Goal: Task Accomplishment & Management: Manage account settings

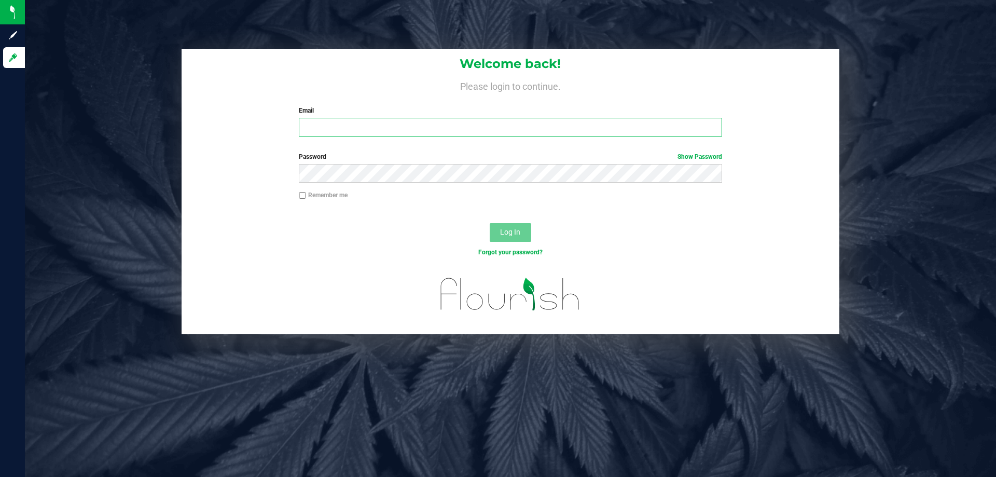
click at [348, 122] on input "Email" at bounding box center [510, 127] width 423 height 19
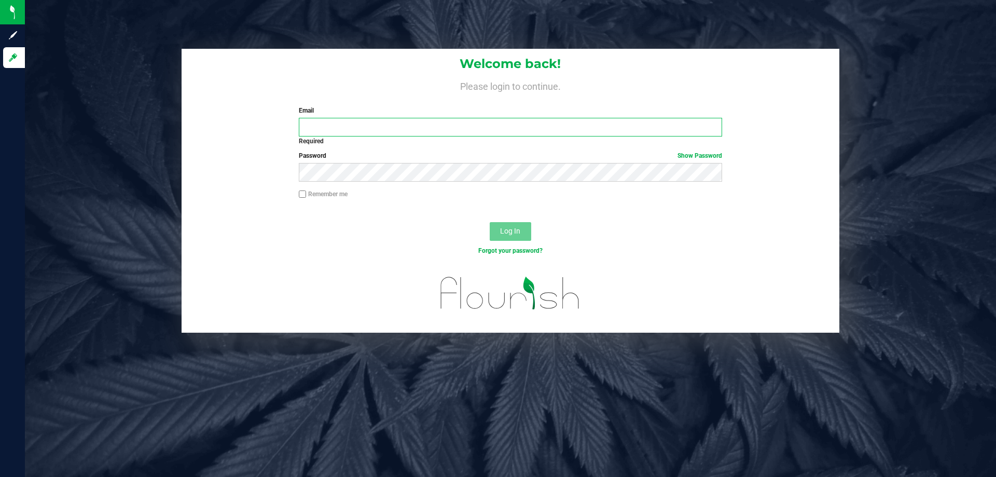
click at [349, 122] on input "Email" at bounding box center [510, 127] width 423 height 19
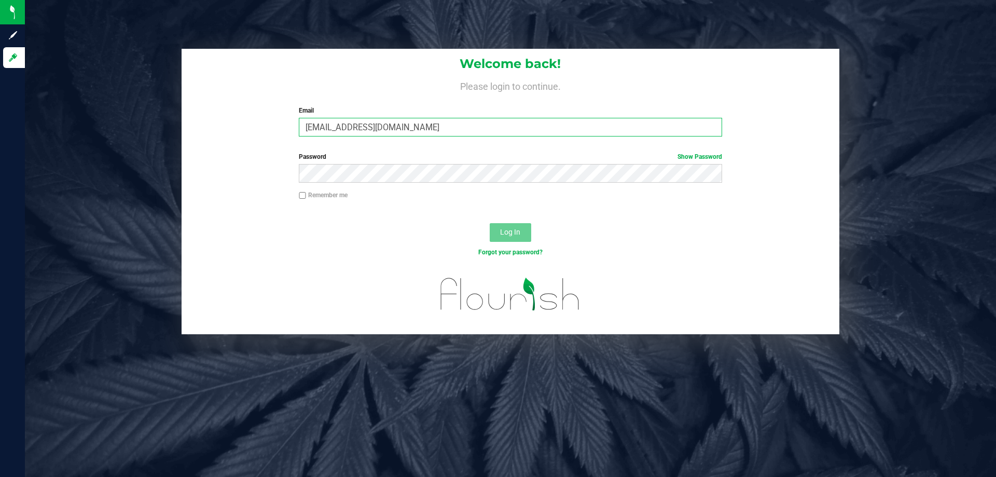
type input "[EMAIL_ADDRESS][DOMAIN_NAME]"
click at [965, 203] on div "Welcome back! Please login to continue. Email [EMAIL_ADDRESS][DOMAIN_NAME] Requ…" at bounding box center [510, 191] width 986 height 285
click at [498, 232] on button "Log In" at bounding box center [510, 232] width 41 height 19
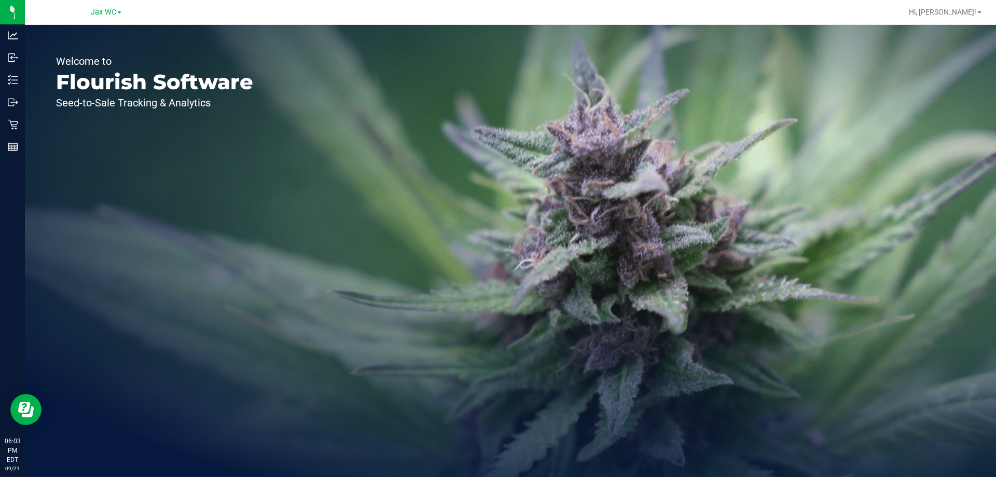
click at [120, 12] on span at bounding box center [119, 12] width 4 height 2
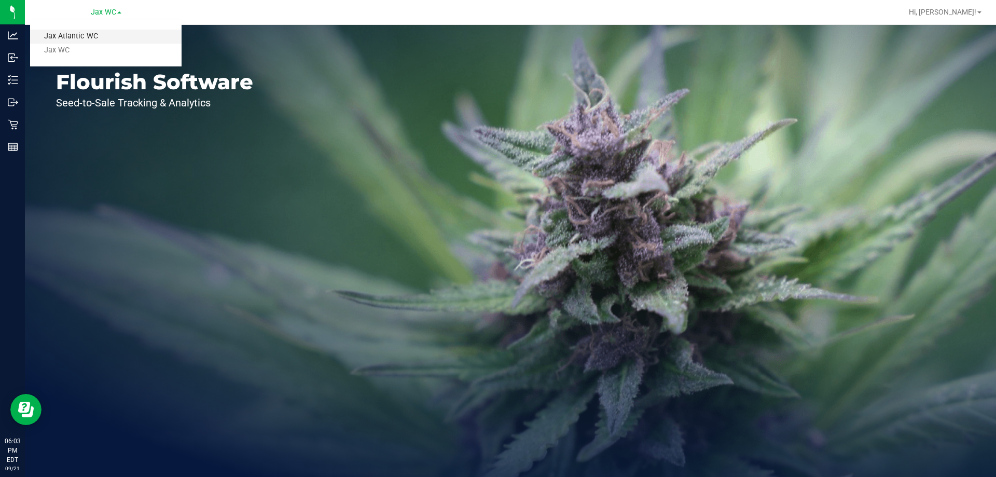
click at [79, 35] on link "Jax Atlantic WC" at bounding box center [105, 37] width 151 height 14
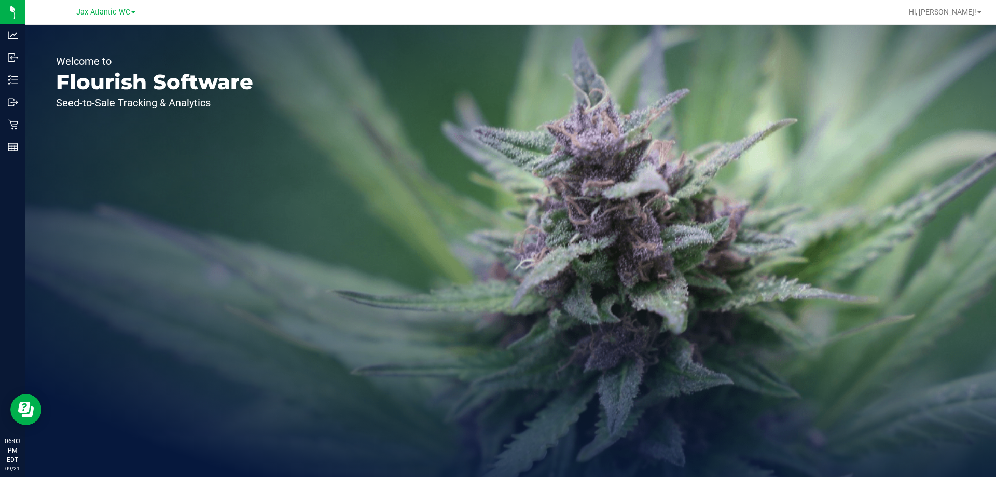
click at [105, 84] on p "Flourish Software" at bounding box center [154, 82] width 197 height 21
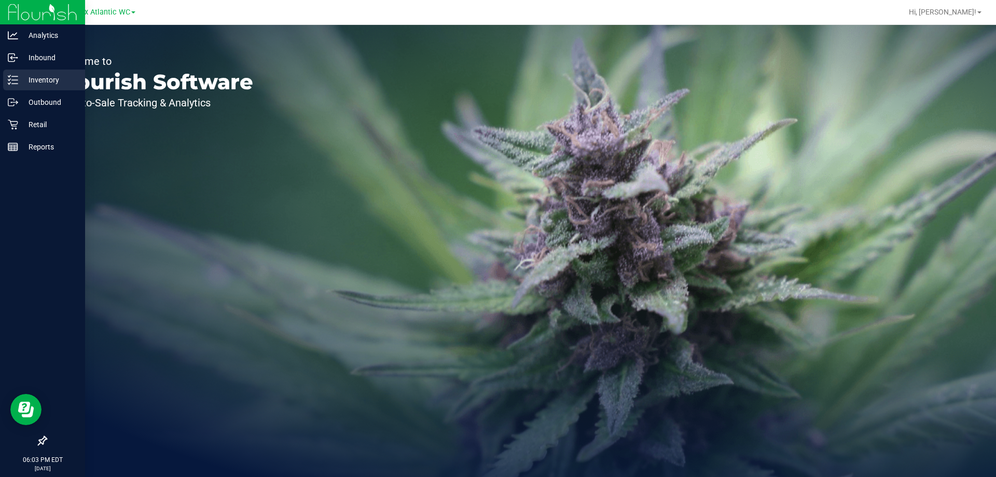
click at [31, 82] on p "Inventory" at bounding box center [49, 80] width 62 height 12
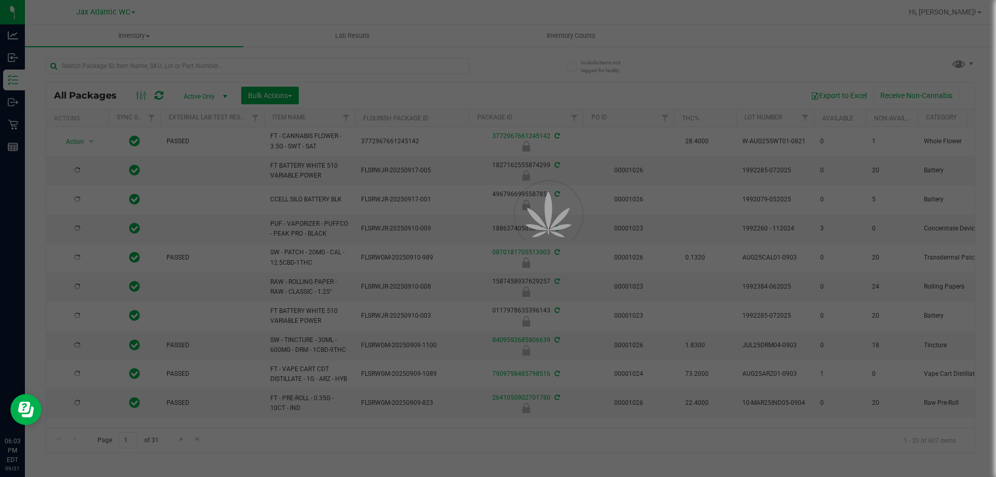
drag, startPoint x: 535, startPoint y: 51, endPoint x: 576, endPoint y: 35, distance: 44.7
click at [576, 35] on div at bounding box center [498, 238] width 996 height 477
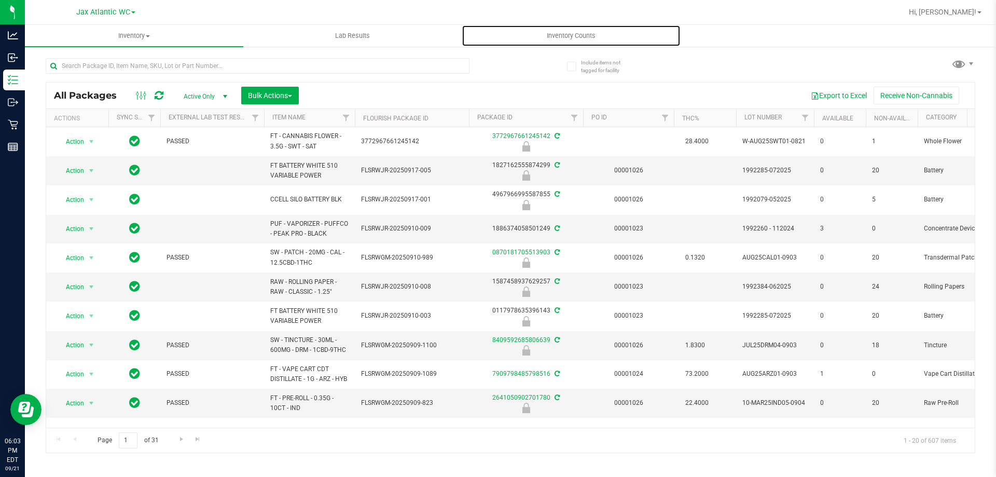
click at [576, 35] on span "Inventory Counts" at bounding box center [571, 35] width 77 height 9
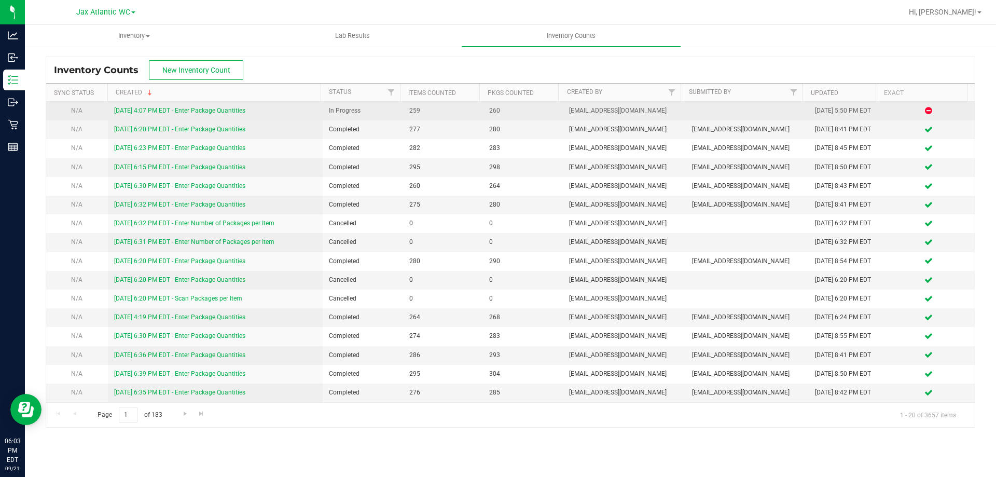
click at [204, 111] on link "[DATE] 4:07 PM EDT - Enter Package Quantities" at bounding box center [179, 110] width 131 height 7
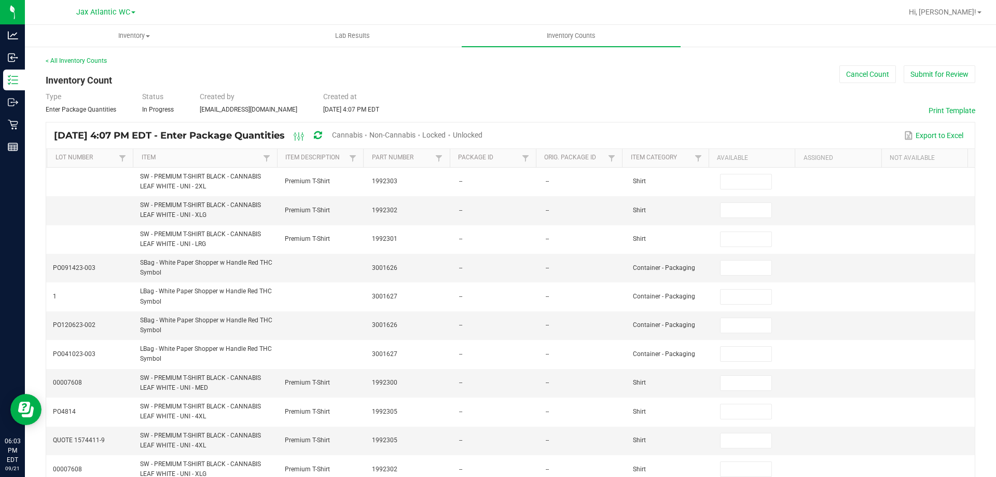
click at [362, 131] on span "Cannabis" at bounding box center [347, 135] width 31 height 8
type input "8"
type input "0"
type input "1"
type input "0"
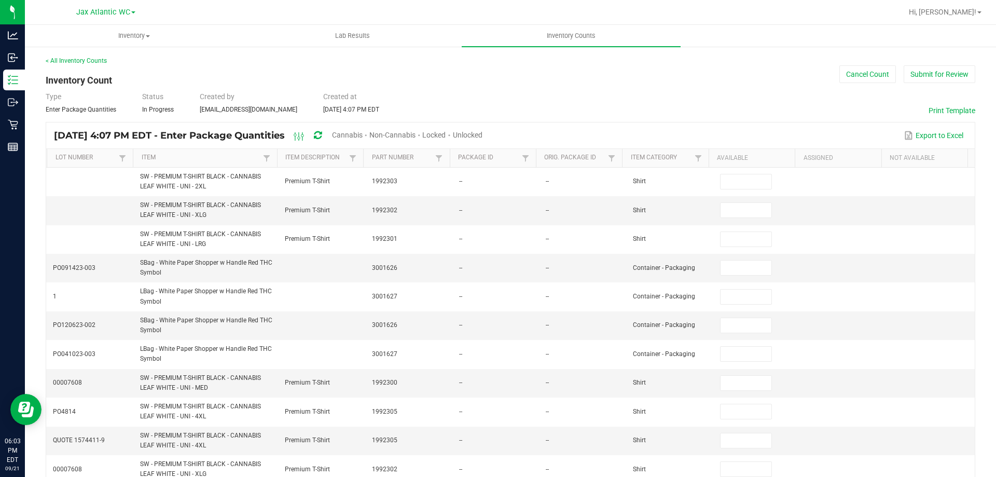
type input "11"
type input "0"
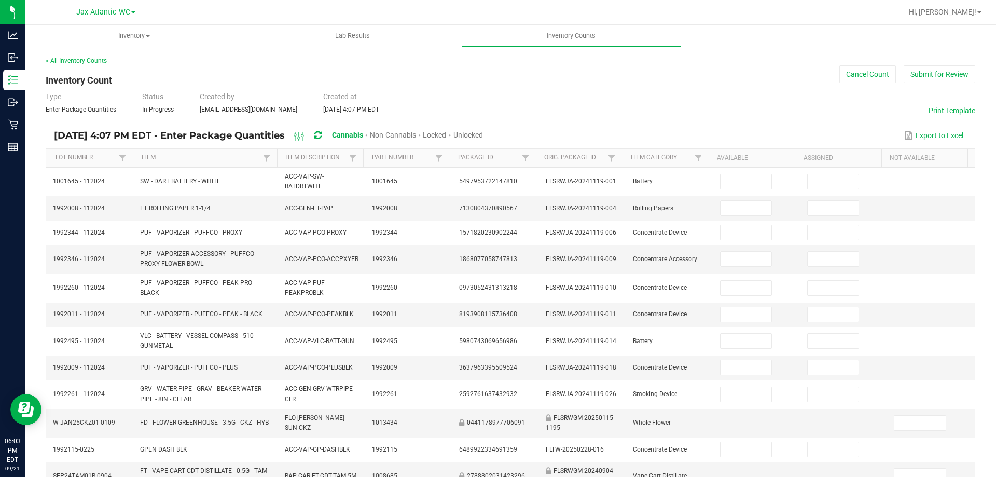
click at [483, 133] on span "Unlocked" at bounding box center [468, 135] width 30 height 8
type input "8"
type input "11"
type input "3"
type input "0"
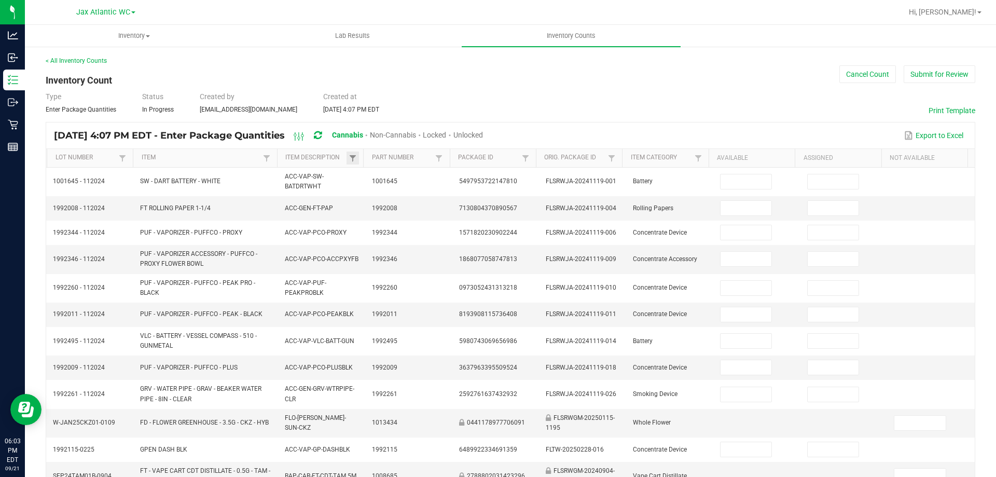
type input "2"
type input "0"
click at [319, 157] on link "Item Description" at bounding box center [315, 158] width 61 height 8
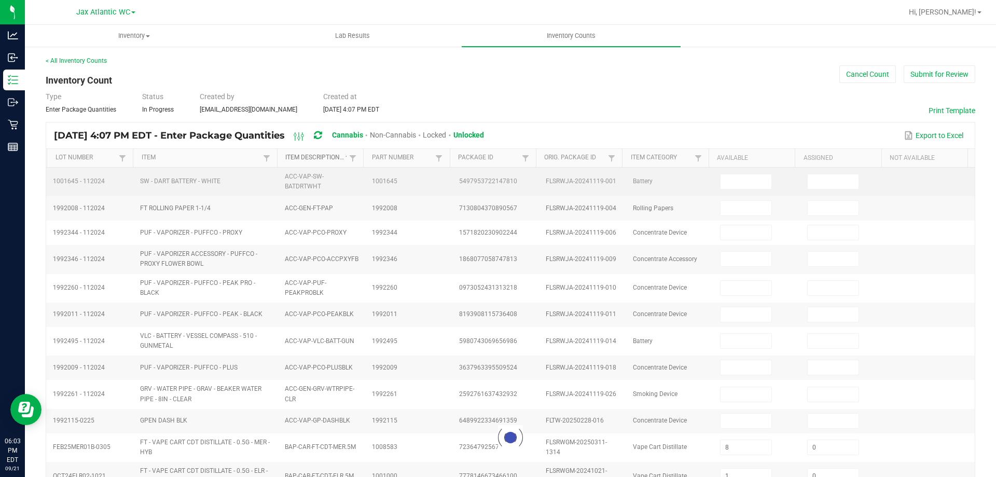
type input "15"
type input "14"
type input "6"
type input "40"
type input "33"
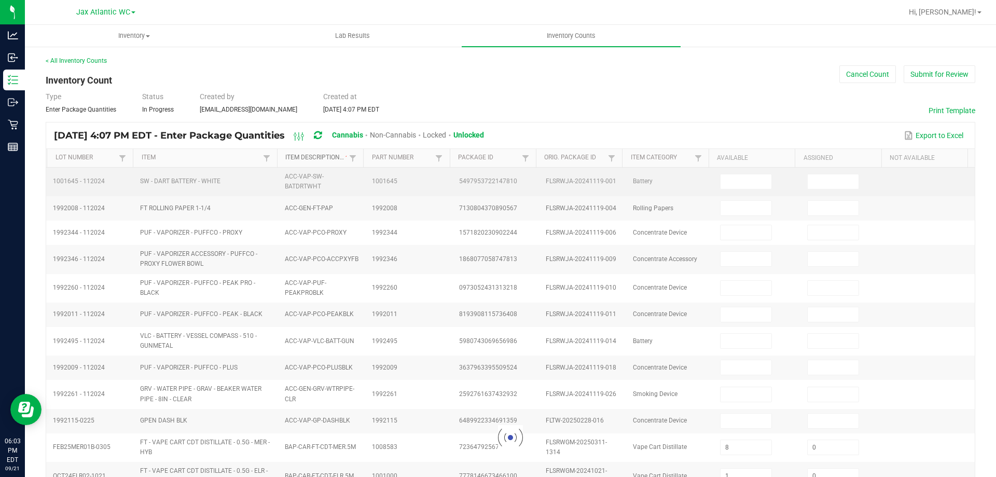
type input "0"
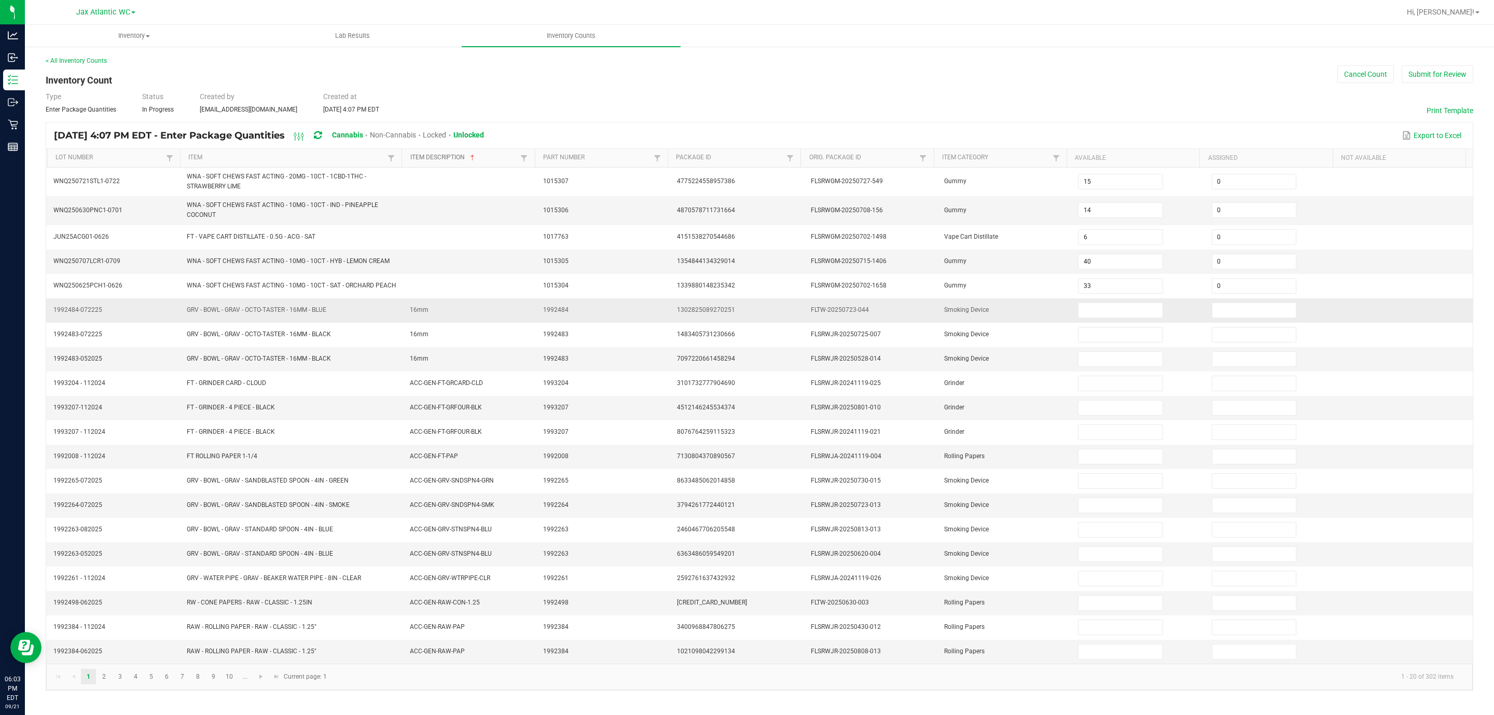
scroll to position [5, 0]
click at [259, 476] on link at bounding box center [261, 676] width 15 height 16
type input "2"
type input "0"
type input "5"
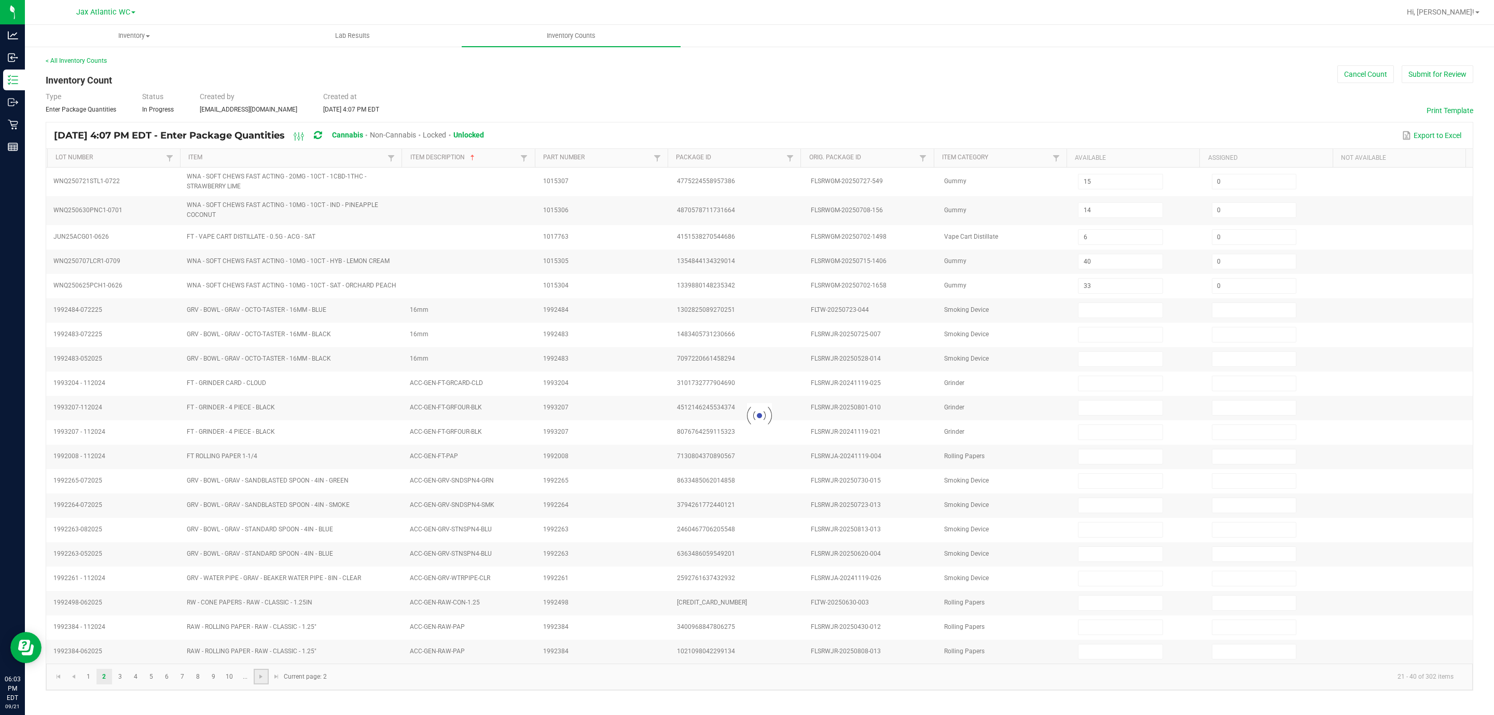
type input "0"
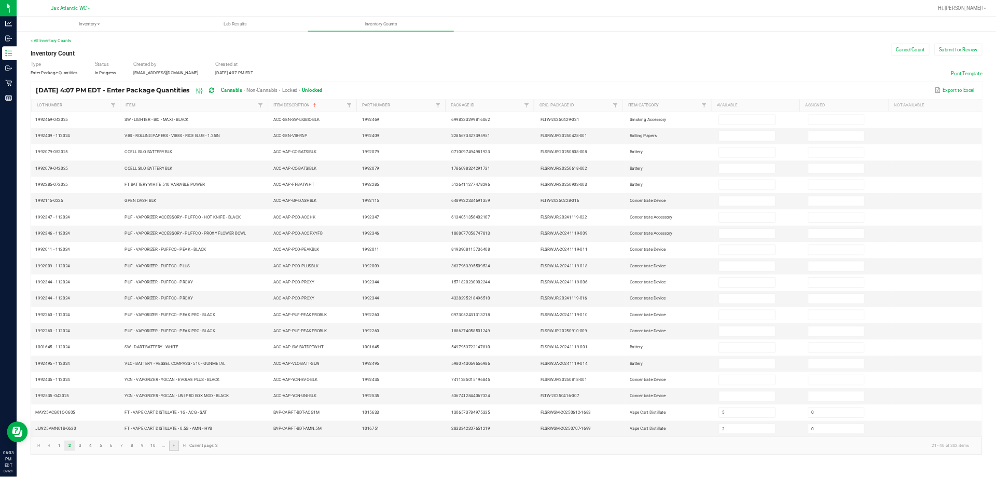
scroll to position [0, 0]
type input "8"
type input "10"
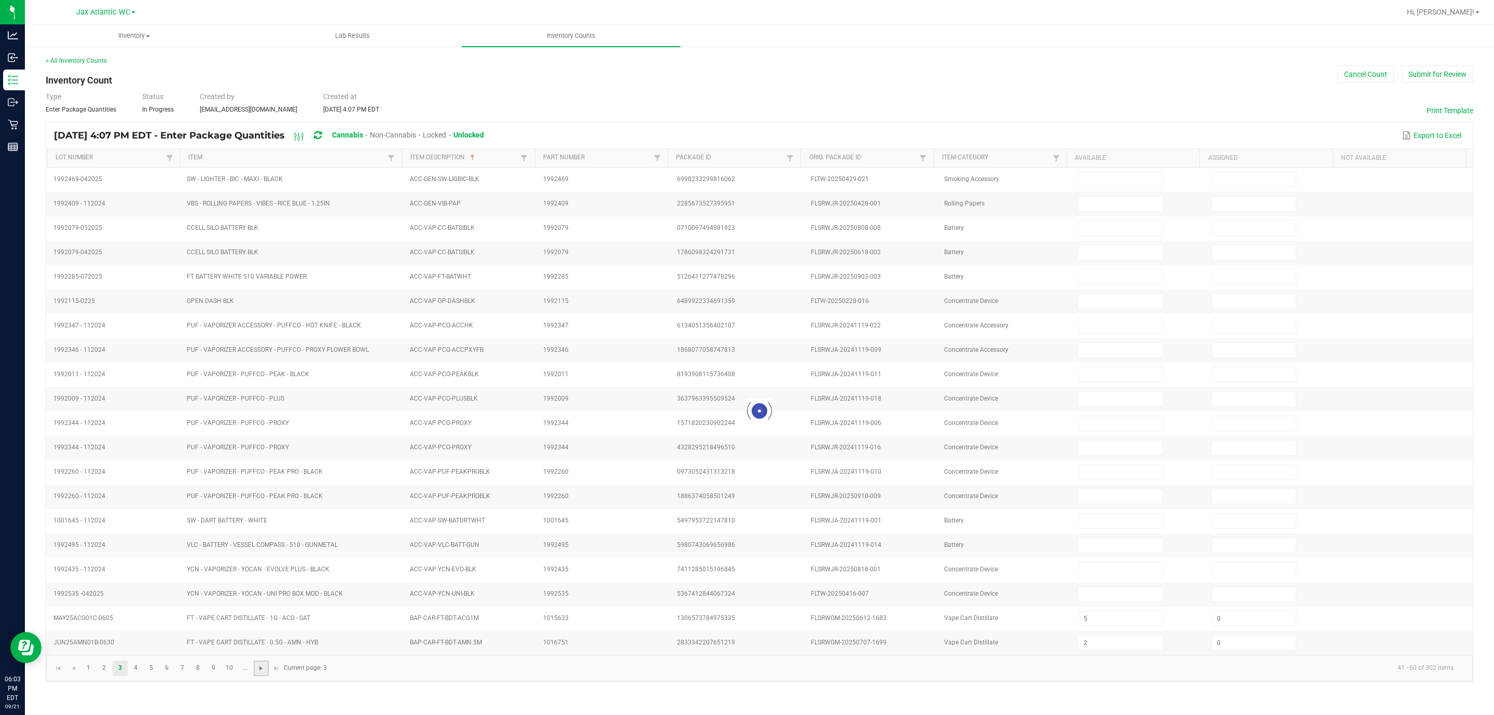
type input "12"
type input "6"
type input "11"
type input "10"
type input "3"
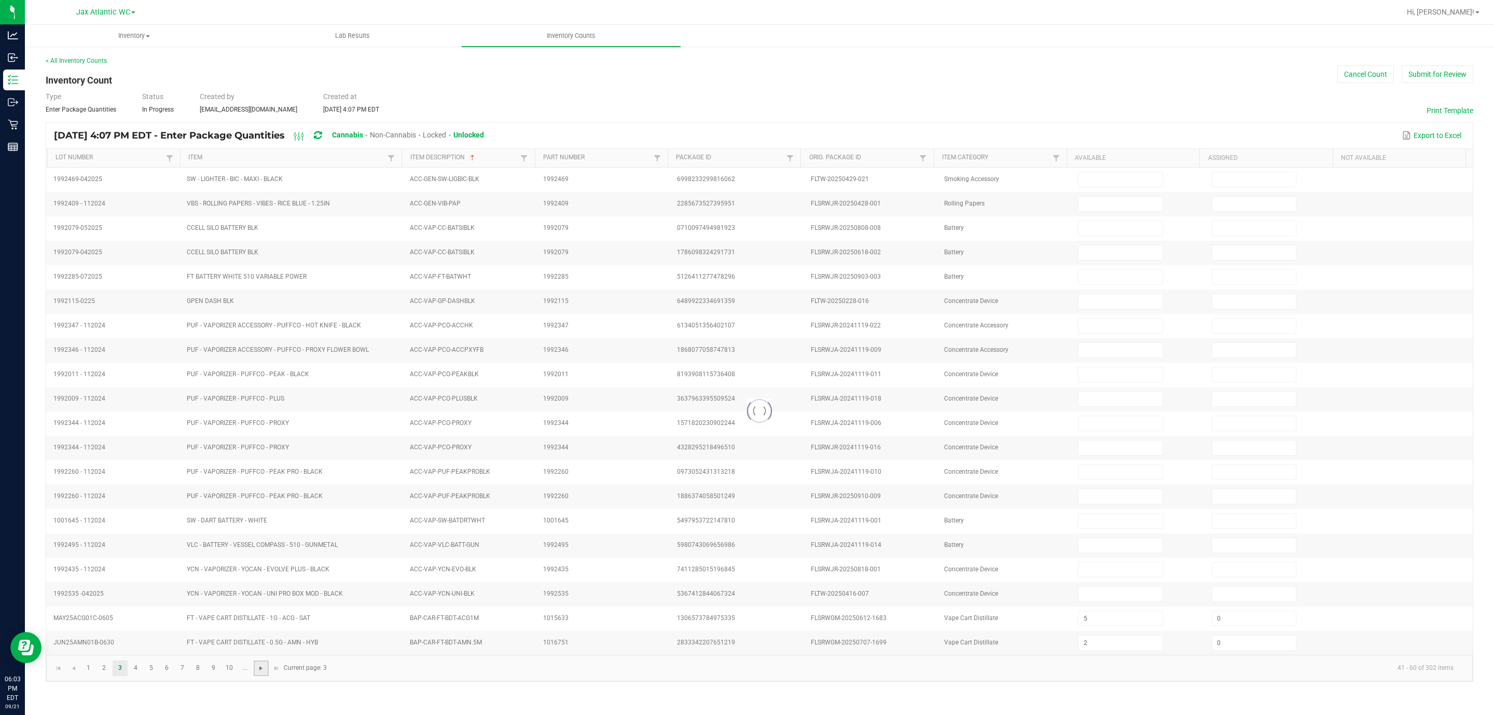
type input "6"
type input "7"
type input "3"
type input "0"
type input "11"
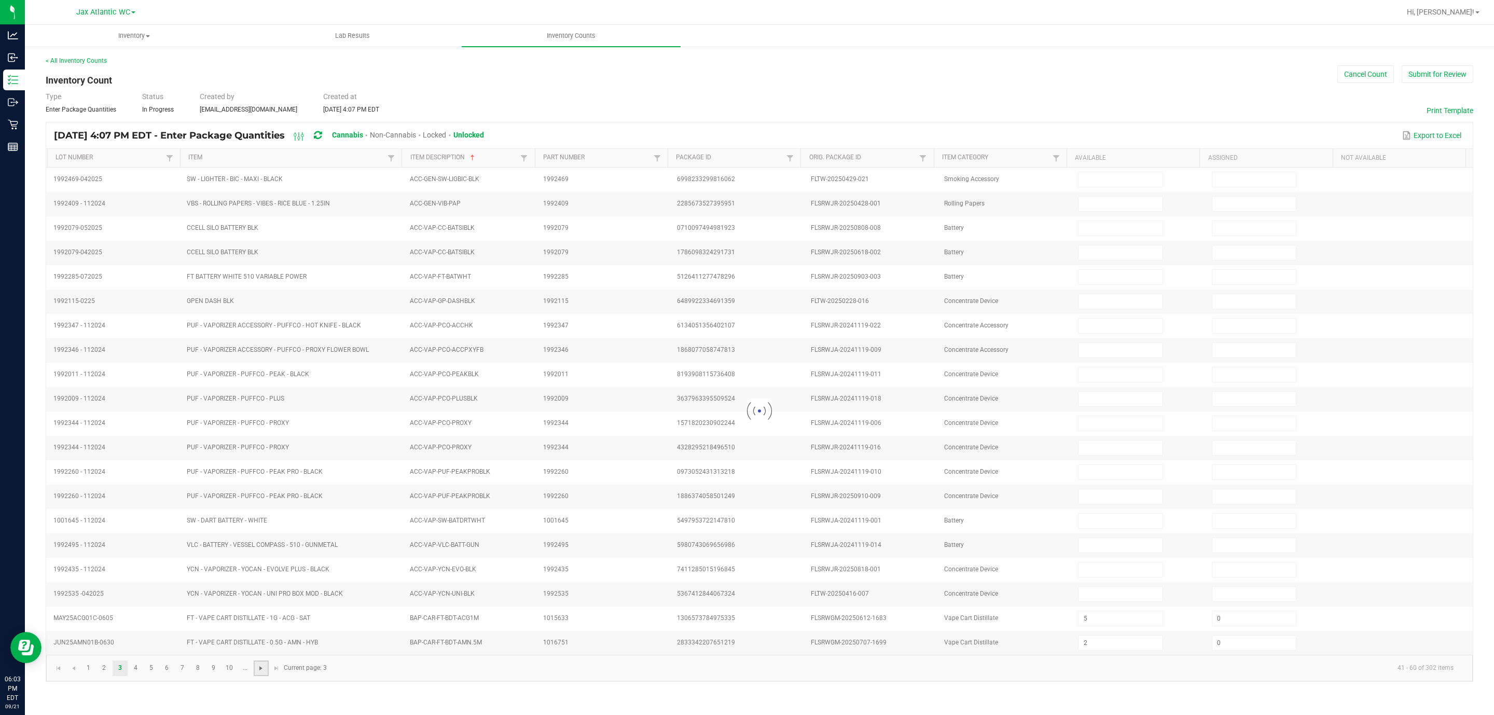
type input "0"
type input "12"
type input "0"
type input "8"
type input "0"
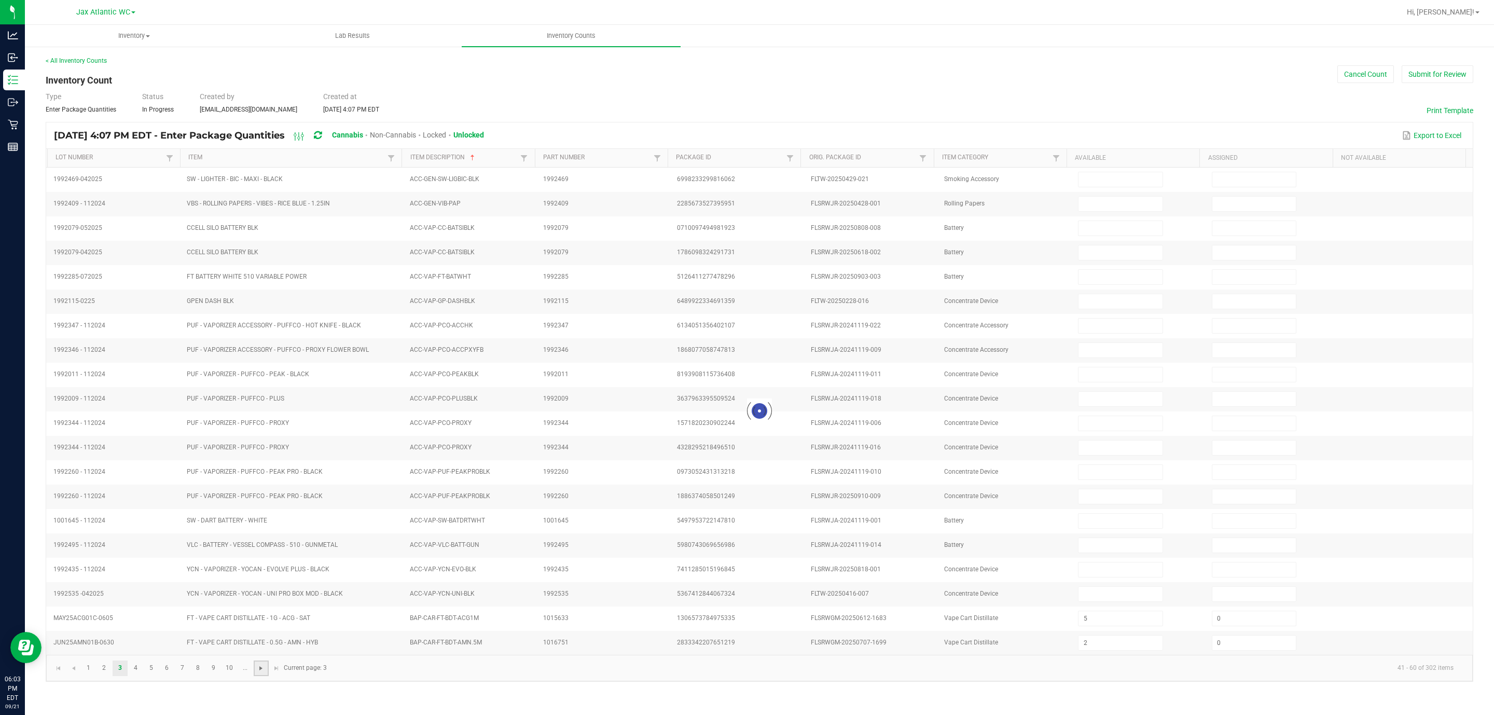
type input "6"
type input "0"
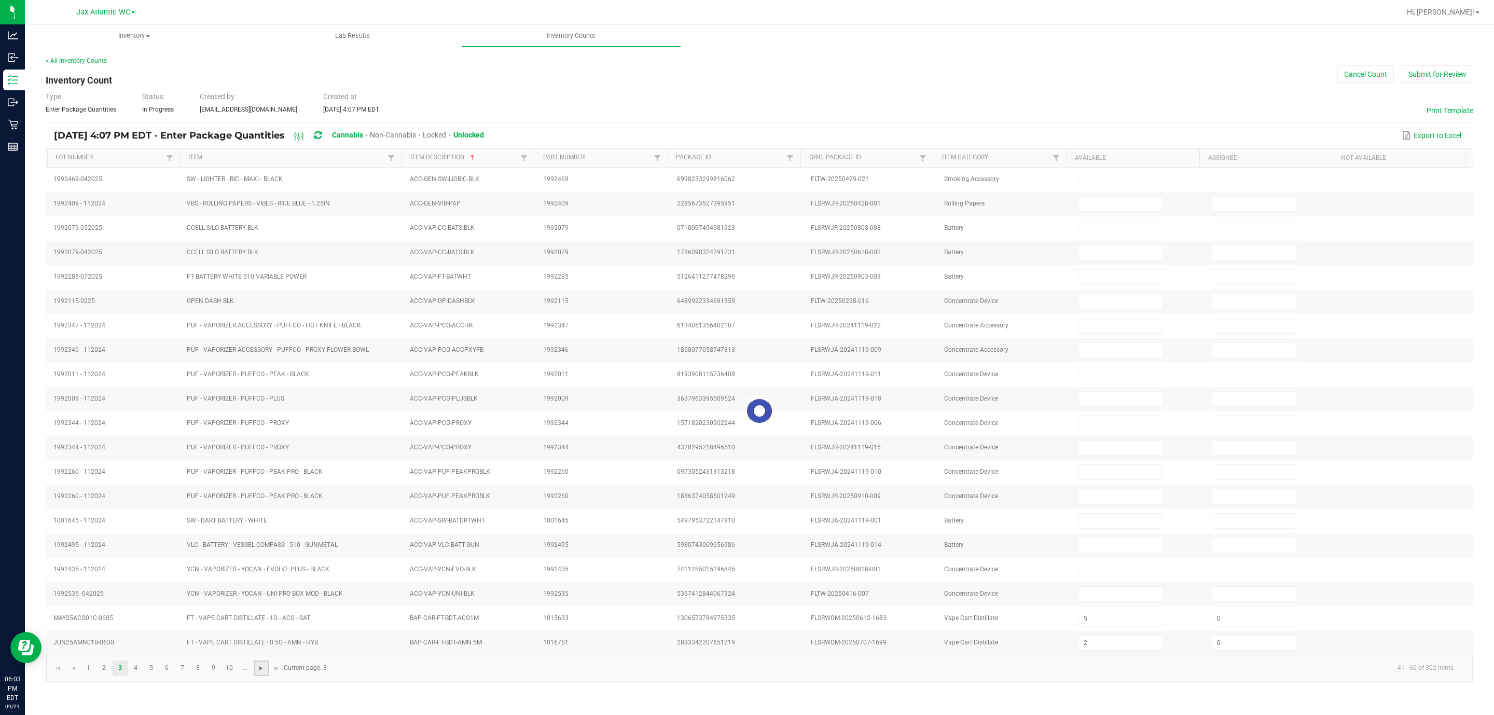
type input "0"
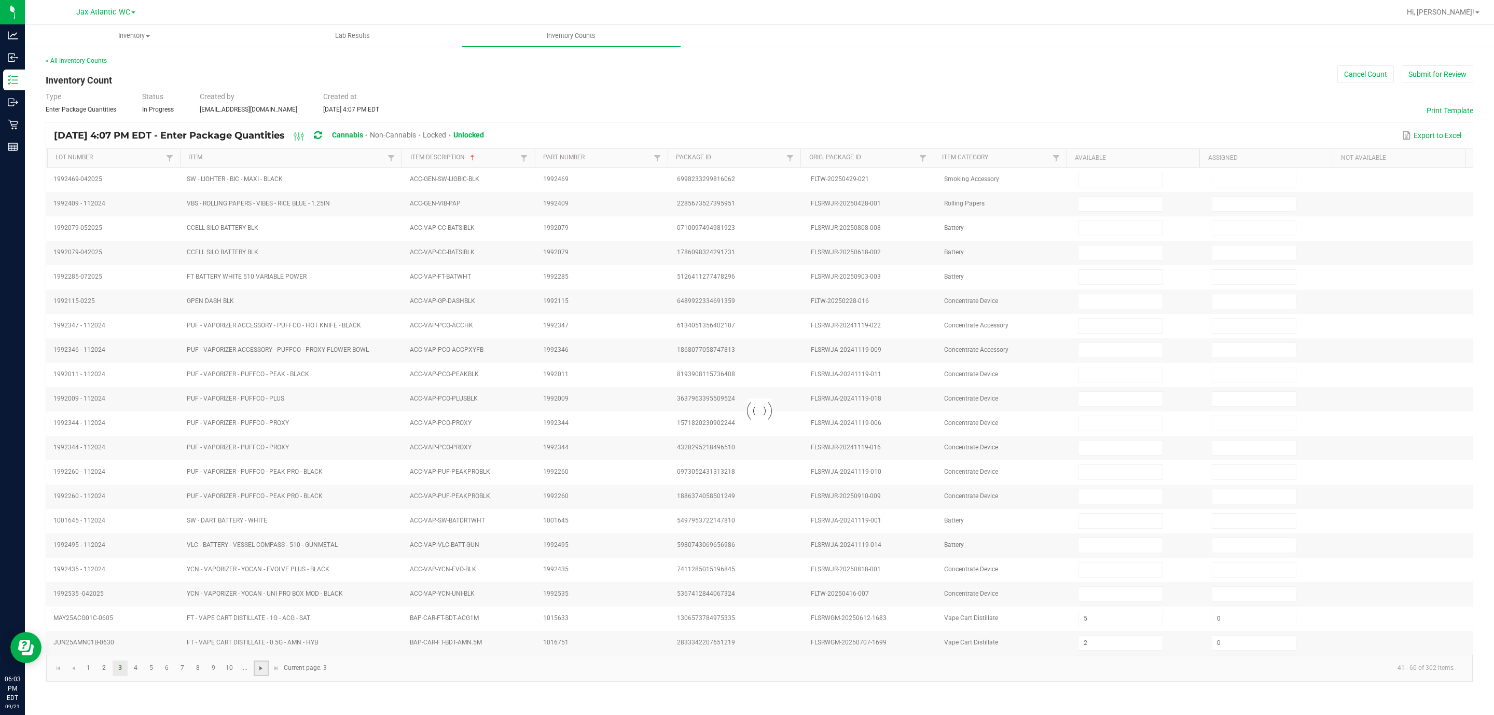
type input "0"
type input "12"
type input "0"
type input "4"
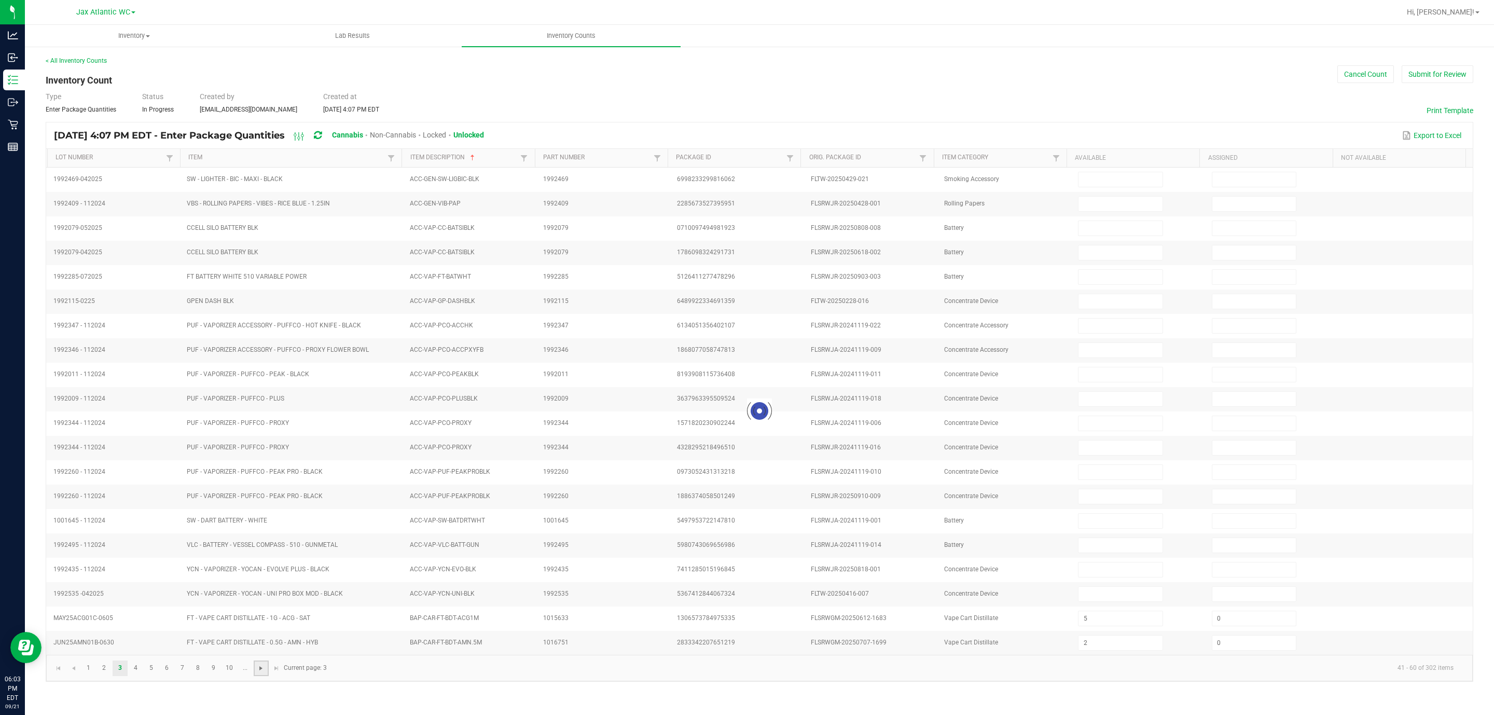
type input "0"
type input "8"
type input "0"
type input "10"
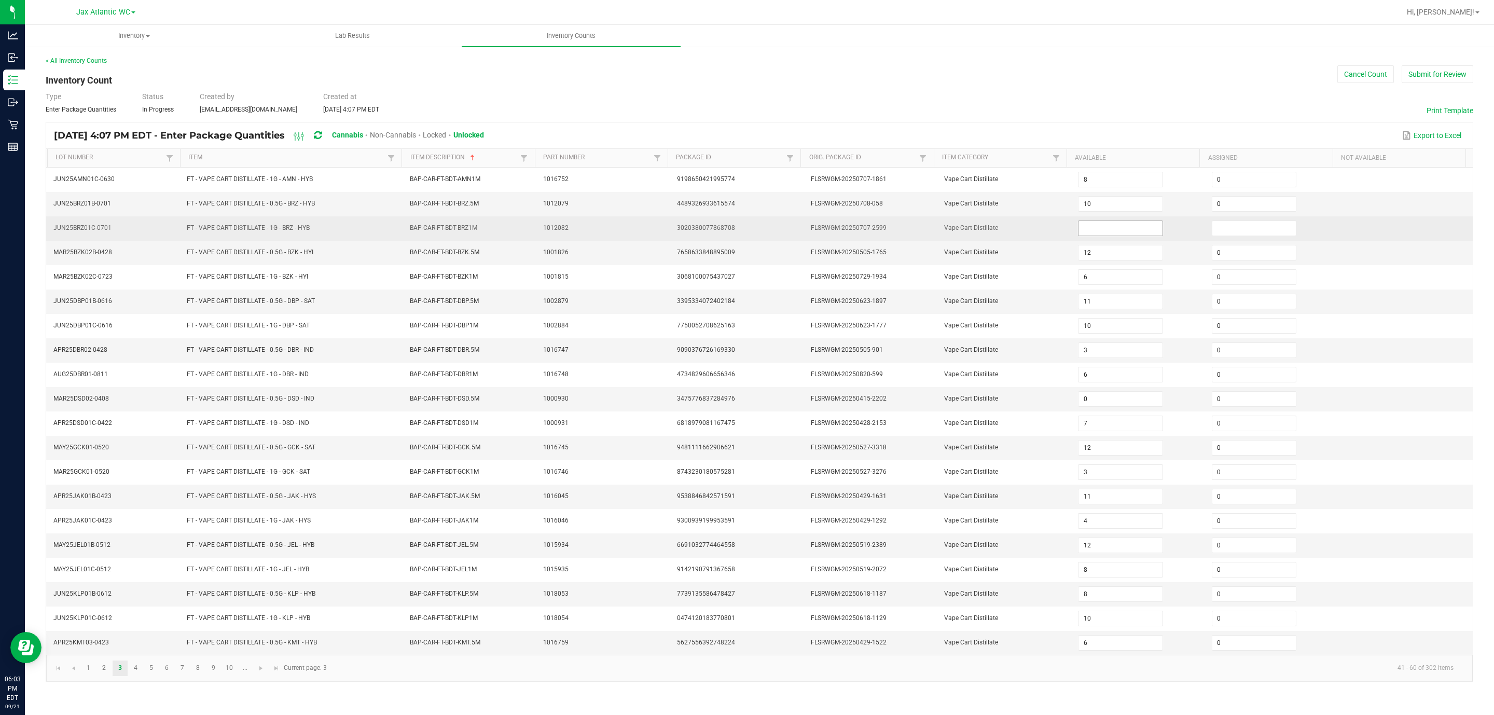
click at [995, 235] on input at bounding box center [1120, 228] width 84 height 15
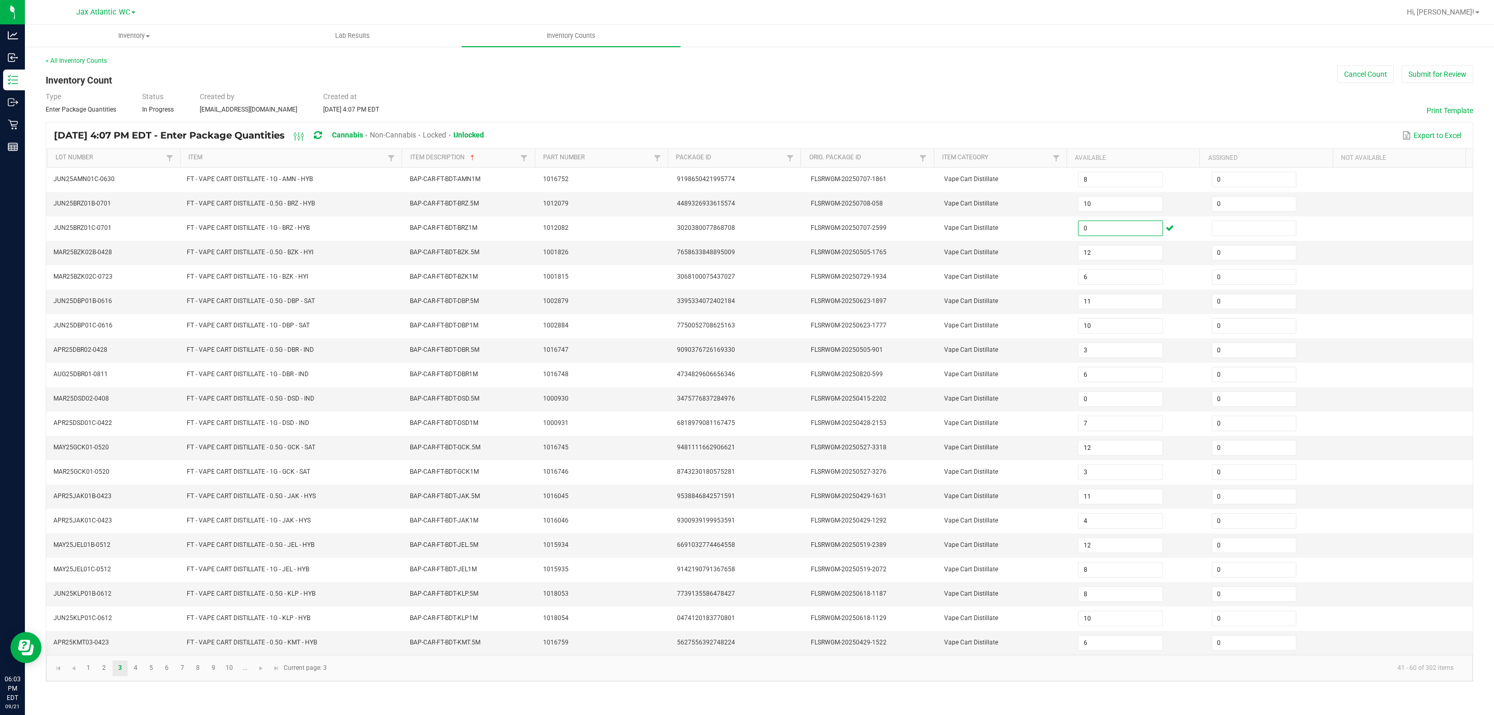
type input "0"
drag, startPoint x: 424, startPoint y: 692, endPoint x: 397, endPoint y: 693, distance: 27.0
click at [424, 476] on kendo-pager-info "41 - 60 of 302 items" at bounding box center [897, 667] width 1128 height 17
click at [263, 476] on span "Go to the next page" at bounding box center [261, 668] width 8 height 8
type input "11"
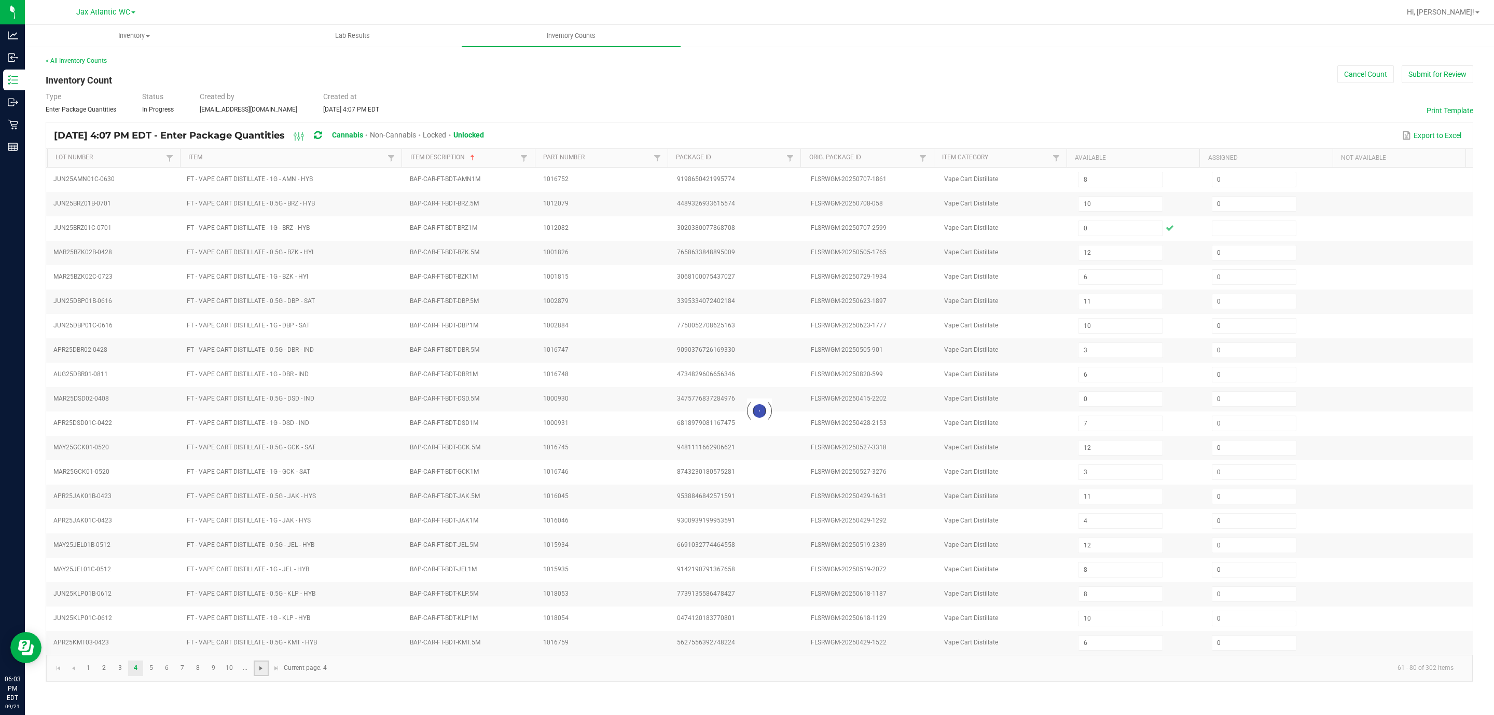
type input "5"
type input "10"
type input "6"
type input "5"
type input "3"
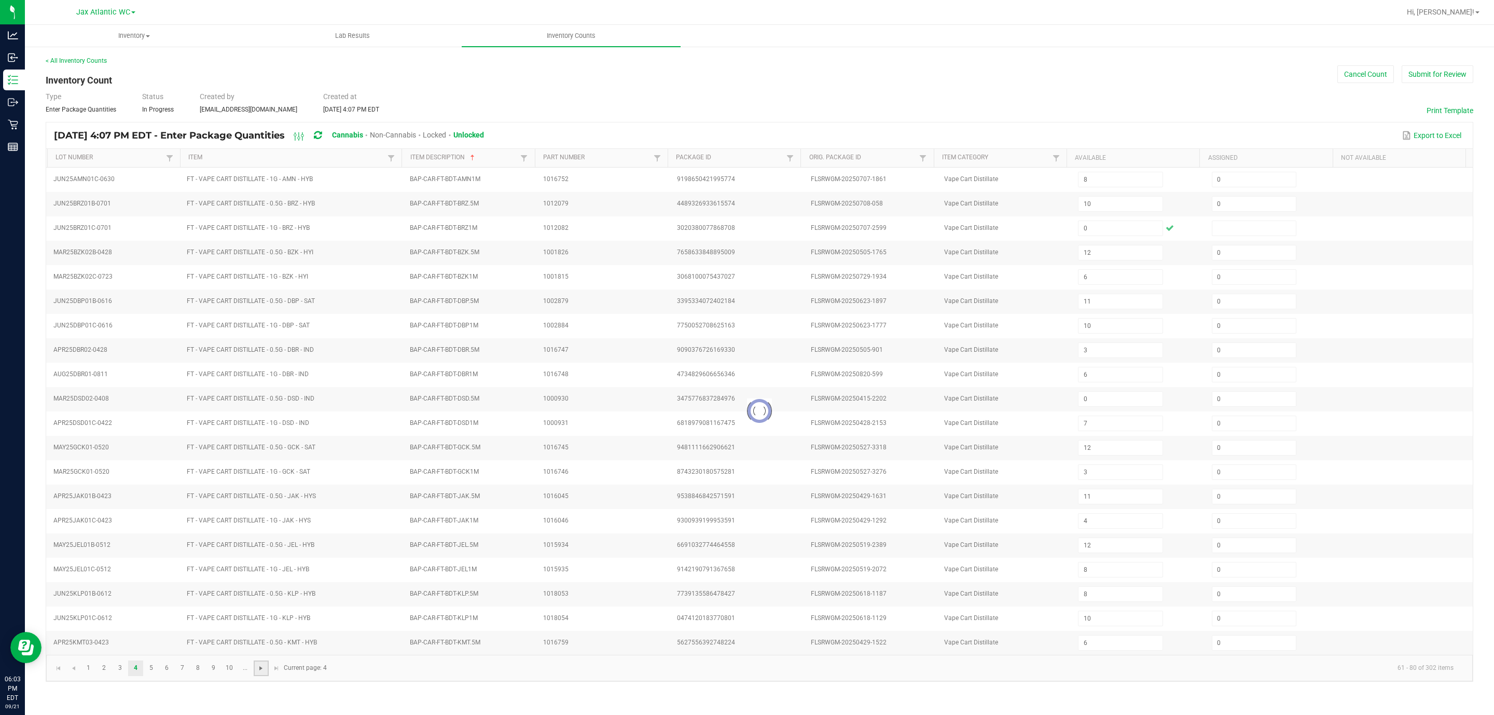
type input "12"
type input "7"
type input "8"
type input "3"
type input "9"
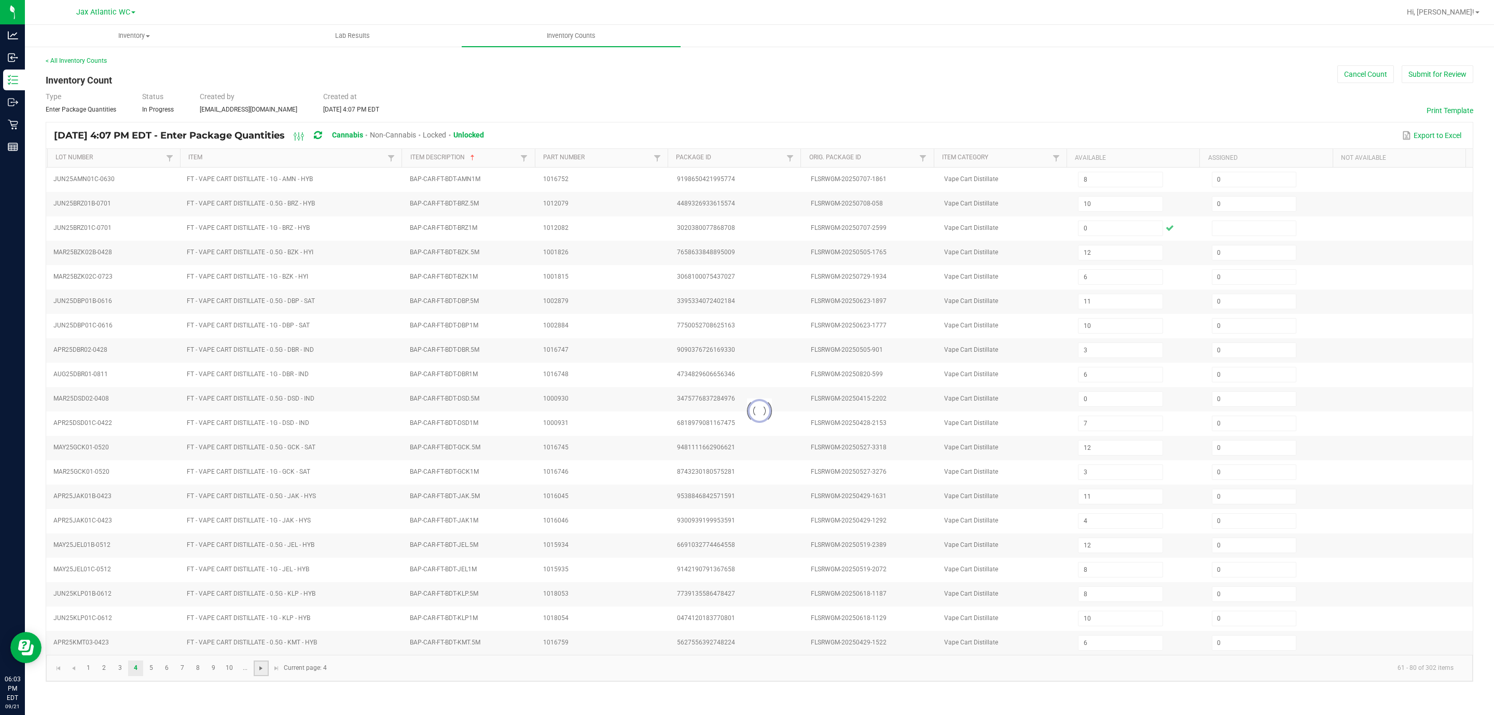
type input "6"
type input "1"
type input "7"
type input "0"
type input "7"
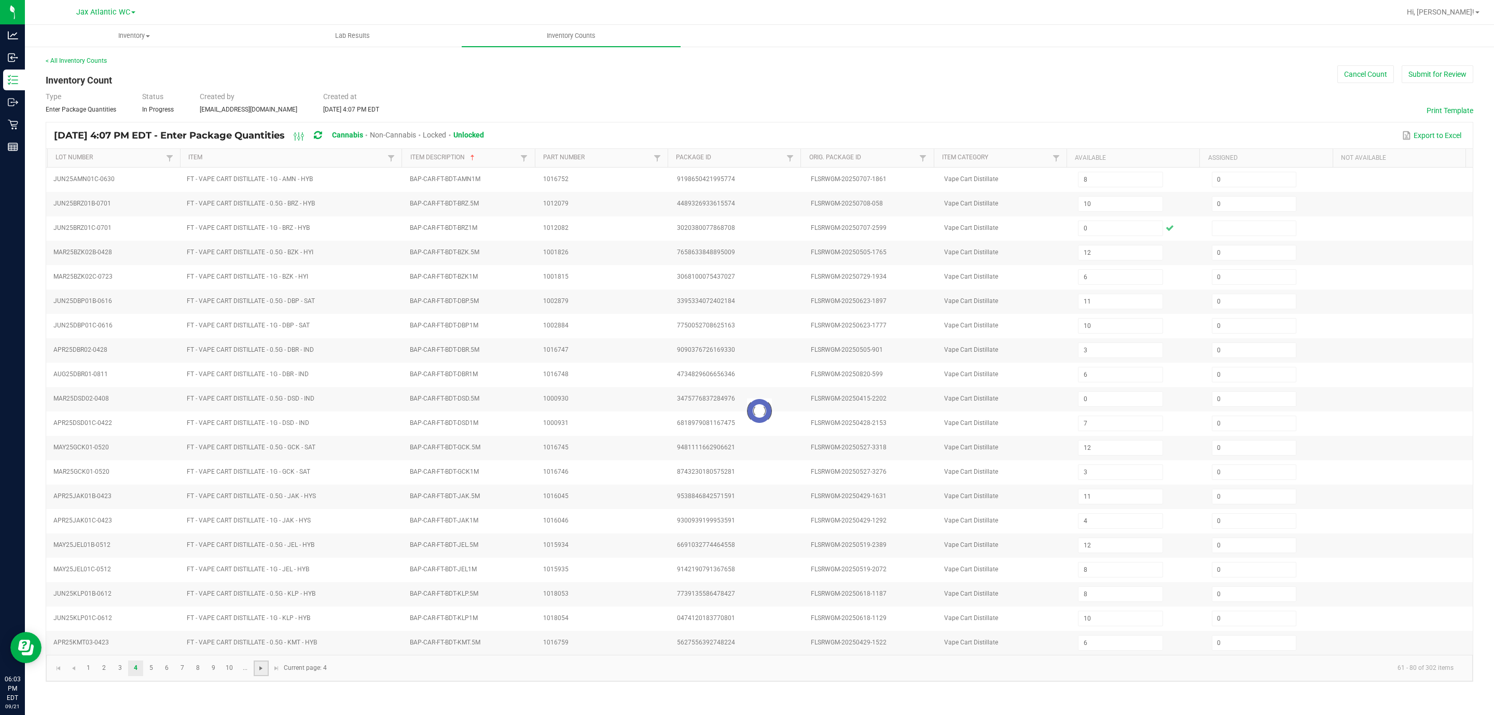
type input "3"
type input "12"
click at [995, 476] on input at bounding box center [1120, 545] width 84 height 15
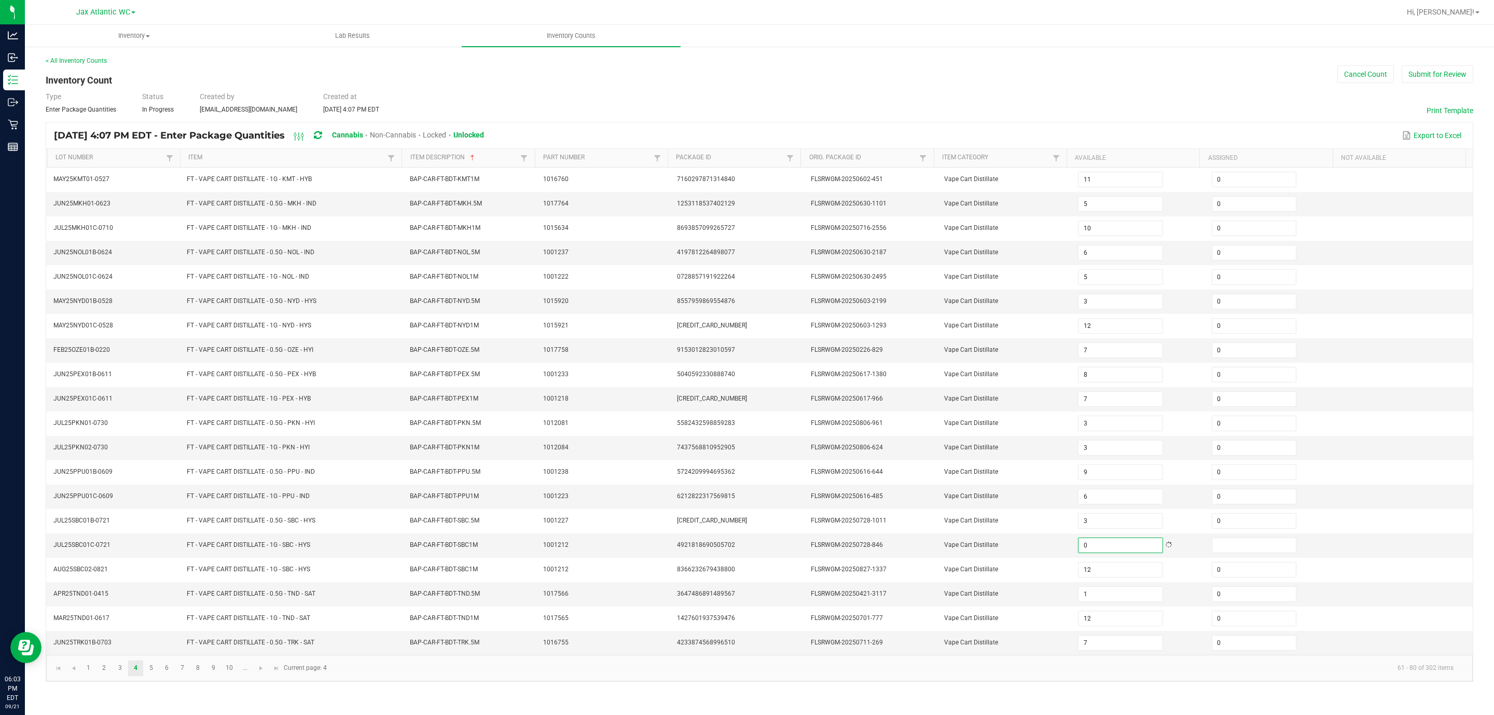
type input "0"
drag, startPoint x: 619, startPoint y: 671, endPoint x: 607, endPoint y: 671, distance: 12.5
click at [619, 476] on kendo-pager "1 2 3 4 5 6 7 8 9 10 ... 61 - 80 of 302 items Current page: 4" at bounding box center [759, 667] width 1426 height 26
click at [261, 476] on span "Go to the next page" at bounding box center [261, 668] width 8 height 8
type input "2"
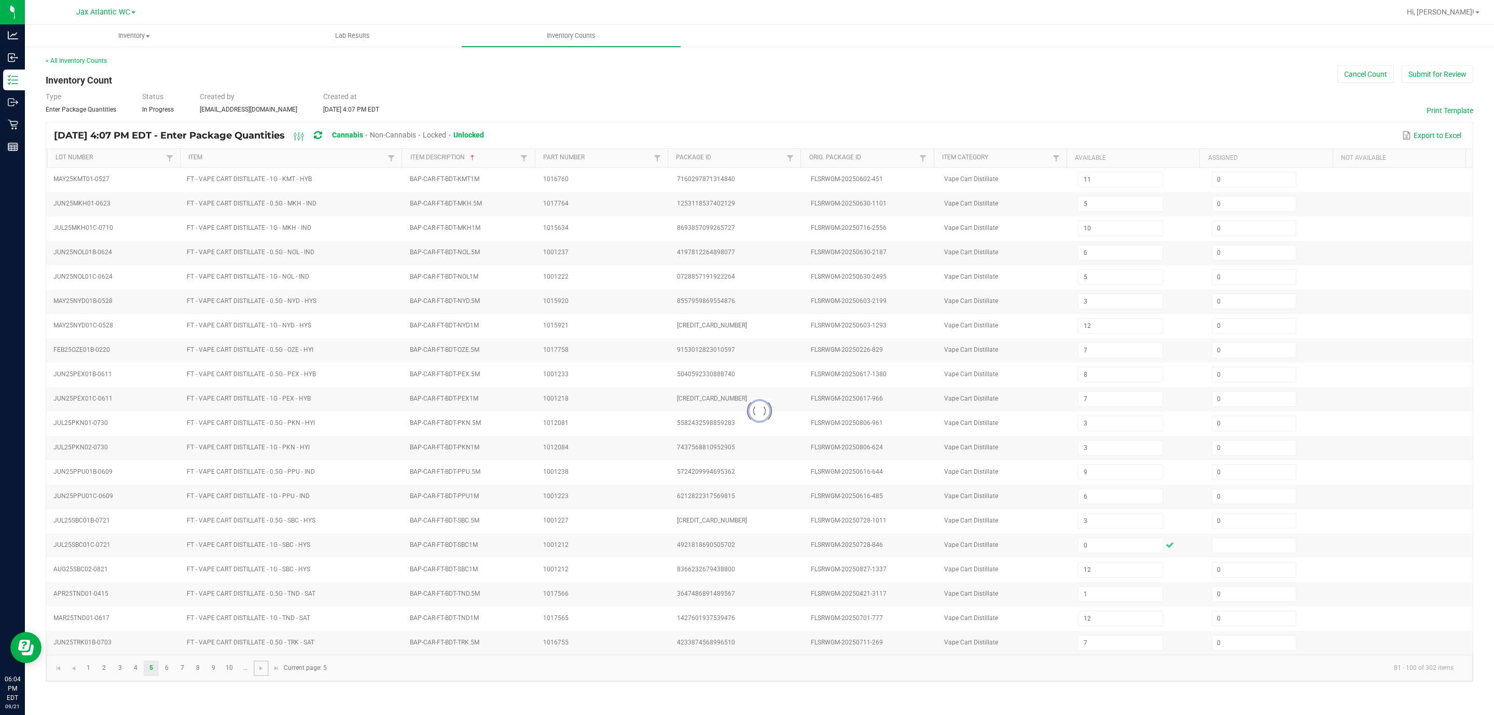
type input "10"
type input "2"
type input "7"
type input "8"
type input "4"
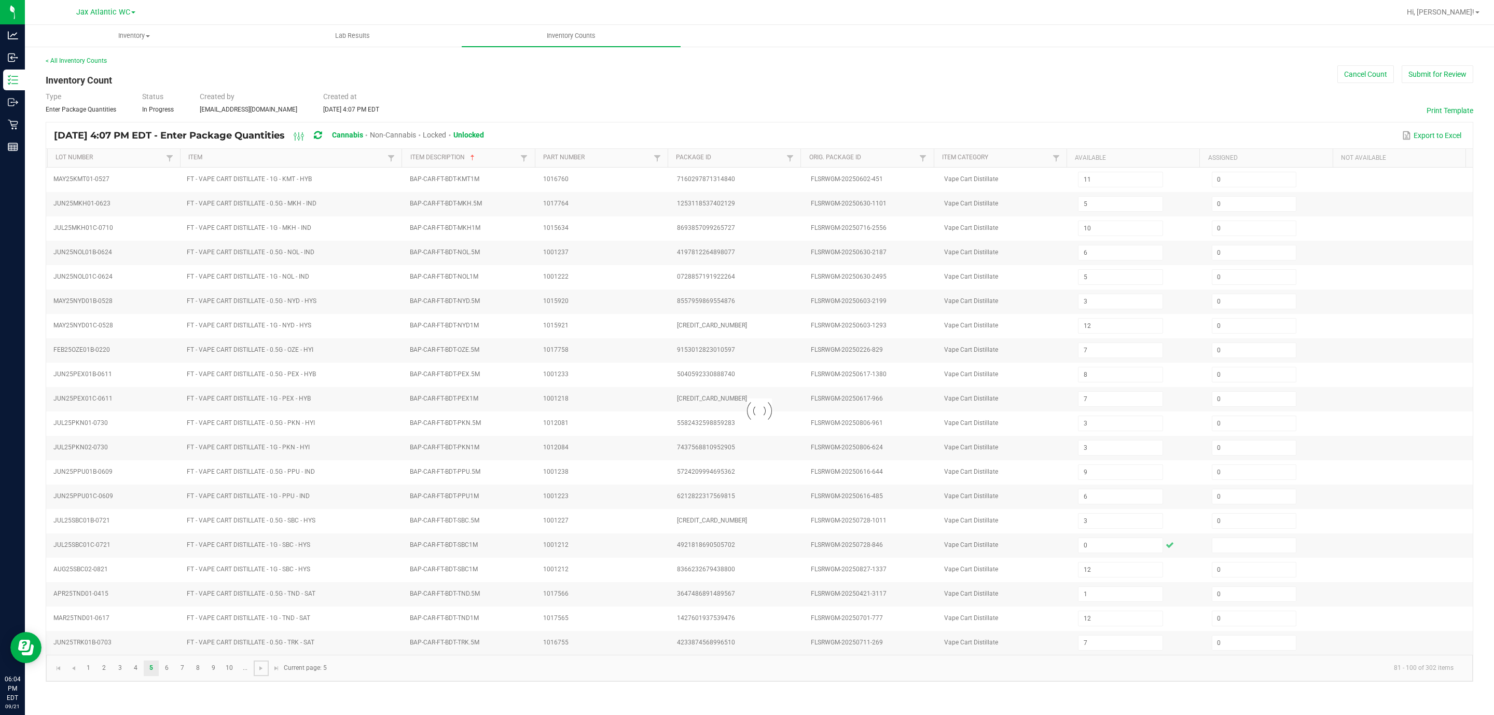
type input "1"
type input "2"
type input "10"
type input "5"
type input "2"
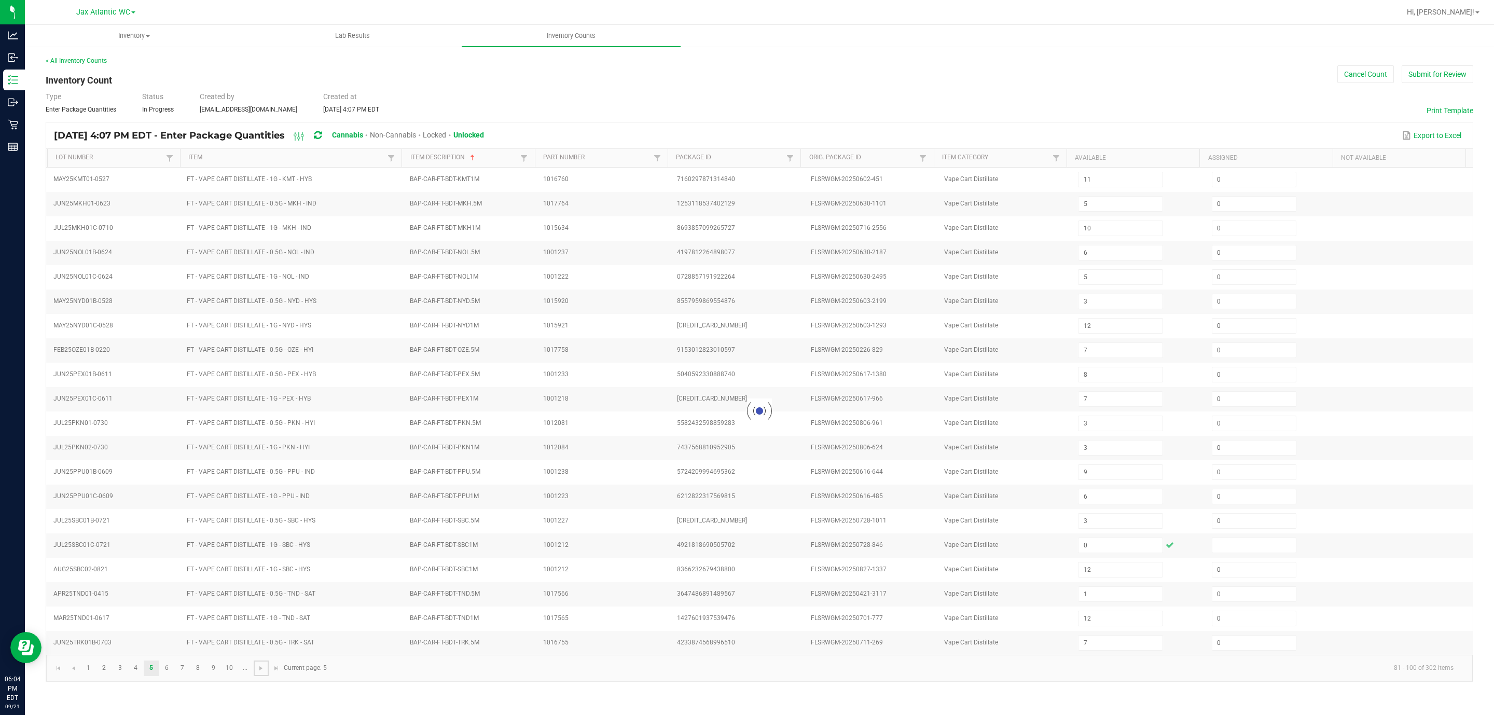
type input "2"
type input "0"
type input "9"
type input "7"
type input "6"
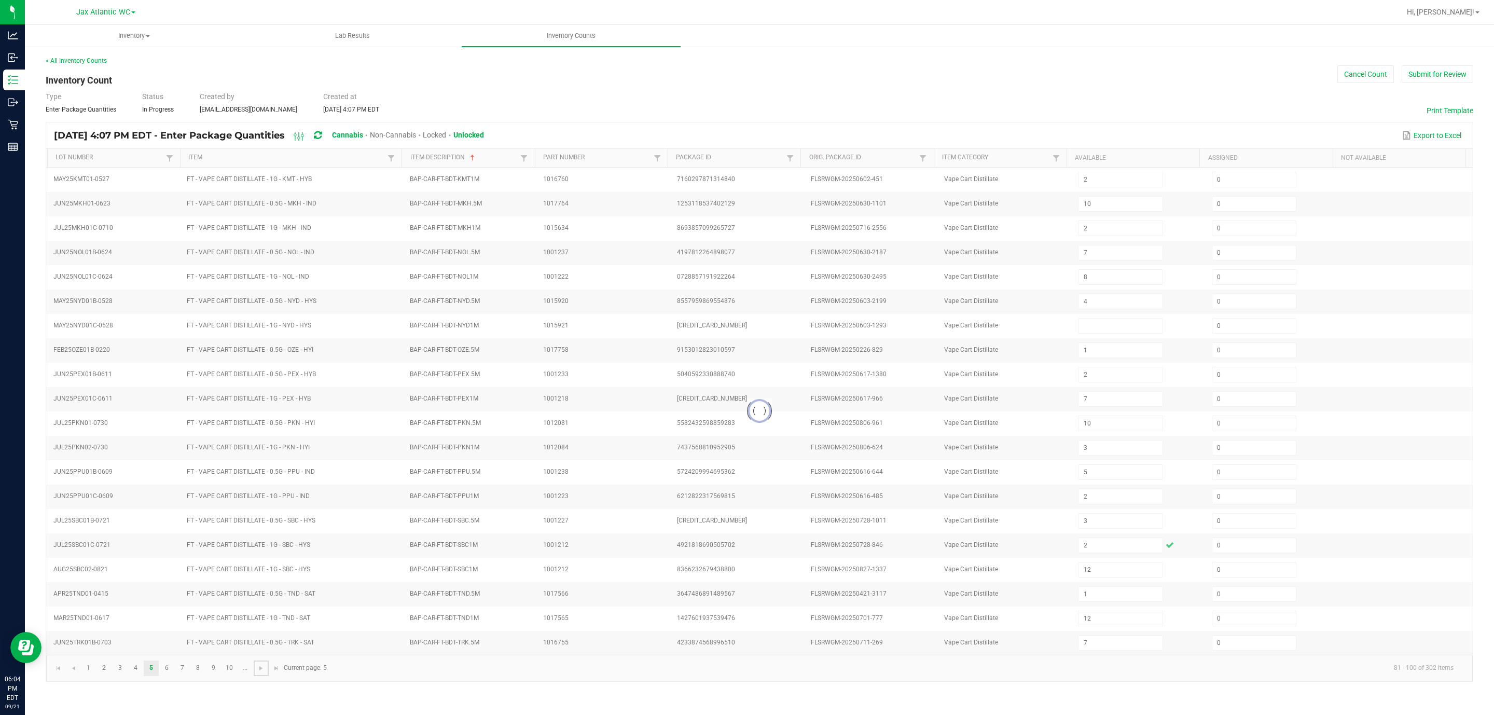
type input "9"
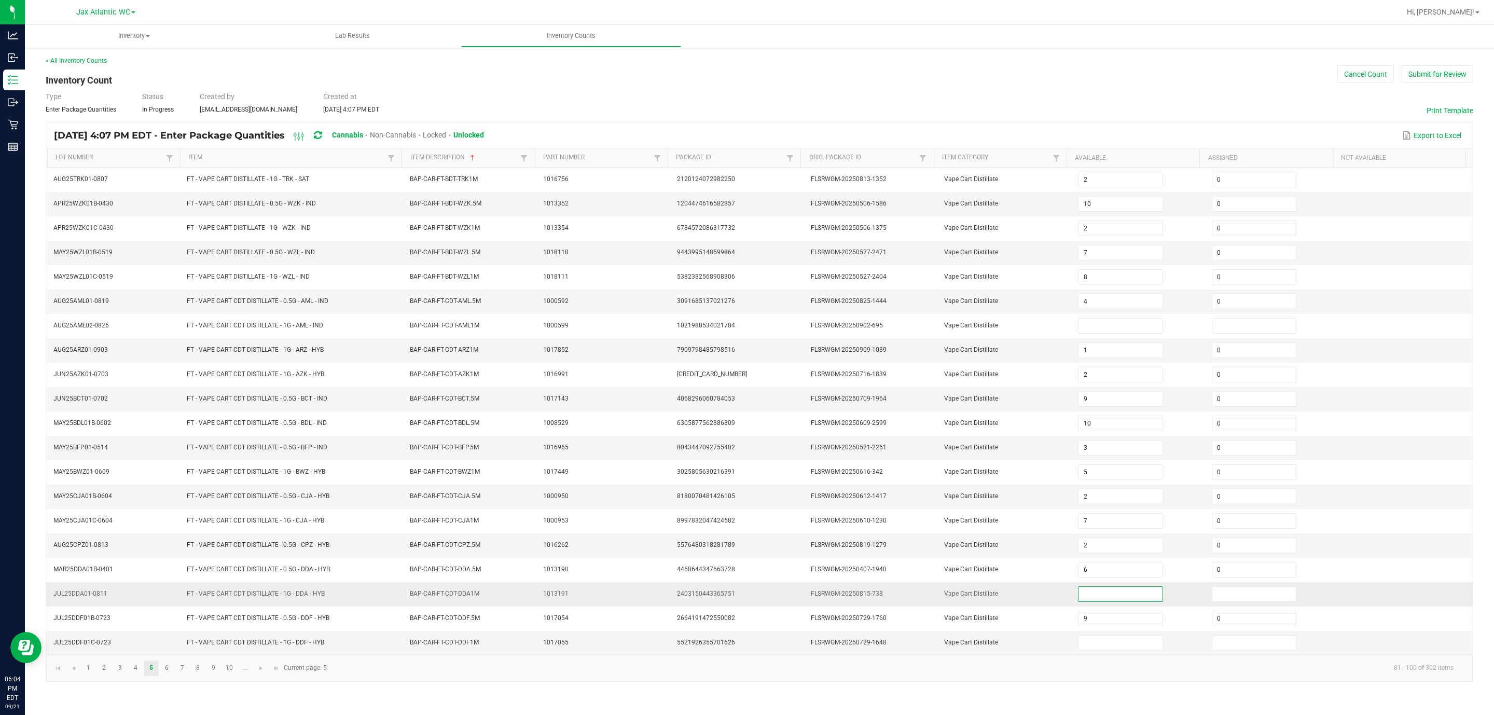
click at [995, 476] on input at bounding box center [1120, 594] width 84 height 15
type input "0"
click at [995, 476] on input at bounding box center [1120, 642] width 84 height 15
type input "0"
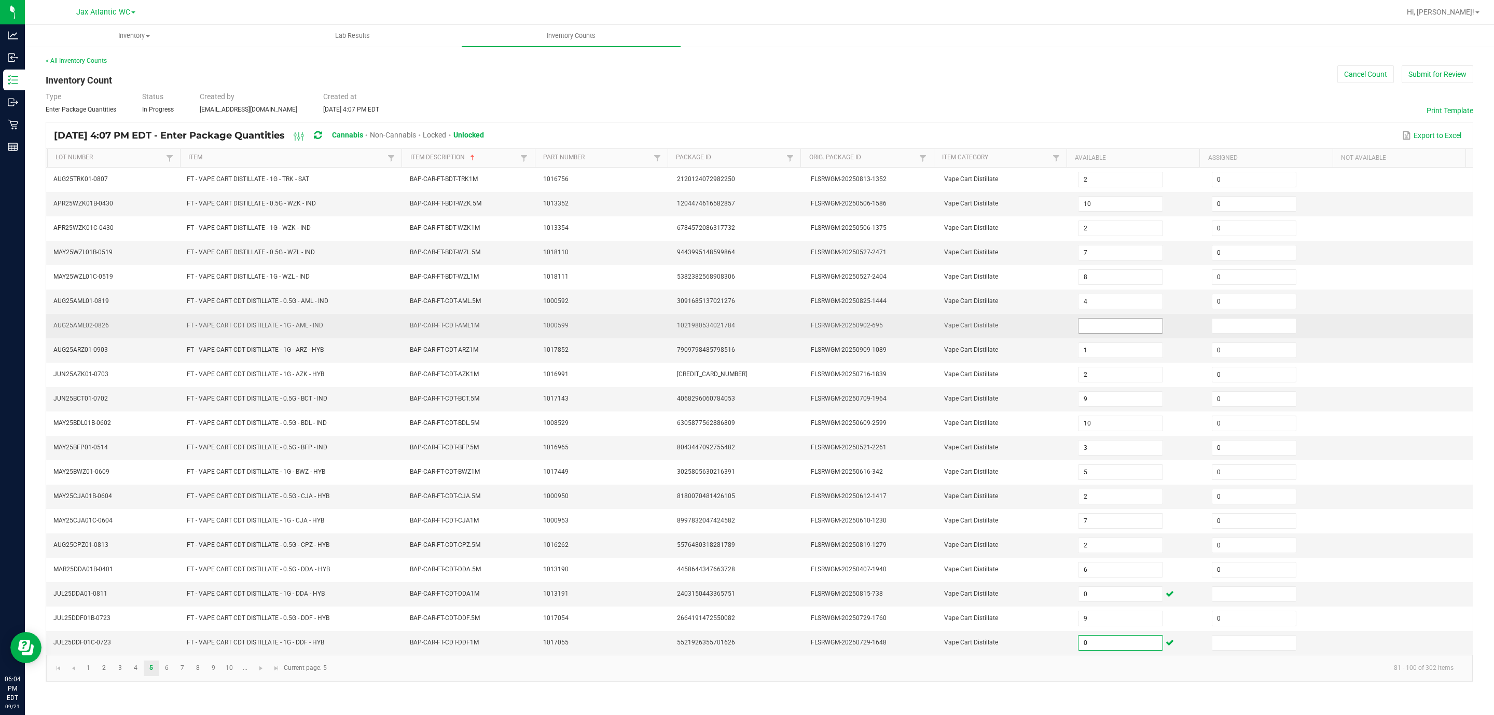
click at [995, 330] on input at bounding box center [1120, 325] width 84 height 15
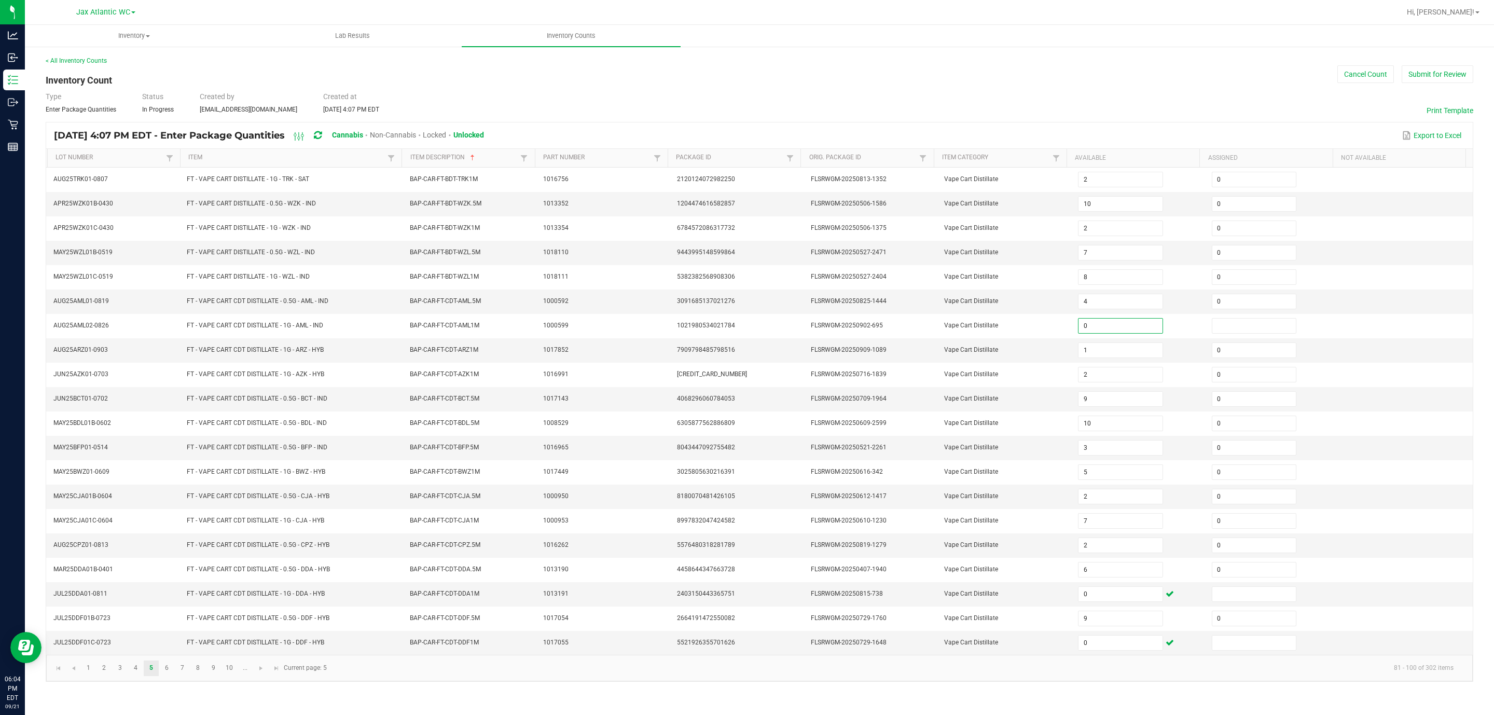
type input "0"
click at [350, 476] on kendo-pager-info "81 - 100 of 302 items" at bounding box center [897, 667] width 1128 height 17
click at [256, 476] on link at bounding box center [261, 668] width 15 height 16
type input "7"
type input "1"
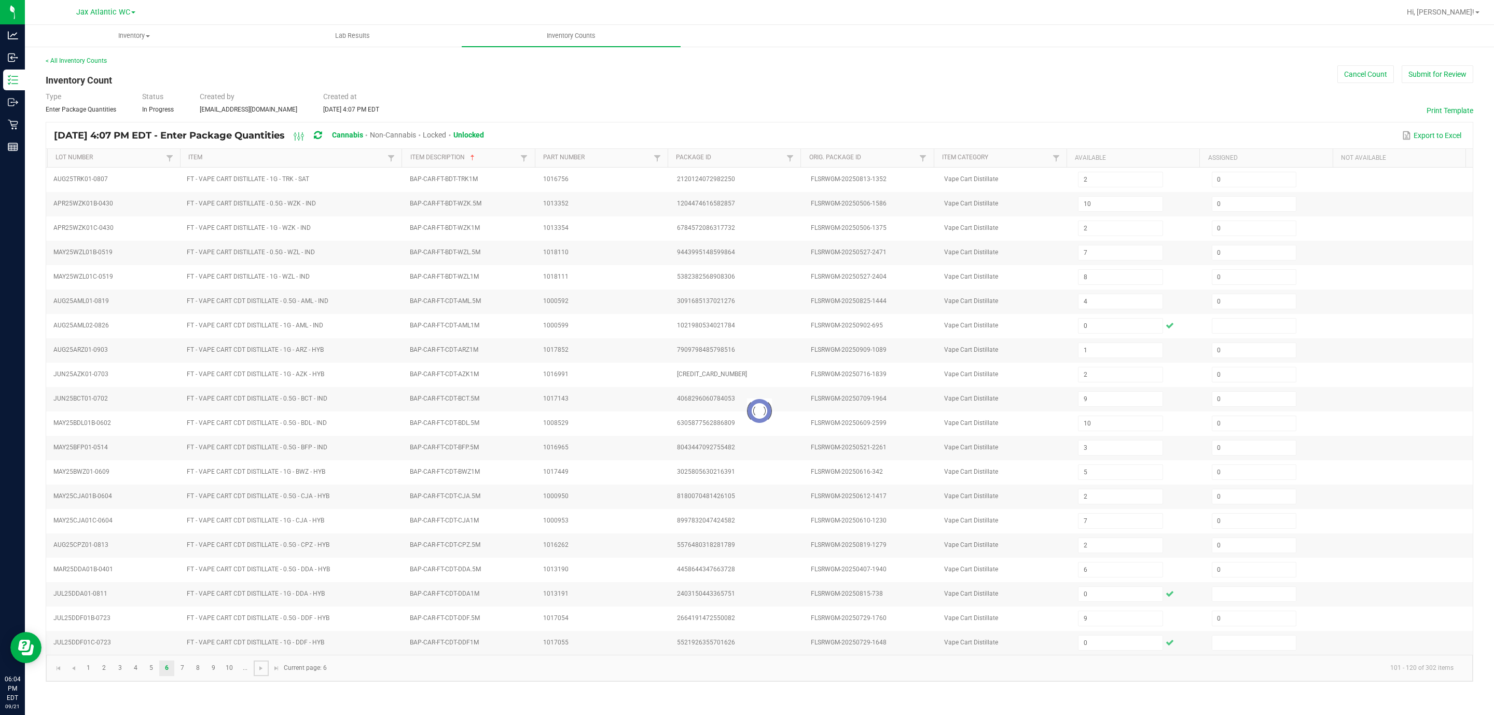
type input "5"
type input "12"
type input "3"
type input "5"
type input "11"
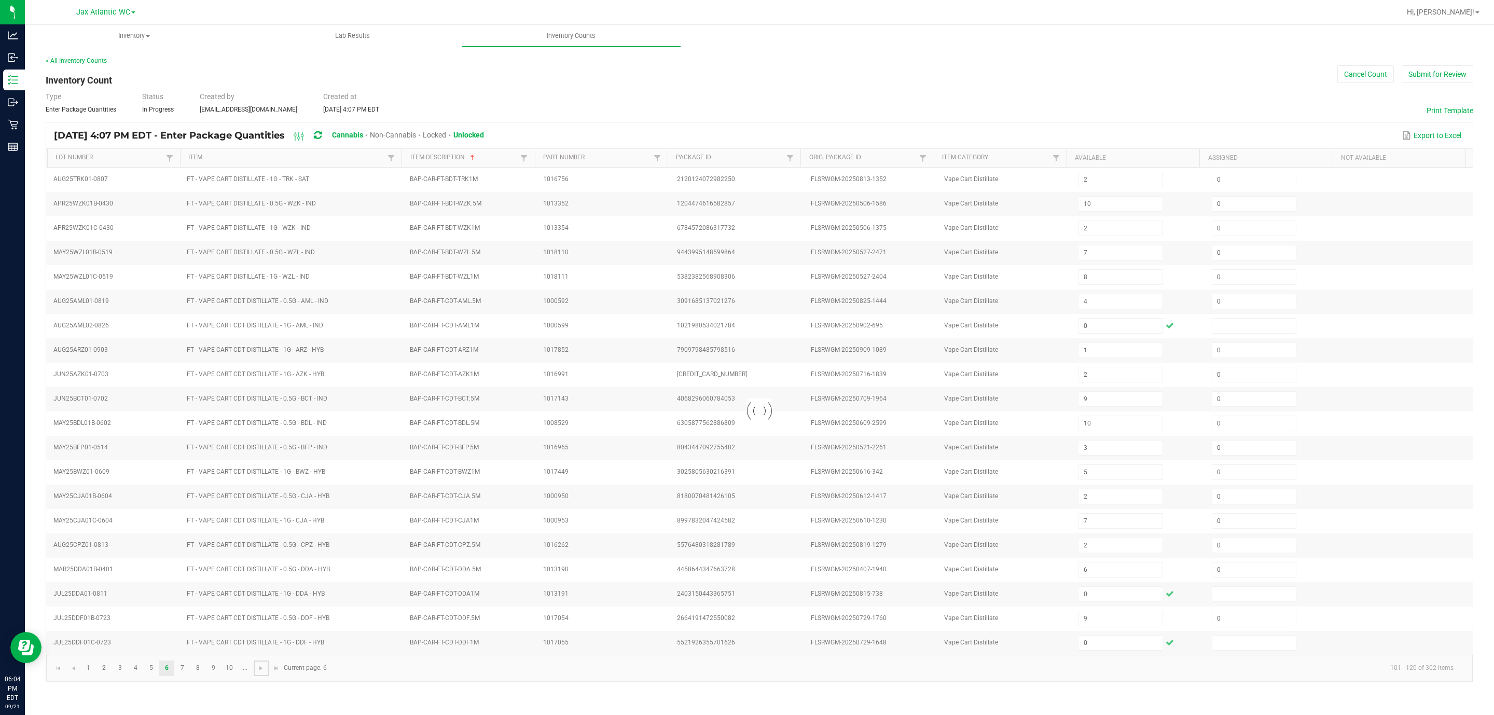
type input "8"
type input "3"
type input "11"
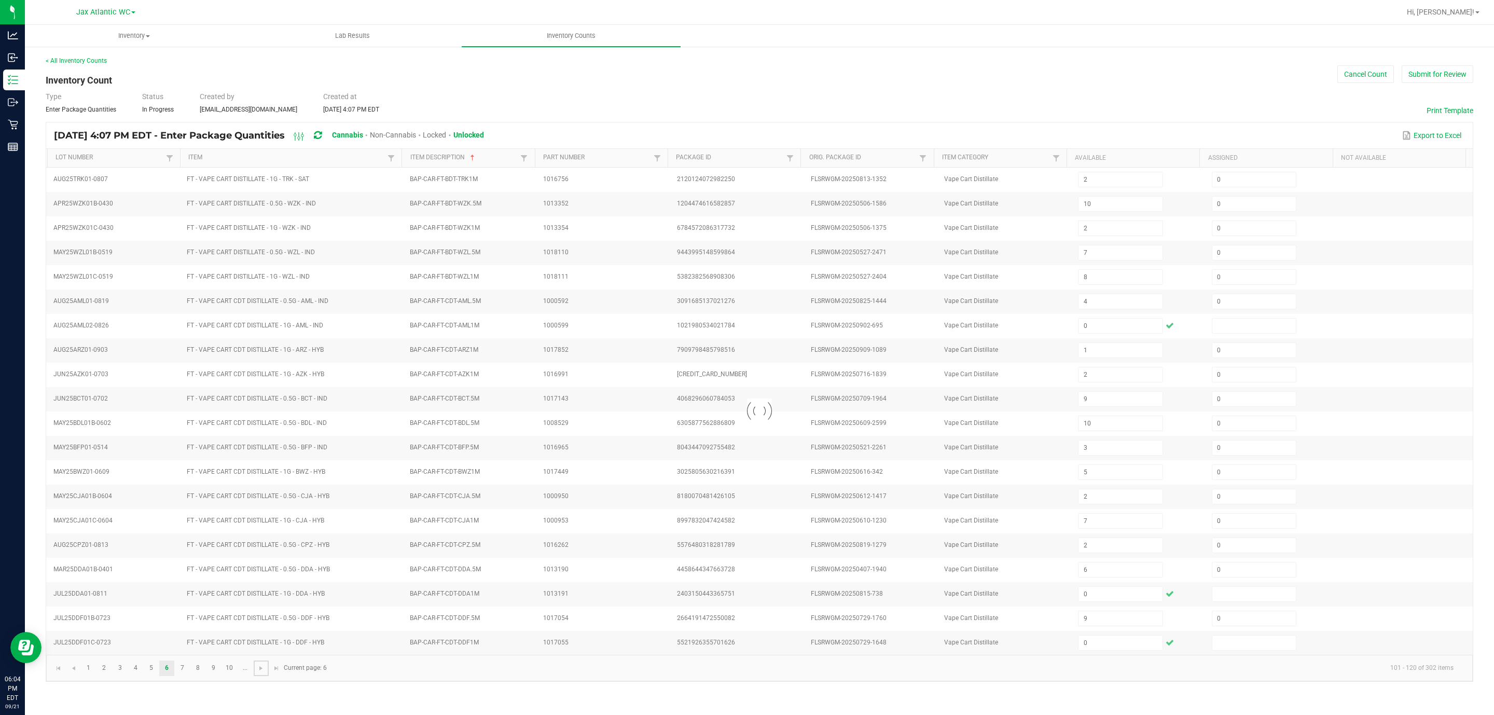
type input "5"
type input "0"
type input "7"
type input "0"
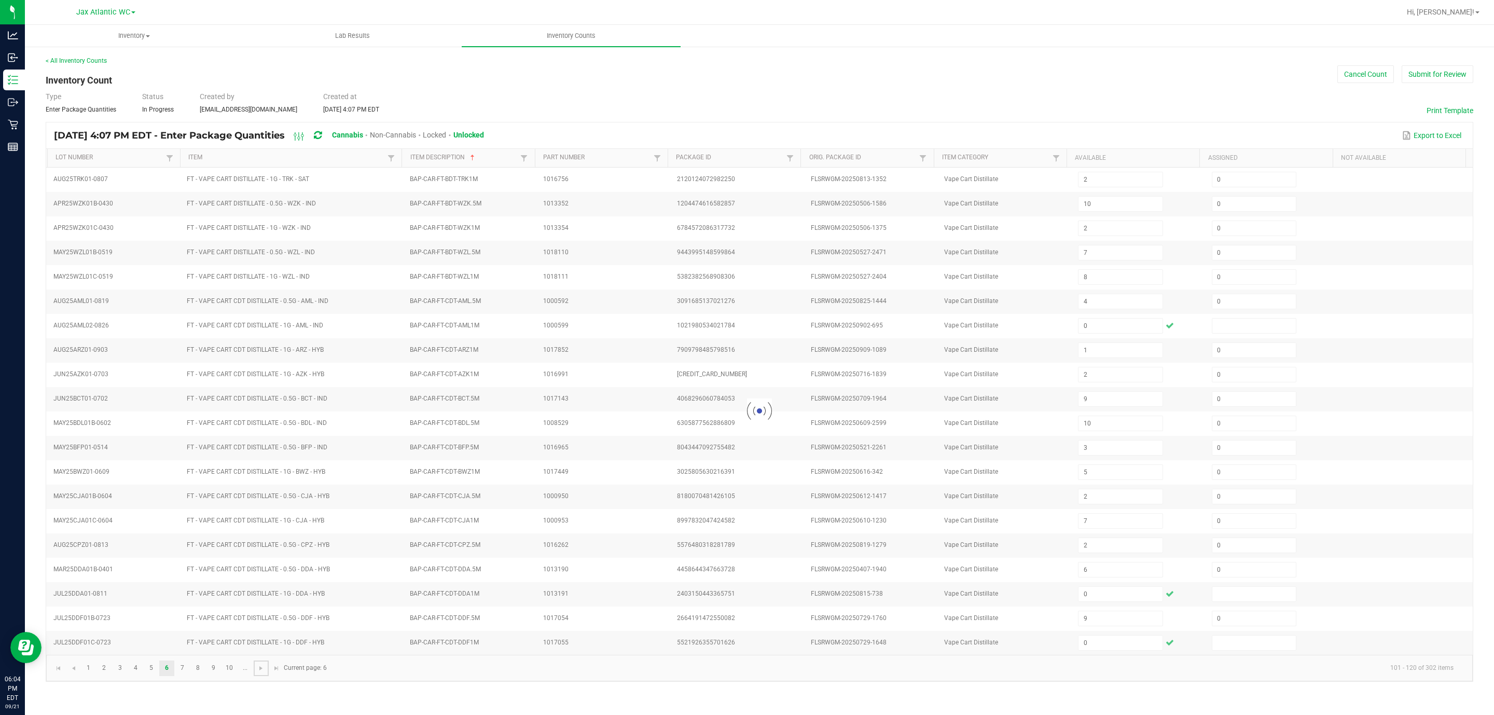
type input "6"
type input "4"
type input "8"
type input "2"
click at [259, 476] on link at bounding box center [261, 668] width 15 height 16
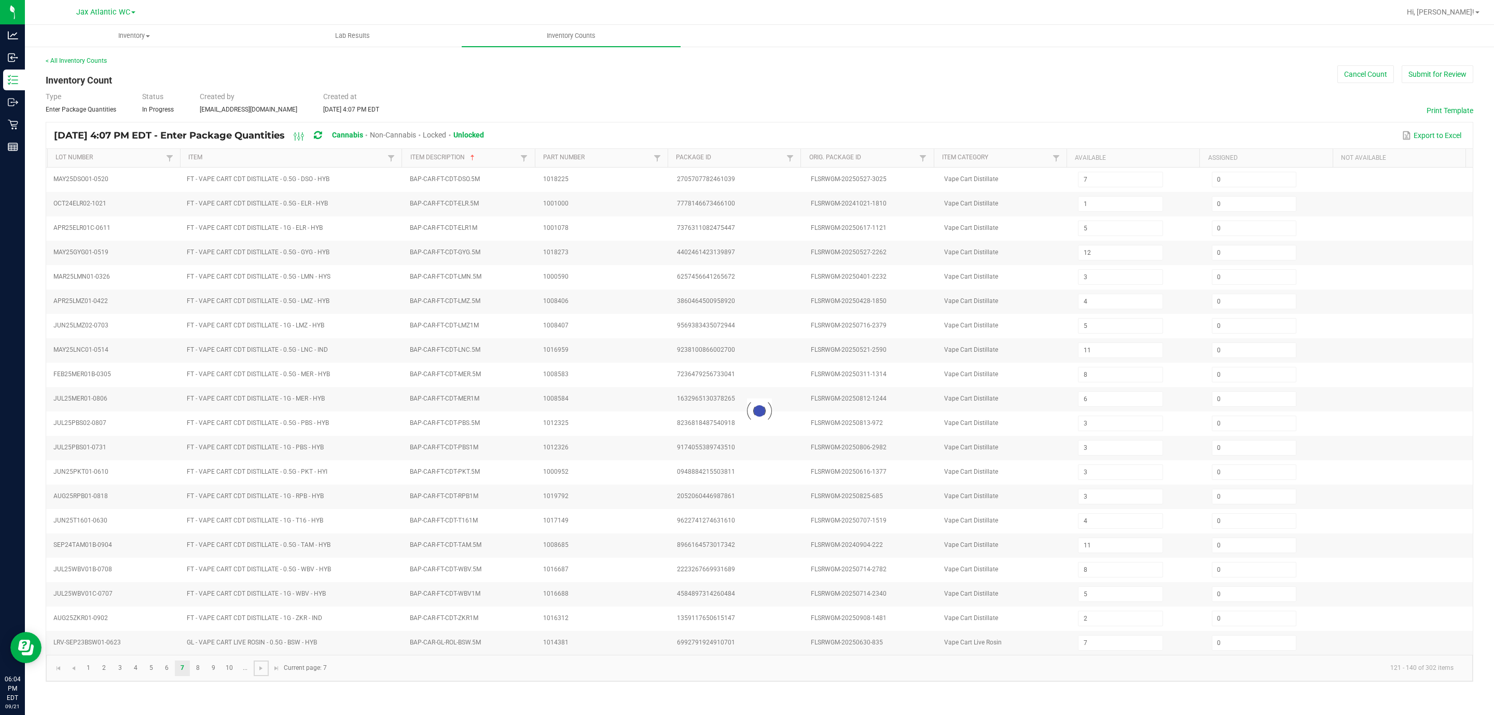
type input "3"
type input "2"
type input "12"
type input "16"
type input "13"
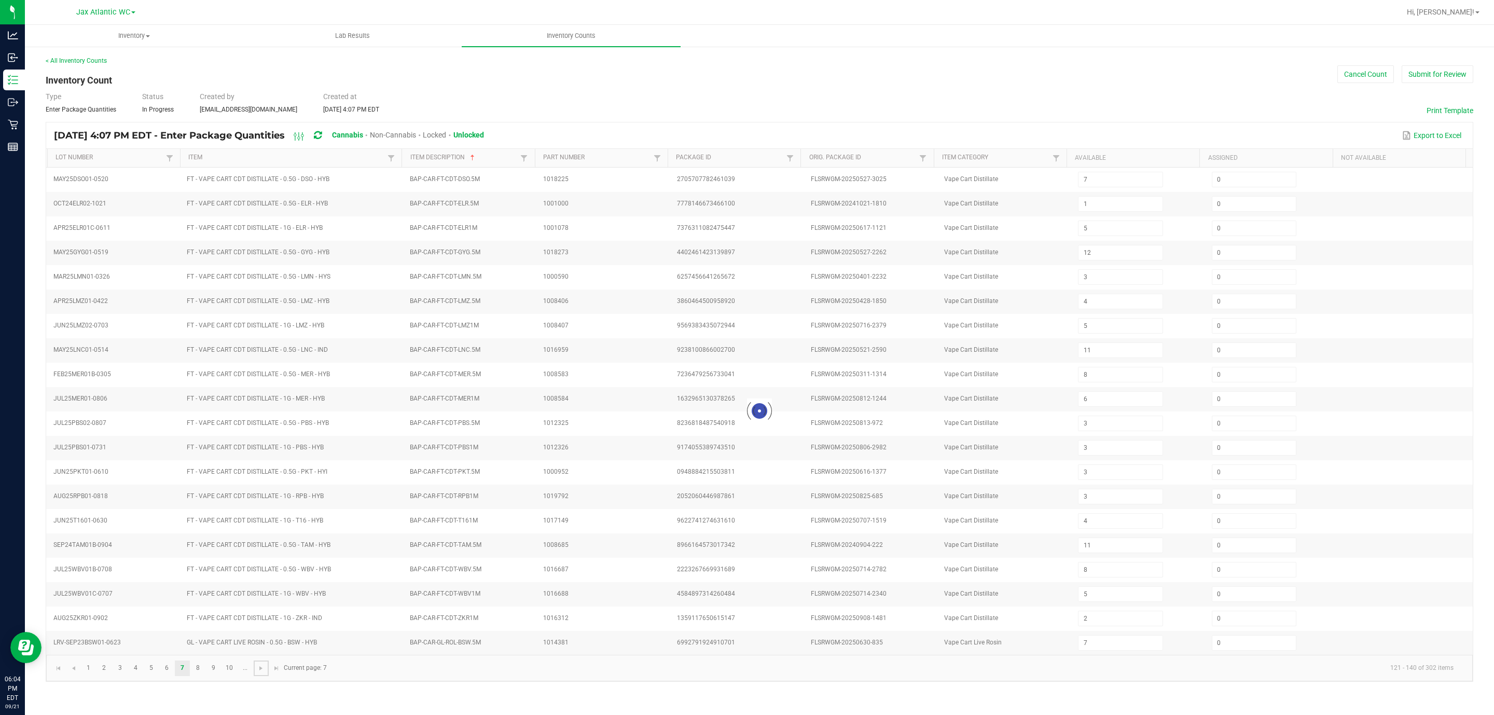
type input "3"
type input "14"
type input "2"
type input "19"
type input "17"
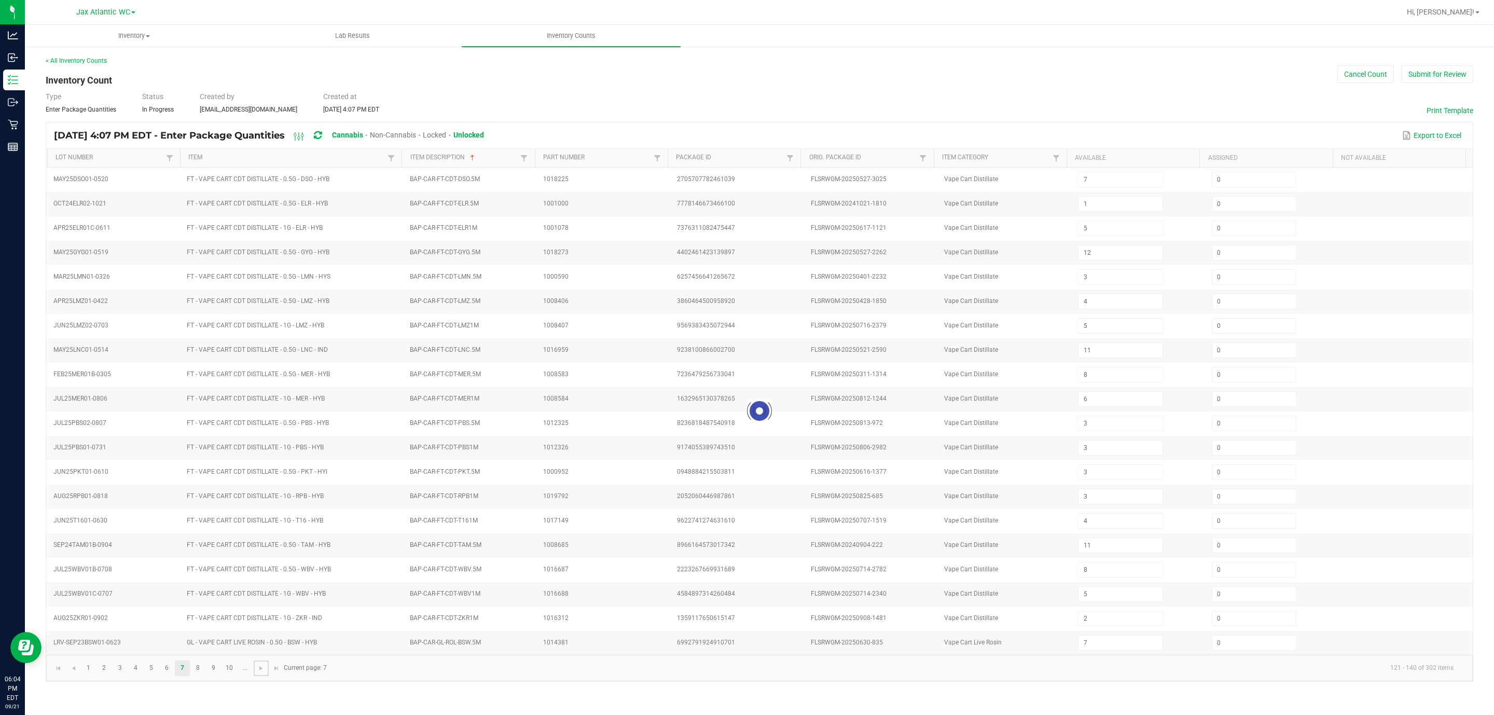
type input "2"
type input "10"
type input "6"
type input "12"
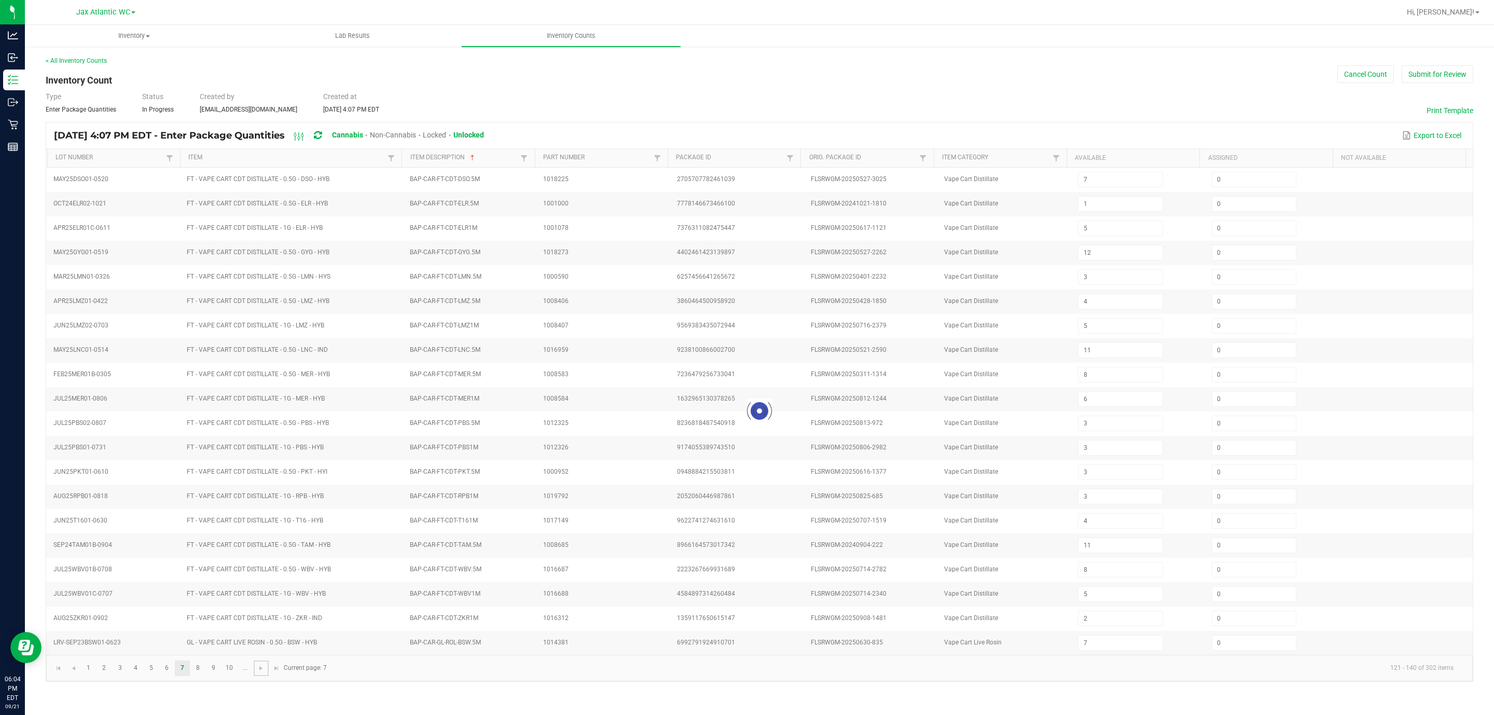
type input "8"
type input "3"
type input "1"
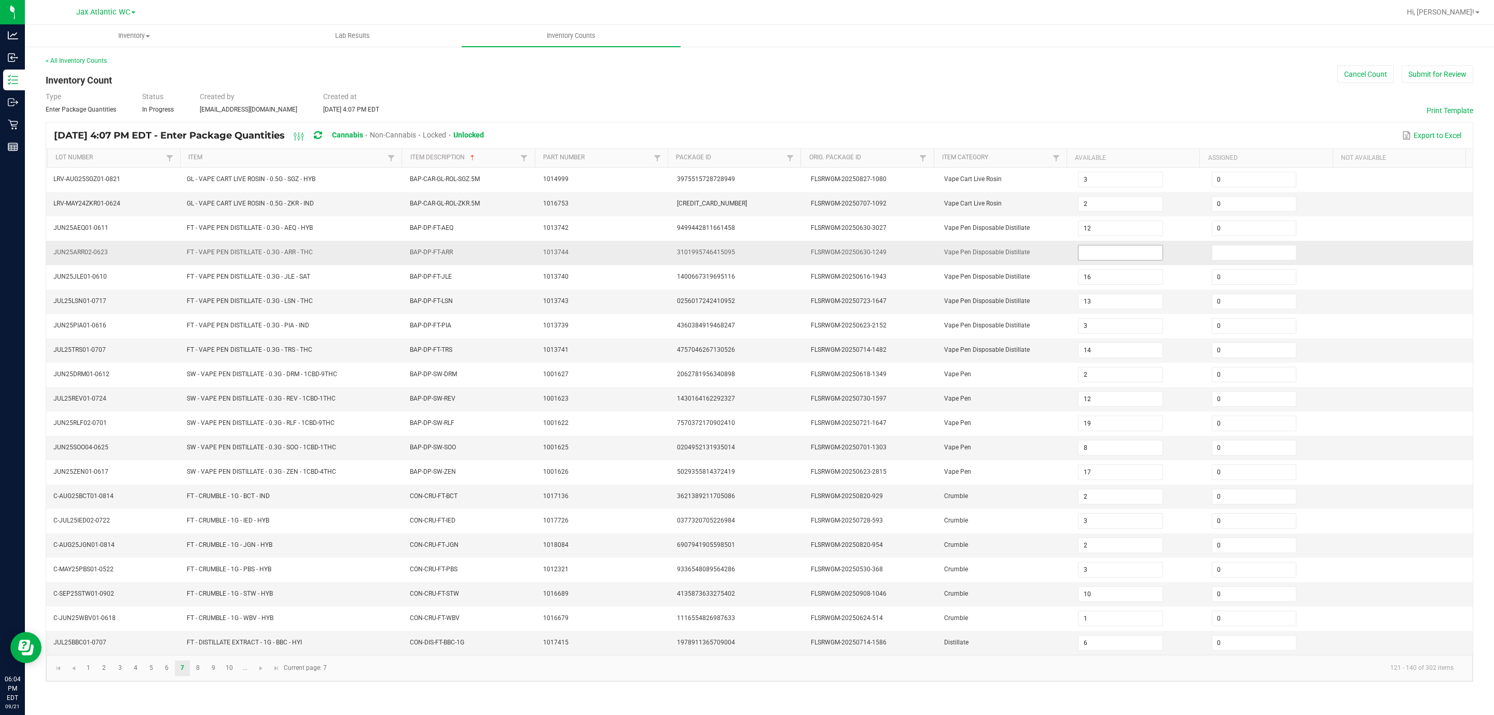
click at [995, 256] on input at bounding box center [1120, 252] width 84 height 15
type input "0"
drag, startPoint x: 478, startPoint y: 691, endPoint x: 372, endPoint y: 691, distance: 105.8
click at [476, 476] on kendo-pager-info "121 - 140 of 302 items" at bounding box center [897, 667] width 1128 height 17
click at [260, 476] on link at bounding box center [261, 668] width 15 height 16
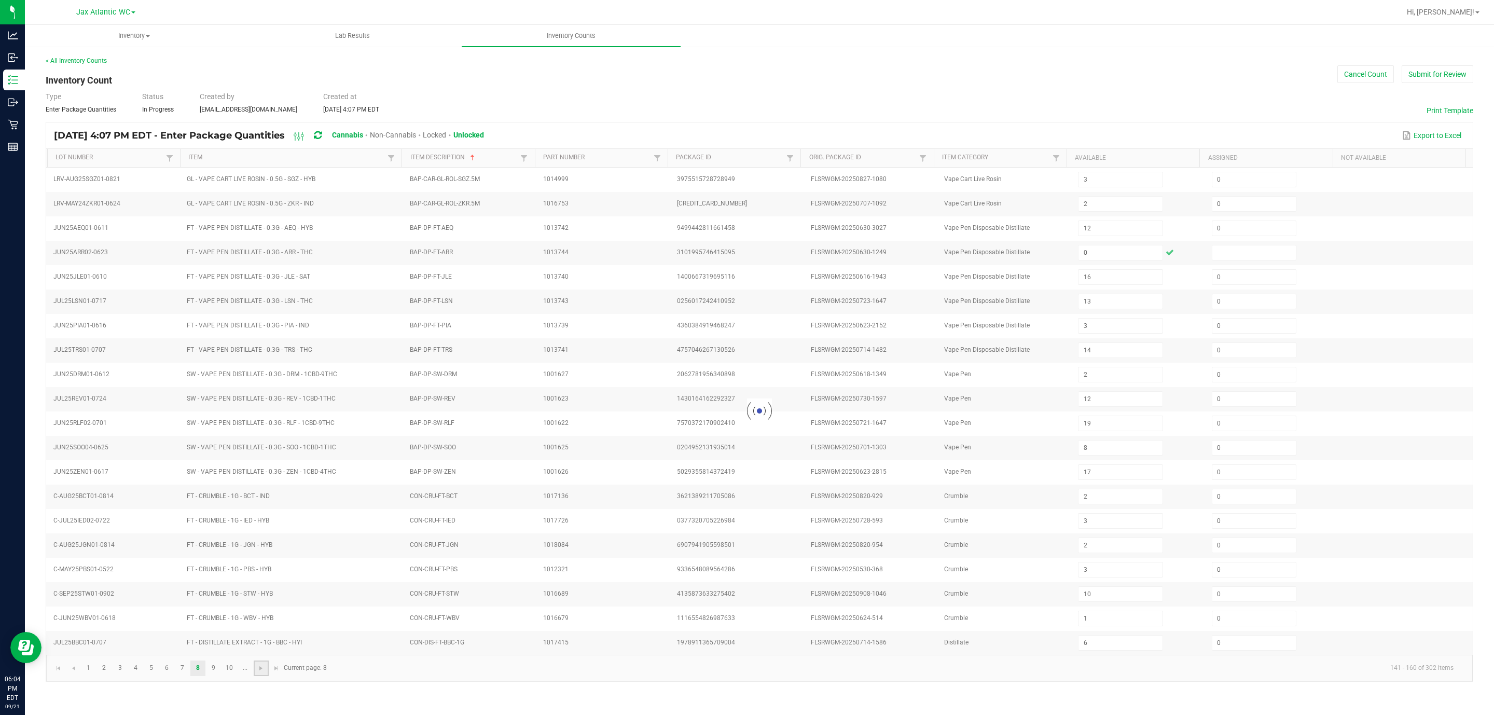
type input "8"
type input "11"
type input "4"
type input "2"
type input "6"
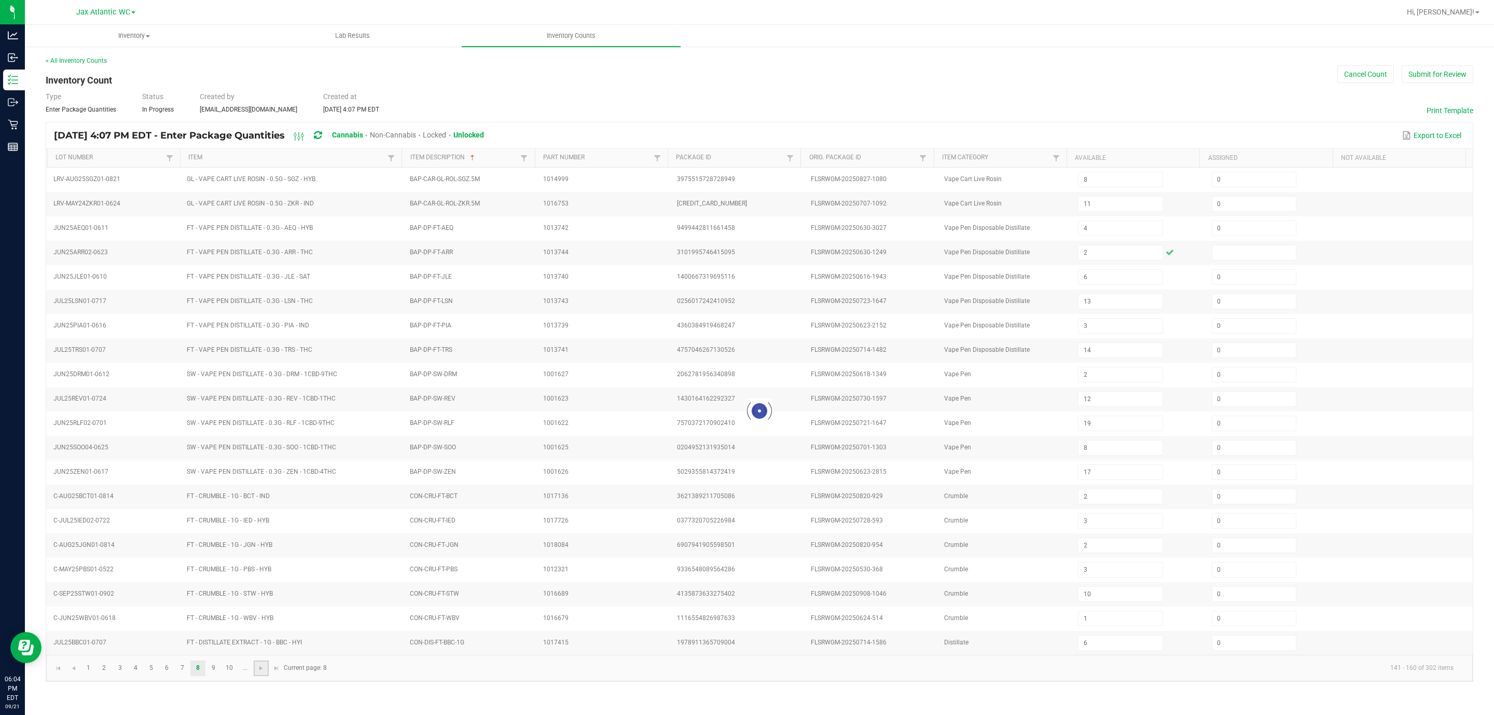
type input "10"
type input "8"
type input "4"
type input "7"
type input "11"
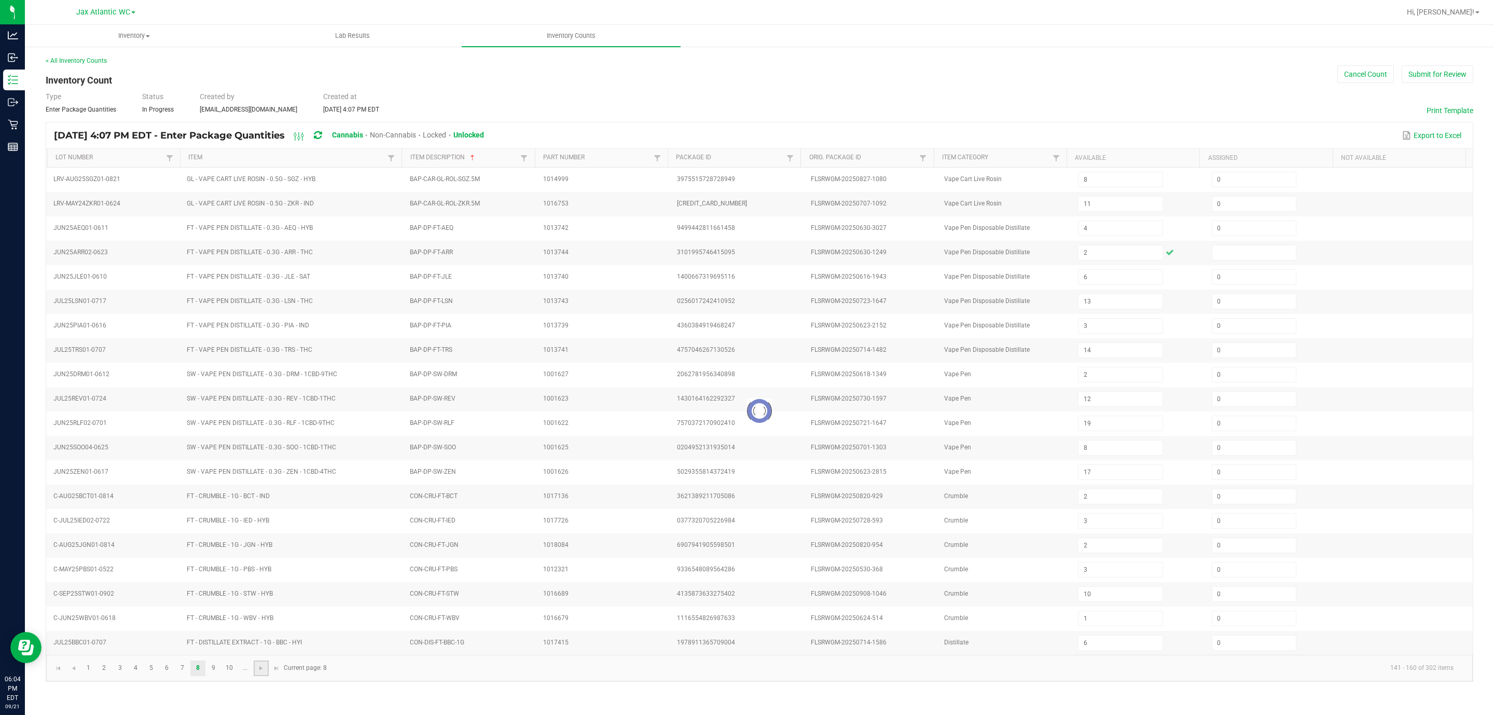
type input "2"
type input "12"
type input "1"
type input "5"
type input "2"
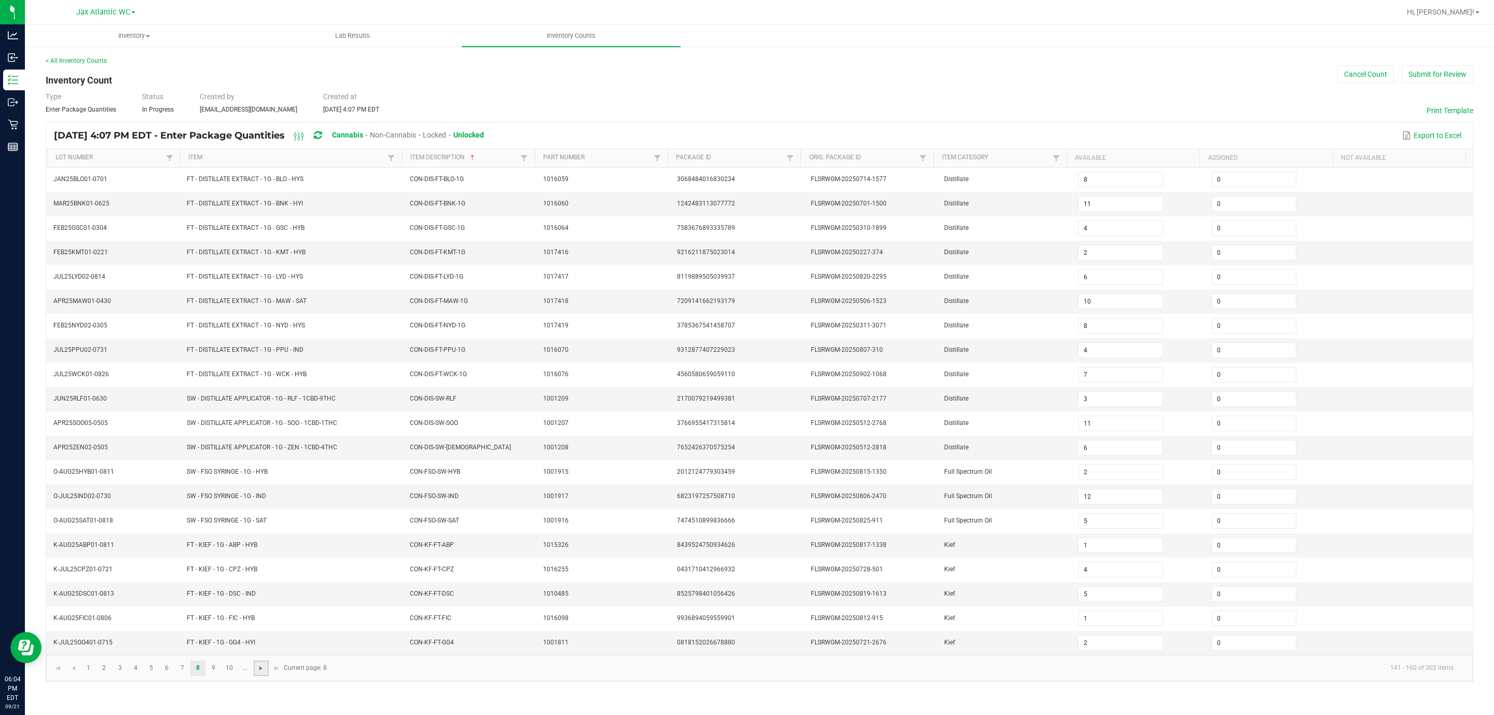
click at [259, 476] on span "Go to the next page" at bounding box center [261, 668] width 8 height 8
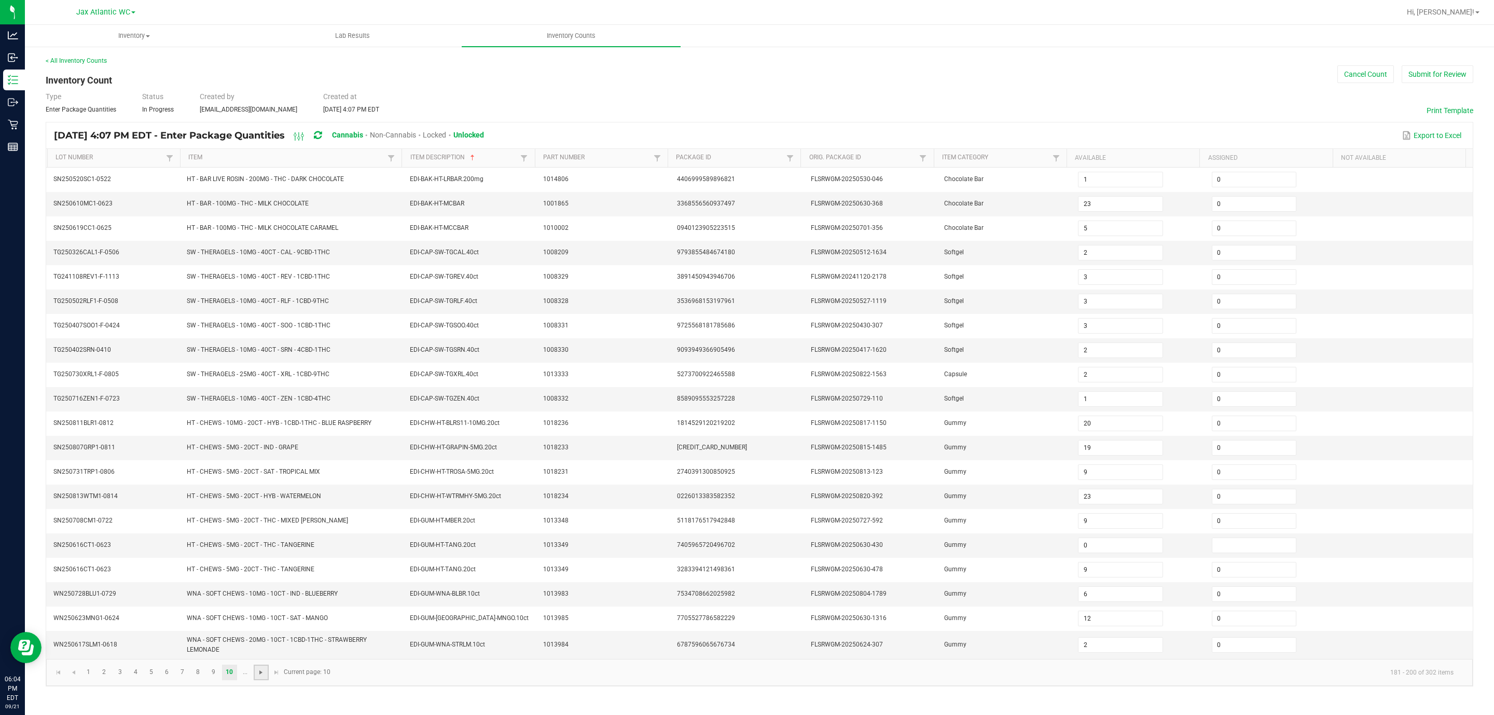
click at [259, 476] on span "Go to the next page" at bounding box center [261, 672] width 8 height 8
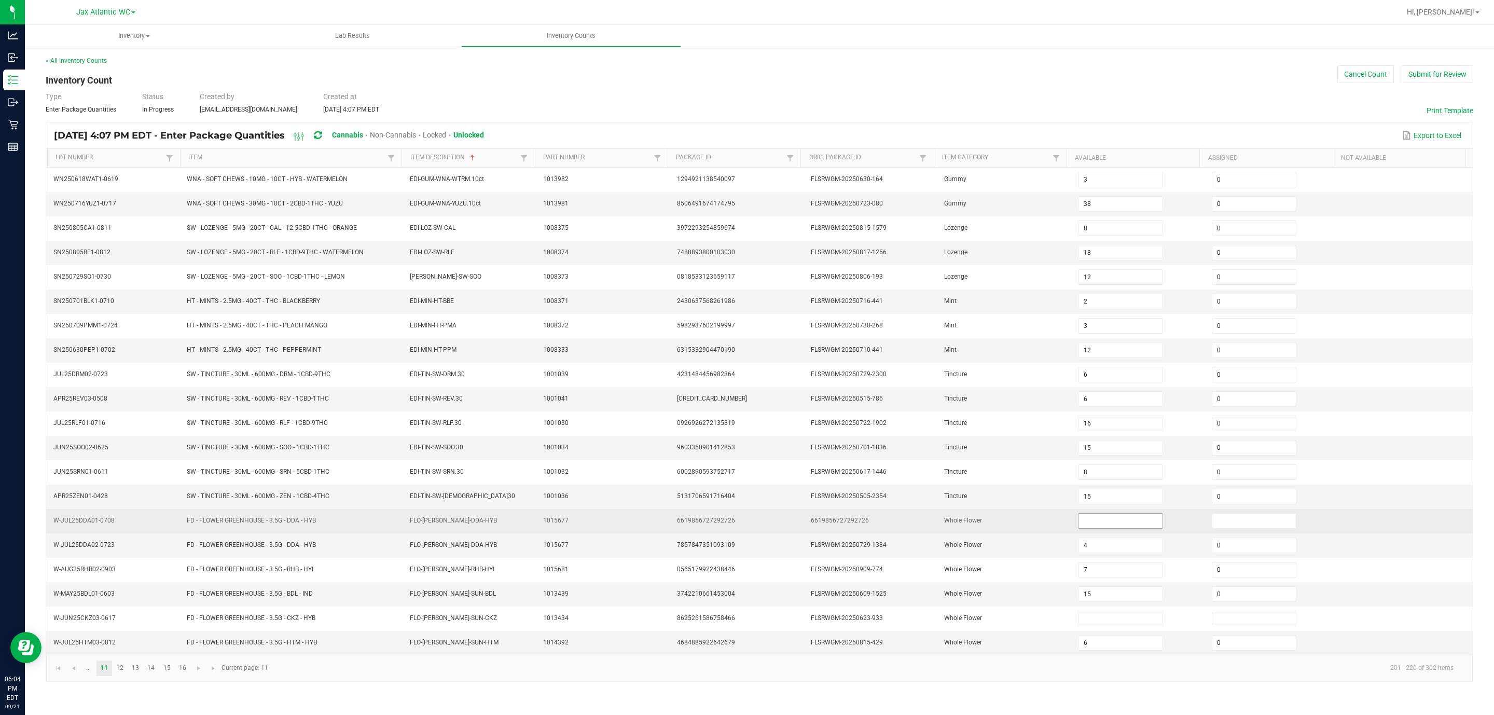
click at [995, 476] on input at bounding box center [1120, 520] width 84 height 15
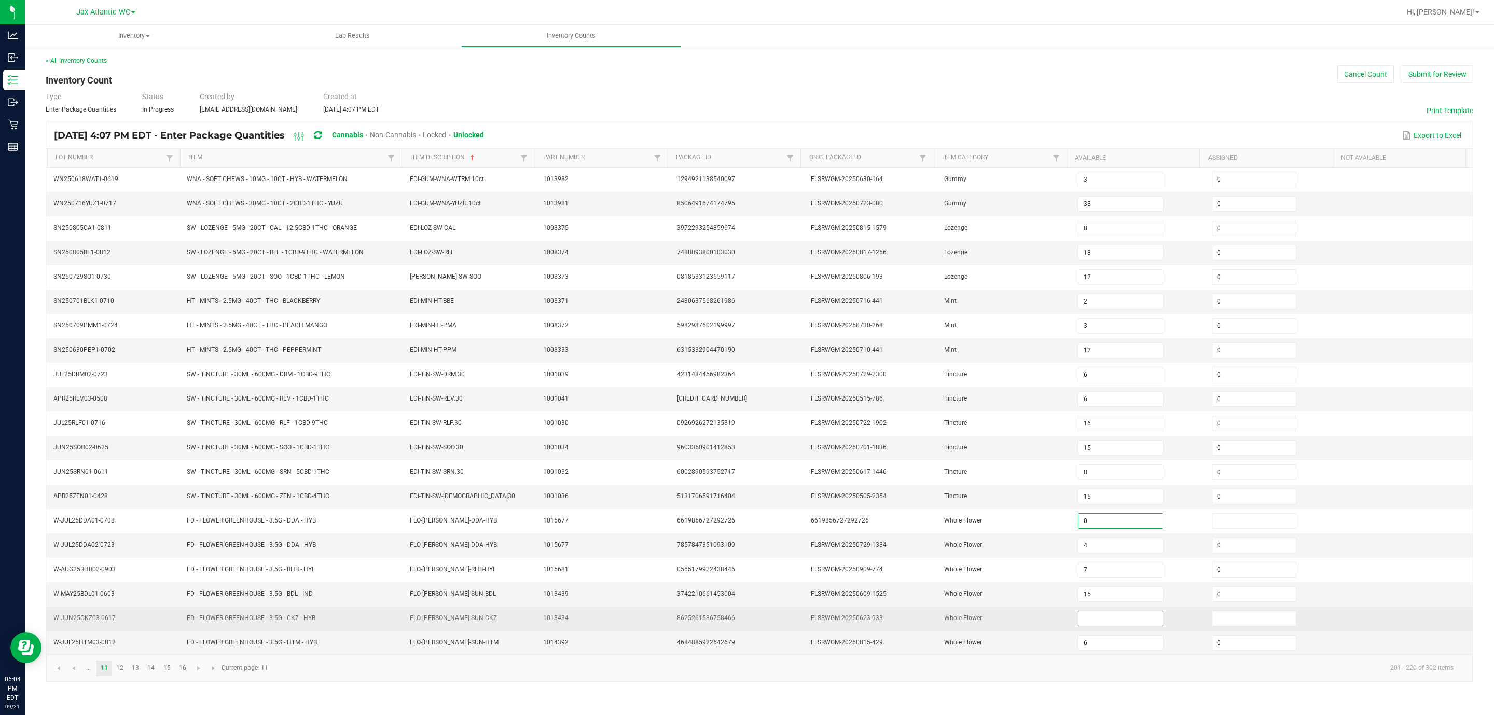
click at [995, 476] on input at bounding box center [1120, 618] width 84 height 15
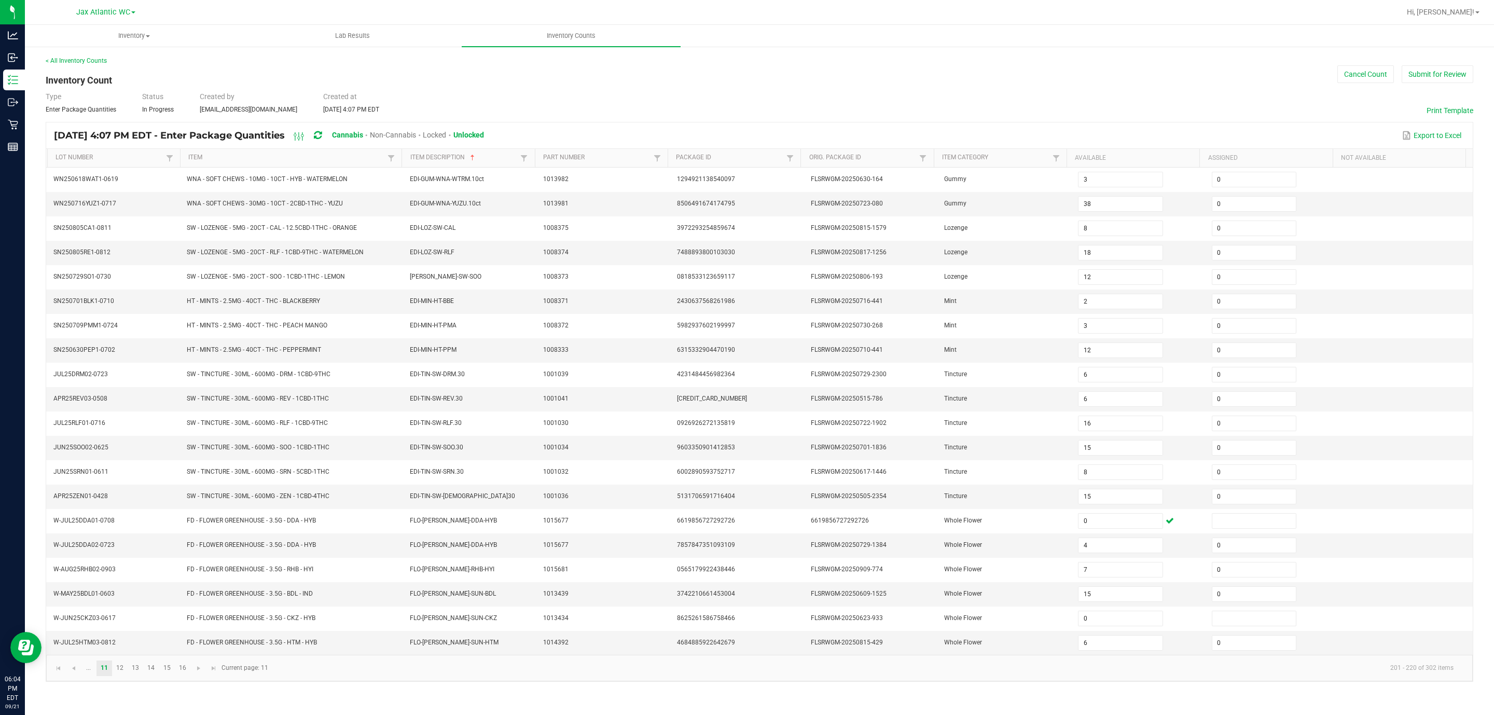
drag, startPoint x: 902, startPoint y: 694, endPoint x: 732, endPoint y: 696, distance: 170.6
click at [901, 476] on kendo-pager "... 11 12 13 14 15 16 201 - 220 of 302 items Current page: 11" at bounding box center [759, 667] width 1426 height 26
click at [204, 476] on link at bounding box center [198, 668] width 15 height 16
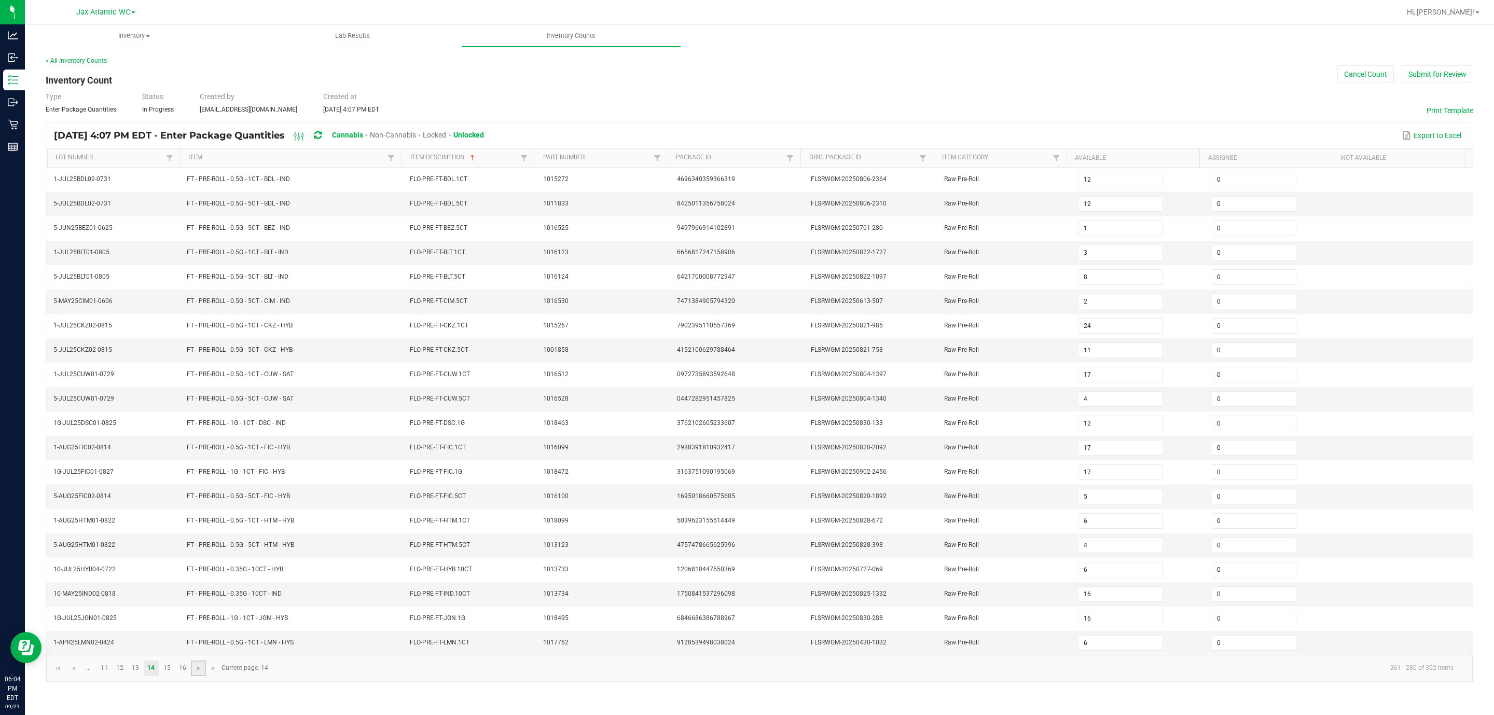
click at [204, 476] on link at bounding box center [198, 668] width 15 height 16
click at [995, 455] on input at bounding box center [1120, 447] width 84 height 15
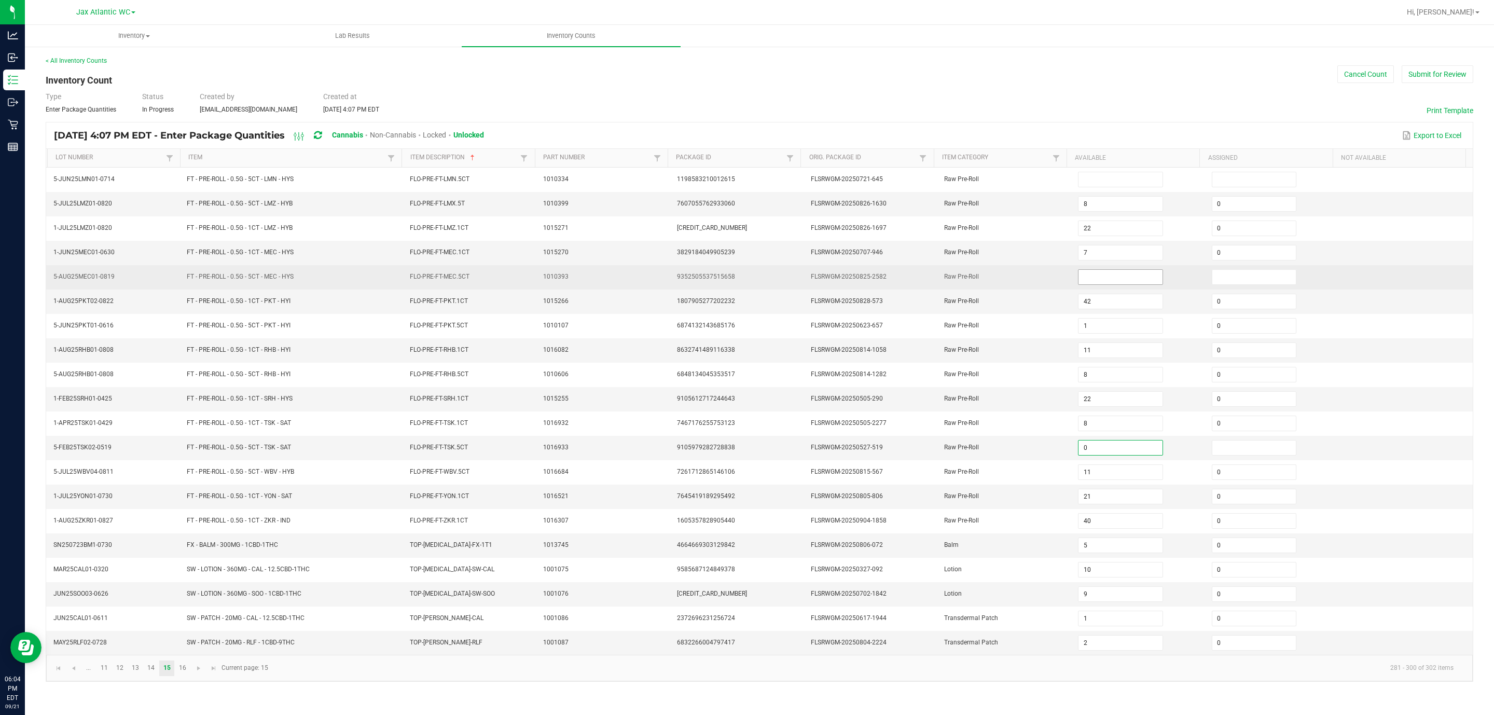
drag, startPoint x: 1103, startPoint y: 282, endPoint x: 1097, endPoint y: 282, distance: 5.7
click at [995, 282] on input at bounding box center [1120, 277] width 84 height 15
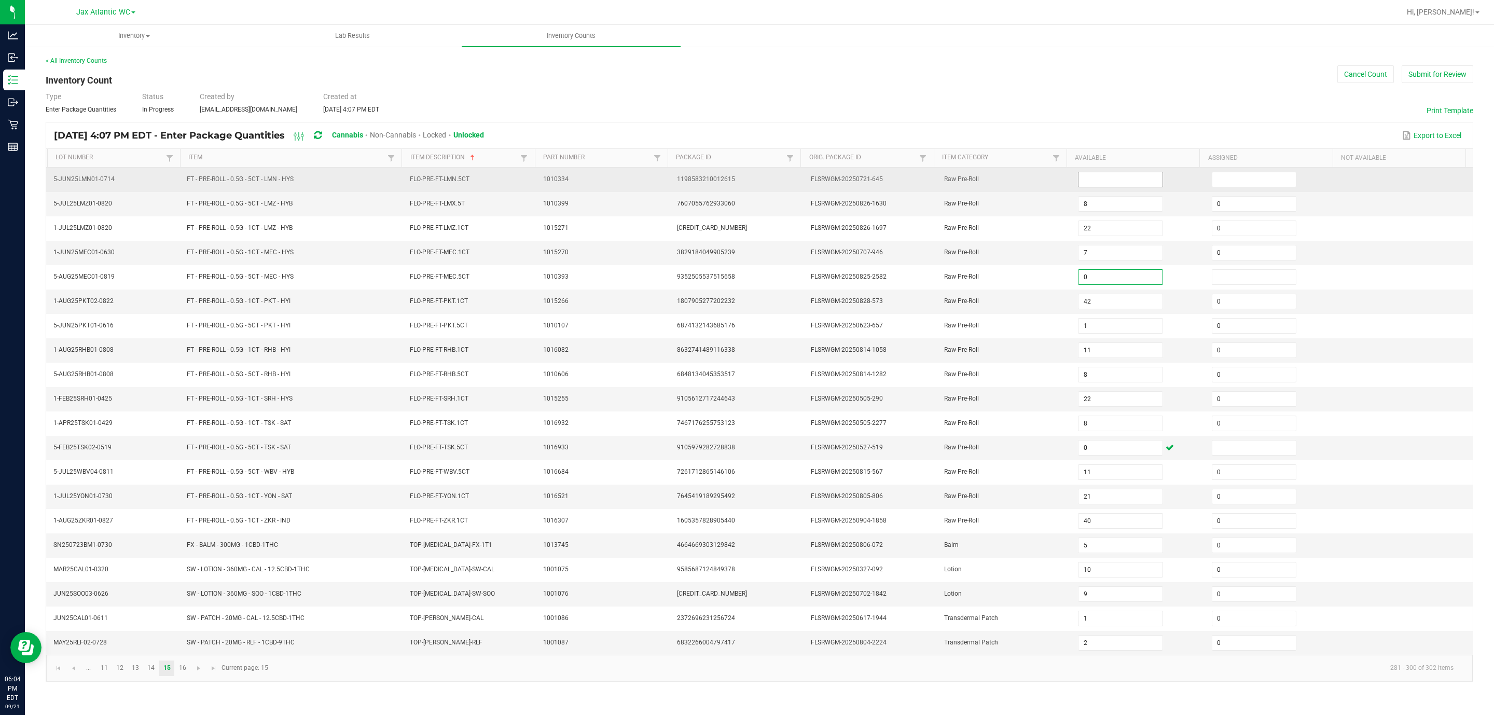
click at [995, 173] on input at bounding box center [1120, 179] width 84 height 15
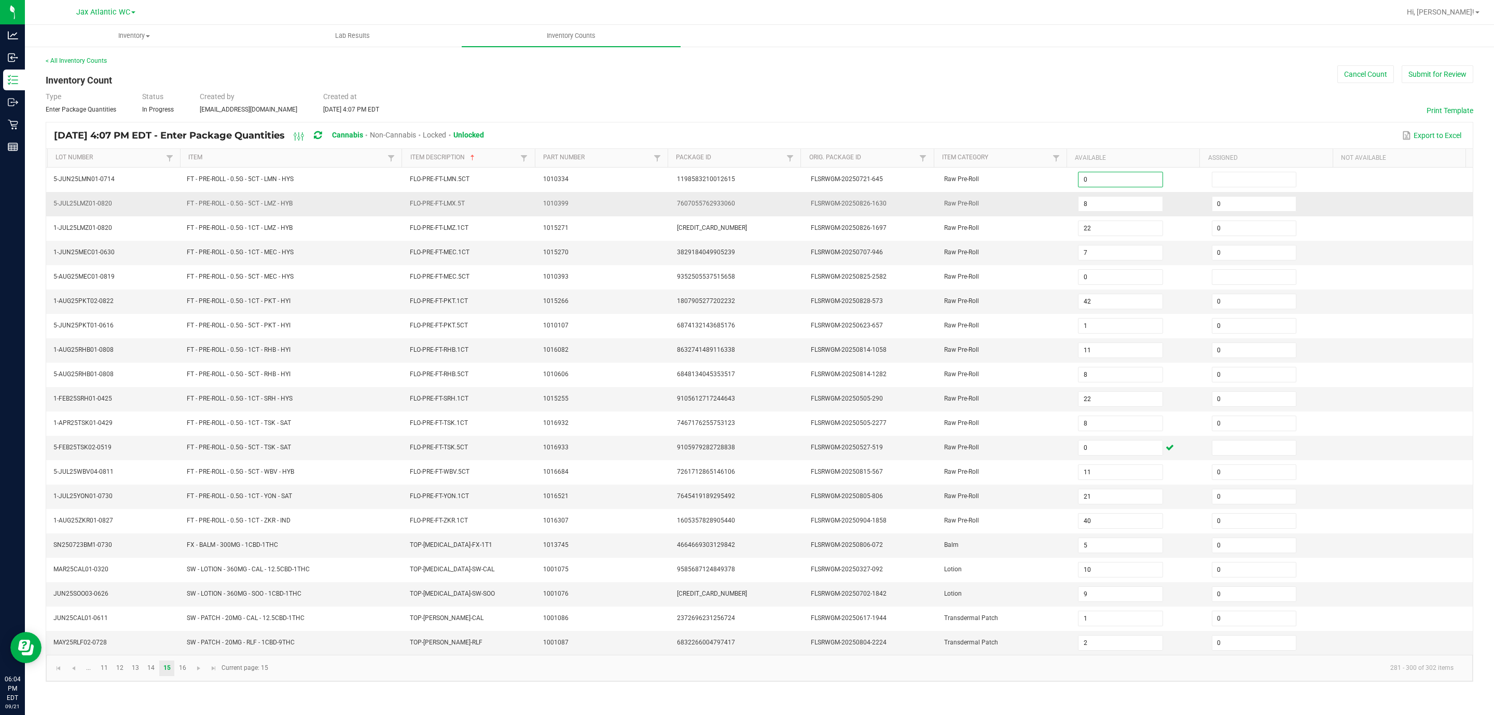
click at [938, 207] on td "Raw Pre-Roll" at bounding box center [1005, 204] width 134 height 24
click at [198, 476] on link at bounding box center [198, 668] width 15 height 16
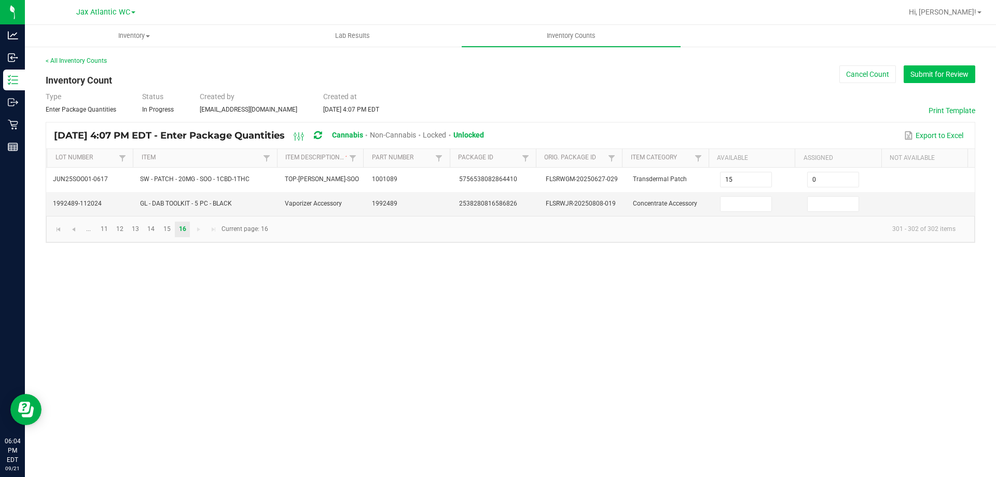
click at [922, 75] on button "Submit for Review" at bounding box center [939, 74] width 72 height 18
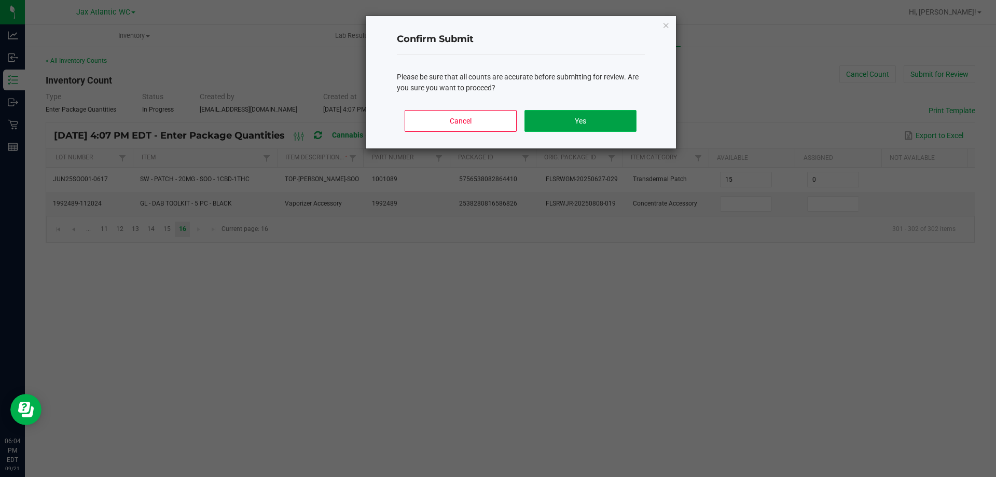
click at [582, 122] on button "Yes" at bounding box center [579, 121] width 111 height 22
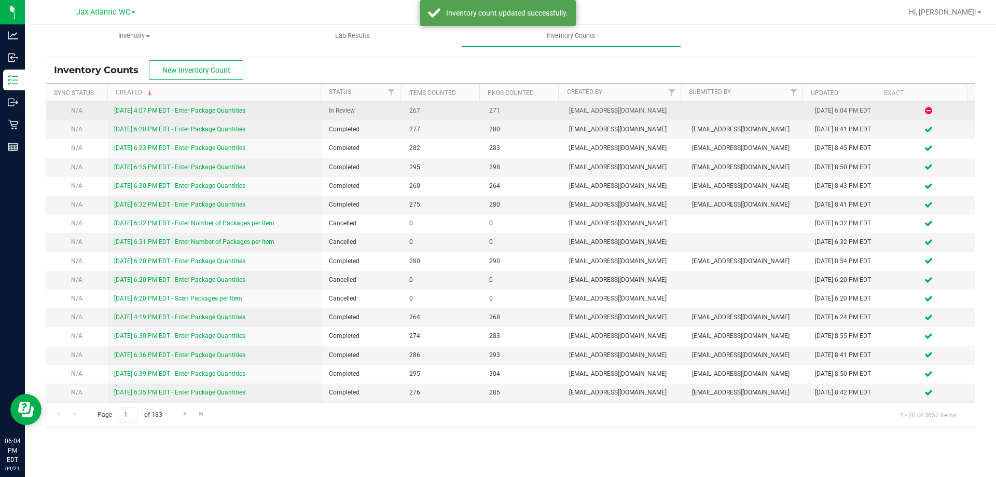
click at [188, 109] on link "[DATE] 4:07 PM EDT - Enter Package Quantities" at bounding box center [179, 110] width 131 height 7
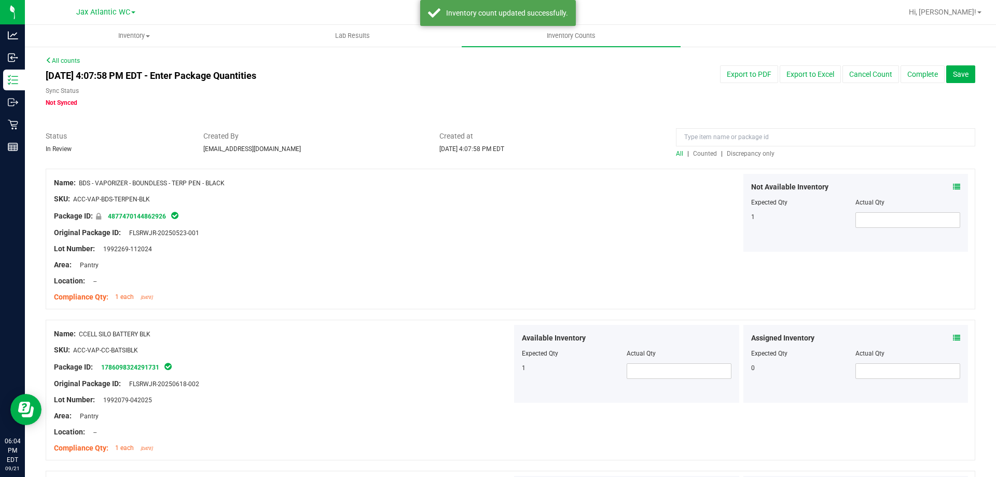
click at [740, 157] on div "All | Counted | Discrepancy only" at bounding box center [825, 153] width 299 height 9
click at [747, 155] on span "Discrepancy only" at bounding box center [751, 153] width 48 height 7
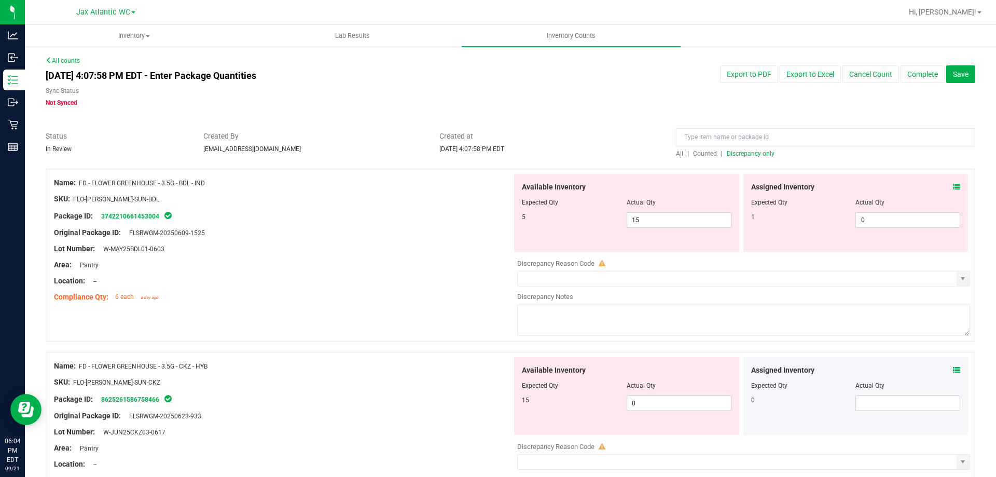
click at [953, 184] on icon at bounding box center [956, 186] width 7 height 7
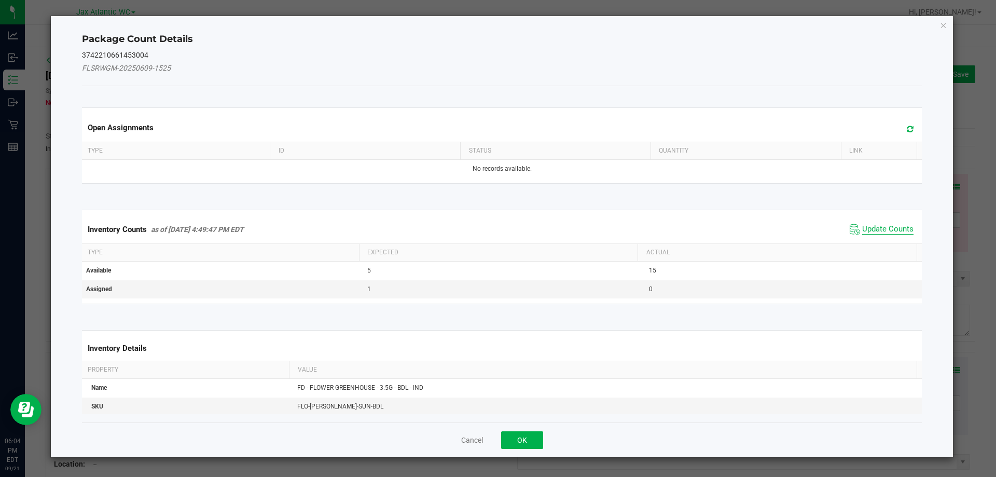
click at [871, 226] on span "Update Counts" at bounding box center [887, 229] width 51 height 10
click at [872, 224] on div "Inventory Counts as of [DATE] 4:49:47 PM EDT Update Counts" at bounding box center [502, 228] width 844 height 27
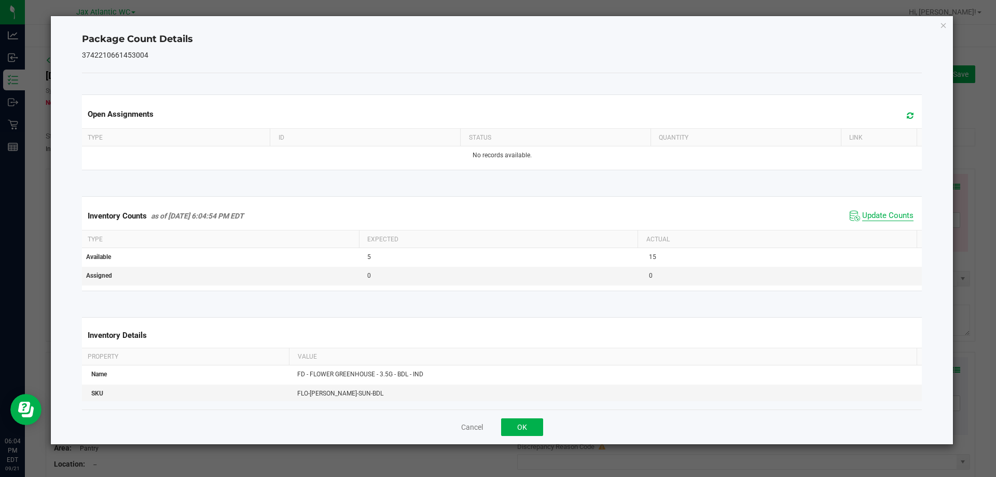
click at [862, 214] on span "Update Counts" at bounding box center [887, 216] width 51 height 10
click at [521, 427] on button "OK" at bounding box center [522, 427] width 42 height 18
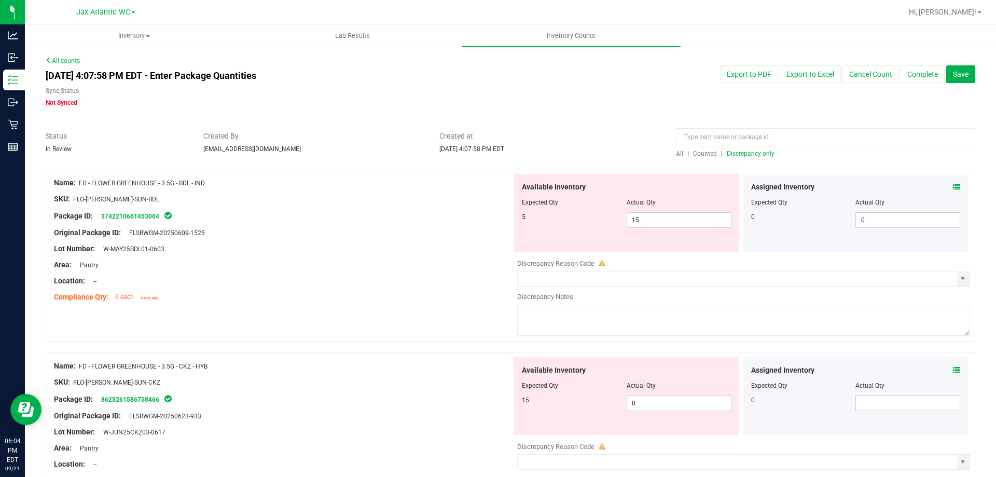
click at [424, 261] on div "Area: Pantry" at bounding box center [283, 264] width 458 height 11
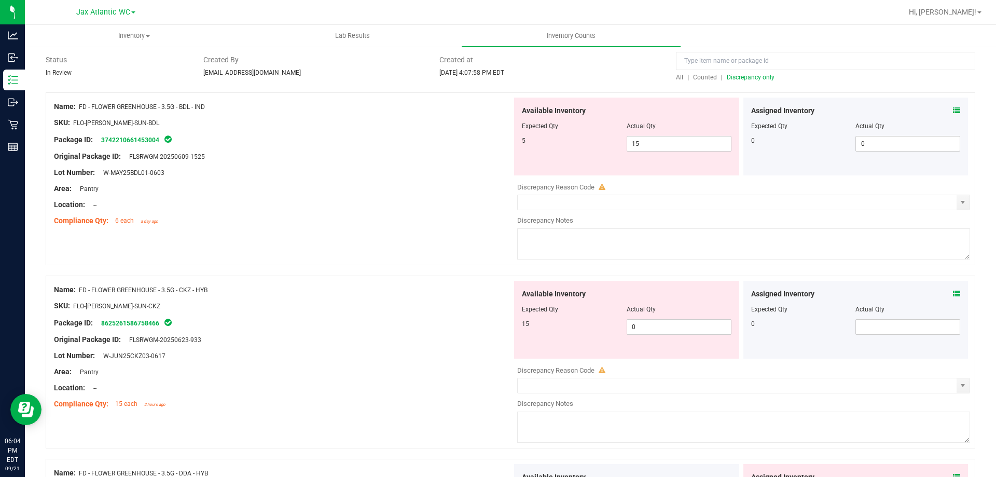
scroll to position [104, 0]
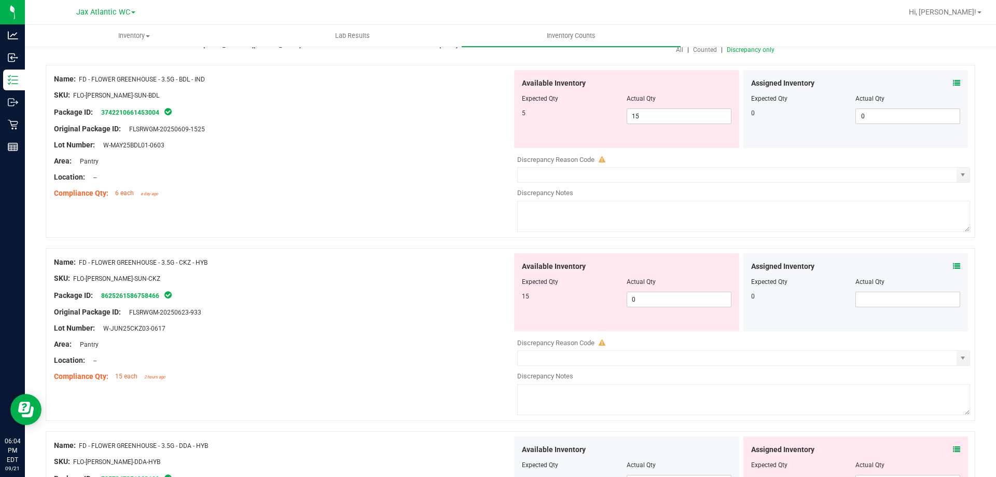
click at [953, 267] on icon at bounding box center [956, 265] width 7 height 7
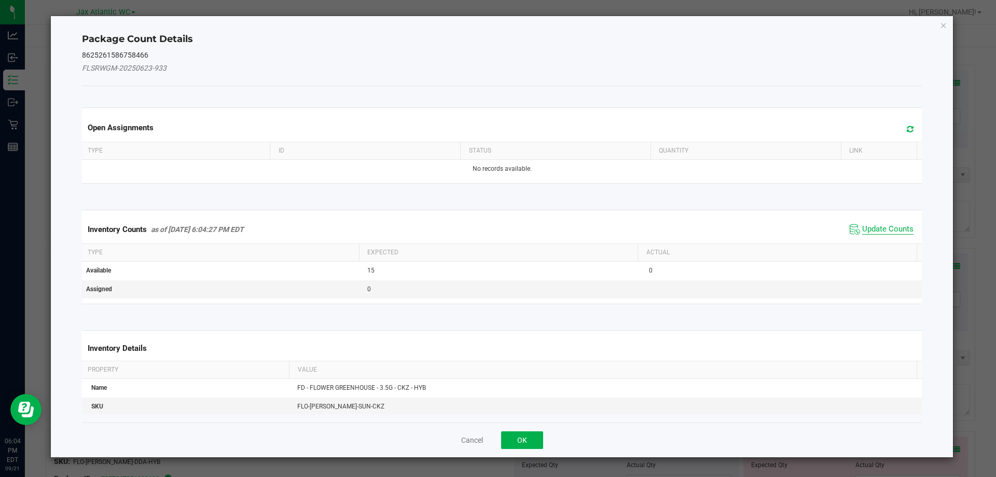
click at [876, 230] on span "Update Counts" at bounding box center [887, 229] width 51 height 10
drag, startPoint x: 875, startPoint y: 228, endPoint x: 876, endPoint y: 222, distance: 6.3
click at [875, 226] on div "Inventory Counts as of [DATE] 6:04:27 PM EDT Update Counts" at bounding box center [502, 228] width 844 height 27
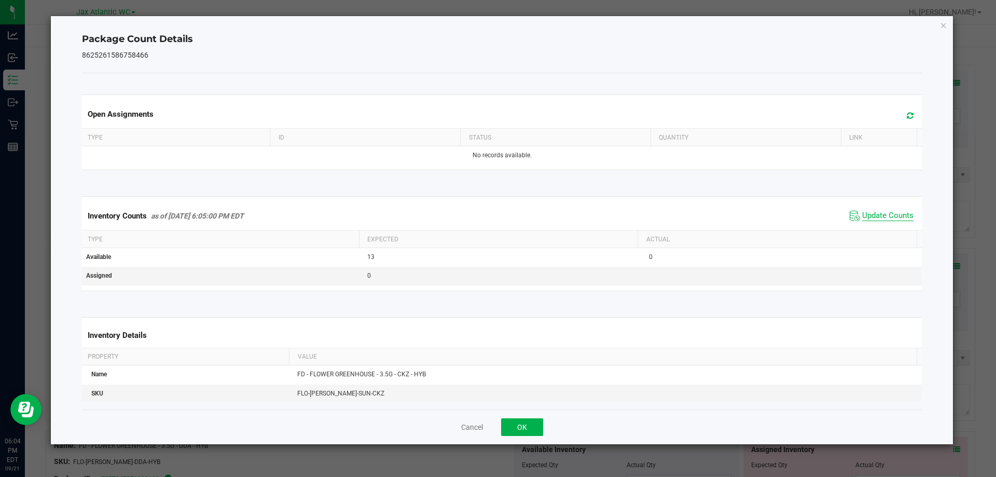
click at [875, 214] on span "Update Counts" at bounding box center [887, 216] width 51 height 10
click at [875, 213] on span "Update Counts" at bounding box center [887, 215] width 51 height 9
drag, startPoint x: 520, startPoint y: 423, endPoint x: 459, endPoint y: 395, distance: 66.8
click at [520, 422] on button "OK" at bounding box center [522, 427] width 42 height 18
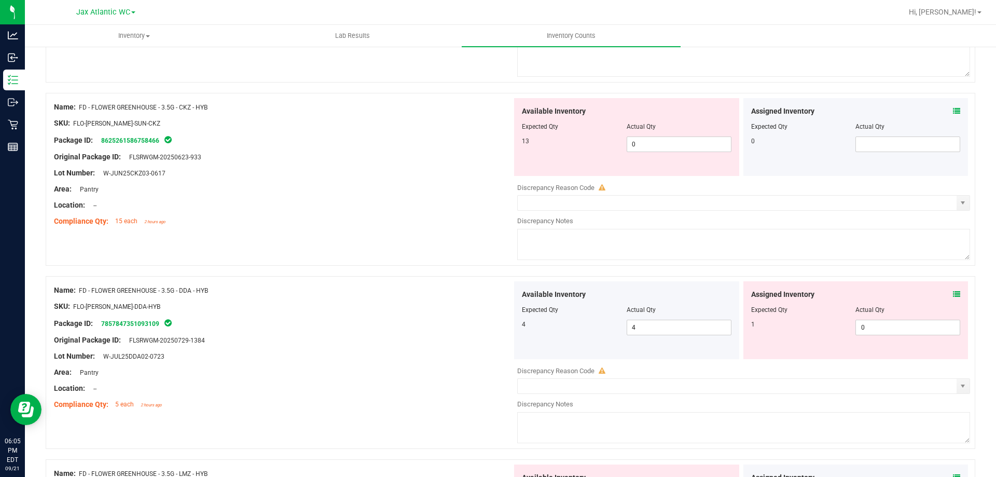
scroll to position [259, 0]
click at [953, 294] on icon at bounding box center [956, 293] width 7 height 7
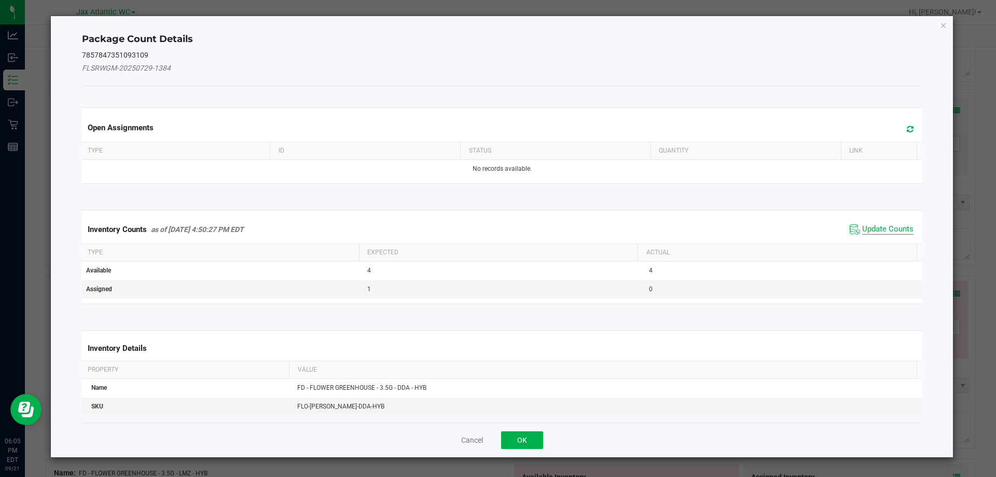
click at [890, 232] on span "Update Counts" at bounding box center [887, 229] width 51 height 10
drag, startPoint x: 888, startPoint y: 231, endPoint x: 880, endPoint y: 216, distance: 17.2
click at [887, 229] on div "Inventory Counts as of [DATE] 4:50:27 PM EDT Update Counts" at bounding box center [502, 228] width 844 height 27
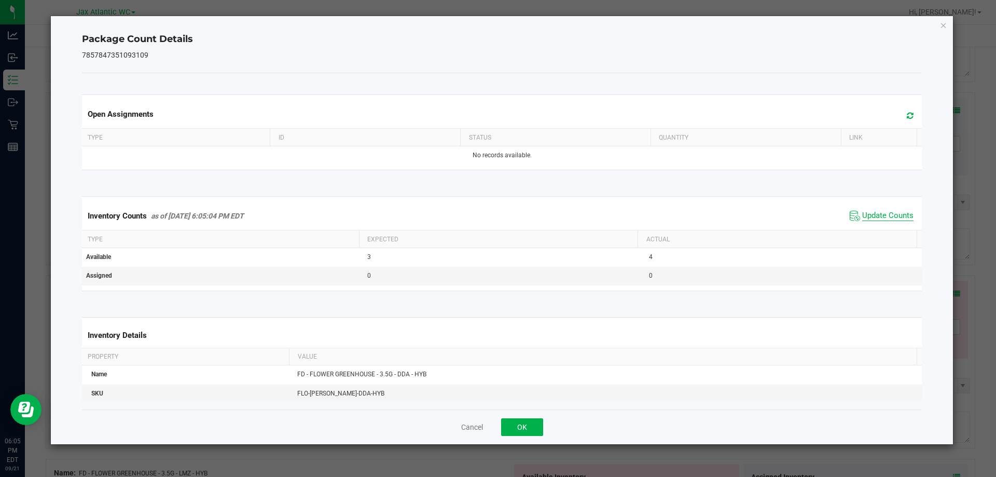
click at [877, 211] on span "Update Counts" at bounding box center [887, 216] width 51 height 10
click at [877, 211] on span "Update Counts" at bounding box center [887, 215] width 51 height 9
drag, startPoint x: 523, startPoint y: 421, endPoint x: 537, endPoint y: 415, distance: 15.6
click at [524, 420] on button "OK" at bounding box center [522, 427] width 42 height 18
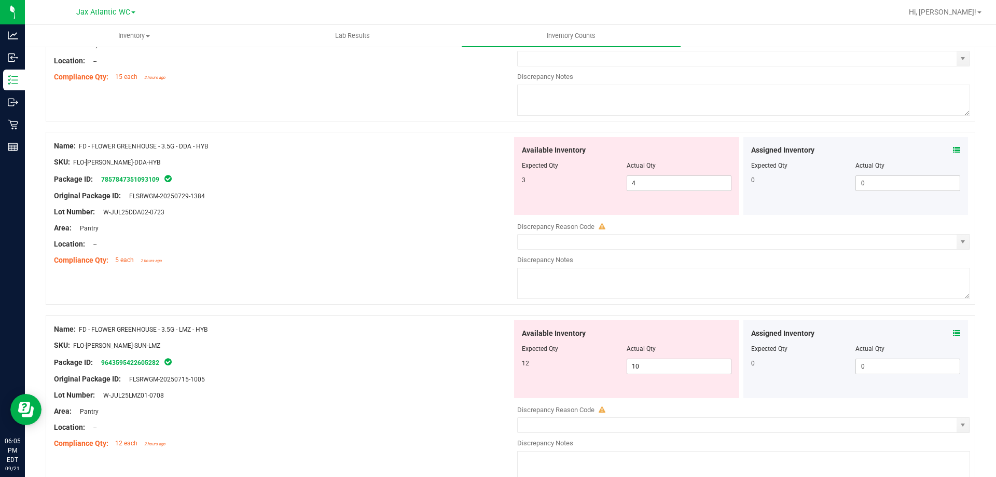
scroll to position [415, 0]
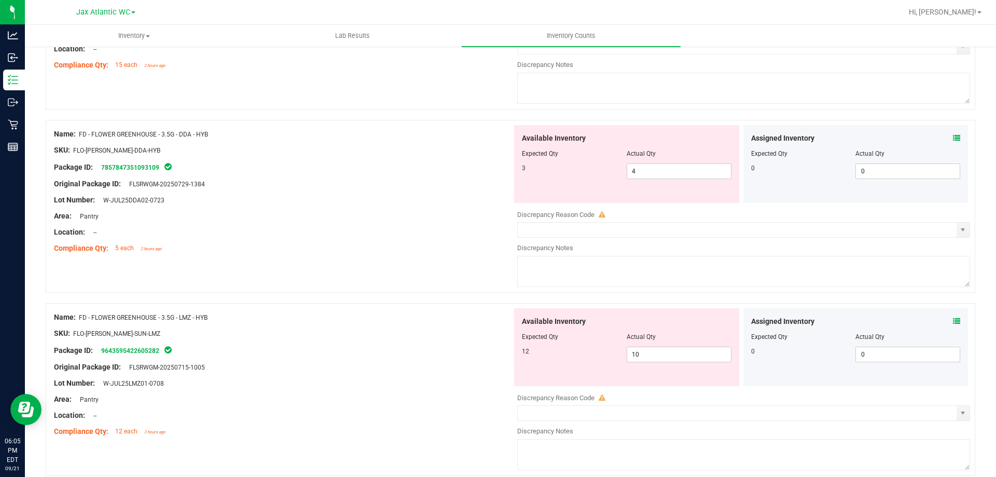
click at [953, 325] on span at bounding box center [956, 321] width 7 height 11
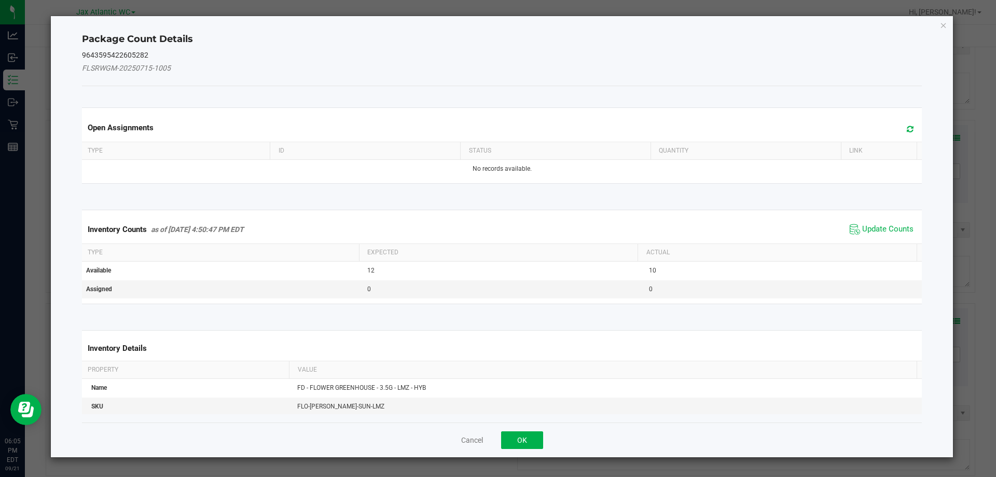
click at [950, 324] on div "Package Count Details 9643595422605282 FLSRWGM-20250715-1005 Open Assignments T…" at bounding box center [502, 236] width 902 height 441
click at [878, 222] on span "Update Counts" at bounding box center [881, 229] width 69 height 16
click at [878, 221] on span "Update Counts" at bounding box center [882, 228] width 66 height 15
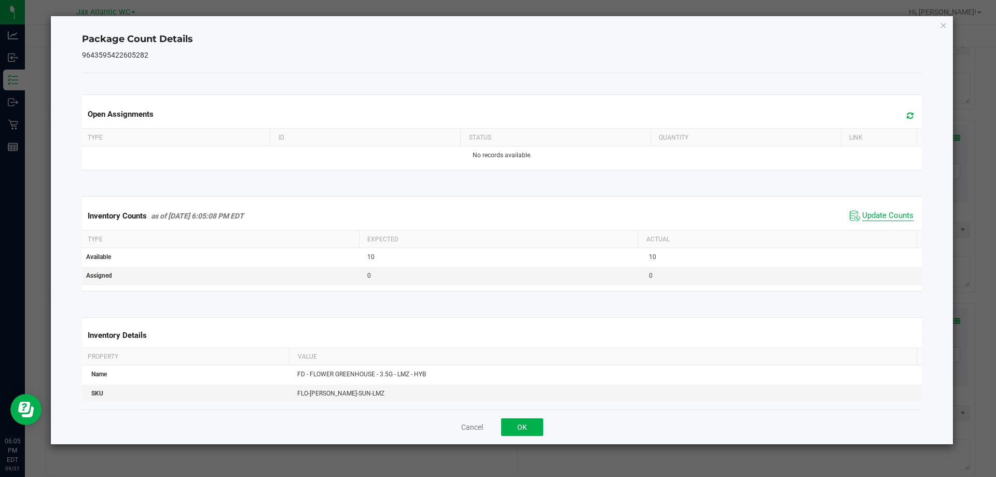
click at [870, 213] on span "Update Counts" at bounding box center [887, 216] width 51 height 10
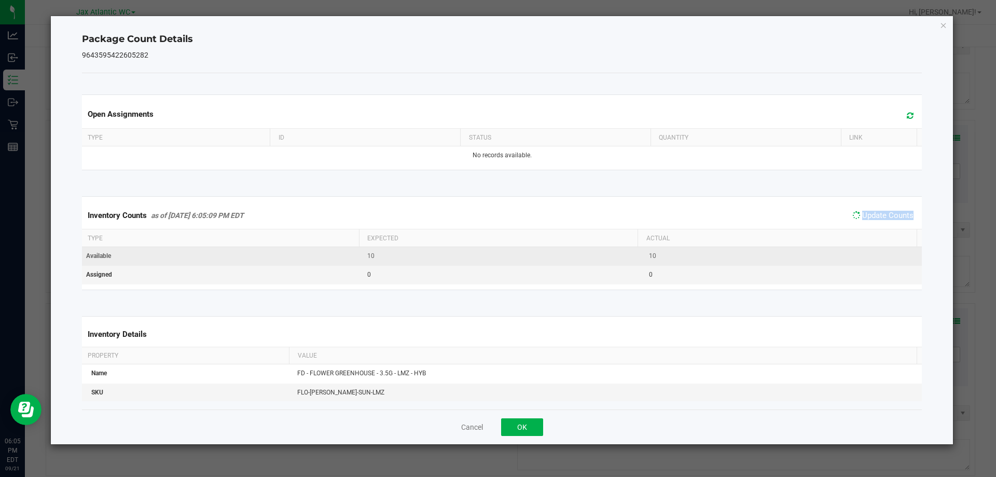
drag, startPoint x: 870, startPoint y: 213, endPoint x: 816, endPoint y: 248, distance: 64.9
click at [869, 213] on span "Update Counts" at bounding box center [887, 215] width 51 height 9
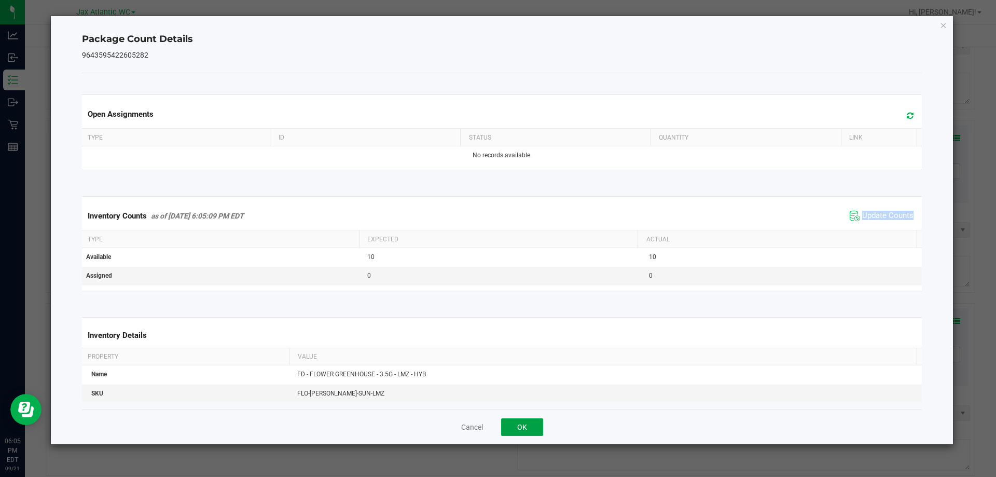
drag, startPoint x: 512, startPoint y: 428, endPoint x: 565, endPoint y: 406, distance: 57.4
click at [515, 426] on button "OK" at bounding box center [522, 427] width 42 height 18
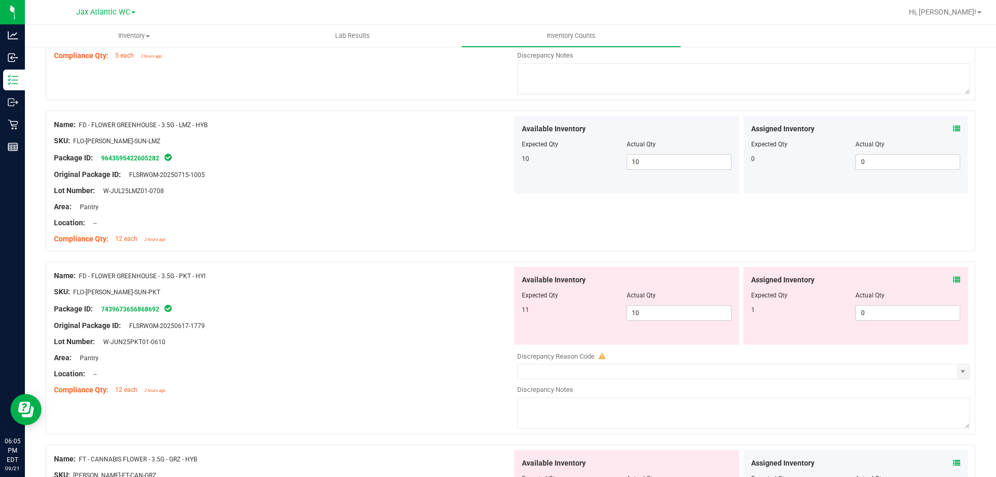
scroll to position [622, 0]
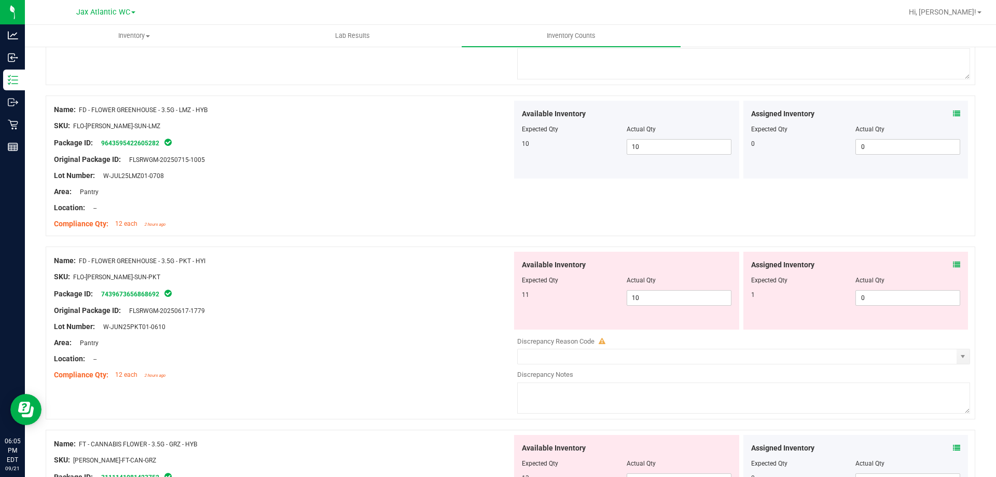
click at [953, 261] on icon at bounding box center [956, 264] width 7 height 7
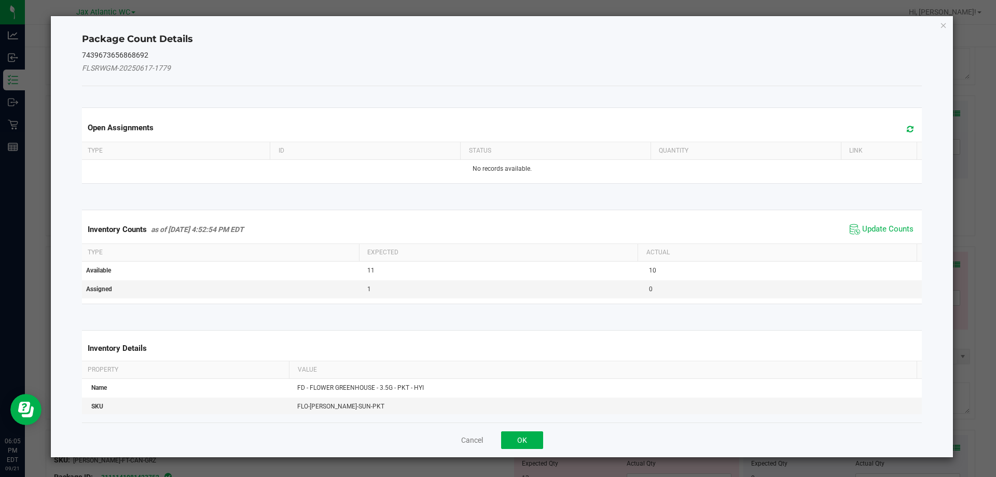
click at [881, 222] on span "Update Counts" at bounding box center [881, 229] width 69 height 16
drag, startPoint x: 880, startPoint y: 222, endPoint x: 874, endPoint y: 222, distance: 6.2
click at [880, 222] on span "Update Counts" at bounding box center [882, 228] width 66 height 15
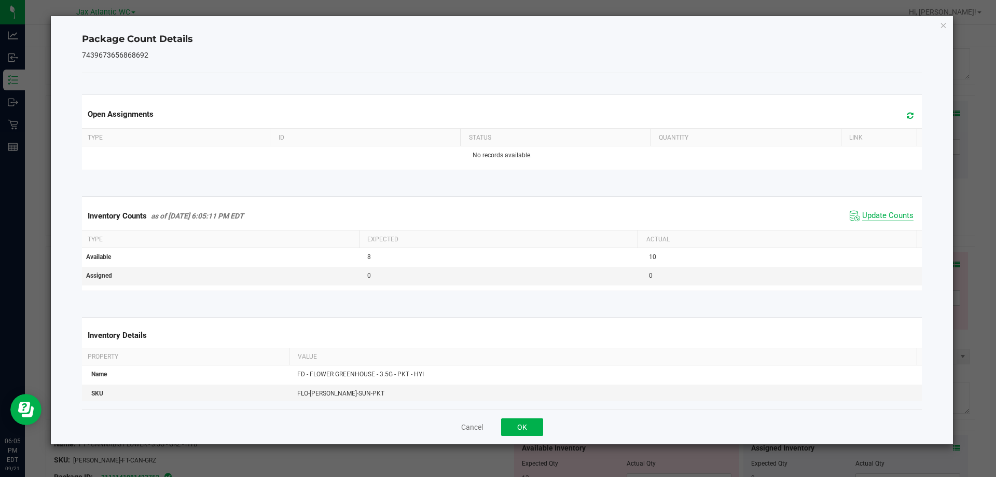
click at [868, 215] on span "Update Counts" at bounding box center [887, 216] width 51 height 10
click at [518, 429] on button "OK" at bounding box center [522, 427] width 42 height 18
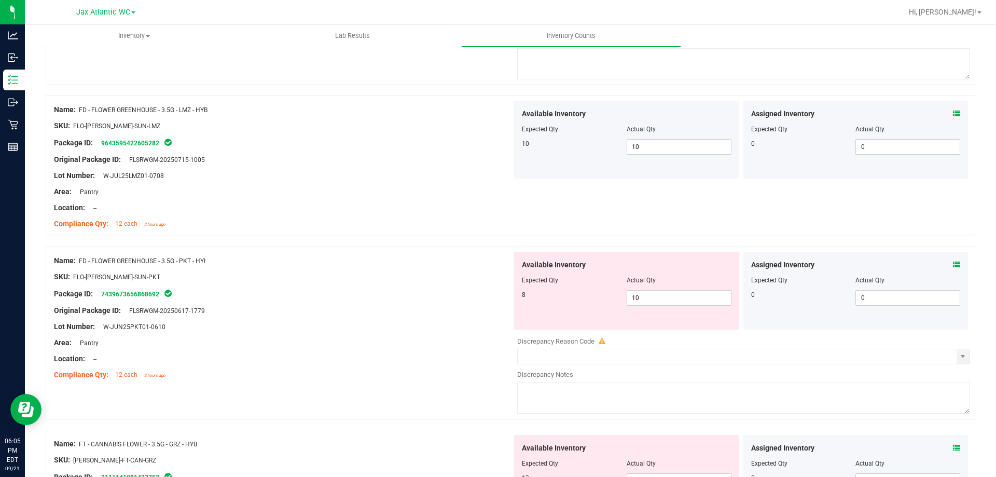
scroll to position [830, 0]
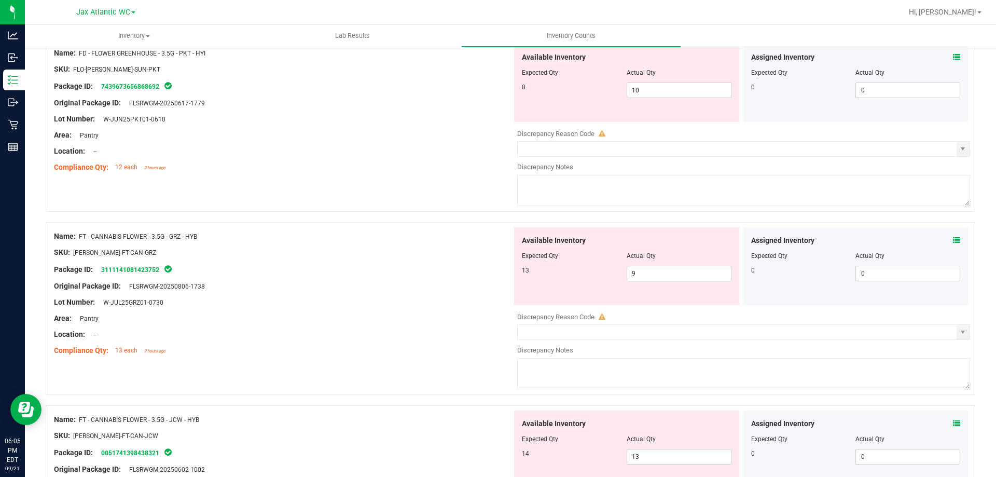
click at [953, 240] on icon at bounding box center [956, 239] width 7 height 7
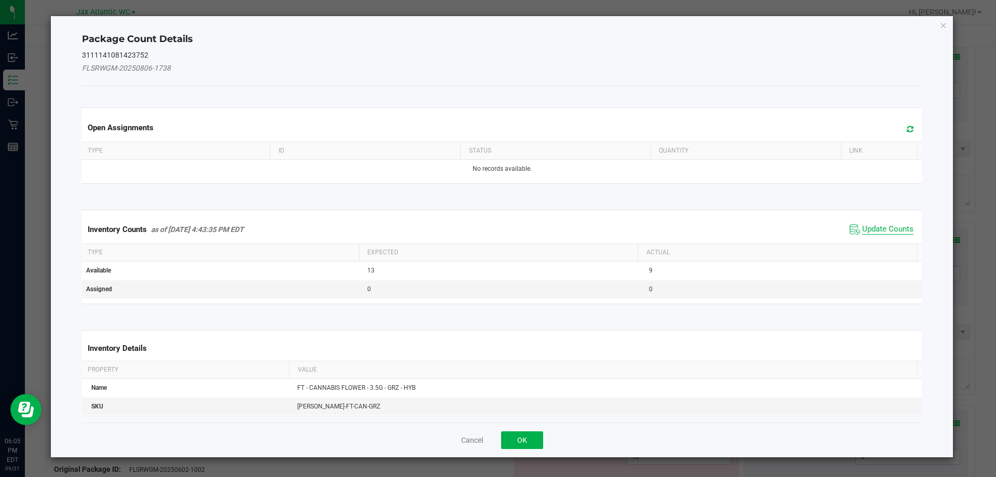
click at [862, 224] on span "Update Counts" at bounding box center [887, 229] width 51 height 10
click at [877, 228] on div "Inventory Counts as of [DATE] 4:43:35 PM EDT Update Counts" at bounding box center [502, 229] width 844 height 28
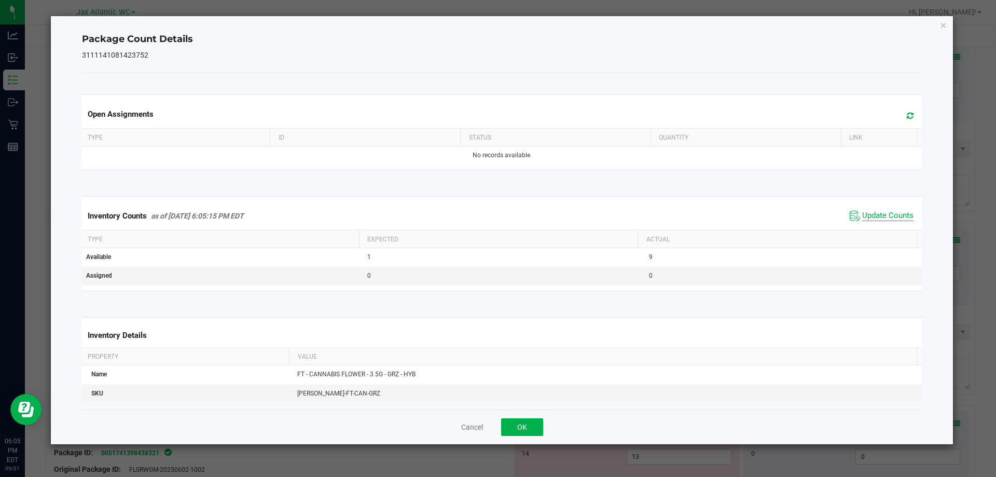
click at [880, 218] on span "Update Counts" at bounding box center [887, 216] width 51 height 10
click at [880, 218] on span "Update Counts" at bounding box center [887, 215] width 51 height 9
click at [534, 419] on button "OK" at bounding box center [522, 427] width 42 height 18
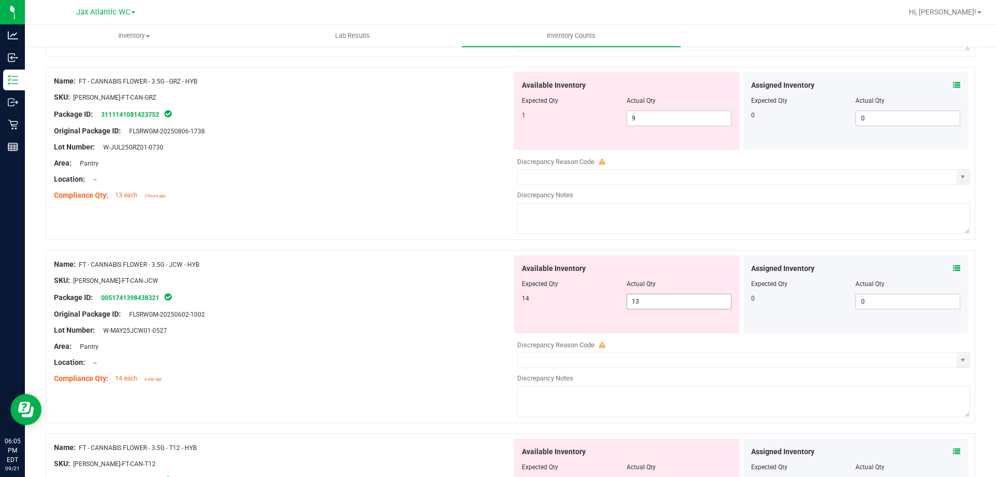
scroll to position [1037, 0]
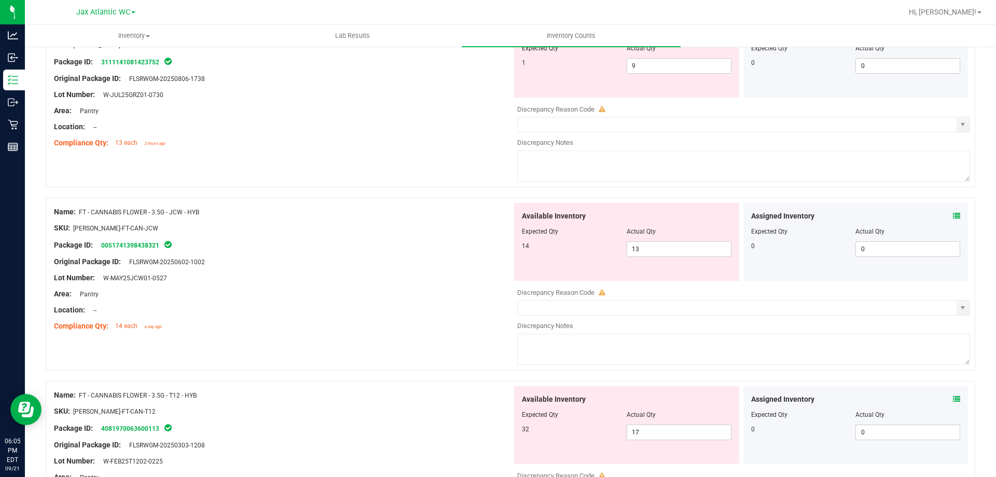
click at [944, 216] on div "Assigned Inventory" at bounding box center [856, 216] width 210 height 11
click at [953, 216] on icon at bounding box center [956, 215] width 7 height 7
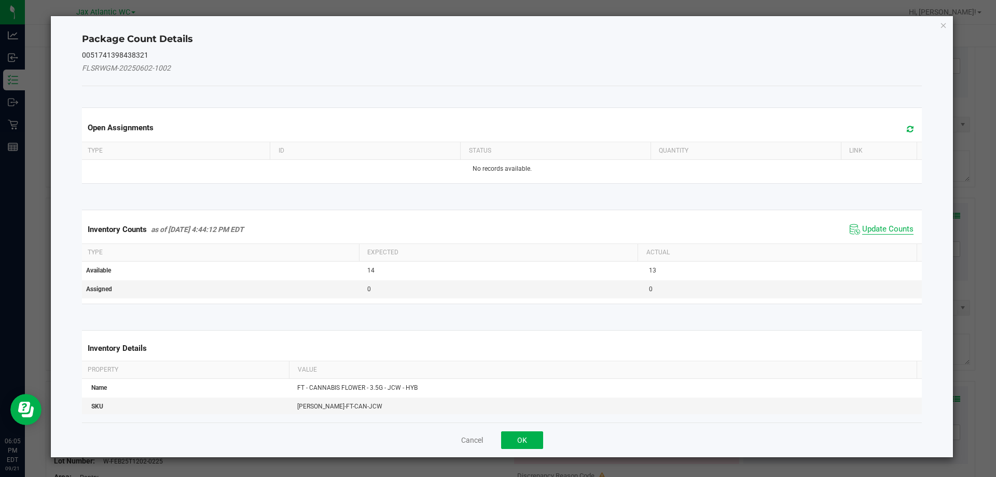
click at [868, 227] on span "Update Counts" at bounding box center [887, 229] width 51 height 10
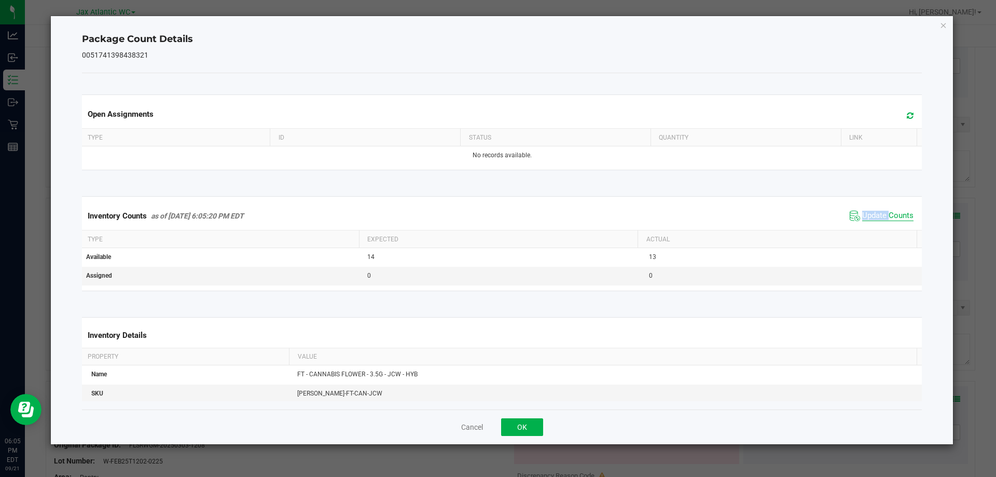
click at [868, 227] on div "Inventory Counts as of [DATE] 6:05:20 PM EDT Update Counts" at bounding box center [502, 216] width 844 height 28
click at [872, 213] on span "Update Counts" at bounding box center [887, 216] width 51 height 10
click at [872, 213] on span "Update Counts" at bounding box center [887, 215] width 51 height 9
click at [519, 423] on button "OK" at bounding box center [522, 427] width 42 height 18
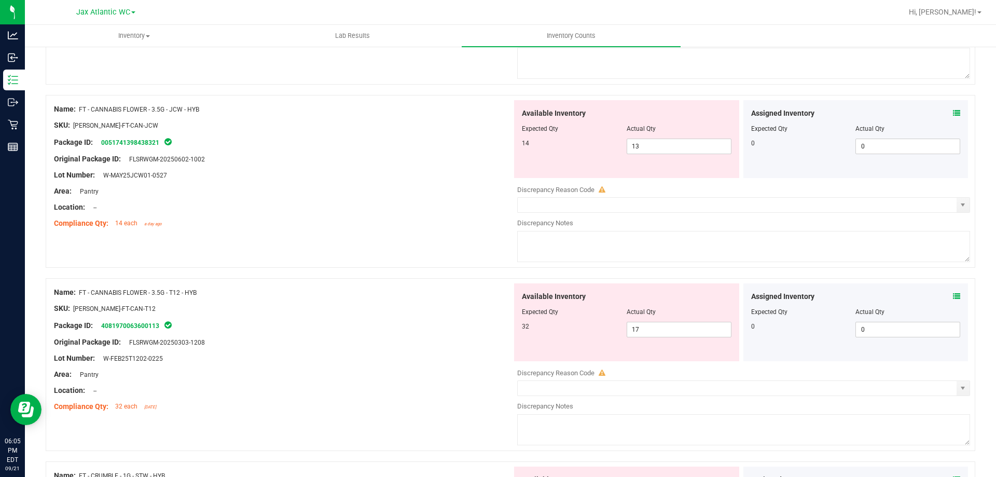
scroll to position [1141, 0]
click at [953, 295] on icon at bounding box center [956, 294] width 7 height 7
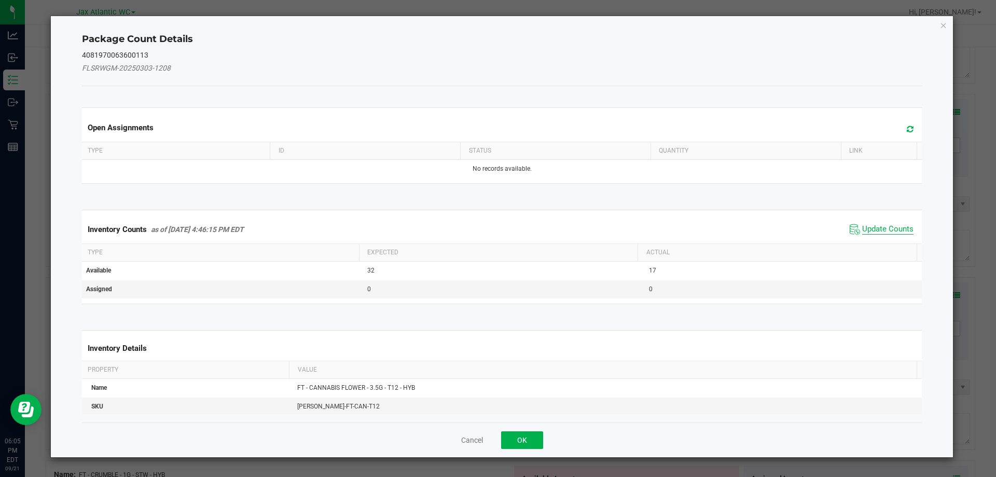
click at [876, 233] on span "Update Counts" at bounding box center [887, 229] width 51 height 10
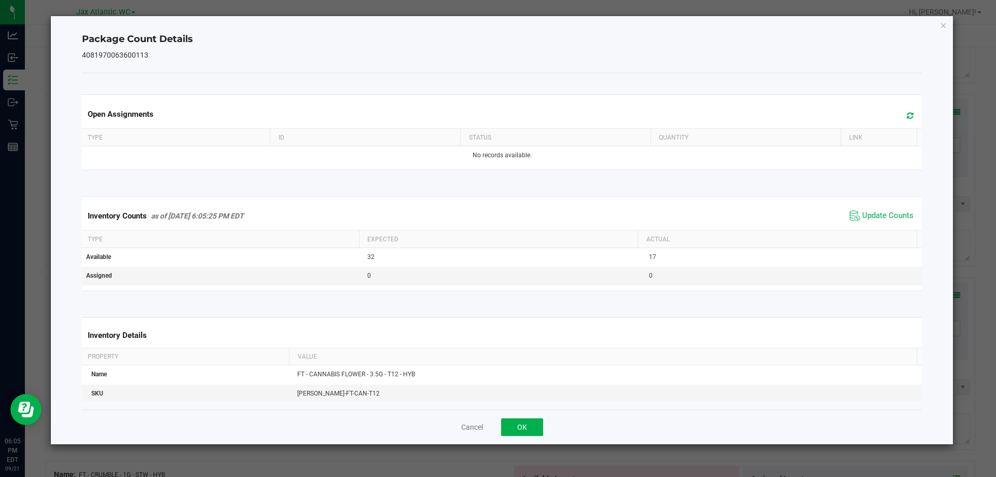
drag, startPoint x: 875, startPoint y: 230, endPoint x: 872, endPoint y: 219, distance: 10.7
click at [875, 229] on div "Inventory Counts as of [DATE] 6:05:25 PM EDT Update Counts" at bounding box center [502, 216] width 844 height 28
click at [871, 218] on span "Update Counts" at bounding box center [887, 216] width 51 height 10
click at [871, 217] on span "Update Counts" at bounding box center [887, 215] width 51 height 9
click at [871, 216] on span "Update Counts" at bounding box center [887, 215] width 51 height 9
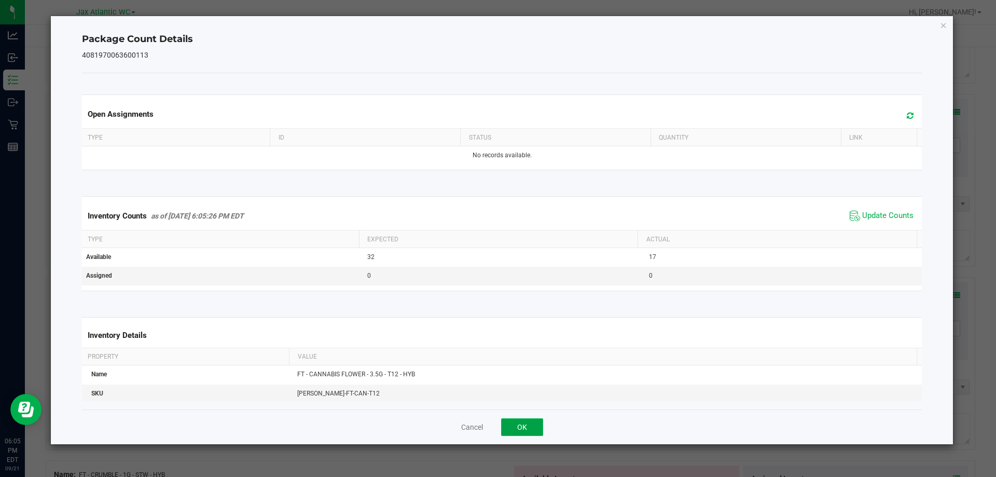
click at [514, 423] on button "OK" at bounding box center [522, 427] width 42 height 18
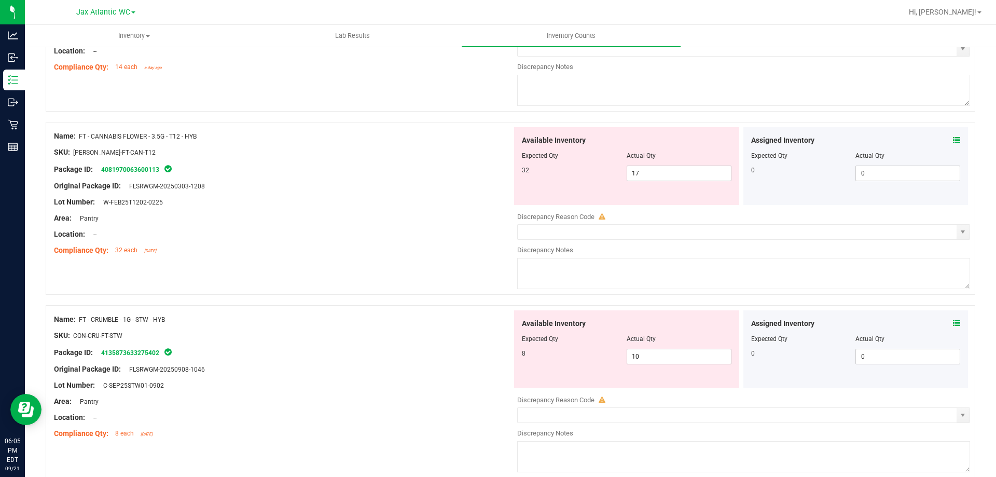
scroll to position [1296, 0]
click at [953, 321] on icon at bounding box center [956, 322] width 7 height 7
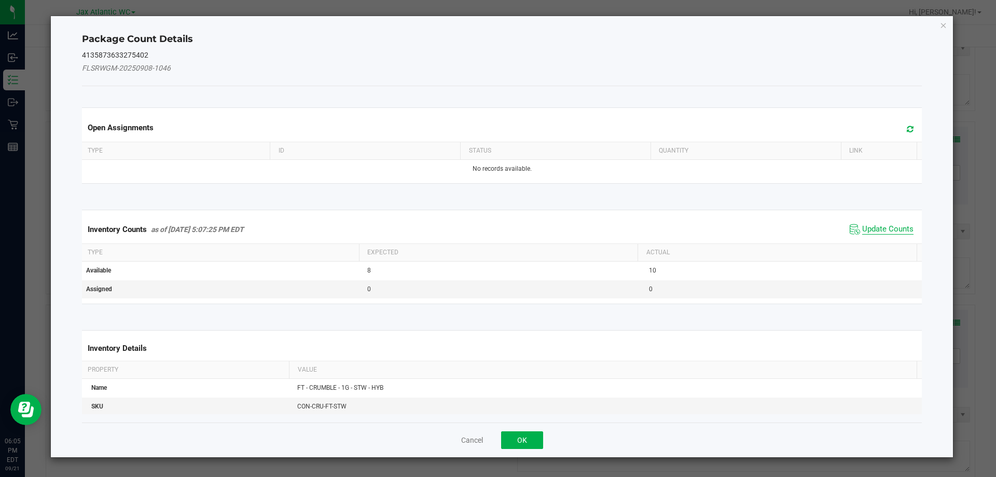
click at [880, 224] on span "Update Counts" at bounding box center [887, 229] width 51 height 10
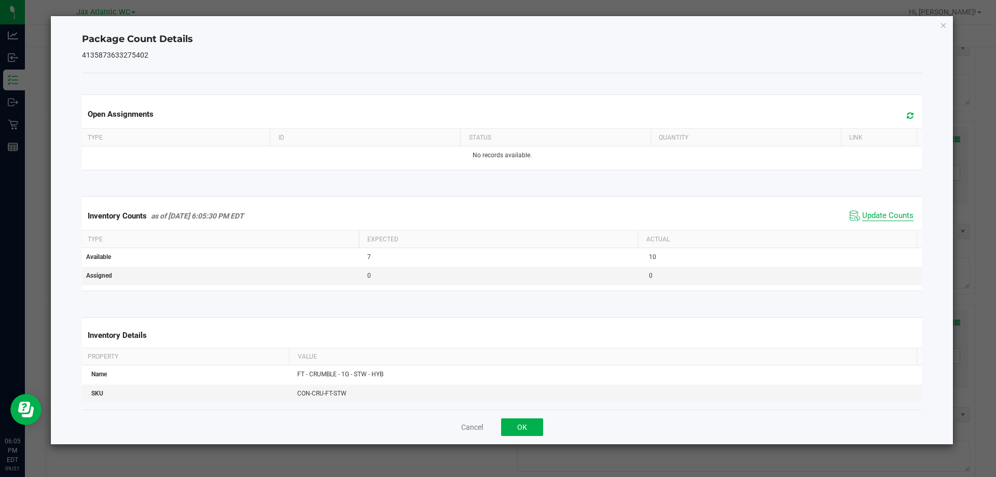
click at [877, 225] on div "Inventory Counts as of [DATE] 6:05:30 PM EDT Update Counts" at bounding box center [502, 216] width 844 height 28
click at [868, 210] on span "Update Counts" at bounding box center [881, 216] width 69 height 16
click at [868, 212] on span "Update Counts" at bounding box center [887, 215] width 51 height 9
click at [537, 424] on button "OK" at bounding box center [522, 427] width 42 height 18
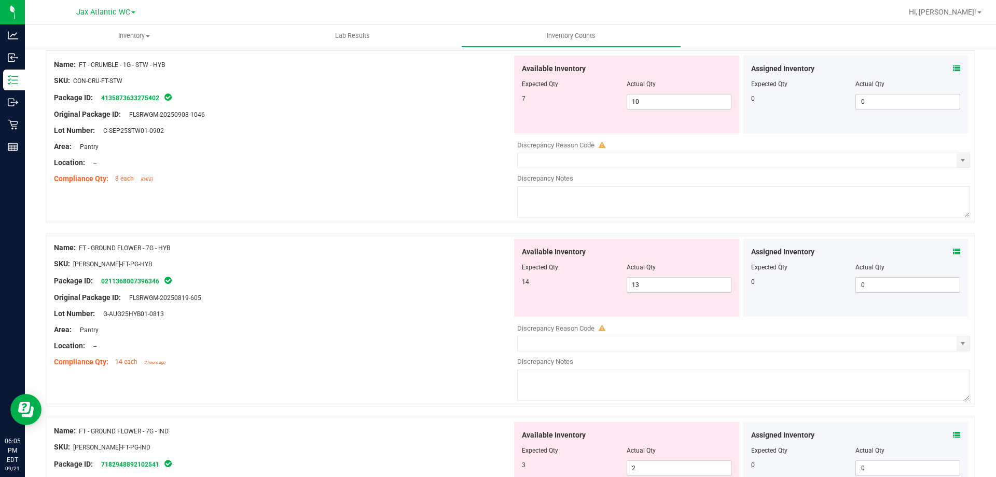
scroll to position [1556, 0]
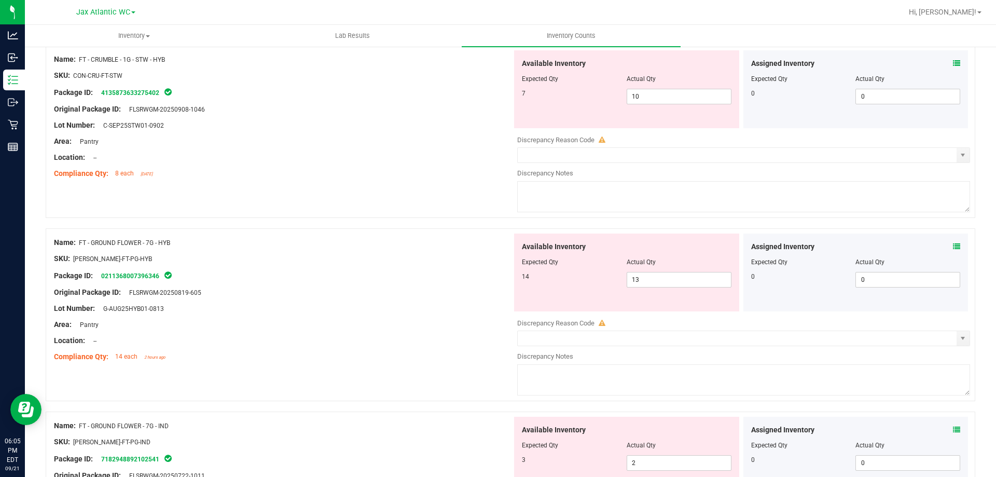
click at [953, 246] on icon at bounding box center [956, 246] width 7 height 7
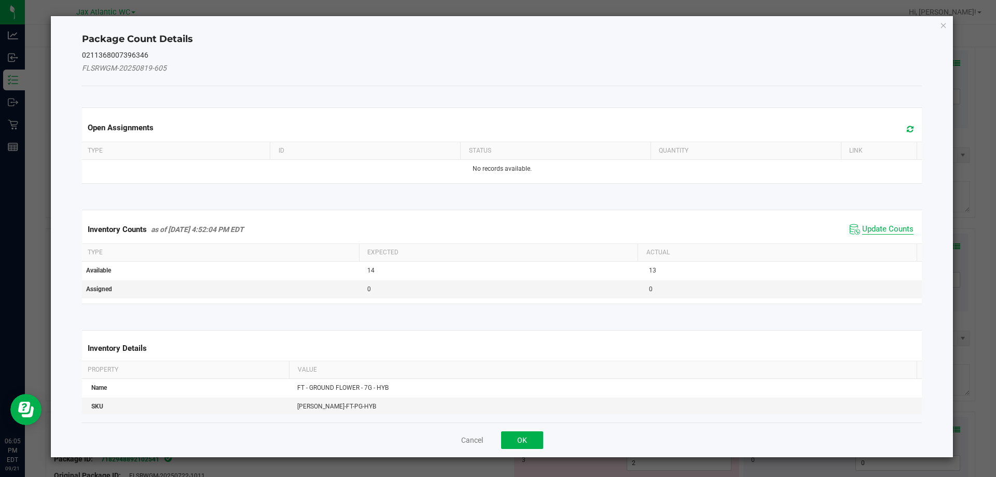
click at [872, 225] on span "Update Counts" at bounding box center [887, 229] width 51 height 10
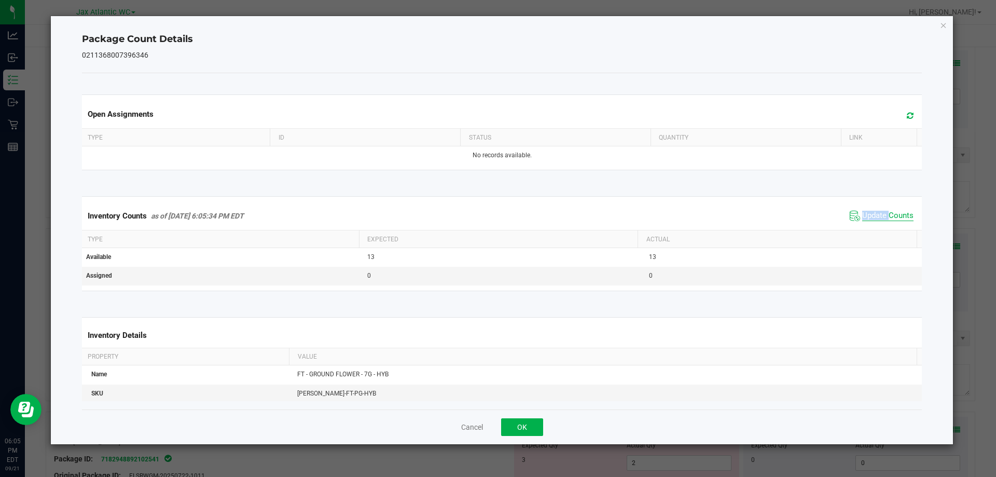
click at [872, 225] on div "Inventory Counts as of [DATE] 6:05:34 PM EDT Update Counts" at bounding box center [502, 216] width 844 height 28
click at [871, 212] on span "Update Counts" at bounding box center [887, 216] width 51 height 10
click at [871, 212] on span "Update Counts" at bounding box center [887, 215] width 51 height 9
click at [527, 425] on button "OK" at bounding box center [522, 427] width 42 height 18
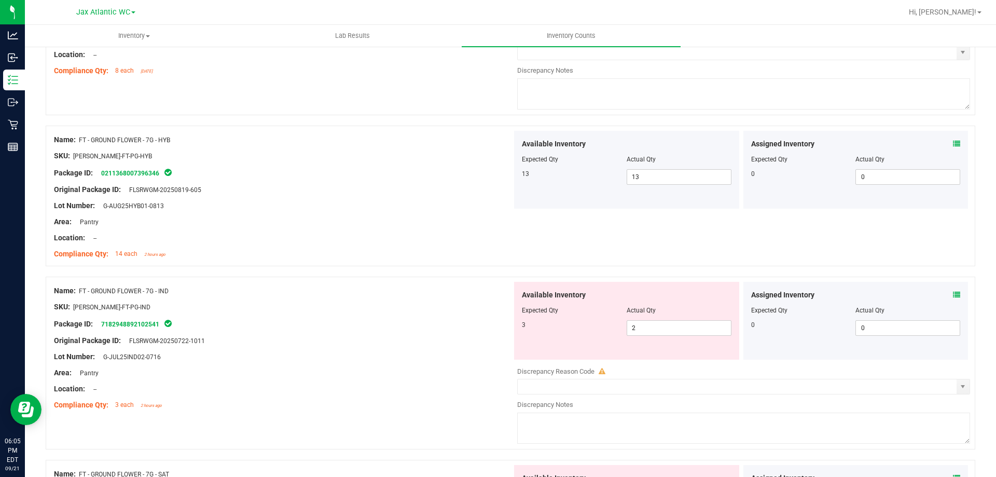
scroll to position [1659, 0]
click at [953, 295] on icon at bounding box center [956, 293] width 7 height 7
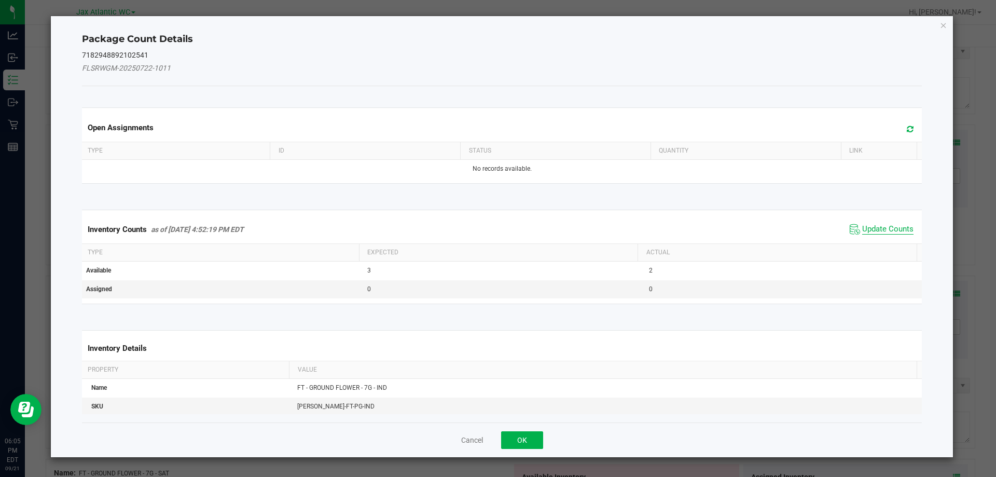
click at [883, 232] on span "Update Counts" at bounding box center [887, 229] width 51 height 10
drag, startPoint x: 883, startPoint y: 232, endPoint x: 874, endPoint y: 218, distance: 16.5
click at [881, 227] on div "Inventory Counts as of [DATE] 4:52:19 PM EDT Update Counts" at bounding box center [502, 228] width 844 height 27
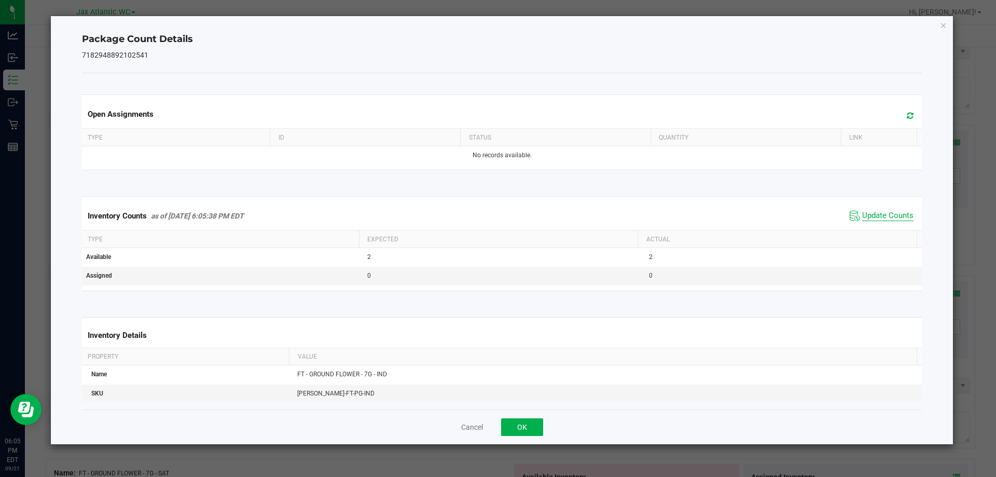
click at [871, 214] on span "Update Counts" at bounding box center [887, 216] width 51 height 10
click at [526, 421] on button "OK" at bounding box center [522, 427] width 42 height 18
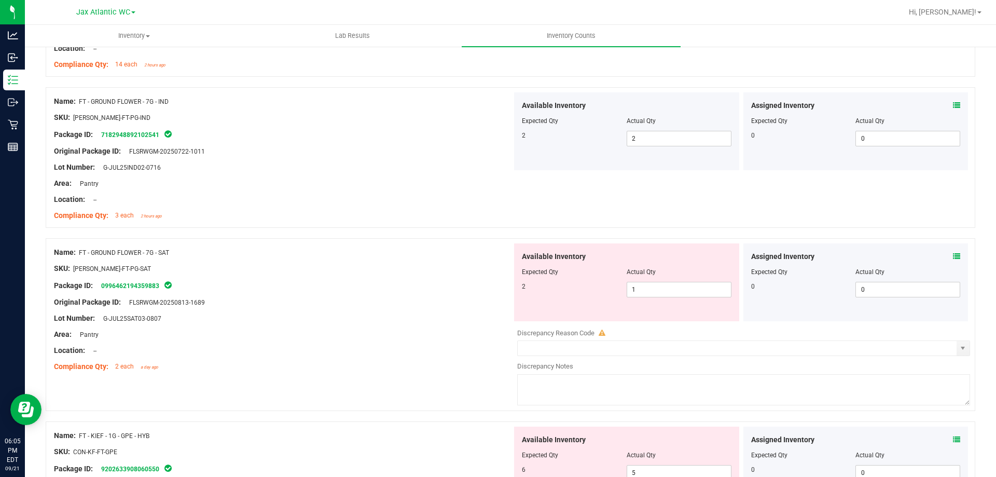
scroll to position [1867, 0]
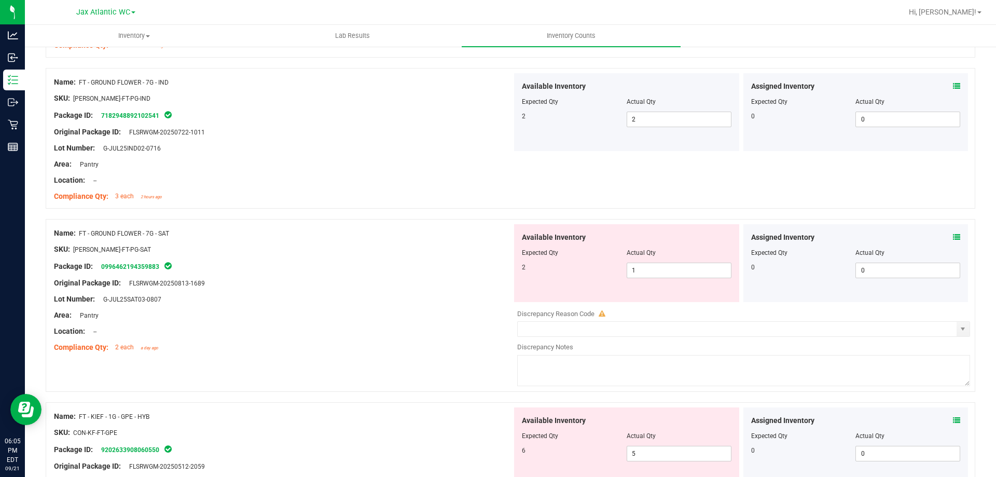
click at [953, 240] on icon at bounding box center [956, 236] width 7 height 7
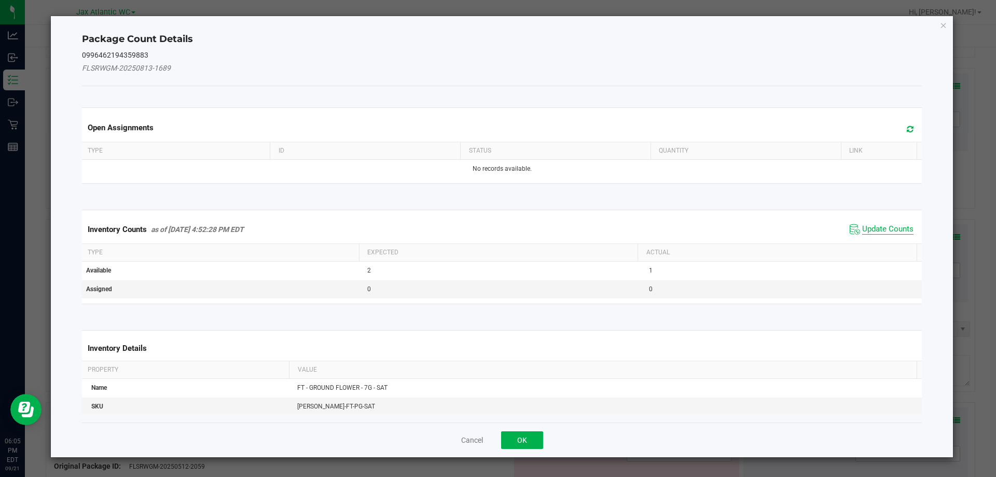
drag, startPoint x: 890, startPoint y: 222, endPoint x: 881, endPoint y: 227, distance: 10.0
click at [889, 222] on span "Update Counts" at bounding box center [881, 229] width 69 height 16
click at [881, 227] on div "Inventory Counts as of [DATE] 4:52:28 PM EDT Update Counts" at bounding box center [502, 228] width 844 height 27
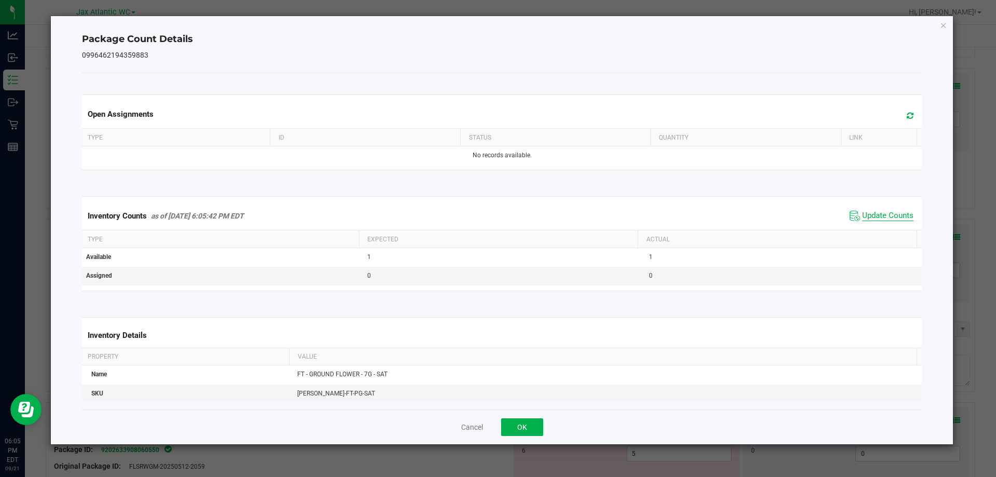
click at [866, 216] on span "Update Counts" at bounding box center [887, 216] width 51 height 10
click at [528, 422] on button "OK" at bounding box center [522, 427] width 42 height 18
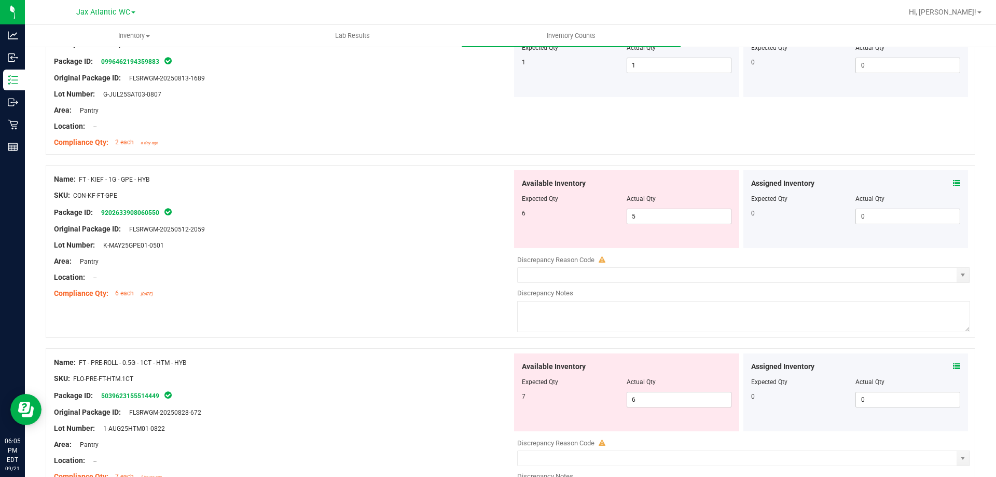
scroll to position [2074, 0]
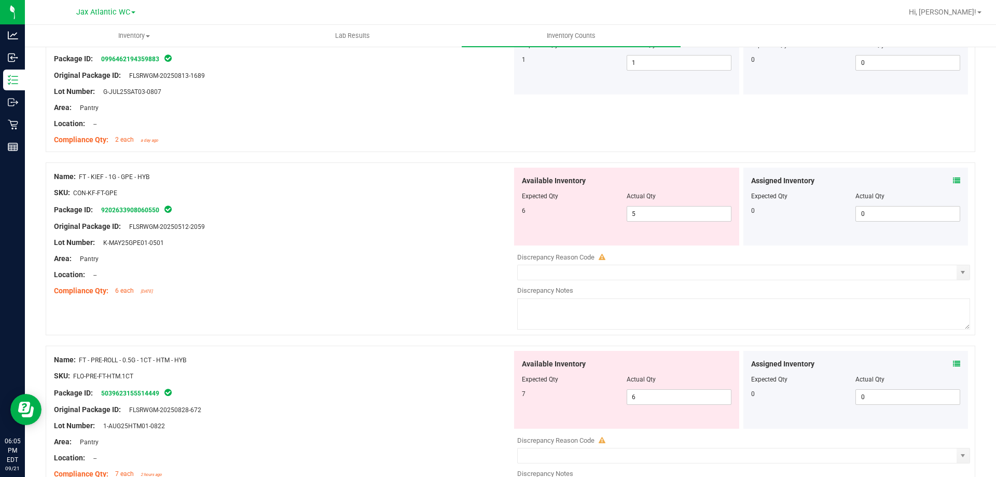
click at [953, 181] on icon at bounding box center [956, 180] width 7 height 7
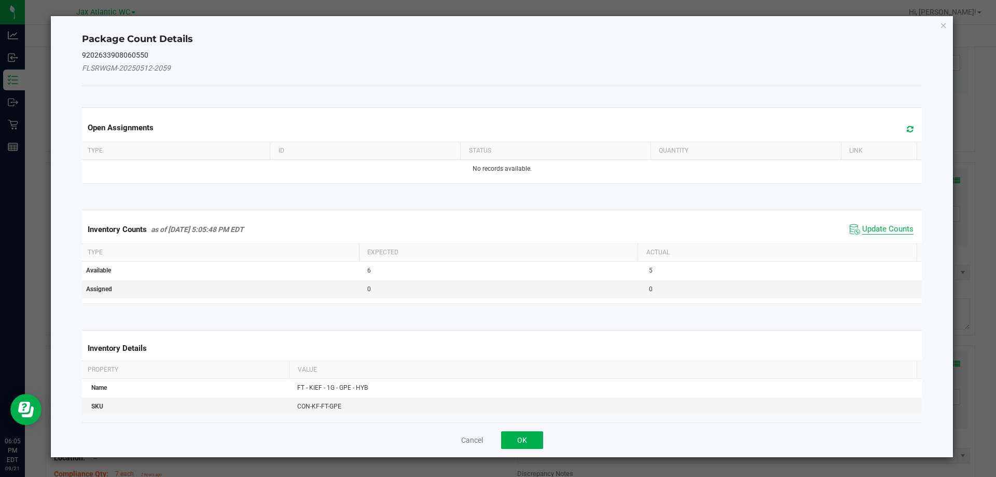
click at [884, 227] on span "Update Counts" at bounding box center [887, 229] width 51 height 10
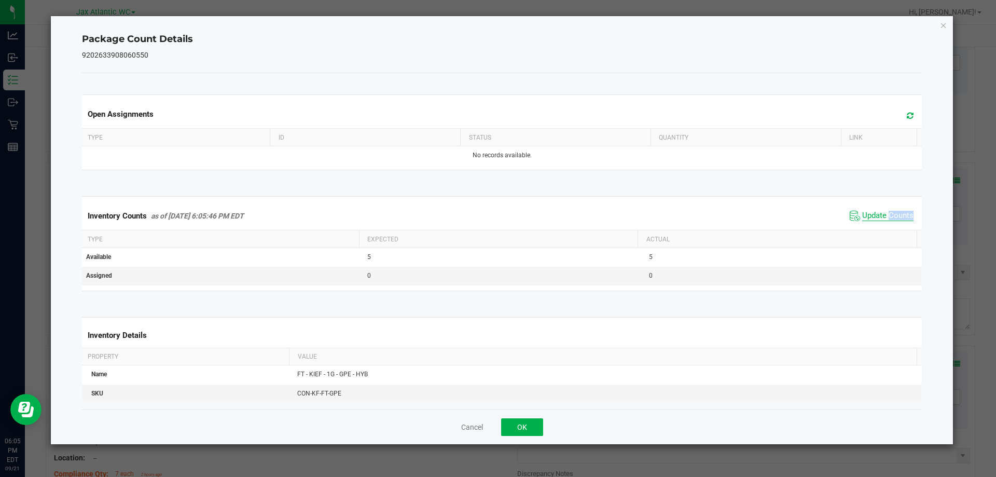
drag, startPoint x: 884, startPoint y: 227, endPoint x: 875, endPoint y: 217, distance: 13.6
click at [884, 227] on div "Inventory Counts as of [DATE] 6:05:46 PM EDT Update Counts" at bounding box center [502, 216] width 844 height 28
click at [874, 214] on span "Update Counts" at bounding box center [887, 216] width 51 height 10
click at [874, 214] on span "Update Counts" at bounding box center [887, 215] width 51 height 9
click at [528, 429] on button "OK" at bounding box center [522, 427] width 42 height 18
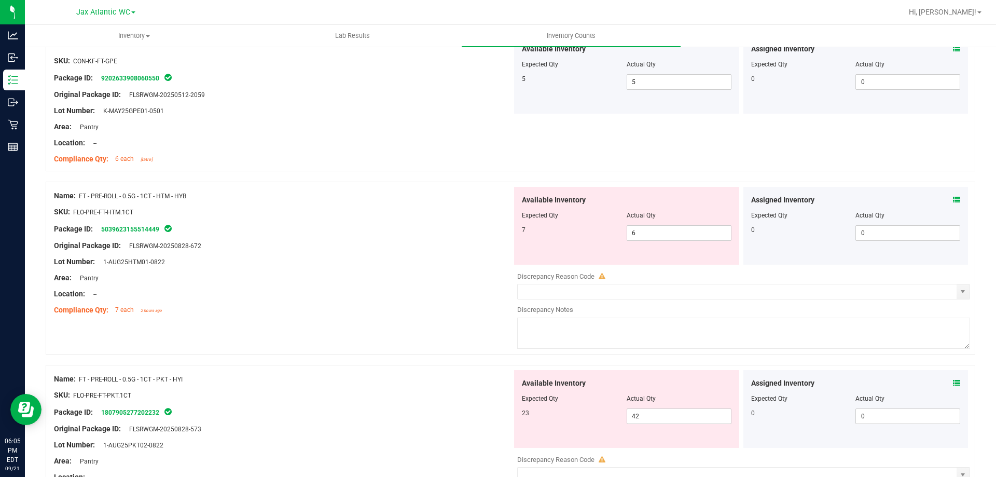
scroll to position [2230, 0]
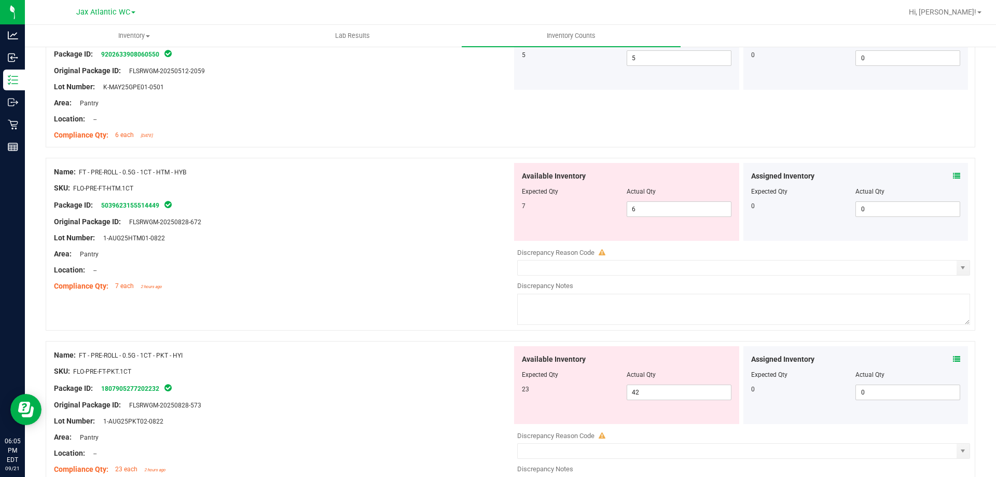
click at [953, 178] on icon at bounding box center [956, 175] width 7 height 7
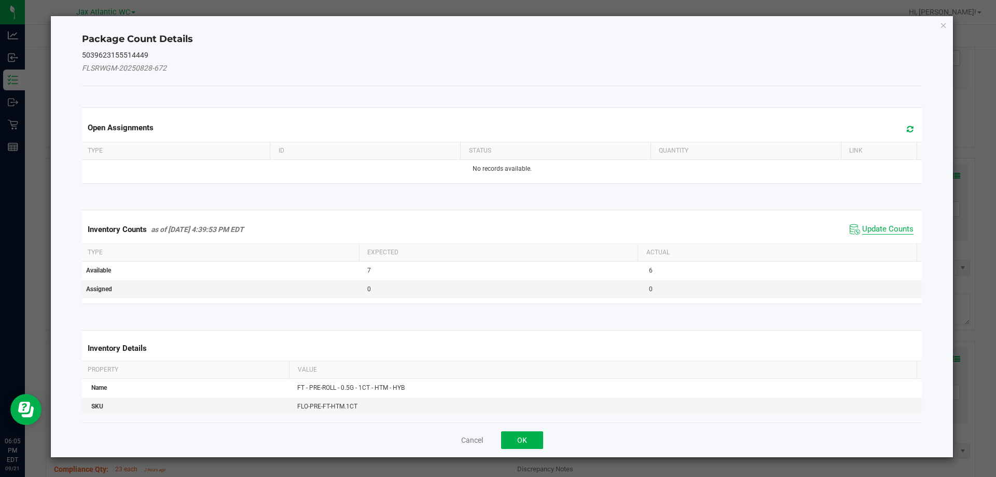
click at [878, 227] on span "Update Counts" at bounding box center [887, 229] width 51 height 10
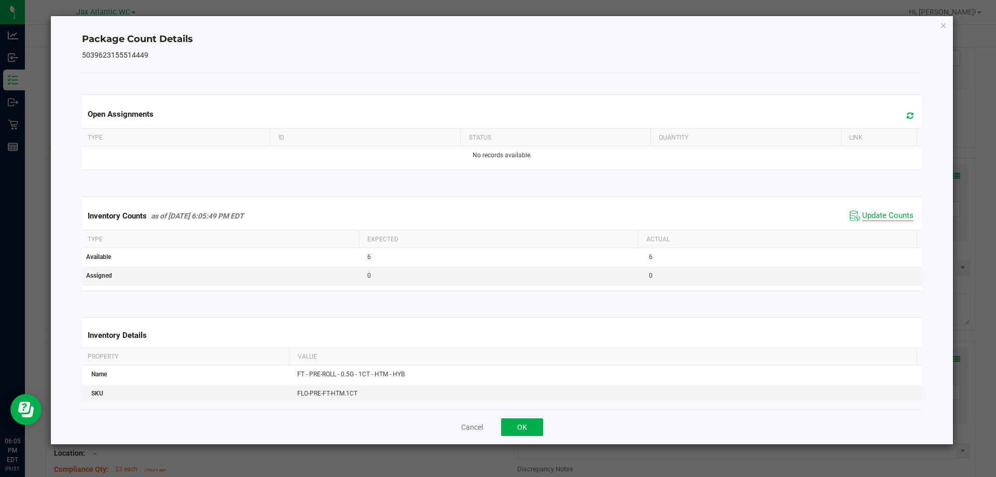
click at [878, 224] on div "Inventory Counts as of [DATE] 6:05:49 PM EDT Update Counts" at bounding box center [502, 216] width 844 height 28
click at [872, 219] on span "Update Counts" at bounding box center [887, 216] width 51 height 10
click at [872, 218] on span "Update Counts" at bounding box center [887, 215] width 51 height 9
click at [517, 423] on button "OK" at bounding box center [522, 427] width 42 height 18
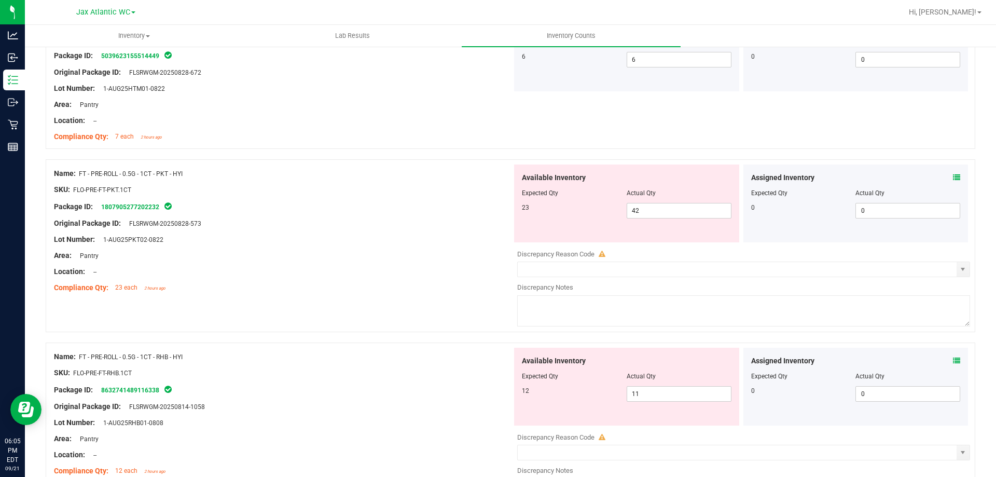
scroll to position [2386, 0]
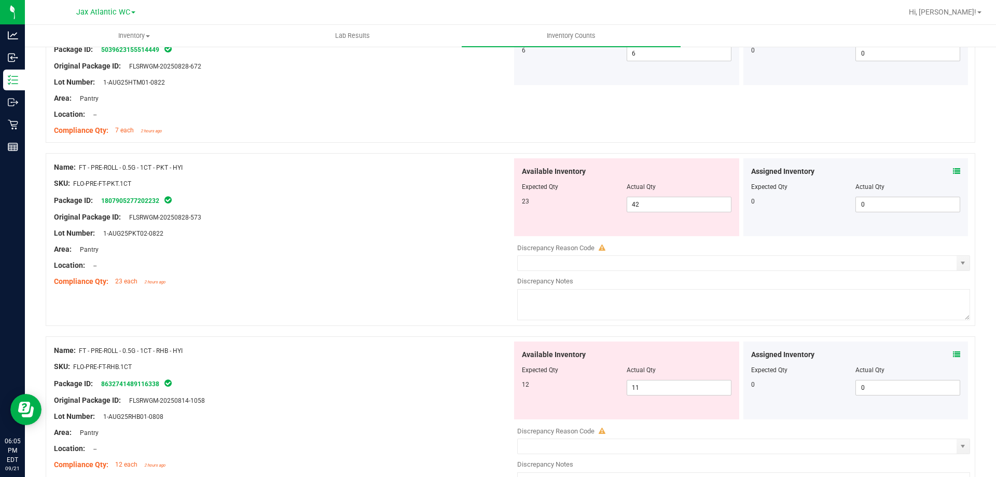
click at [953, 172] on icon at bounding box center [956, 171] width 7 height 7
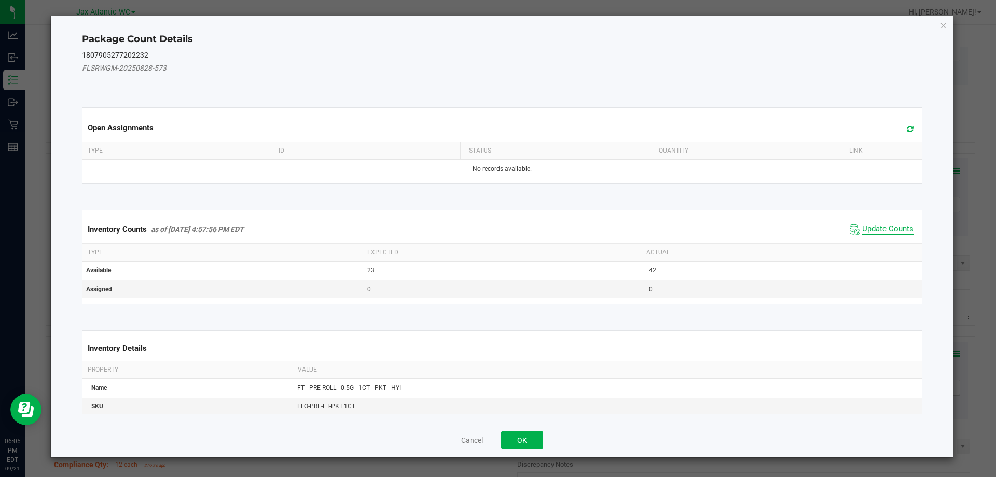
click at [879, 232] on span "Update Counts" at bounding box center [887, 229] width 51 height 10
click at [879, 232] on span "Update Counts" at bounding box center [887, 228] width 51 height 9
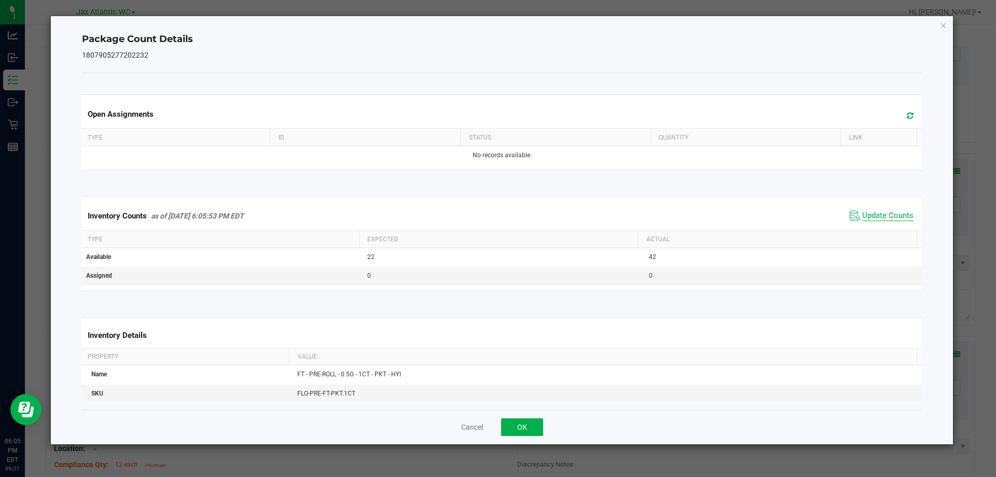
click at [869, 213] on span "Update Counts" at bounding box center [887, 216] width 51 height 10
click at [531, 419] on button "OK" at bounding box center [522, 427] width 42 height 18
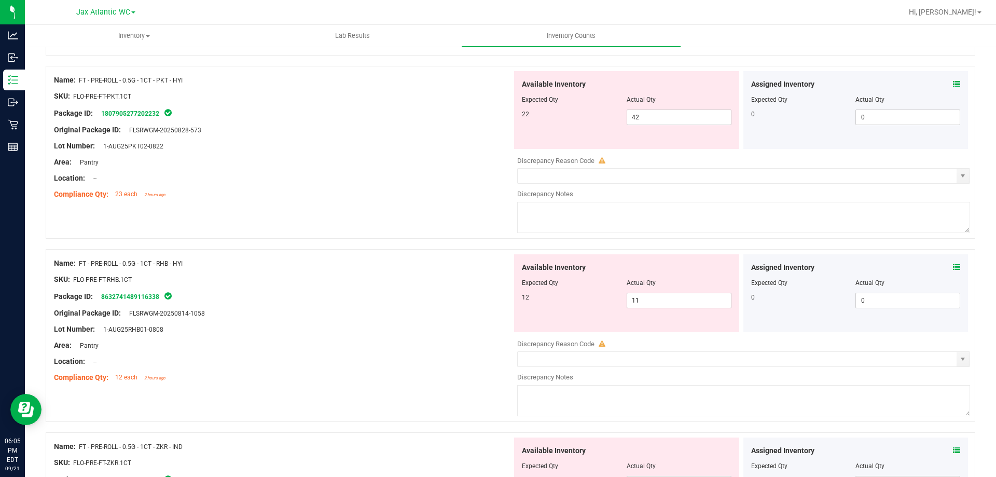
scroll to position [2489, 0]
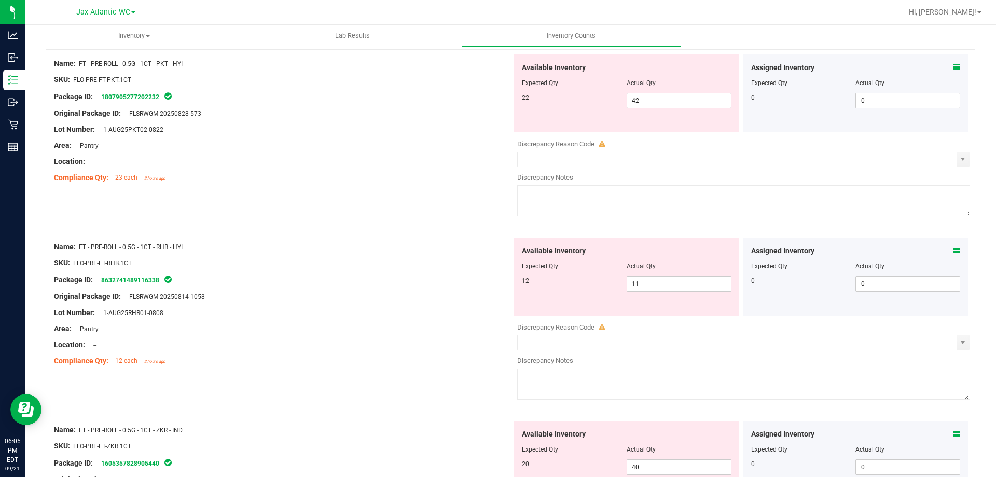
click at [953, 251] on icon at bounding box center [956, 250] width 7 height 7
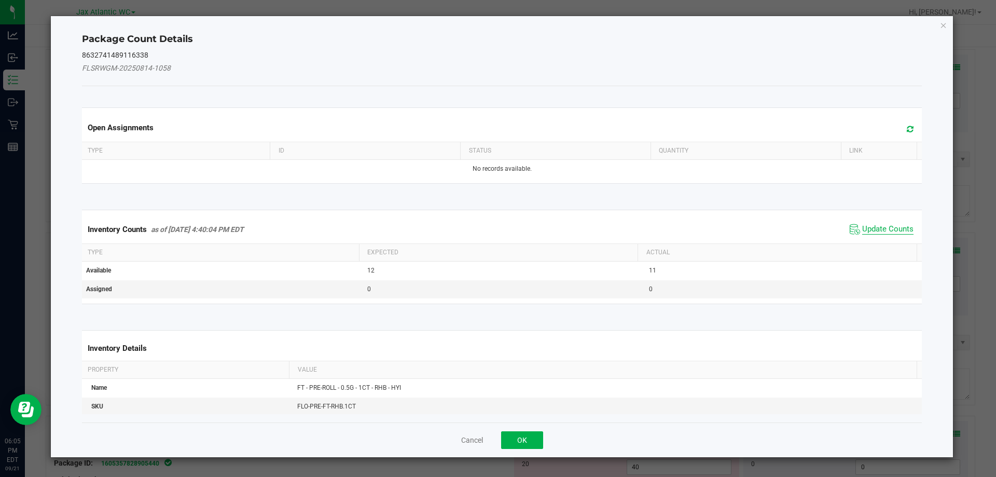
click at [873, 224] on span "Update Counts" at bounding box center [887, 229] width 51 height 10
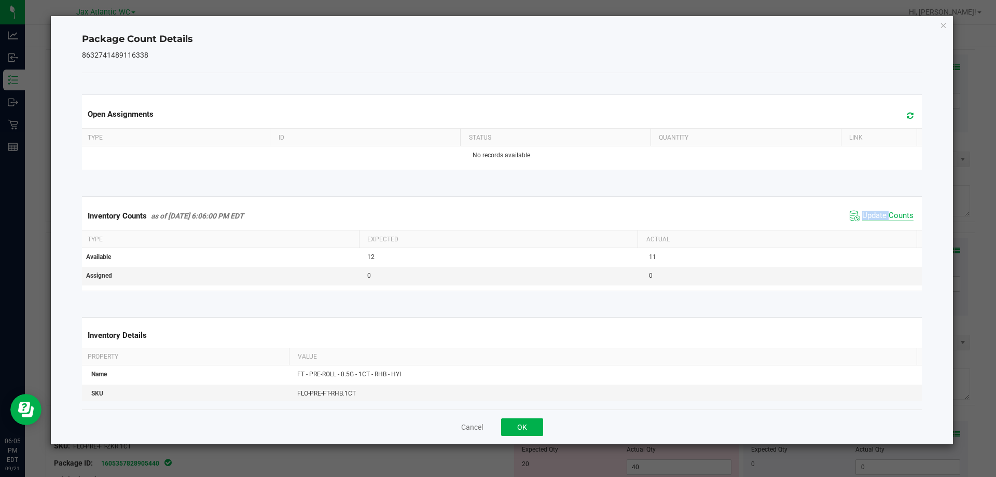
drag, startPoint x: 873, startPoint y: 224, endPoint x: 871, endPoint y: 213, distance: 11.6
click at [873, 224] on span "Update Counts" at bounding box center [881, 216] width 69 height 16
click at [871, 210] on span "Update Counts" at bounding box center [881, 216] width 69 height 16
click at [871, 210] on span "Update Counts" at bounding box center [882, 215] width 66 height 15
drag, startPoint x: 517, startPoint y: 434, endPoint x: 527, endPoint y: 434, distance: 9.9
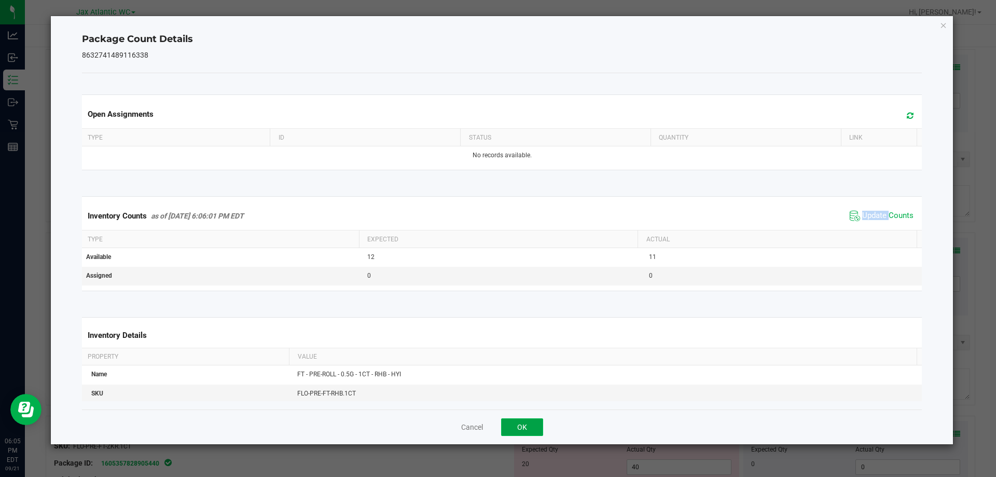
click at [518, 433] on button "OK" at bounding box center [522, 427] width 42 height 18
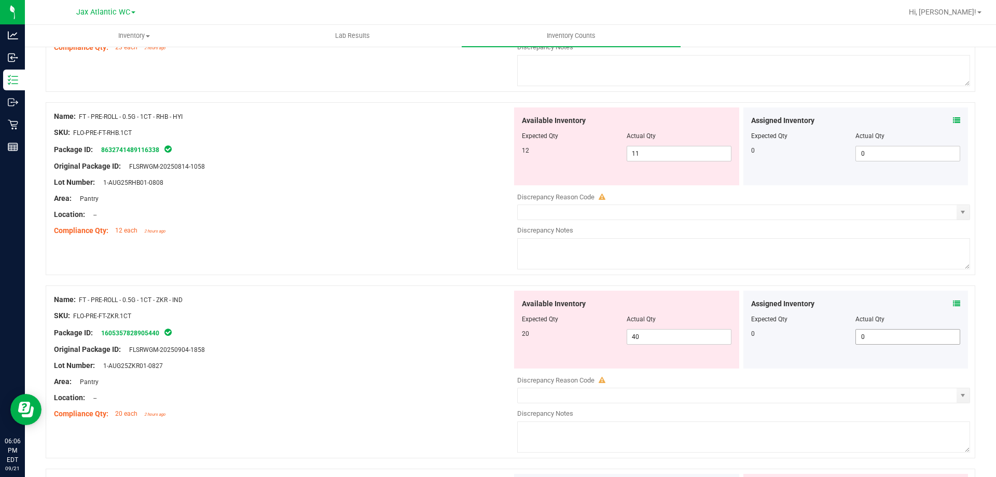
scroll to position [2645, 0]
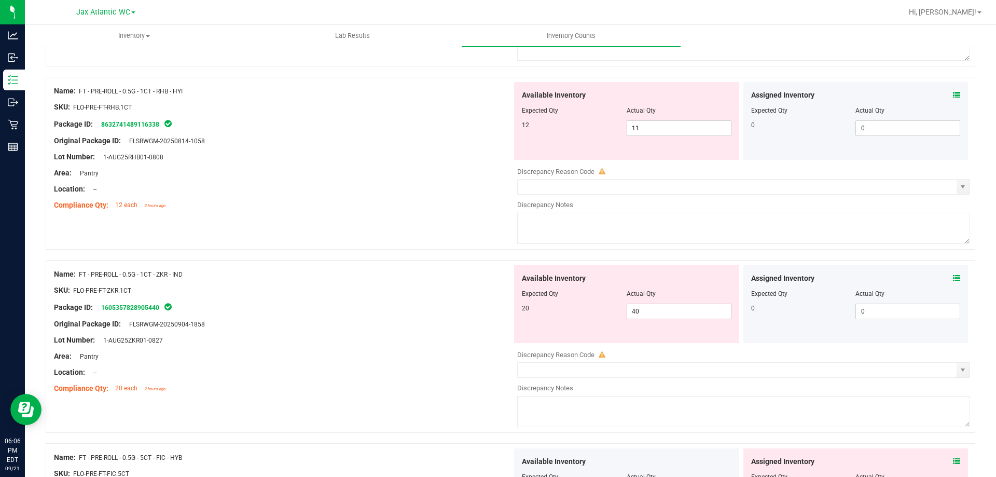
click at [953, 277] on icon at bounding box center [956, 277] width 7 height 7
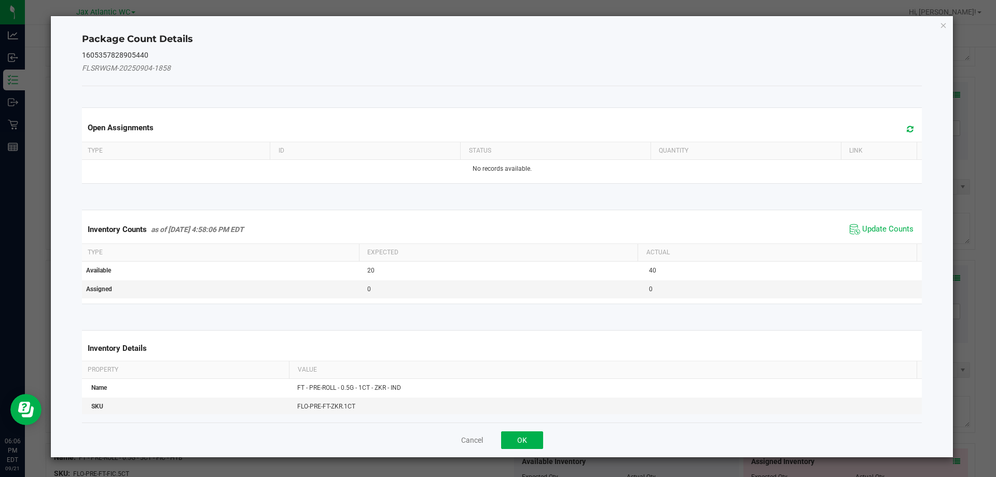
click at [870, 222] on span "Update Counts" at bounding box center [881, 229] width 69 height 16
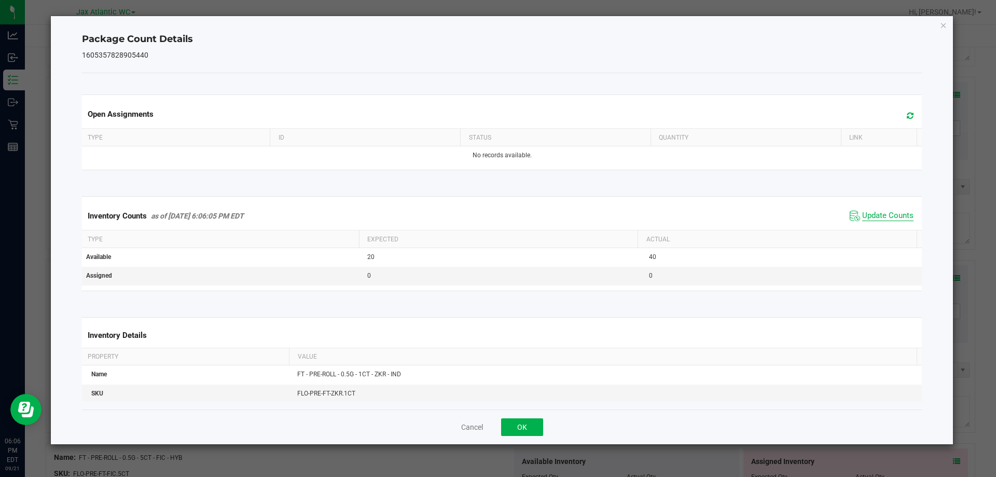
click at [867, 226] on div "Inventory Counts as of [DATE] 6:06:05 PM EDT Update Counts" at bounding box center [502, 216] width 844 height 28
click at [866, 215] on span "Update Counts" at bounding box center [887, 216] width 51 height 10
click at [866, 215] on span "Update Counts" at bounding box center [887, 215] width 51 height 9
click at [522, 429] on button "OK" at bounding box center [522, 427] width 42 height 18
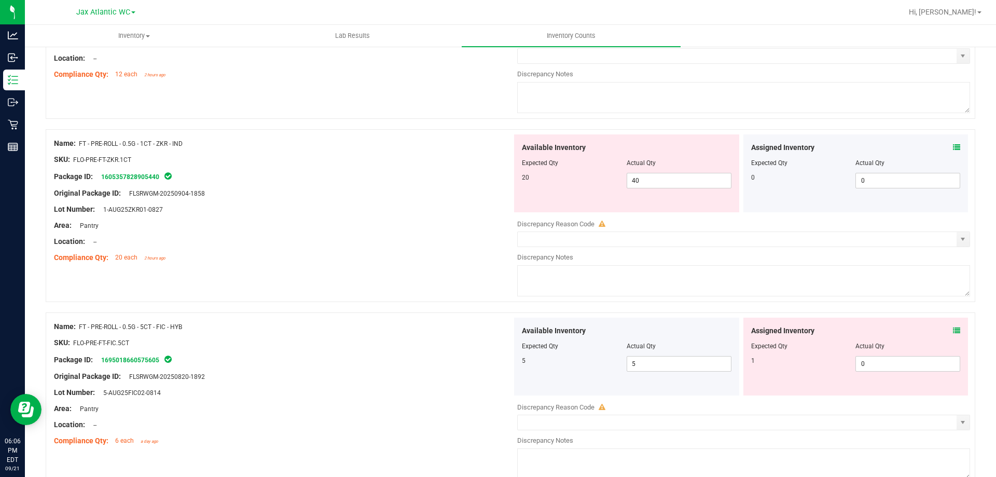
scroll to position [2800, 0]
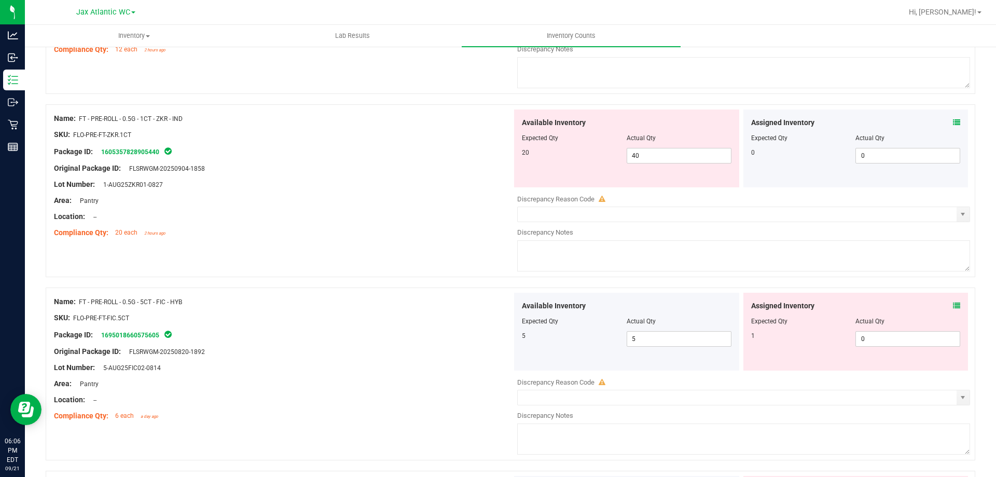
click at [953, 305] on icon at bounding box center [956, 305] width 7 height 7
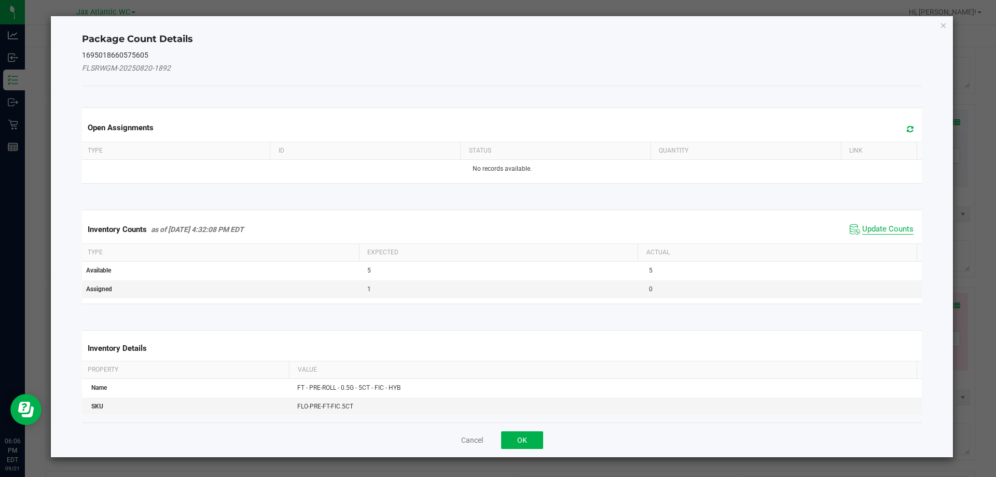
click at [881, 221] on span "Update Counts" at bounding box center [881, 229] width 69 height 16
click at [876, 224] on span "Update Counts" at bounding box center [887, 228] width 51 height 9
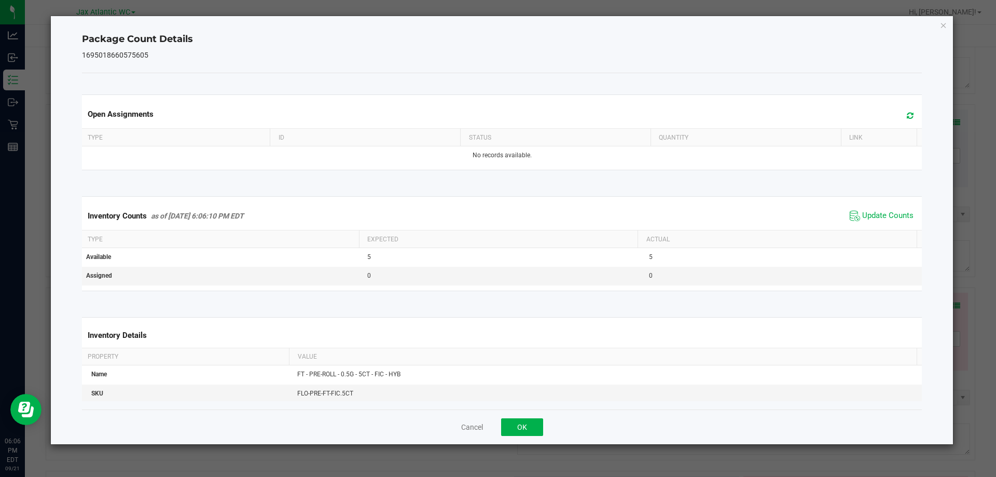
click at [872, 209] on span "Update Counts" at bounding box center [881, 216] width 69 height 16
click at [870, 211] on span "Update Counts" at bounding box center [887, 216] width 51 height 10
drag, startPoint x: 869, startPoint y: 212, endPoint x: 678, endPoint y: 336, distance: 227.1
click at [868, 212] on span "Update Counts" at bounding box center [887, 216] width 51 height 10
click at [529, 424] on button "OK" at bounding box center [522, 427] width 42 height 18
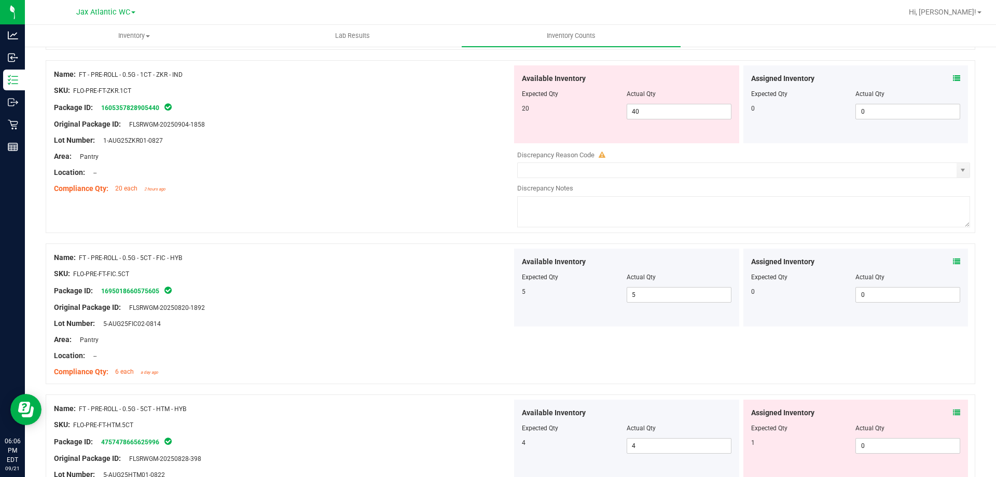
scroll to position [3008, 0]
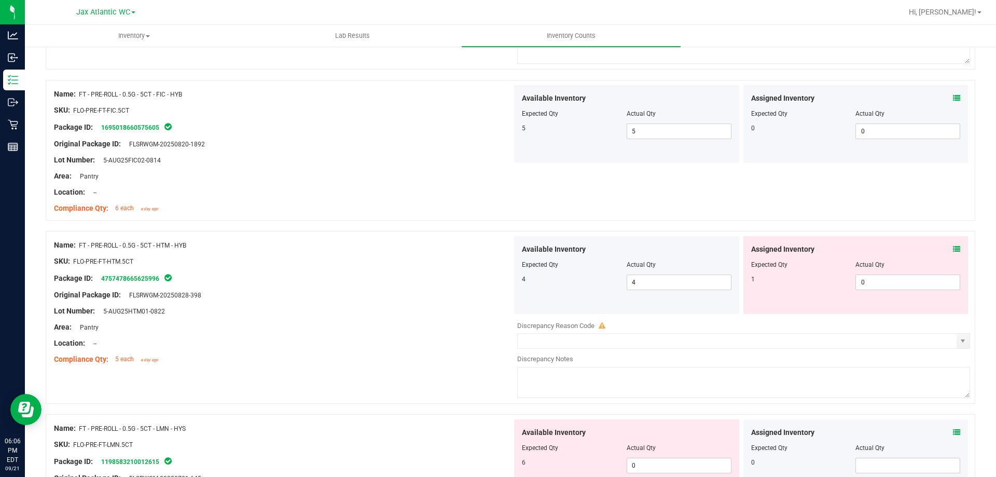
click at [953, 251] on icon at bounding box center [956, 248] width 7 height 7
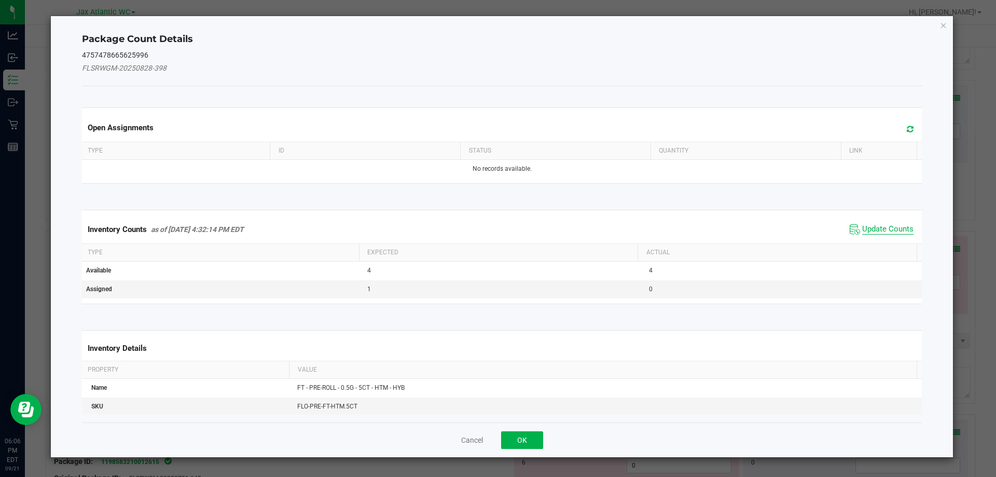
click at [875, 229] on span "Update Counts" at bounding box center [887, 229] width 51 height 10
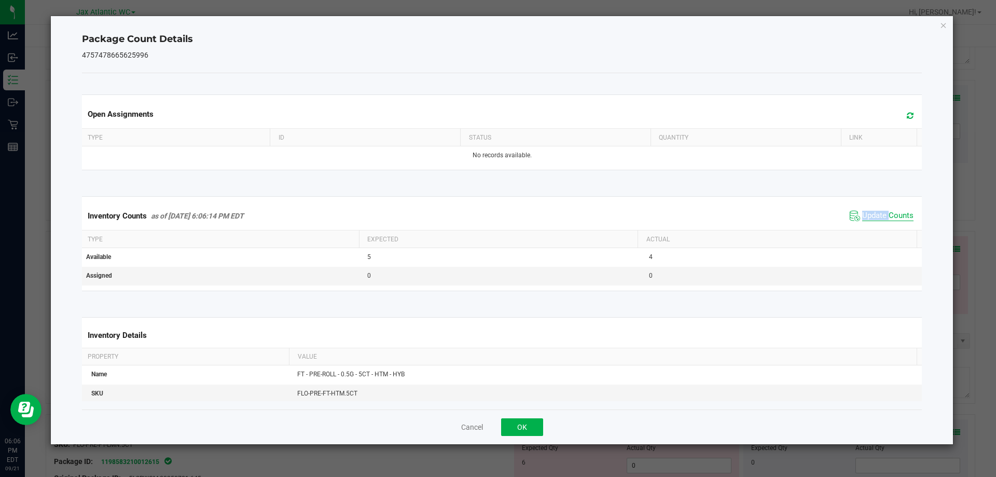
drag, startPoint x: 874, startPoint y: 230, endPoint x: 871, endPoint y: 221, distance: 9.3
click at [873, 230] on div "Inventory Counts as of [DATE] 6:06:14 PM EDT Update Counts" at bounding box center [502, 216] width 844 height 28
click at [870, 218] on span "Update Counts" at bounding box center [887, 216] width 51 height 10
click at [870, 217] on span "Update Counts" at bounding box center [887, 215] width 51 height 9
click at [870, 217] on span "Update Counts" at bounding box center [887, 216] width 51 height 10
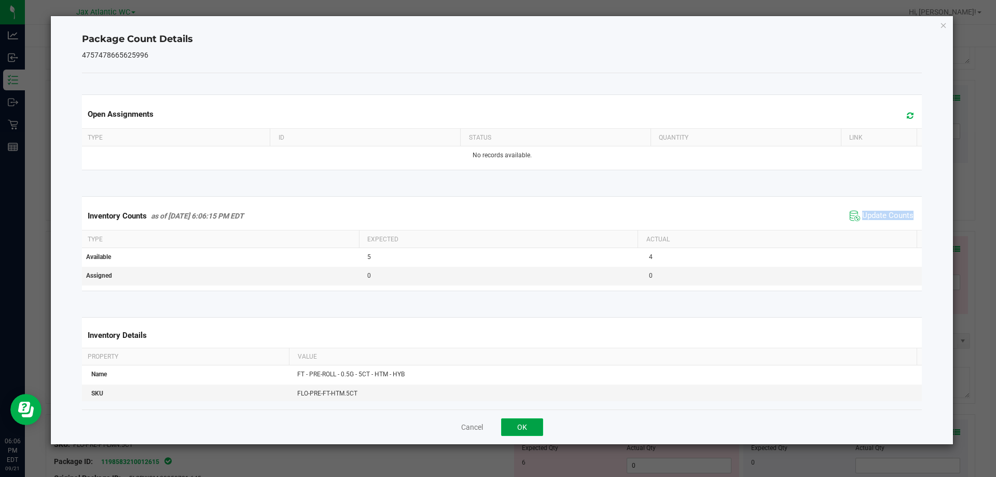
click at [521, 420] on button "OK" at bounding box center [522, 427] width 42 height 18
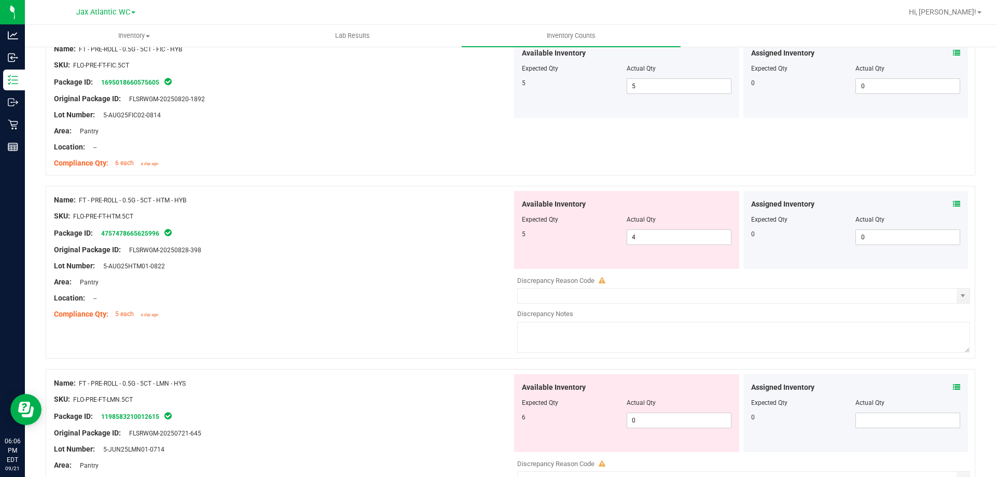
scroll to position [3163, 0]
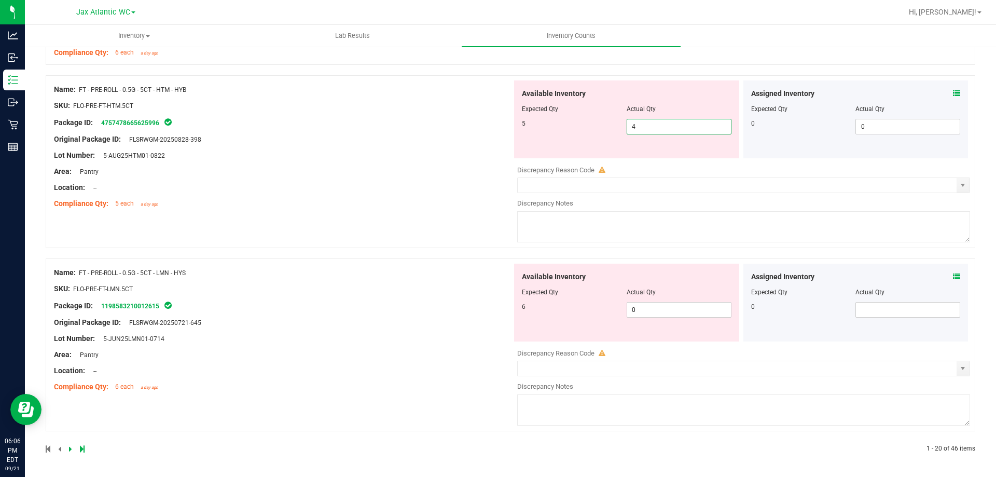
click at [659, 131] on span "4 4" at bounding box center [678, 127] width 105 height 16
click at [659, 131] on input "4" at bounding box center [679, 126] width 104 height 15
click at [477, 170] on div "Name: FT - PRE-ROLL - 0.5G - 5CT - HTM - HYB SKU: FLO-PRE-FT-HTM.5CT Package ID…" at bounding box center [283, 146] width 458 height 132
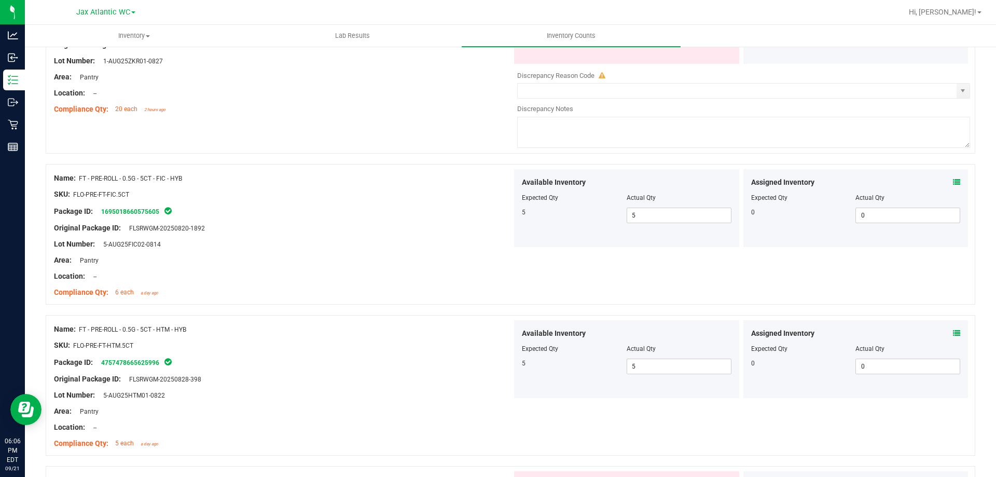
scroll to position [3131, 0]
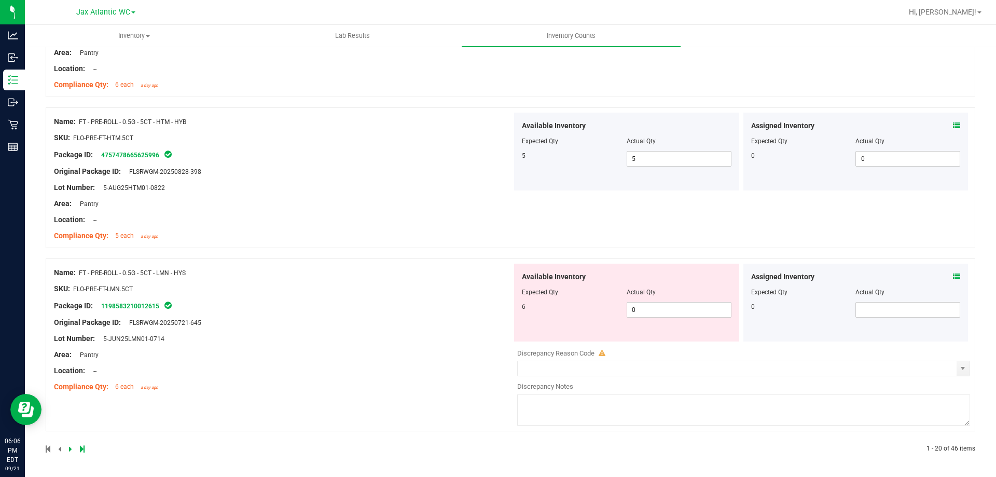
click at [953, 278] on icon at bounding box center [956, 276] width 7 height 7
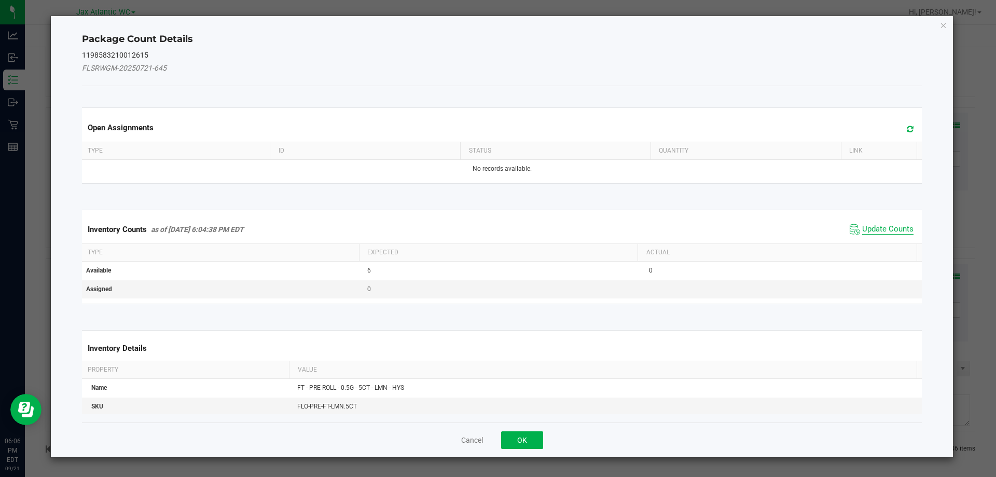
click at [862, 226] on span "Update Counts" at bounding box center [887, 229] width 51 height 10
drag, startPoint x: 860, startPoint y: 225, endPoint x: 866, endPoint y: 216, distance: 10.5
click at [861, 224] on div "Inventory Counts as of [DATE] 6:04:38 PM EDT Update Counts" at bounding box center [502, 228] width 844 height 27
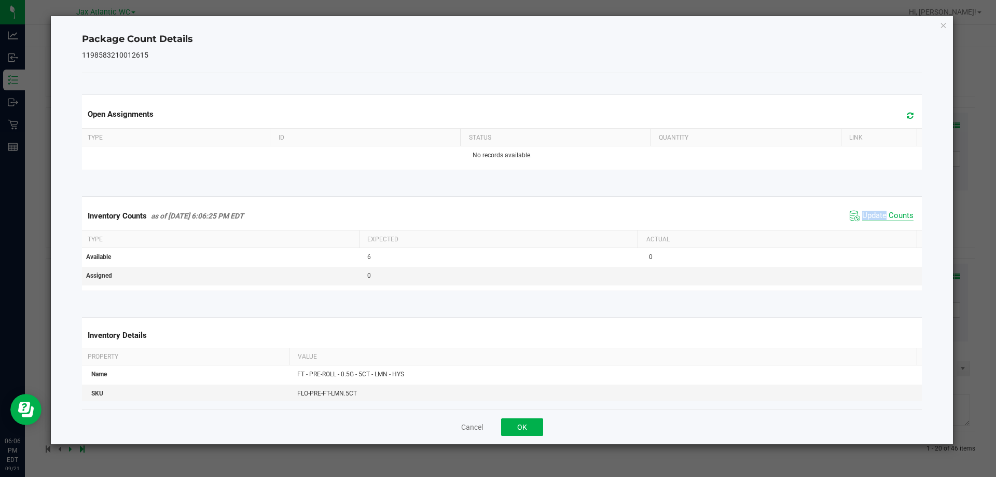
click at [868, 213] on span "Update Counts" at bounding box center [887, 216] width 51 height 10
click at [868, 213] on span "Update Counts" at bounding box center [887, 215] width 51 height 9
click at [517, 421] on button "OK" at bounding box center [522, 427] width 42 height 18
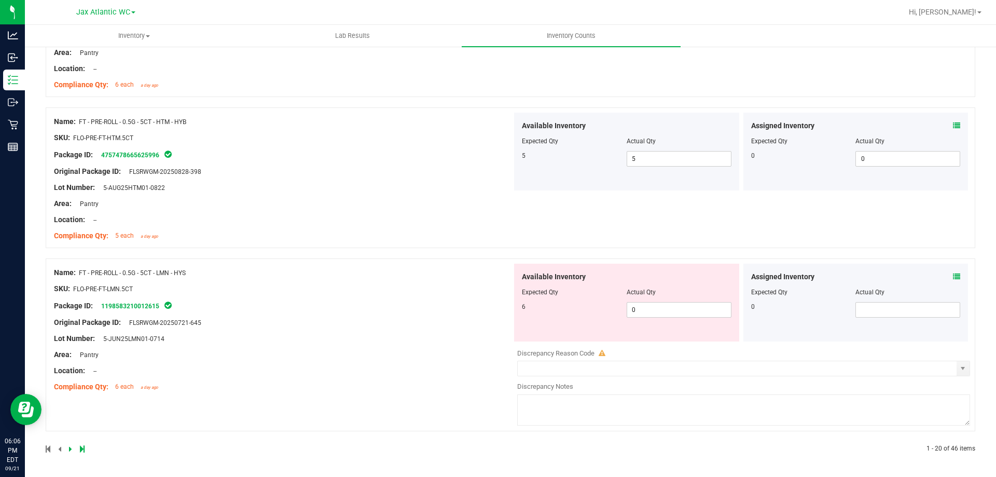
click at [434, 318] on div "Original Package ID: FLSRWGM-20250721-645" at bounding box center [283, 322] width 458 height 11
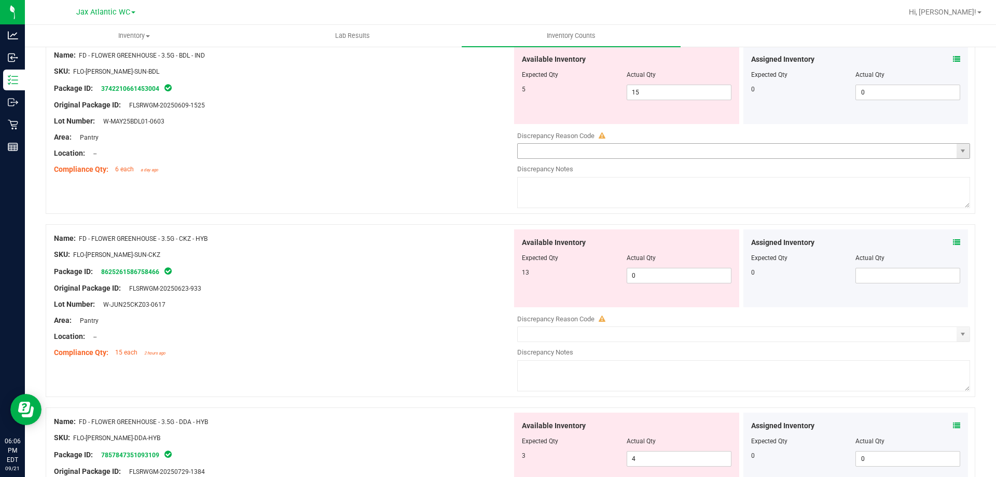
scroll to position [0, 0]
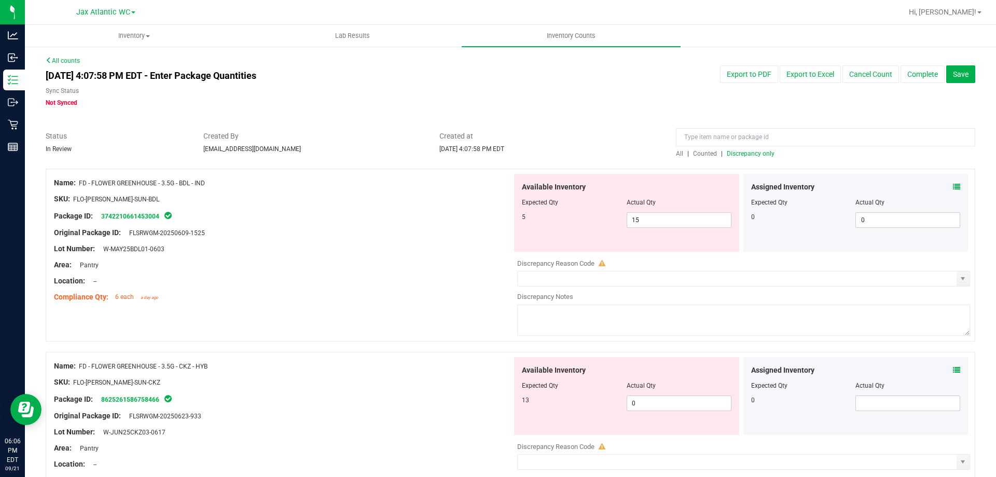
click at [730, 155] on span "Discrepancy only" at bounding box center [751, 153] width 48 height 7
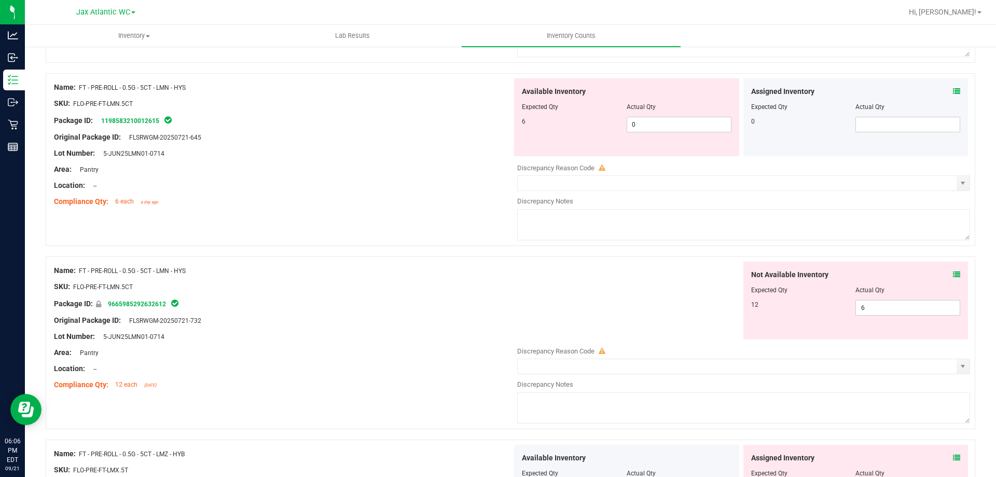
scroll to position [2126, 0]
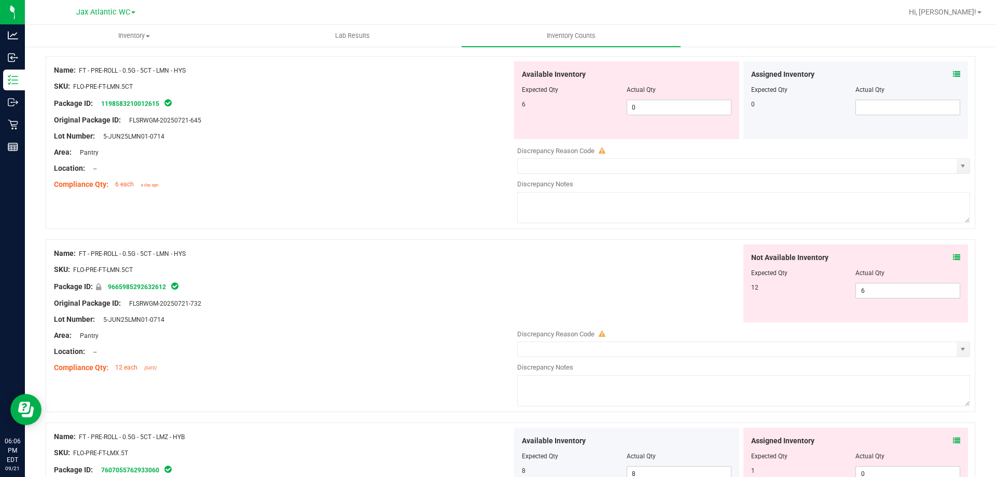
click at [953, 258] on icon at bounding box center [956, 257] width 7 height 7
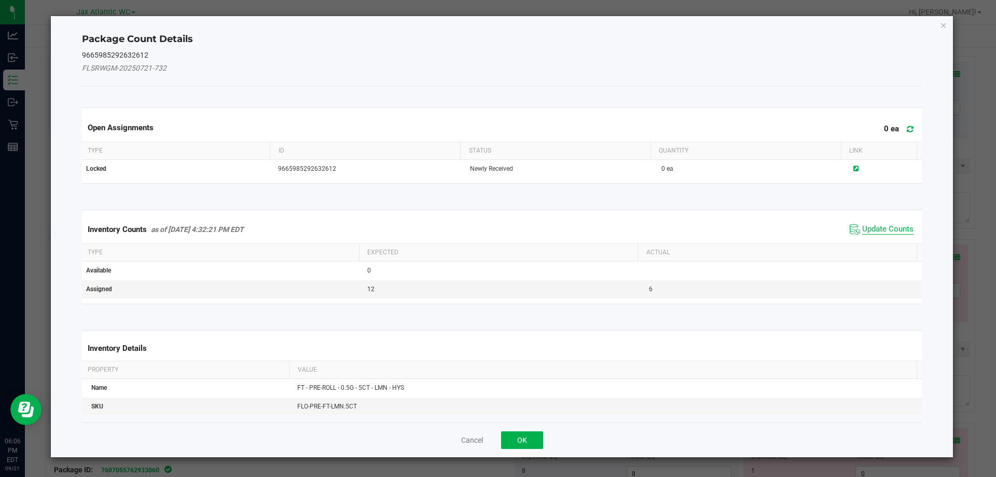
click at [880, 230] on span "Update Counts" at bounding box center [887, 229] width 51 height 10
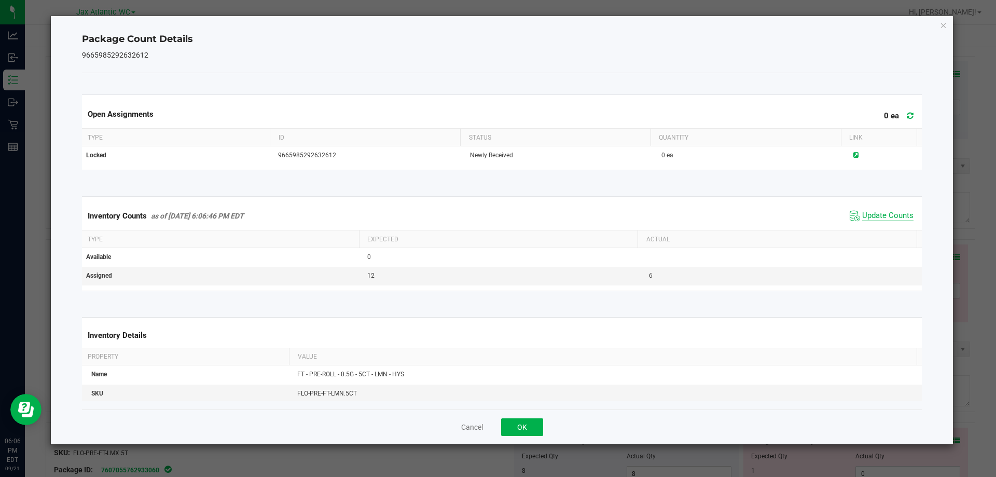
click at [880, 229] on div "Inventory Counts as of [DATE] 6:06:46 PM EDT Update Counts" at bounding box center [502, 216] width 844 height 28
click at [873, 216] on span "Update Counts" at bounding box center [887, 216] width 51 height 10
click at [873, 216] on span "Update Counts" at bounding box center [887, 215] width 51 height 9
click at [528, 427] on button "OK" at bounding box center [522, 427] width 42 height 18
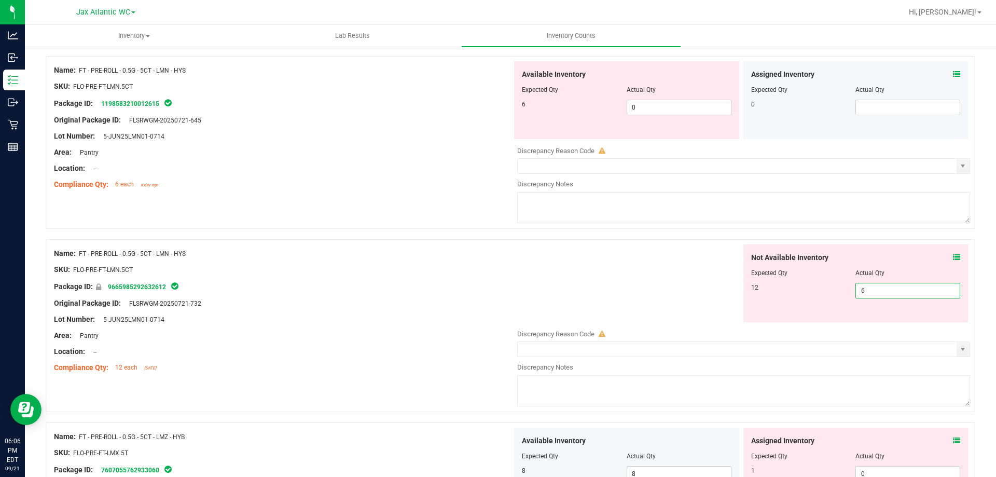
click at [879, 289] on span "6 6" at bounding box center [907, 291] width 105 height 16
click at [879, 289] on input "6" at bounding box center [908, 290] width 104 height 15
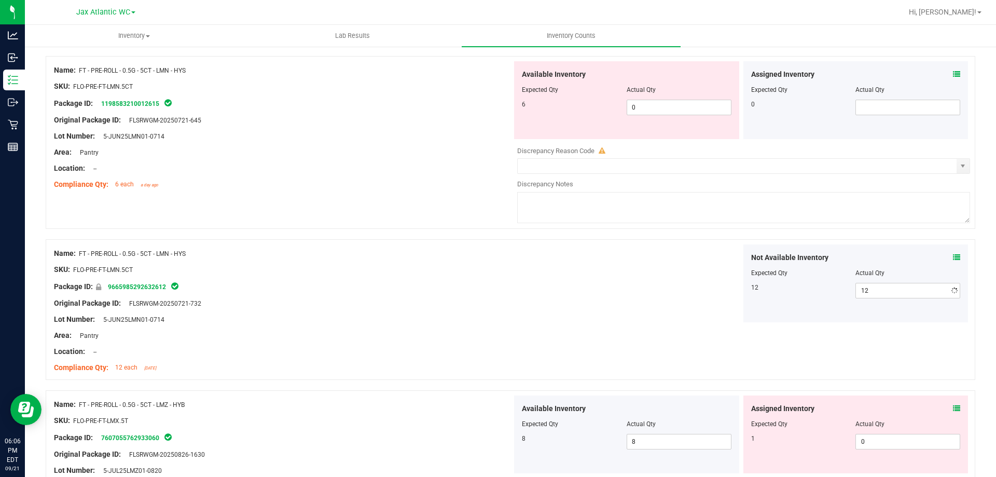
click at [431, 302] on div "Original Package ID: FLSRWGM-20250721-732" at bounding box center [283, 303] width 458 height 11
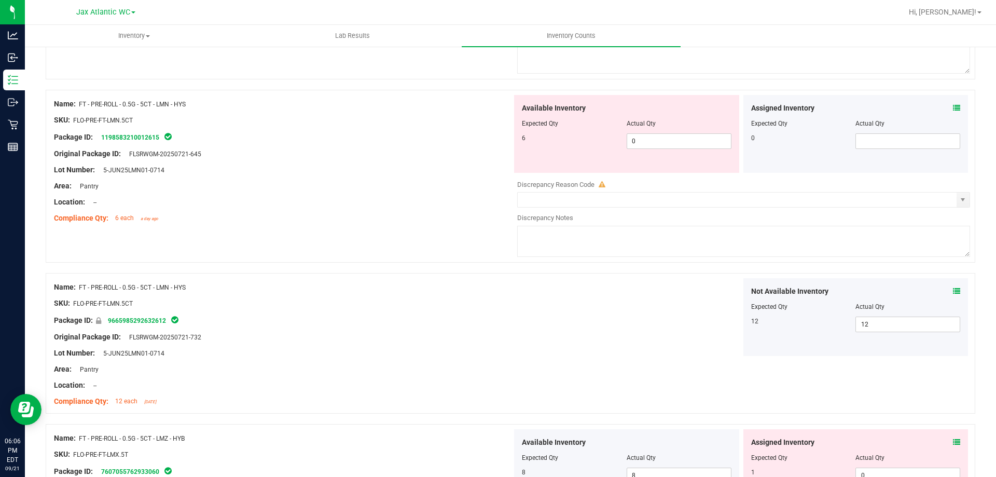
scroll to position [2074, 0]
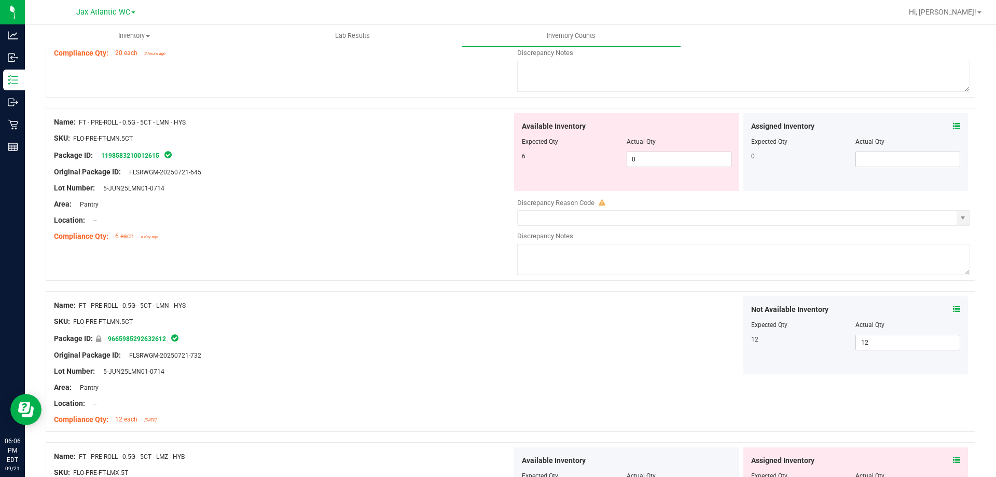
click at [477, 210] on div at bounding box center [283, 212] width 458 height 5
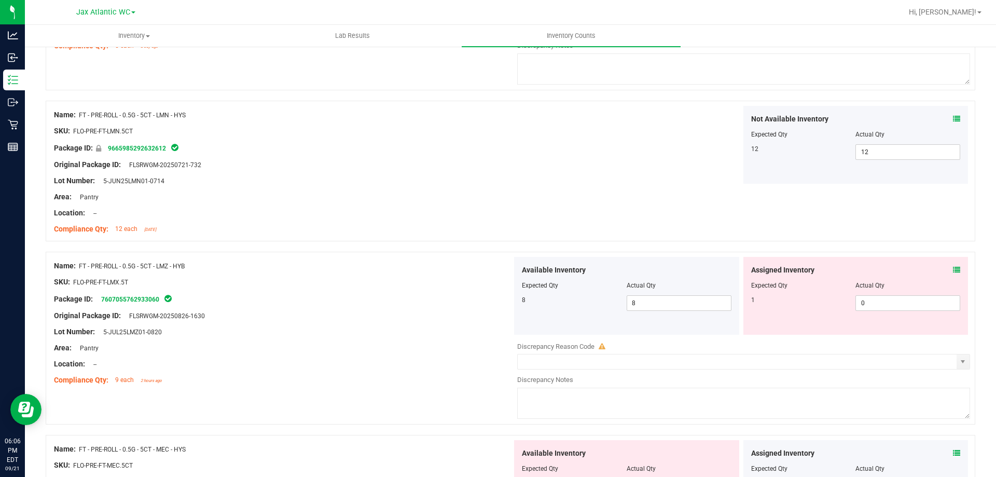
scroll to position [2282, 0]
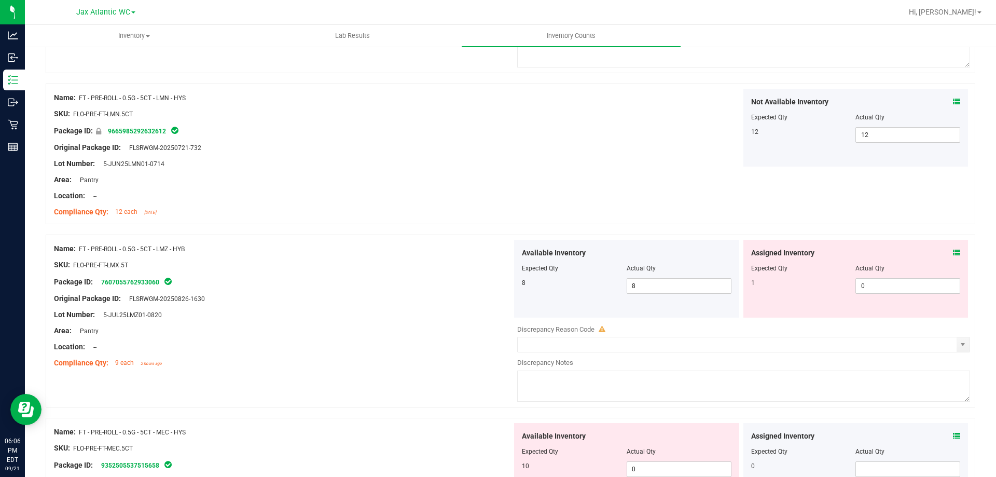
click at [953, 253] on icon at bounding box center [956, 252] width 7 height 7
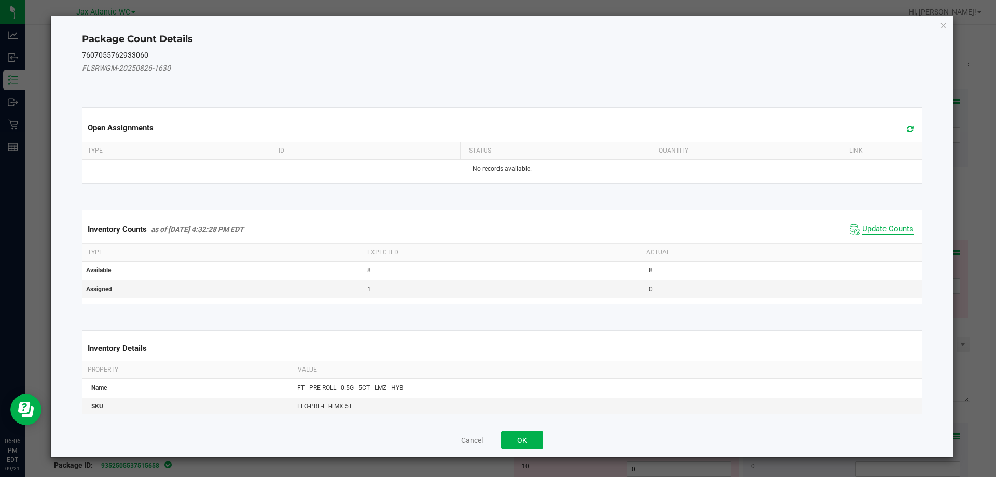
click at [876, 224] on span "Update Counts" at bounding box center [887, 229] width 51 height 10
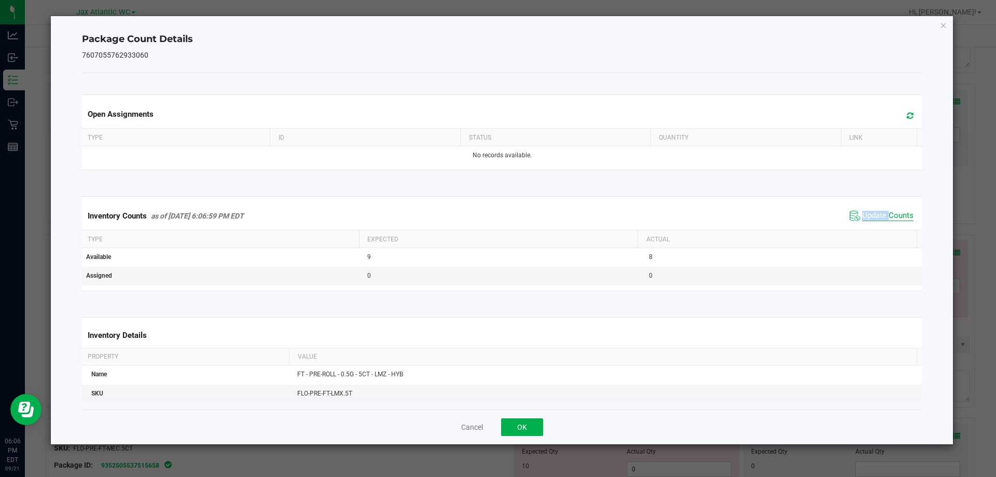
click at [876, 224] on div "Inventory Counts as of [DATE] 6:06:59 PM EDT Update Counts" at bounding box center [502, 216] width 844 height 28
click at [866, 214] on span "Update Counts" at bounding box center [887, 216] width 51 height 10
click at [866, 214] on span "Update Counts" at bounding box center [887, 215] width 51 height 9
click at [525, 426] on button "OK" at bounding box center [522, 427] width 42 height 18
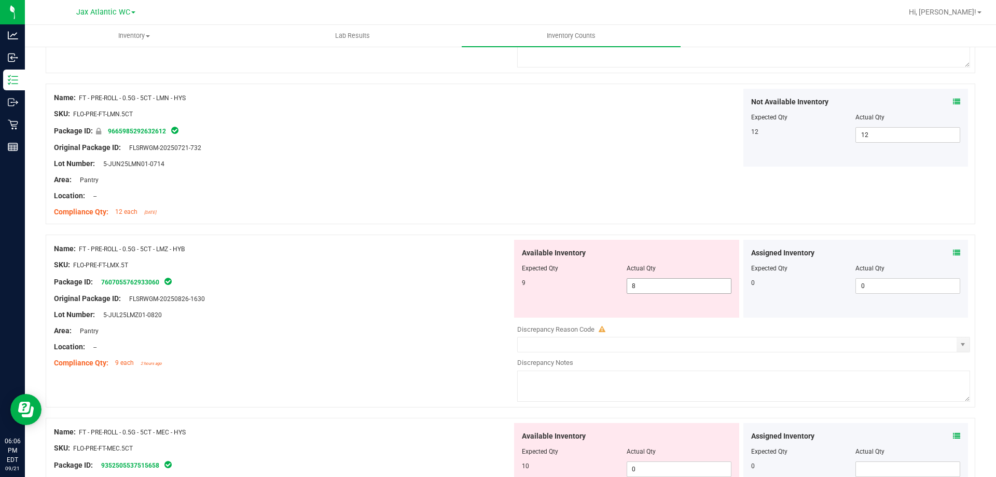
click at [641, 286] on span "8 8" at bounding box center [678, 286] width 105 height 16
click at [641, 286] on input "8" at bounding box center [679, 285] width 104 height 15
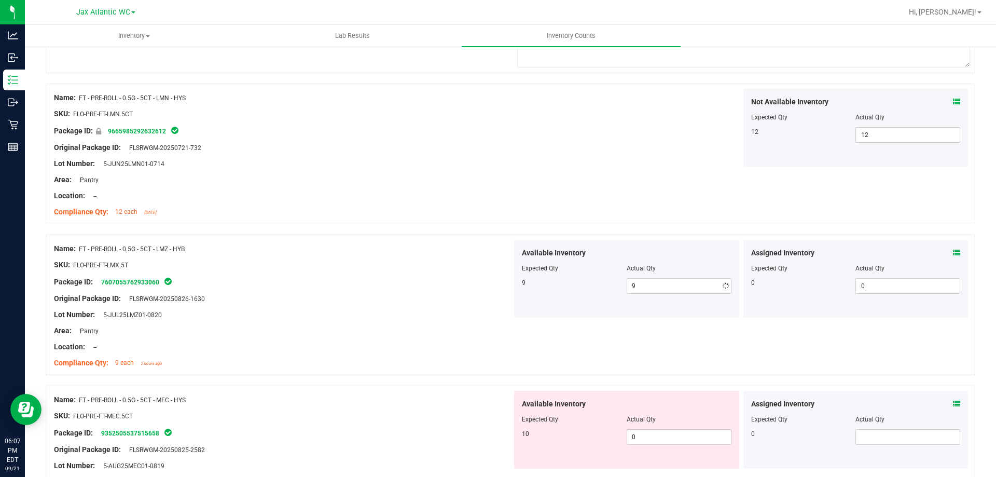
click at [479, 299] on div "Original Package ID: FLSRWGM-20250826-1630" at bounding box center [283, 298] width 458 height 11
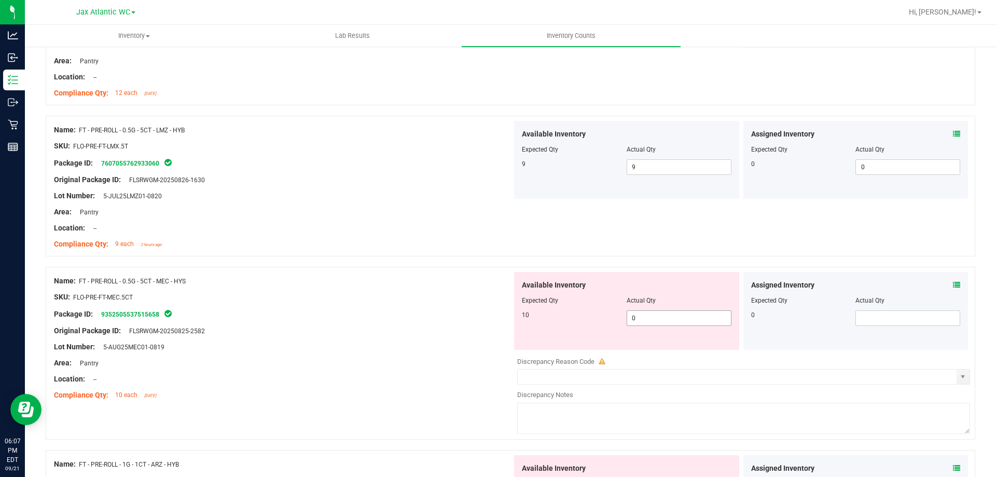
scroll to position [2437, 0]
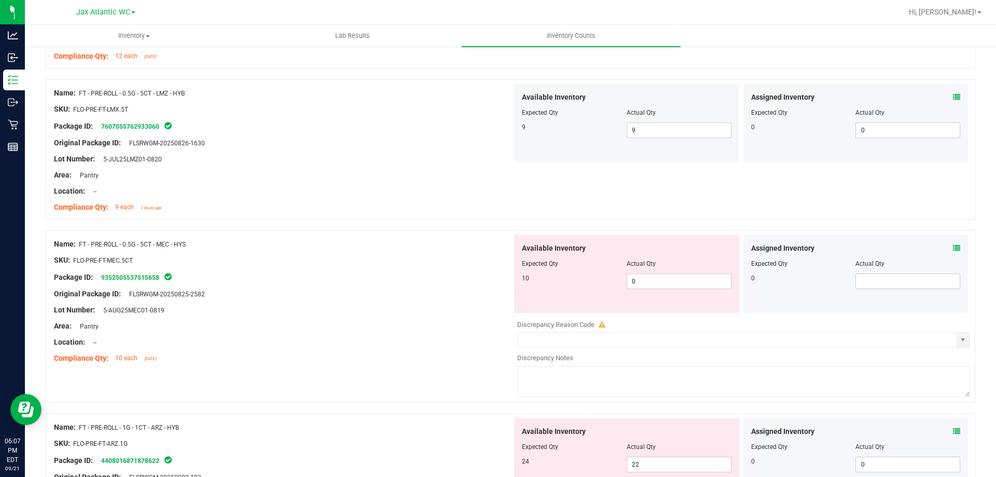
click at [953, 243] on span at bounding box center [956, 248] width 7 height 11
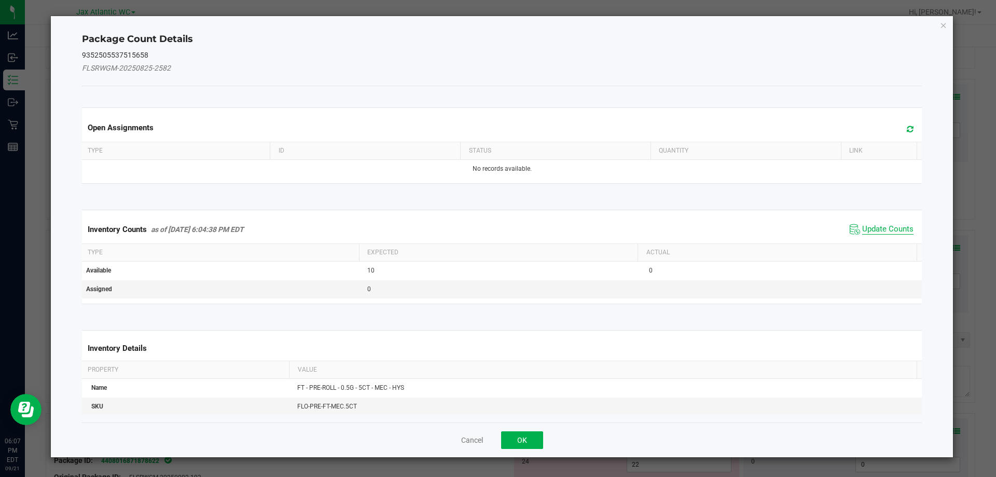
click at [862, 226] on span "Update Counts" at bounding box center [887, 229] width 51 height 10
click at [861, 226] on div "Inventory Counts as of [DATE] 6:04:38 PM EDT Update Counts" at bounding box center [502, 228] width 844 height 27
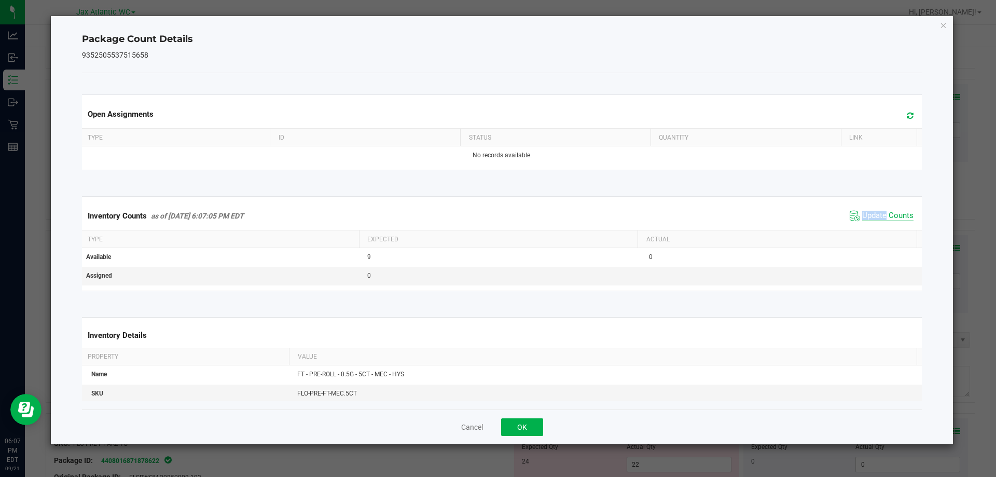
click at [872, 216] on span "Update Counts" at bounding box center [887, 216] width 51 height 10
click at [872, 216] on span "Update Counts" at bounding box center [887, 215] width 51 height 9
click at [521, 425] on button "OK" at bounding box center [522, 427] width 42 height 18
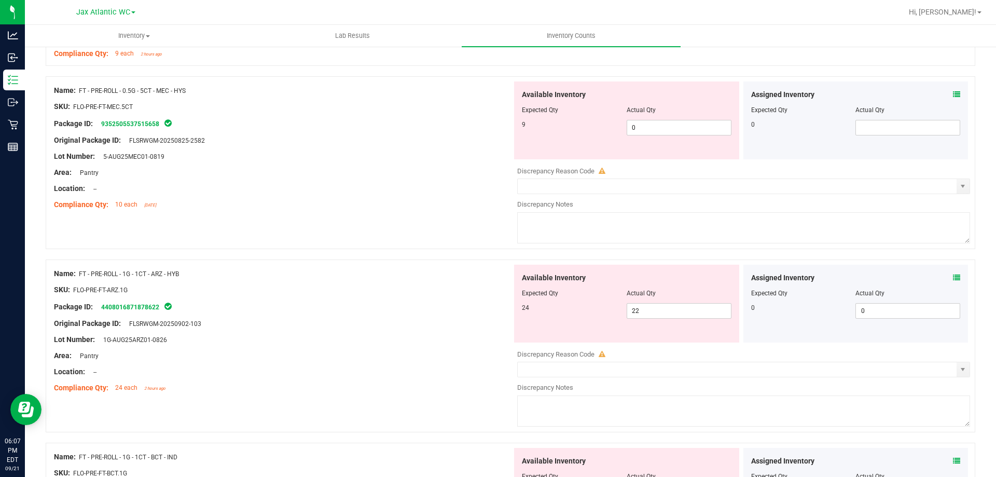
scroll to position [2593, 0]
click at [953, 277] on icon at bounding box center [956, 275] width 7 height 7
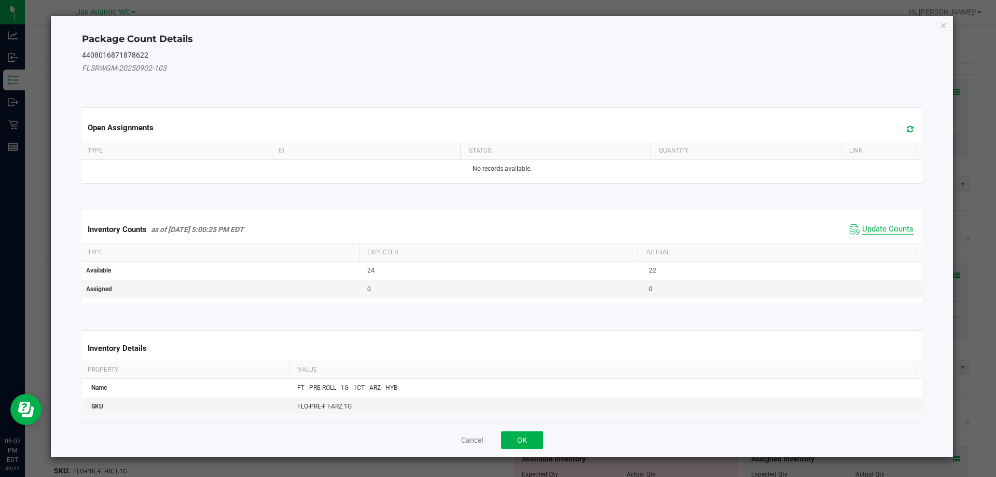
click at [892, 229] on span "Update Counts" at bounding box center [887, 229] width 51 height 10
click at [886, 226] on div "Inventory Counts as of [DATE] 5:00:25 PM EDT Update Counts" at bounding box center [502, 228] width 844 height 27
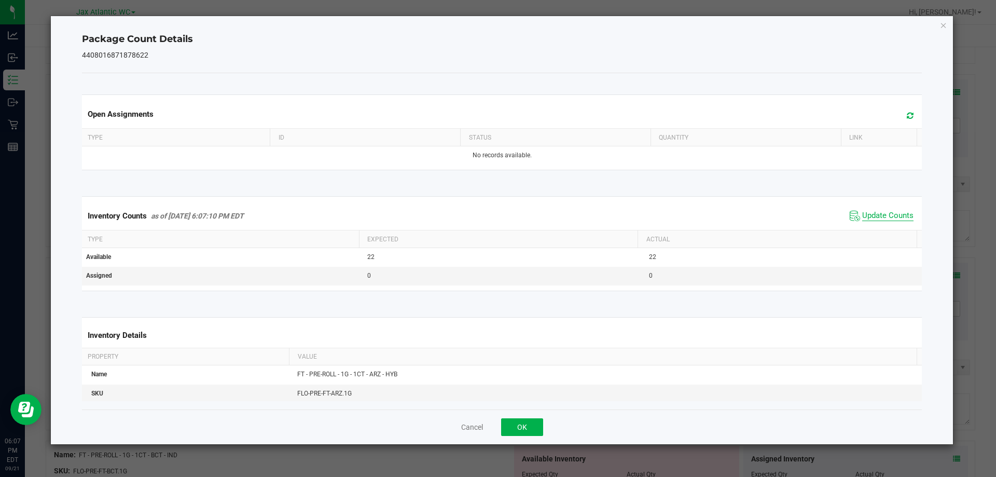
click at [873, 212] on span "Update Counts" at bounding box center [887, 216] width 51 height 10
click at [873, 214] on span "Update Counts" at bounding box center [887, 216] width 51 height 10
click at [872, 215] on span "Update Counts" at bounding box center [887, 216] width 51 height 10
click at [513, 422] on button "OK" at bounding box center [522, 427] width 42 height 18
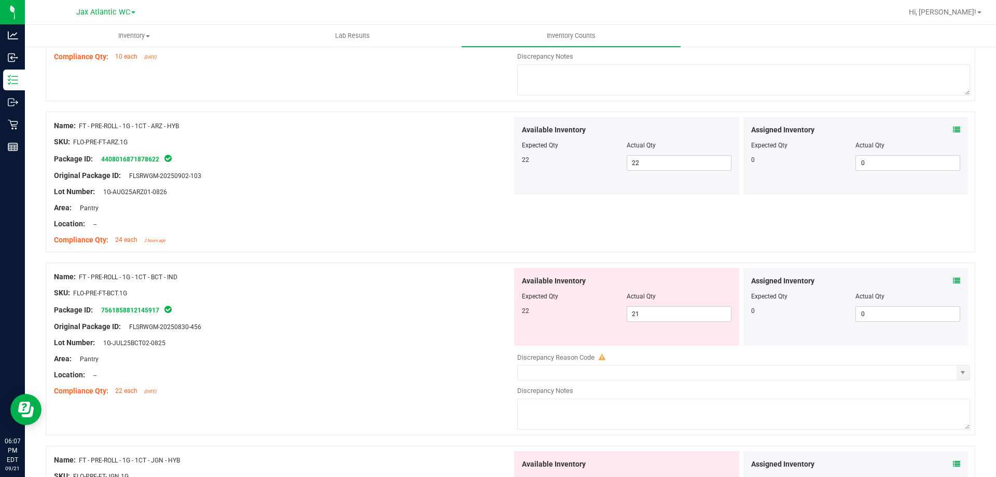
scroll to position [2749, 0]
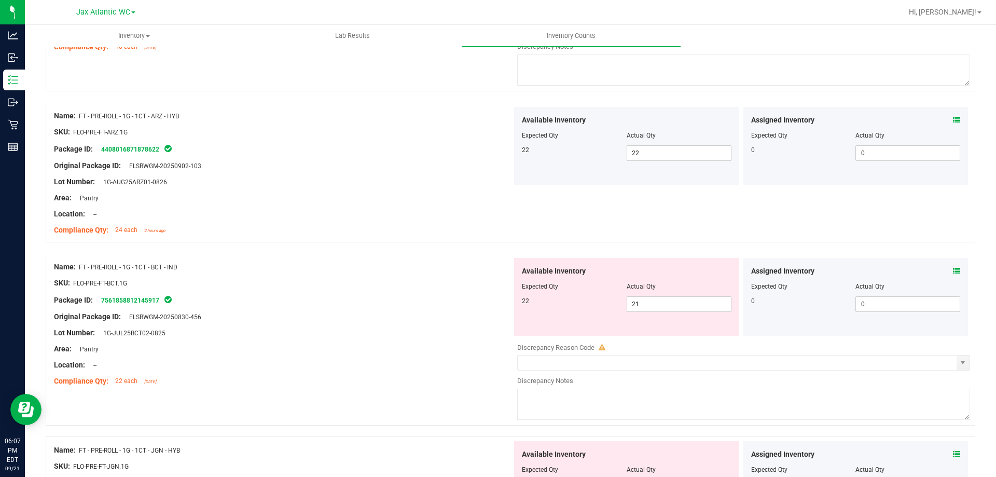
click at [953, 270] on icon at bounding box center [956, 270] width 7 height 7
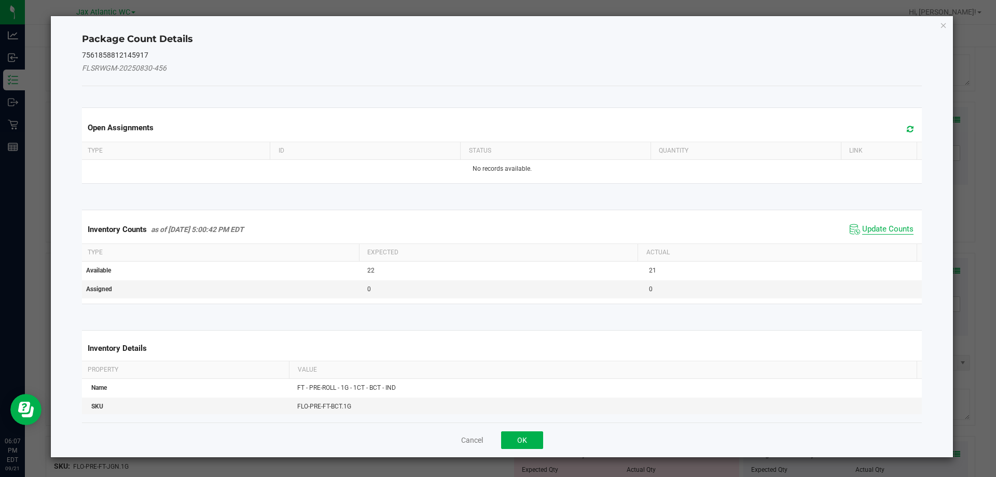
click at [880, 229] on span "Update Counts" at bounding box center [887, 229] width 51 height 10
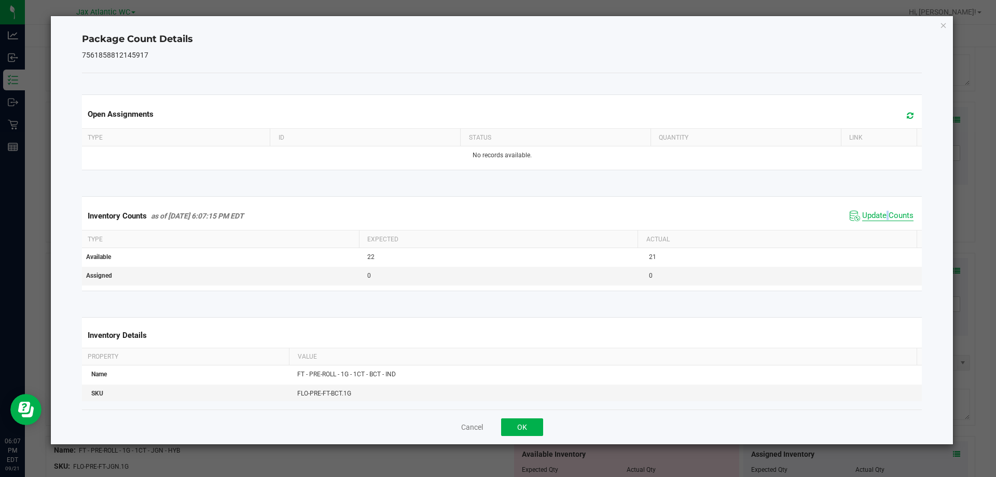
drag, startPoint x: 878, startPoint y: 228, endPoint x: 865, endPoint y: 212, distance: 21.0
click at [877, 228] on div "Inventory Counts as of [DATE] 6:07:15 PM EDT Update Counts" at bounding box center [502, 216] width 844 height 28
click at [868, 216] on span "Update Counts" at bounding box center [887, 216] width 51 height 10
click at [868, 215] on span "Update Counts" at bounding box center [887, 216] width 51 height 10
click at [868, 214] on span "Update Counts" at bounding box center [887, 216] width 51 height 10
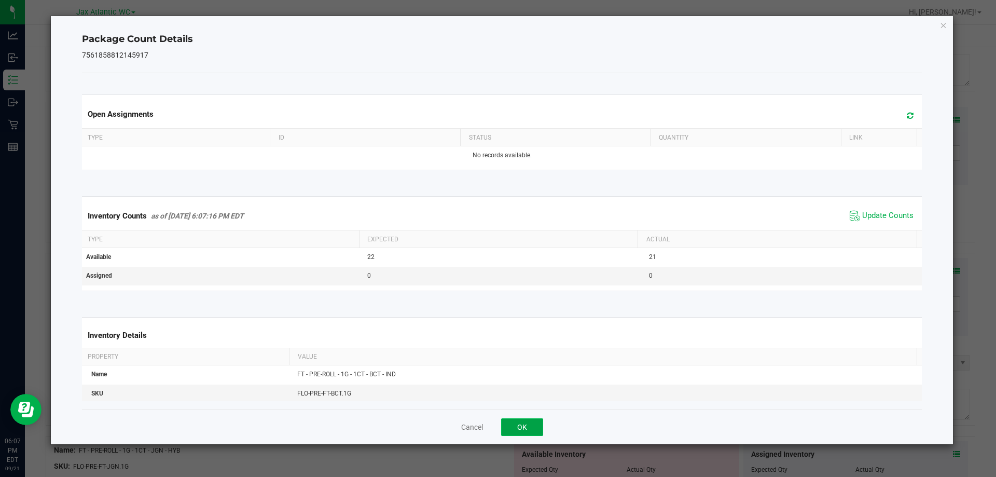
click at [536, 426] on button "OK" at bounding box center [522, 427] width 42 height 18
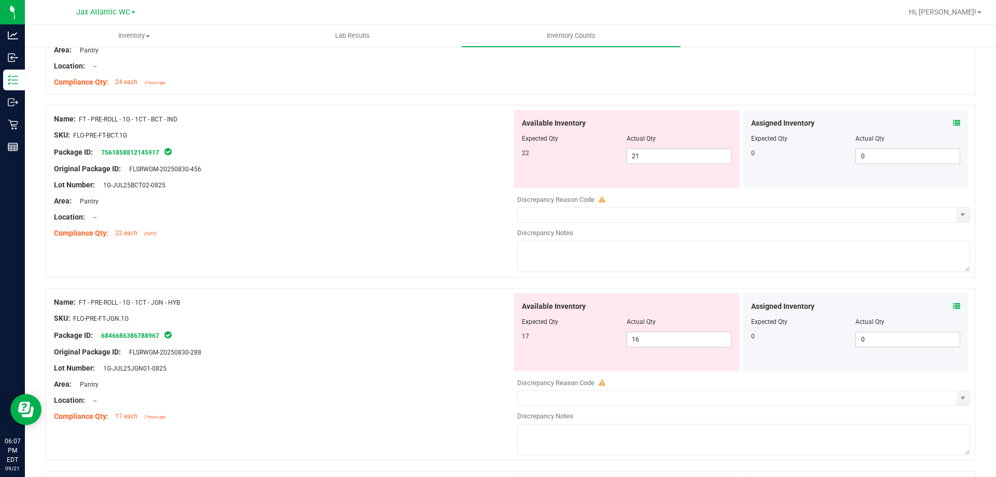
scroll to position [2904, 0]
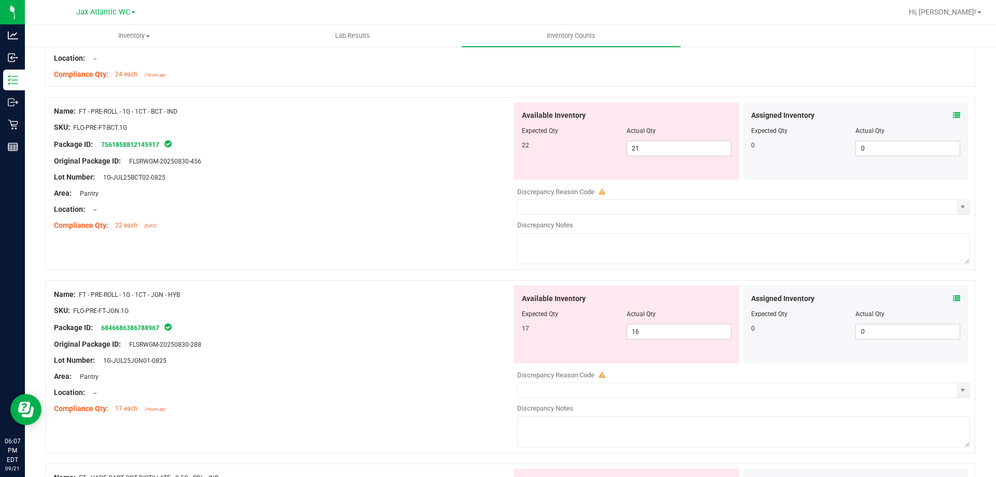
click at [953, 299] on icon at bounding box center [956, 298] width 7 height 7
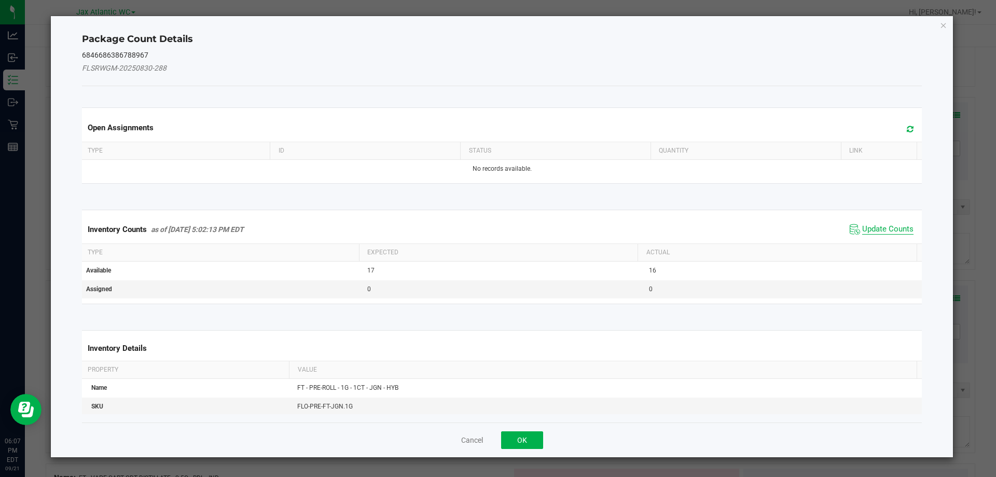
click at [868, 232] on span "Update Counts" at bounding box center [887, 229] width 51 height 10
drag, startPoint x: 868, startPoint y: 231, endPoint x: 868, endPoint y: 216, distance: 14.5
click at [868, 229] on div "Inventory Counts as of [DATE] 5:02:13 PM EDT Update Counts" at bounding box center [502, 228] width 844 height 27
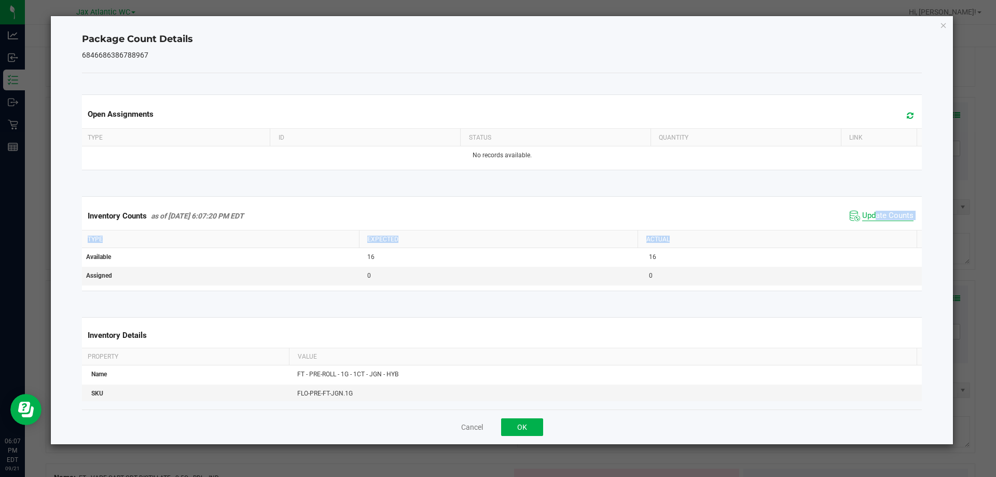
click at [867, 212] on span "Update Counts" at bounding box center [887, 216] width 51 height 10
click at [867, 212] on span "Update Counts" at bounding box center [887, 215] width 51 height 9
click at [524, 421] on button "OK" at bounding box center [522, 427] width 42 height 18
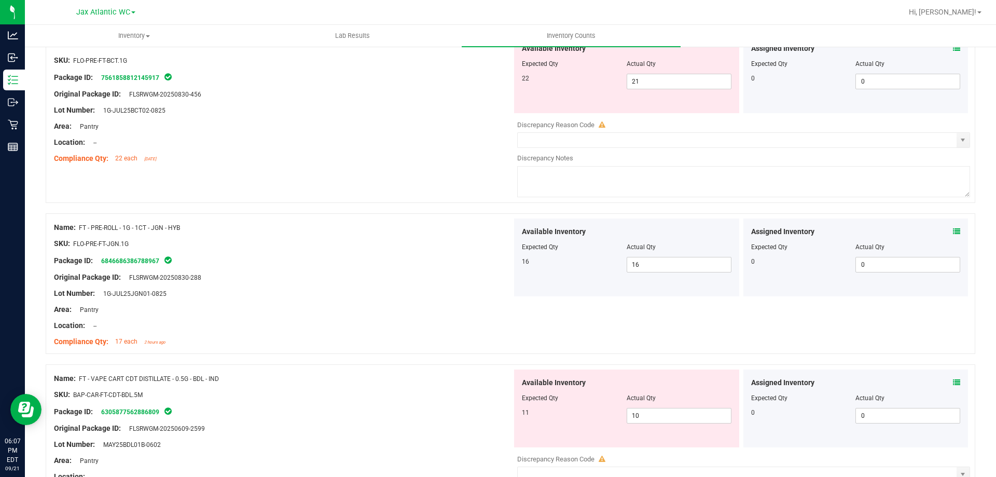
scroll to position [3112, 0]
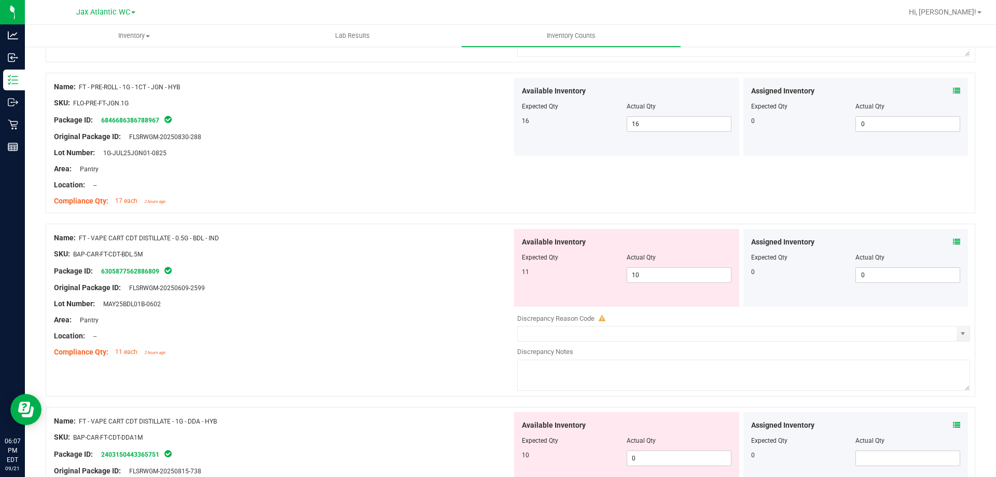
click at [953, 242] on div "Assigned Inventory Expected Qty Actual Qty 0 0 0" at bounding box center [855, 268] width 225 height 78
click at [953, 242] on icon at bounding box center [956, 241] width 7 height 7
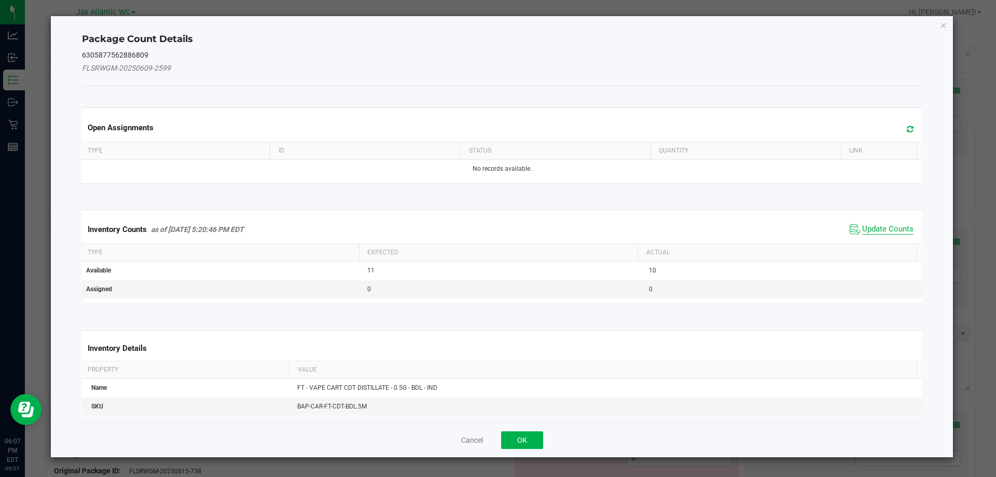
click at [871, 229] on span "Update Counts" at bounding box center [887, 229] width 51 height 10
click at [870, 229] on div "Inventory Counts as of [DATE] 5:20:46 PM EDT Update Counts" at bounding box center [502, 229] width 844 height 28
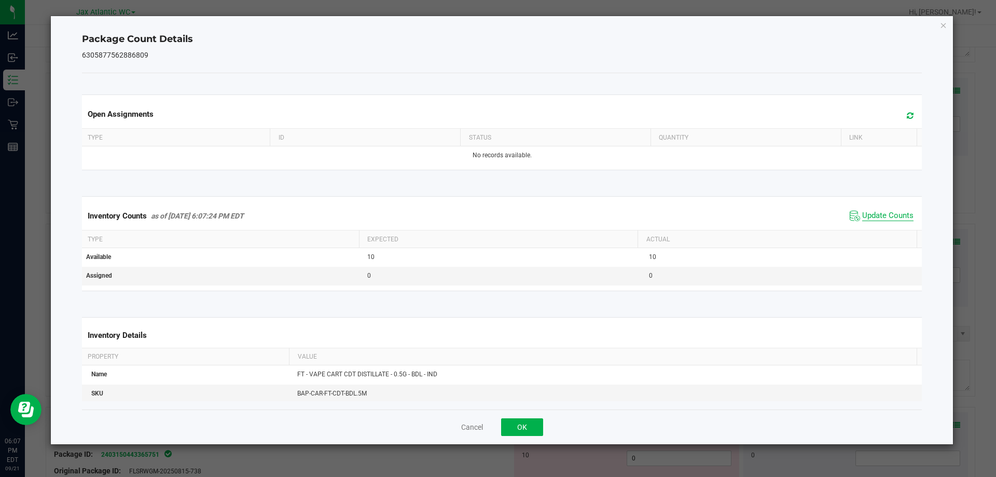
click at [869, 216] on span "Update Counts" at bounding box center [887, 216] width 51 height 10
drag, startPoint x: 869, startPoint y: 216, endPoint x: 862, endPoint y: 218, distance: 7.2
click at [868, 216] on span "Update Counts" at bounding box center [887, 216] width 51 height 10
drag, startPoint x: 515, startPoint y: 430, endPoint x: 528, endPoint y: 419, distance: 16.5
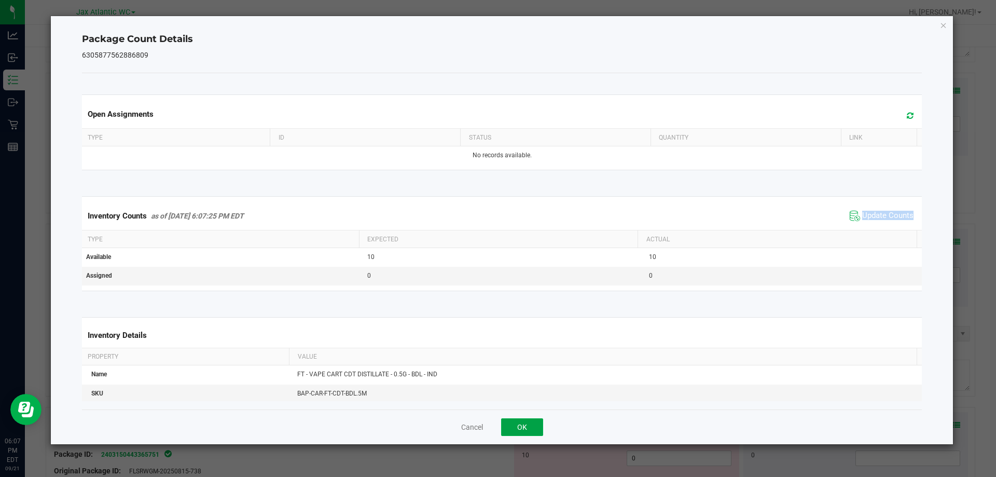
click at [517, 428] on button "OK" at bounding box center [522, 427] width 42 height 18
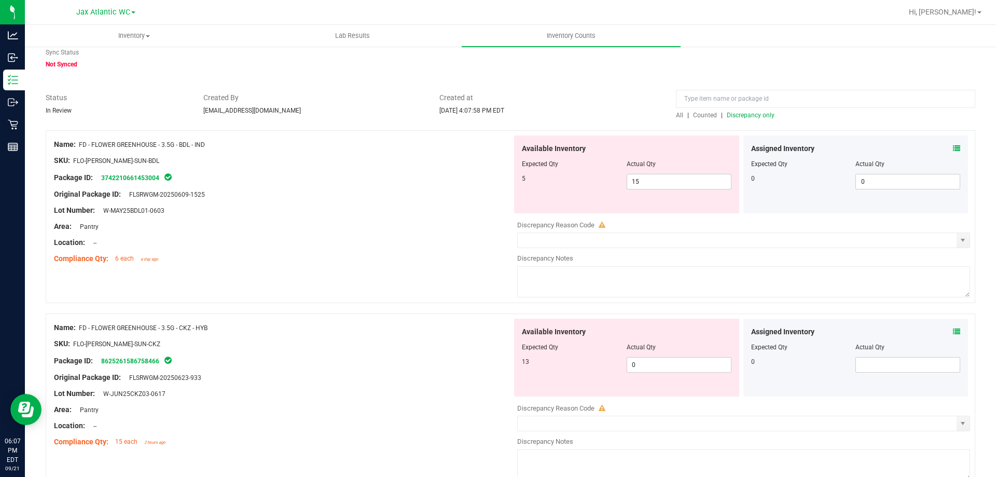
scroll to position [0, 0]
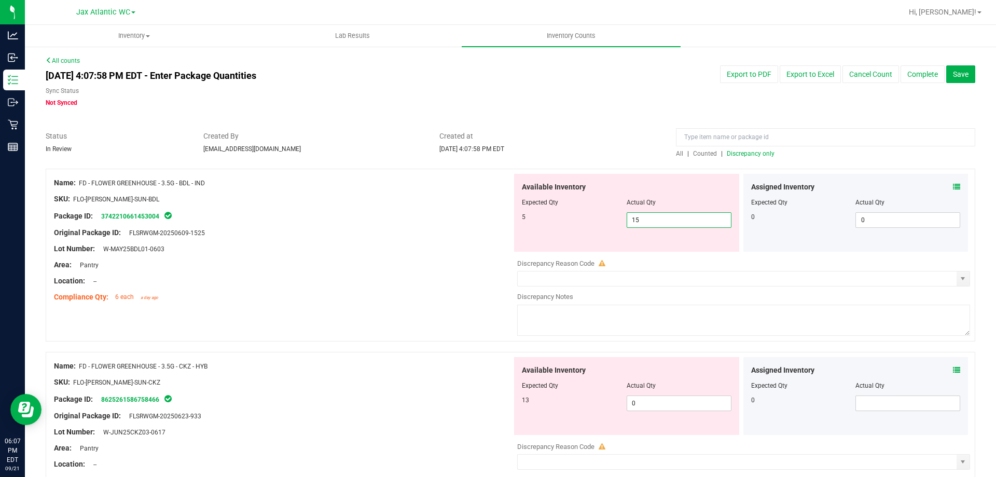
click at [646, 222] on span "15 15" at bounding box center [678, 220] width 105 height 16
click at [646, 222] on input "15" at bounding box center [679, 220] width 104 height 15
click at [326, 272] on div at bounding box center [283, 272] width 458 height 5
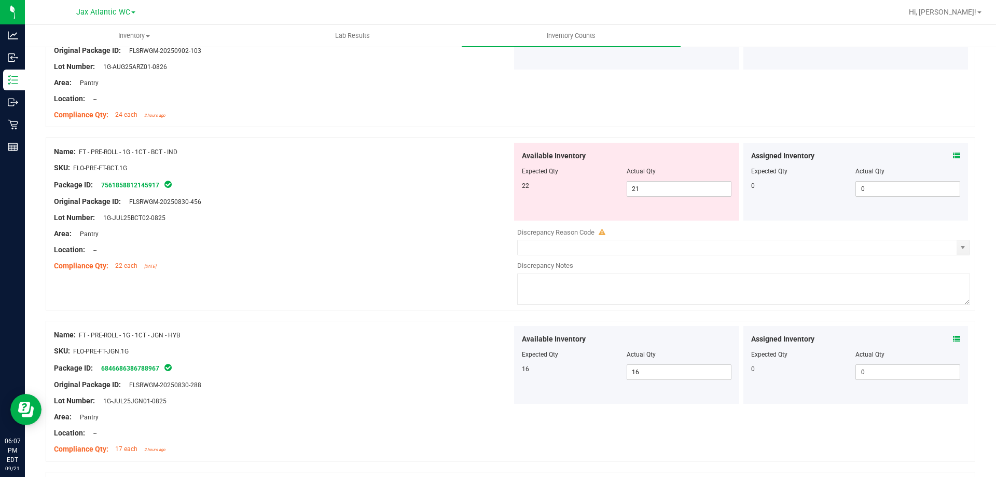
scroll to position [2852, 0]
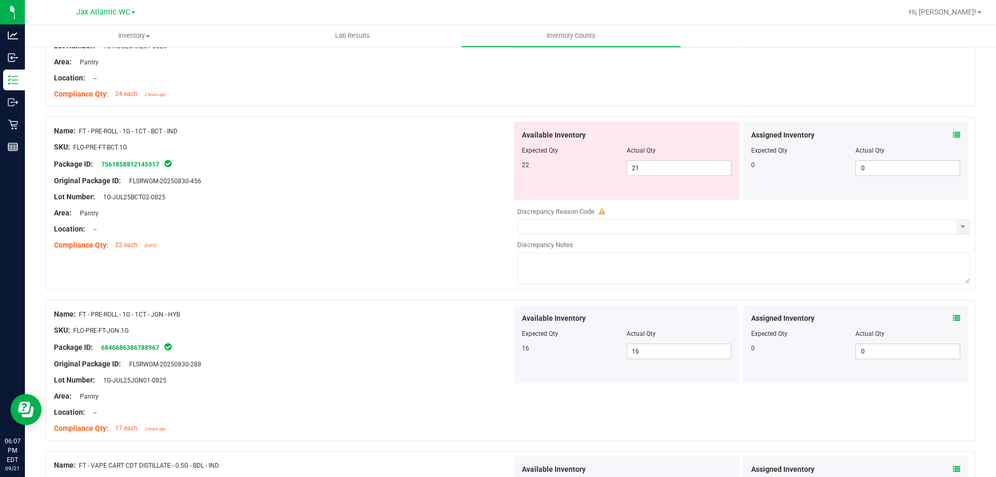
click at [953, 136] on icon at bounding box center [956, 134] width 7 height 7
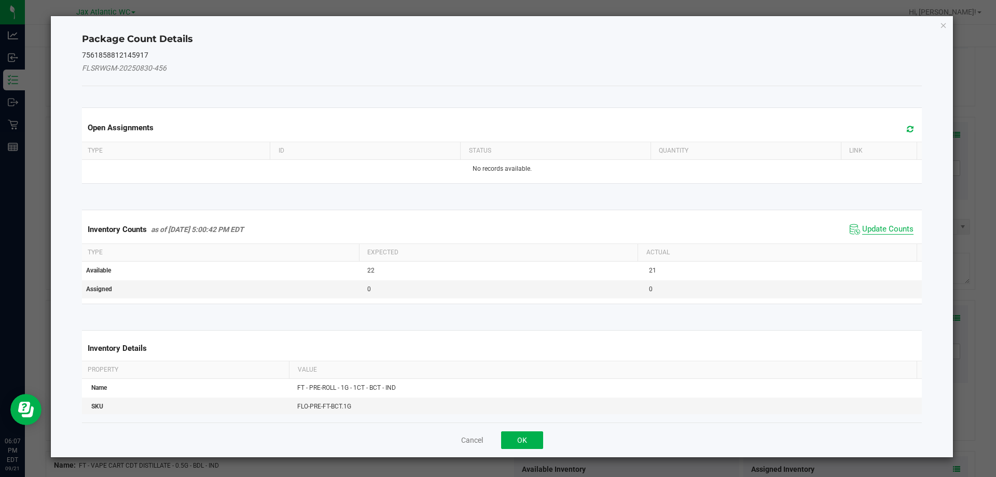
click at [881, 227] on span "Update Counts" at bounding box center [887, 229] width 51 height 10
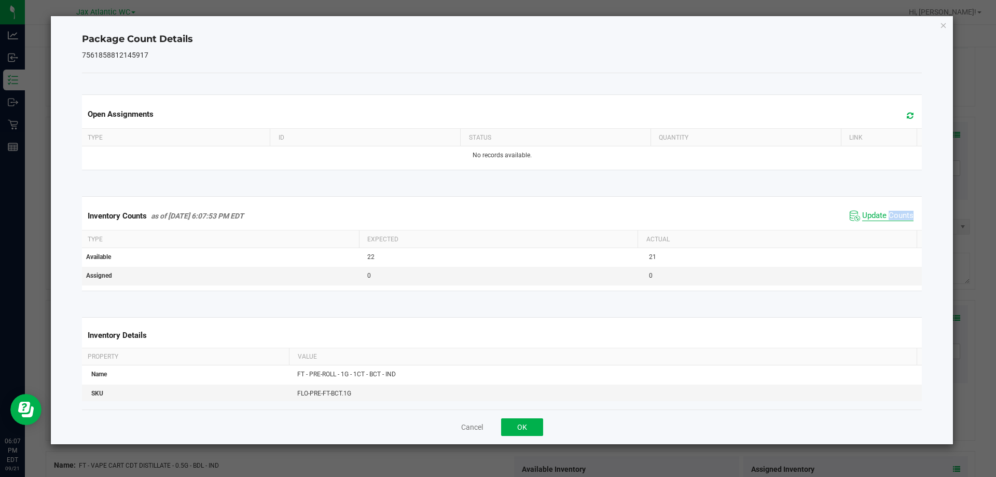
drag, startPoint x: 881, startPoint y: 227, endPoint x: 875, endPoint y: 219, distance: 9.2
click at [880, 227] on div "Inventory Counts as of [DATE] 6:07:53 PM EDT Update Counts" at bounding box center [502, 216] width 844 height 28
click at [871, 215] on span "Update Counts" at bounding box center [887, 216] width 51 height 10
drag, startPoint x: 871, startPoint y: 215, endPoint x: 760, endPoint y: 284, distance: 130.4
click at [870, 216] on span "Update Counts" at bounding box center [887, 215] width 51 height 9
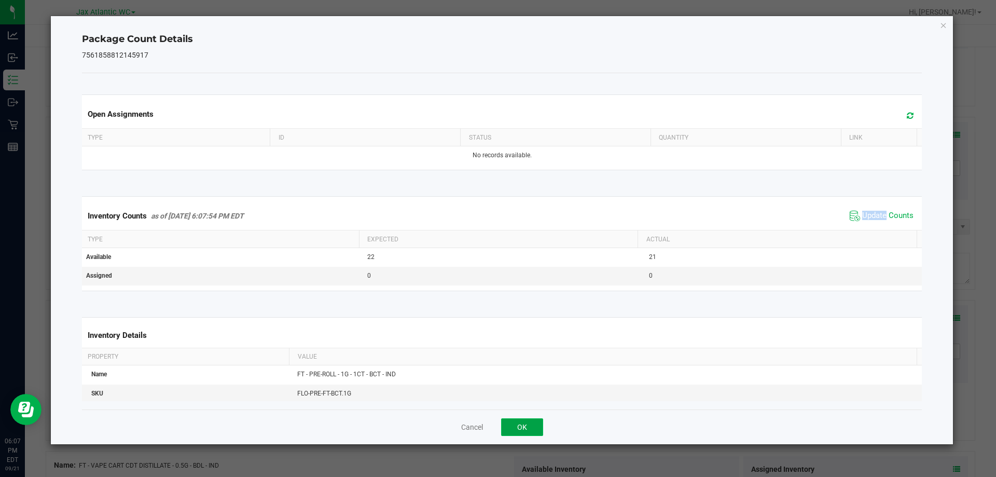
click at [527, 419] on button "OK" at bounding box center [522, 427] width 42 height 18
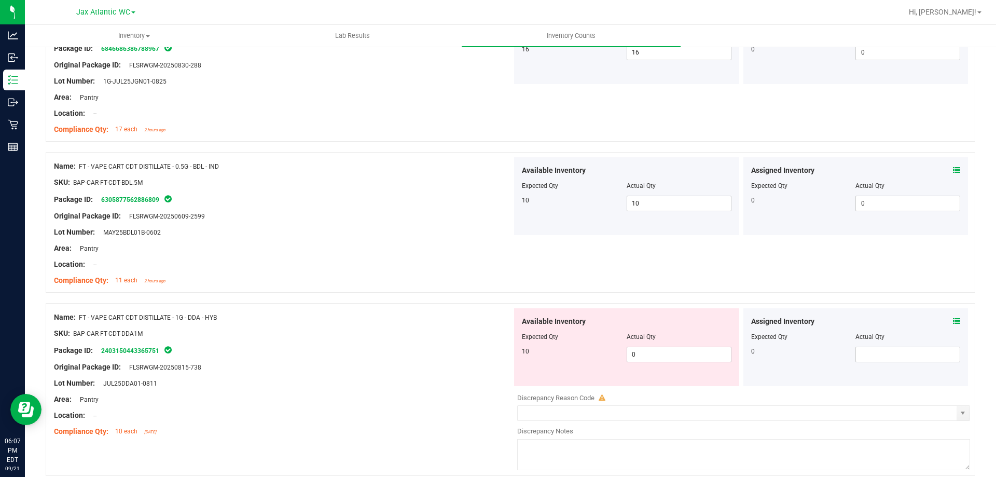
scroll to position [3196, 0]
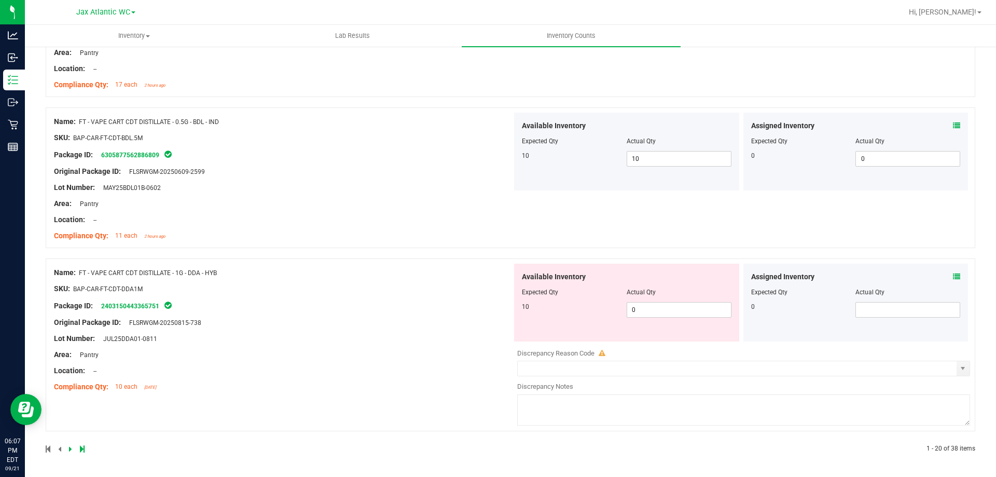
click at [953, 274] on icon at bounding box center [956, 276] width 7 height 7
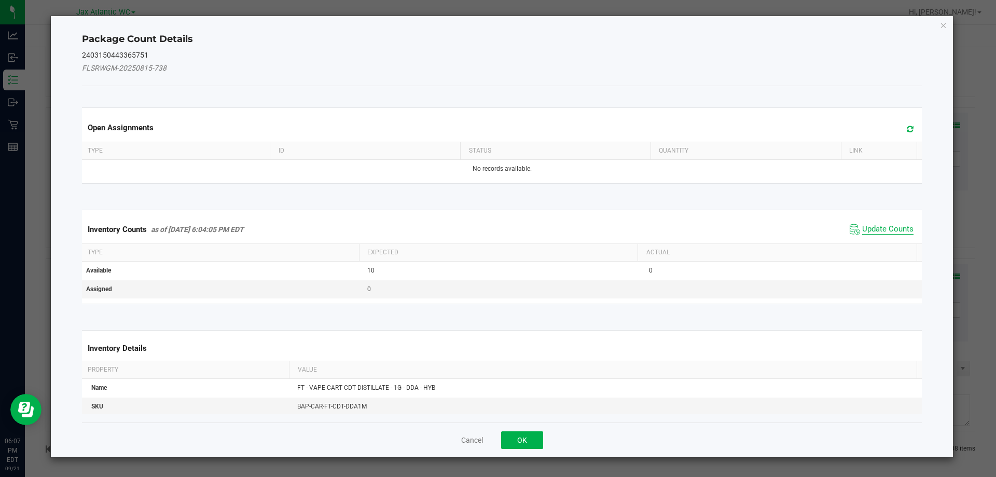
click at [870, 226] on span "Update Counts" at bounding box center [887, 229] width 51 height 10
click at [870, 226] on div "Inventory Counts as of [DATE] 6:04:05 PM EDT Update Counts" at bounding box center [502, 229] width 844 height 28
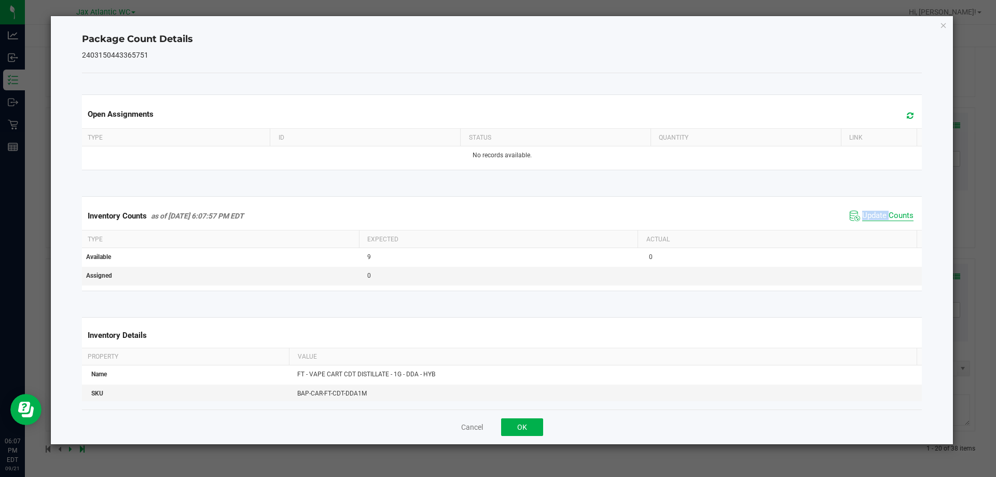
click at [872, 214] on span "Update Counts" at bounding box center [887, 216] width 51 height 10
click at [872, 214] on span "Update Counts" at bounding box center [887, 215] width 51 height 9
click at [872, 214] on span "Update Counts" at bounding box center [887, 216] width 51 height 10
click at [537, 419] on button "OK" at bounding box center [522, 427] width 42 height 18
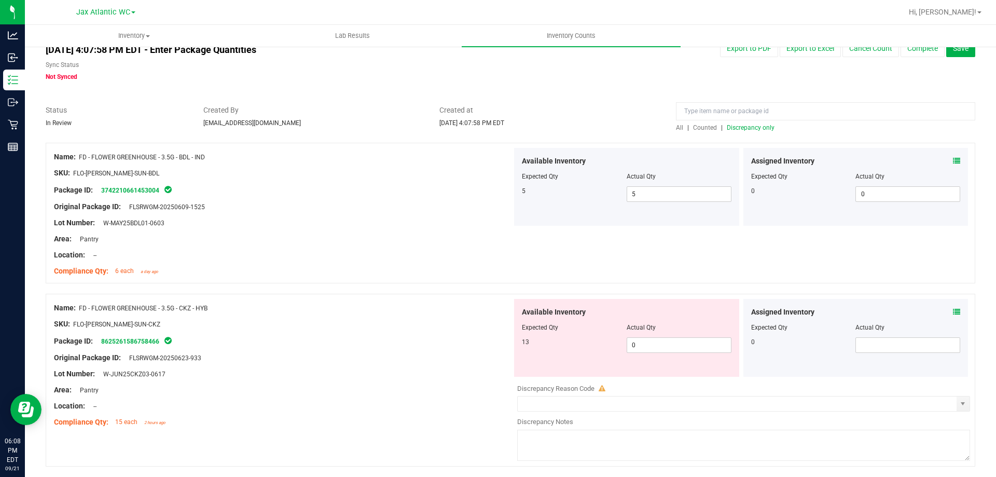
scroll to position [52, 0]
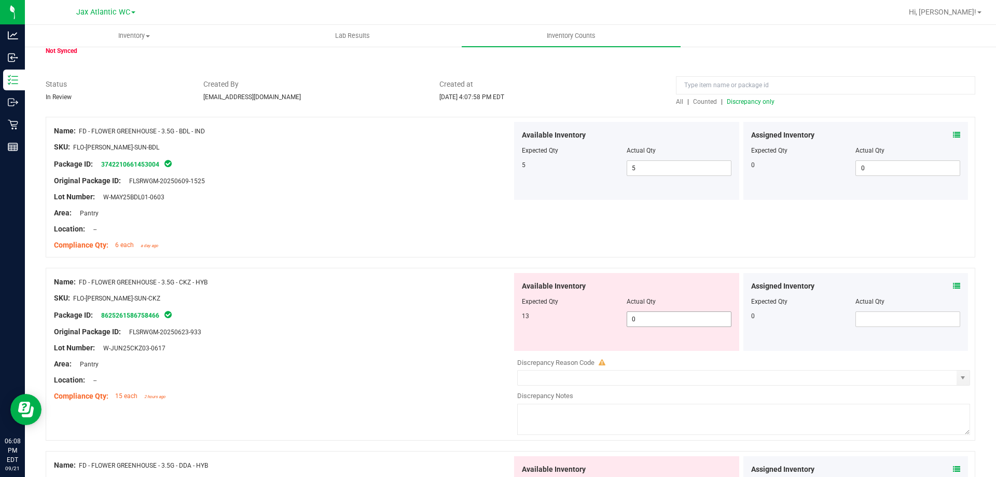
click at [651, 318] on span "0 0" at bounding box center [678, 319] width 105 height 16
click at [651, 318] on input "0" at bounding box center [679, 319] width 104 height 15
click at [362, 314] on div "Package ID: 8625261586758466" at bounding box center [283, 315] width 458 height 12
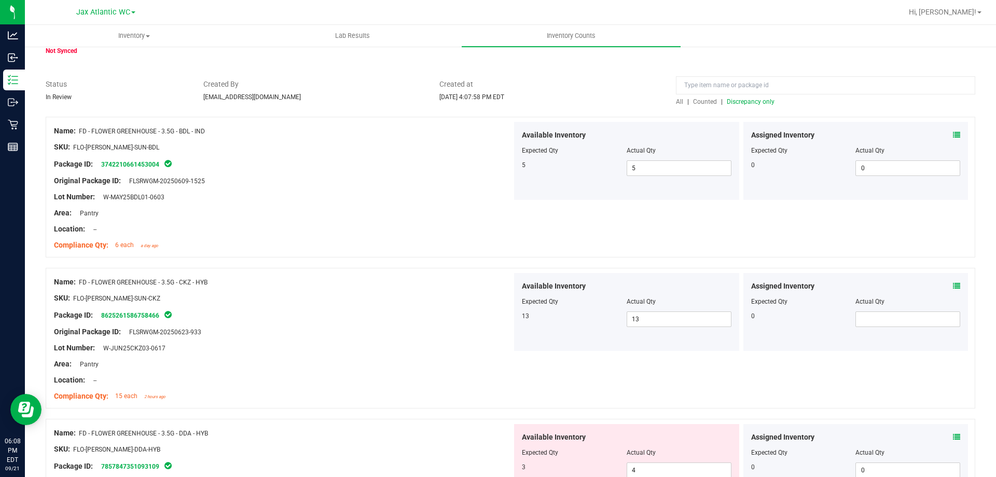
click at [731, 100] on span "Discrepancy only" at bounding box center [751, 101] width 48 height 7
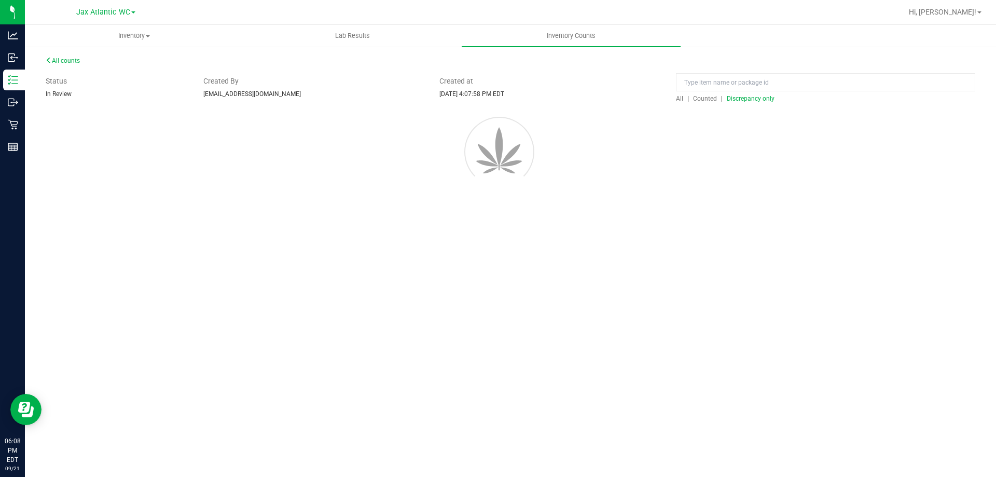
scroll to position [0, 0]
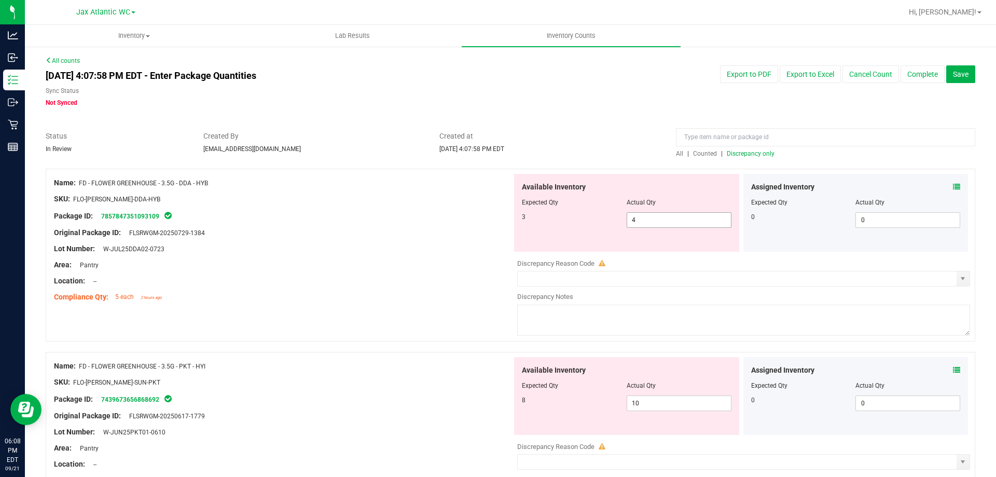
click at [635, 216] on span "4 4" at bounding box center [678, 220] width 105 height 16
click at [635, 216] on input "4" at bounding box center [679, 220] width 104 height 15
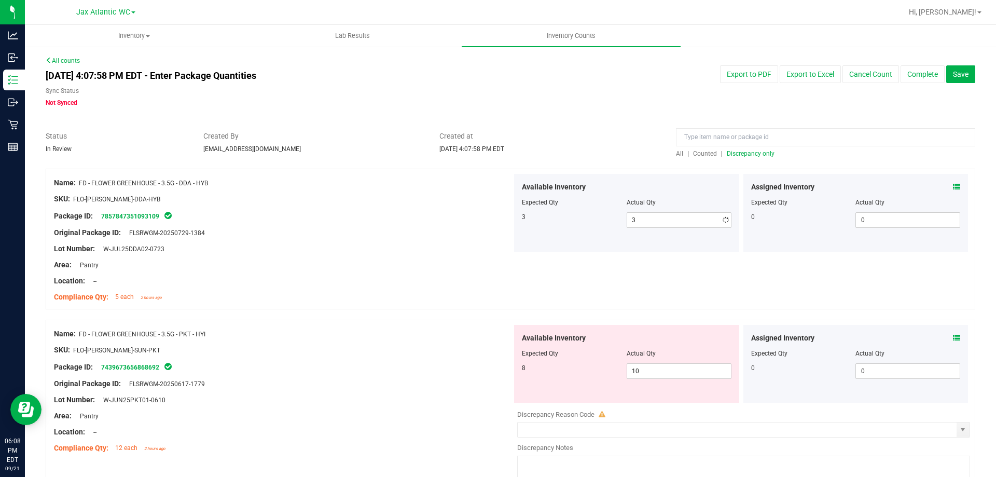
click at [443, 216] on div "Package ID: 7857847351093109" at bounding box center [283, 216] width 458 height 12
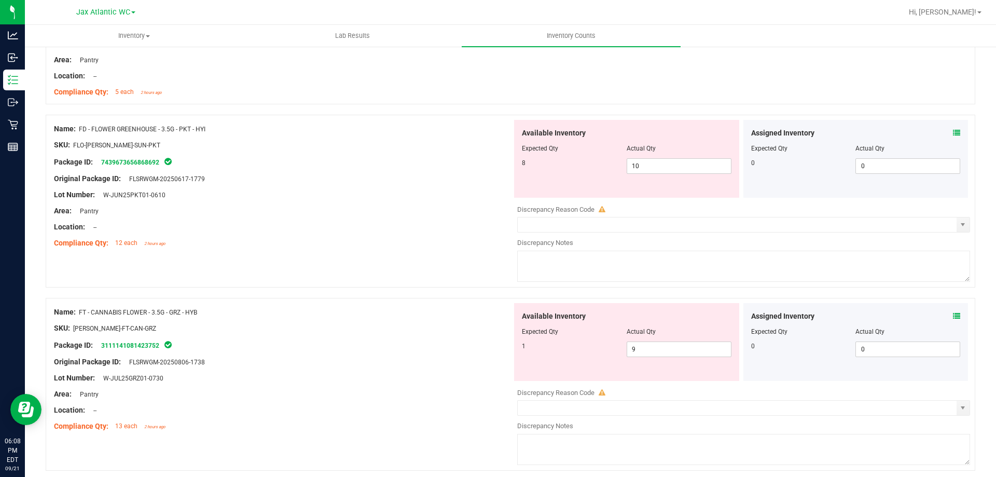
scroll to position [207, 0]
click at [634, 162] on span "10 10" at bounding box center [678, 164] width 105 height 16
click at [634, 162] on input "10" at bounding box center [679, 163] width 104 height 15
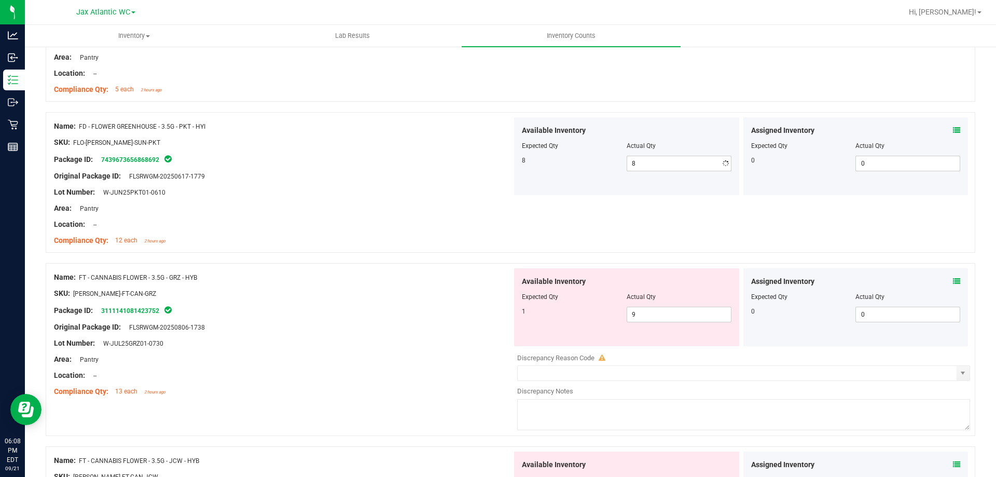
click at [419, 197] on div "Lot Number: W-JUN25PKT01-0610" at bounding box center [283, 192] width 458 height 11
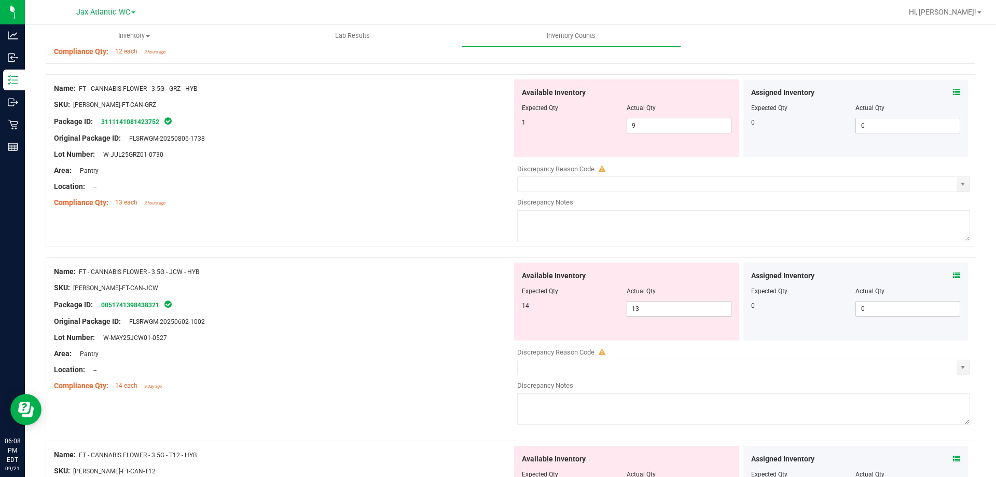
scroll to position [415, 0]
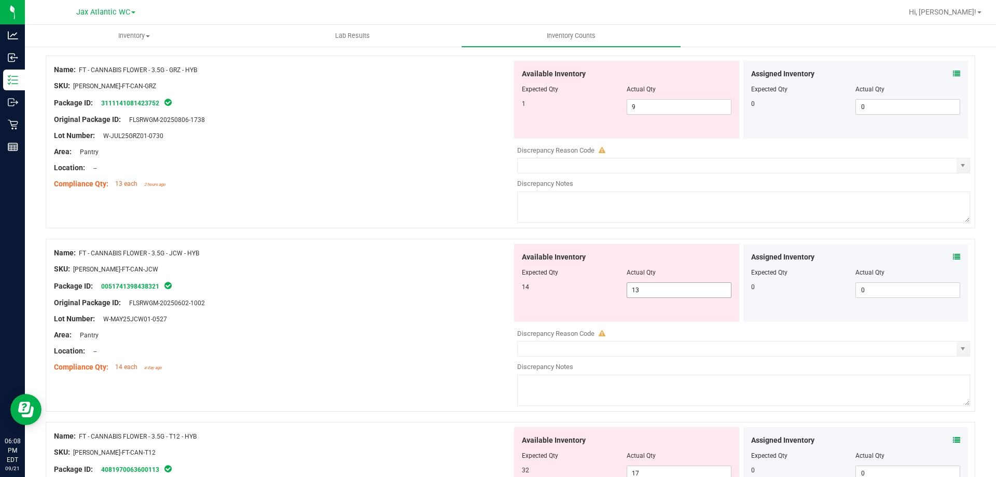
click at [649, 292] on span "13 13" at bounding box center [678, 290] width 105 height 16
click at [649, 292] on input "13" at bounding box center [679, 290] width 104 height 15
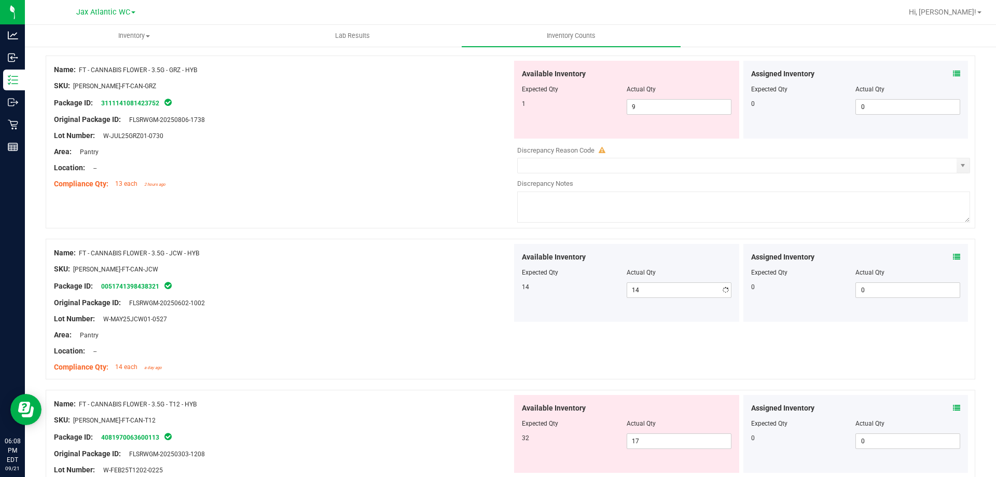
click at [459, 269] on div "SKU: [PERSON_NAME]-FT-CAN-JCW" at bounding box center [283, 268] width 458 height 11
click at [644, 110] on span "9 9" at bounding box center [678, 107] width 105 height 16
click at [644, 110] on input "9" at bounding box center [679, 107] width 104 height 15
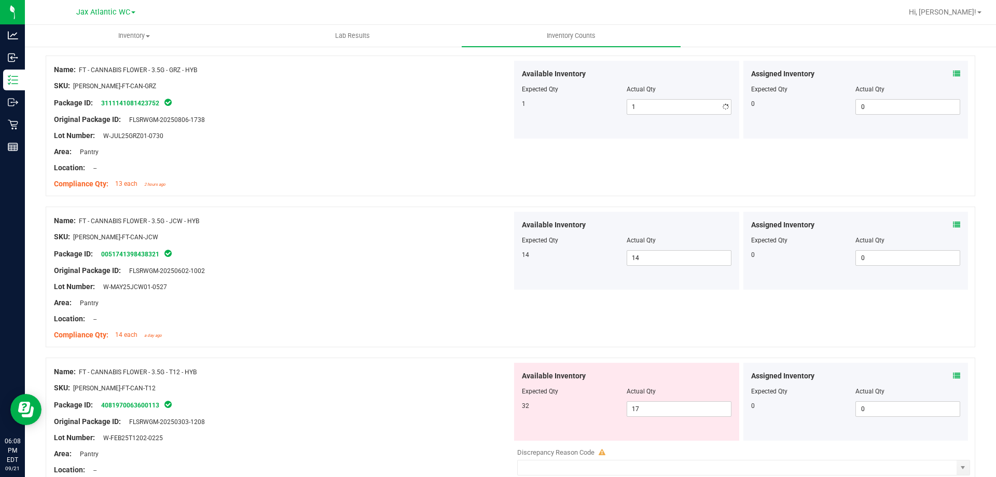
click at [432, 143] on div at bounding box center [283, 143] width 458 height 5
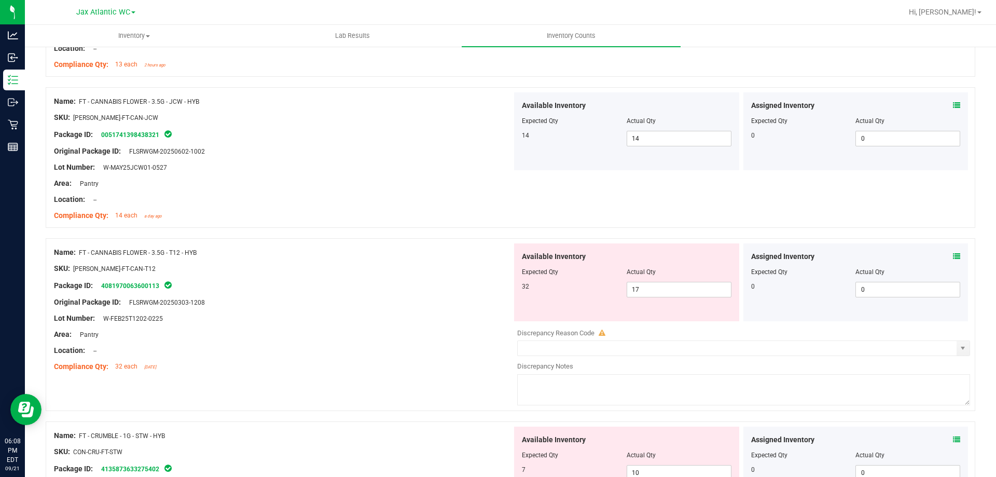
scroll to position [570, 0]
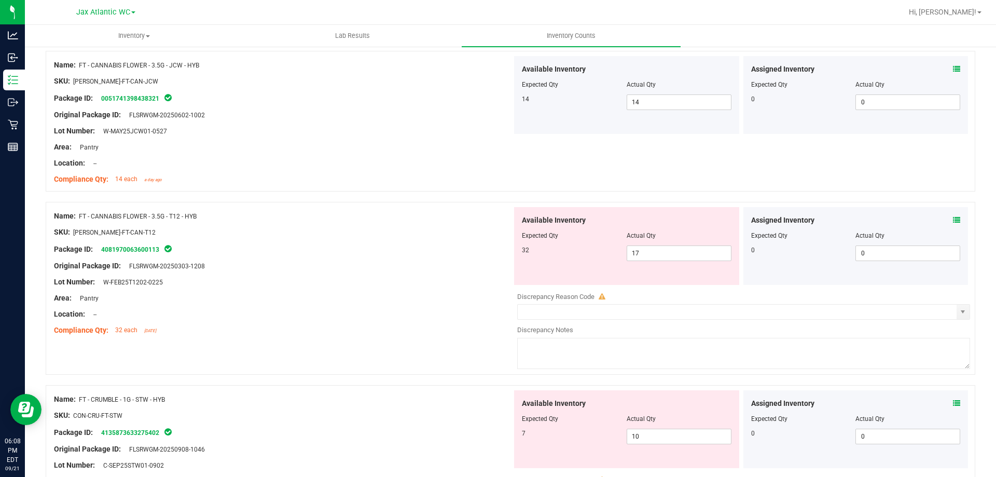
click at [953, 221] on icon at bounding box center [956, 219] width 7 height 7
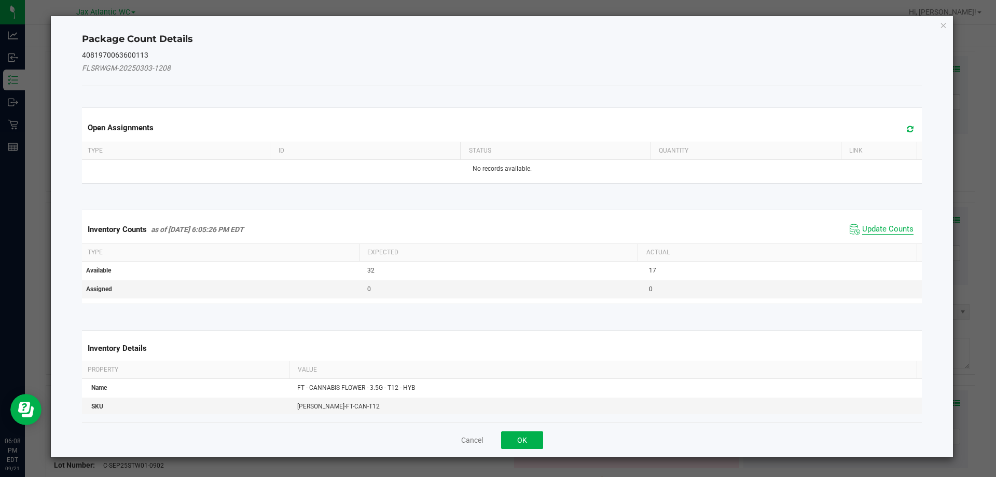
click at [876, 227] on span "Update Counts" at bounding box center [887, 229] width 51 height 10
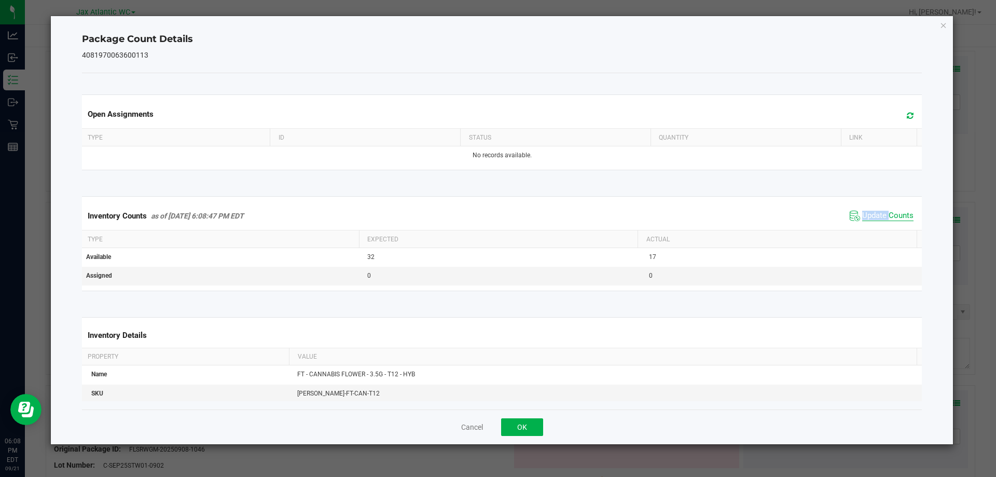
drag, startPoint x: 876, startPoint y: 227, endPoint x: 871, endPoint y: 220, distance: 7.8
click at [876, 226] on div "Inventory Counts as of [DATE] 6:08:47 PM EDT Update Counts" at bounding box center [502, 216] width 844 height 28
click at [865, 214] on span "Update Counts" at bounding box center [887, 216] width 51 height 10
click at [865, 214] on span "Update Counts" at bounding box center [887, 215] width 51 height 9
click at [512, 422] on button "OK" at bounding box center [522, 427] width 42 height 18
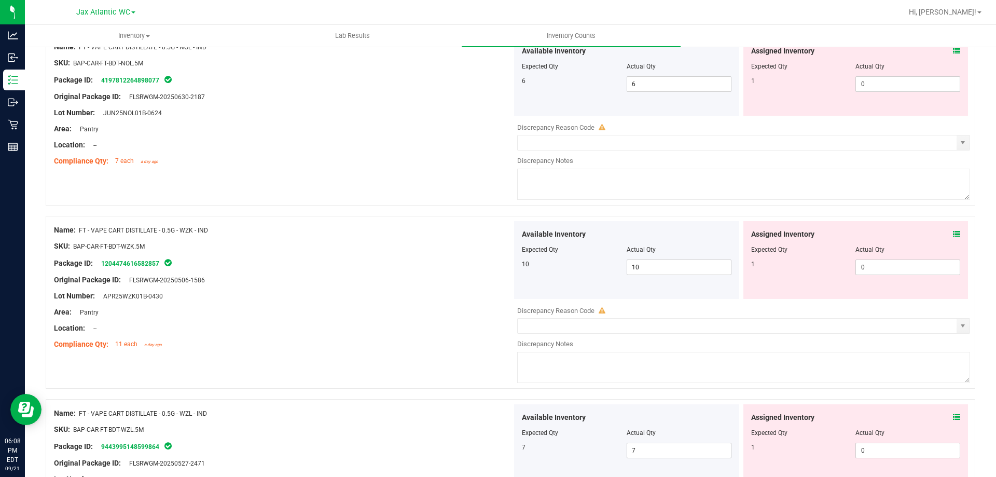
scroll to position [3260, 0]
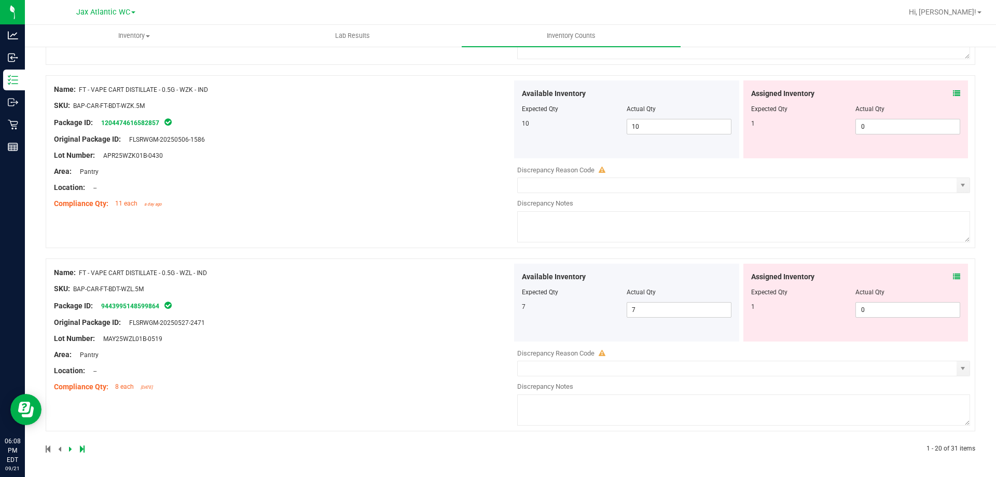
click at [953, 275] on icon at bounding box center [956, 276] width 7 height 7
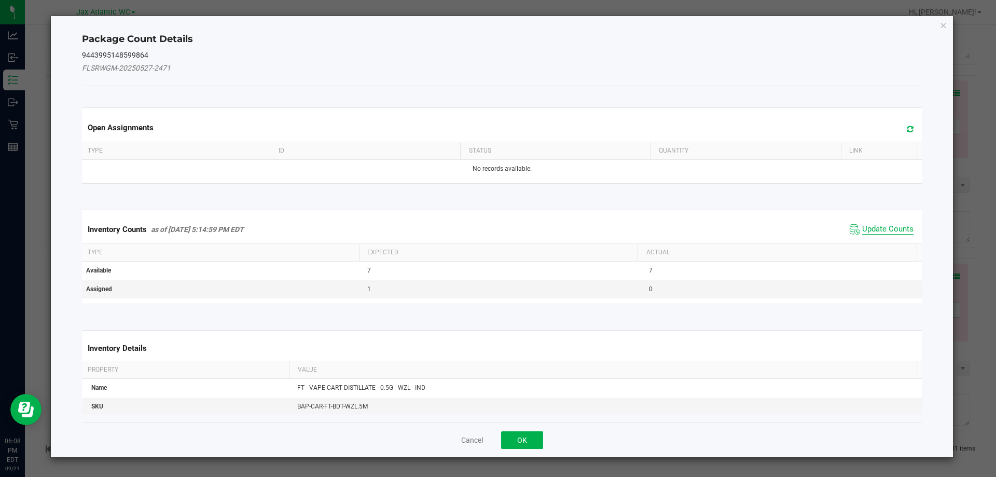
click at [876, 229] on span "Update Counts" at bounding box center [887, 229] width 51 height 10
click at [876, 229] on div "Inventory Counts as of [DATE] 5:14:59 PM EDT Update Counts" at bounding box center [502, 229] width 844 height 28
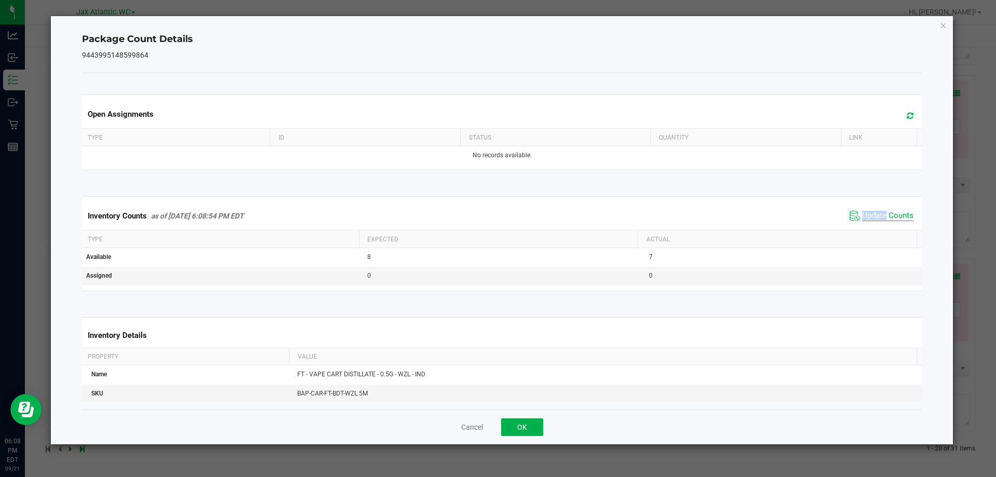
click at [871, 216] on span "Update Counts" at bounding box center [887, 216] width 51 height 10
click at [871, 216] on span "Update Counts" at bounding box center [887, 215] width 51 height 9
drag, startPoint x: 529, startPoint y: 422, endPoint x: 543, endPoint y: 413, distance: 17.3
click at [529, 422] on button "OK" at bounding box center [522, 427] width 42 height 18
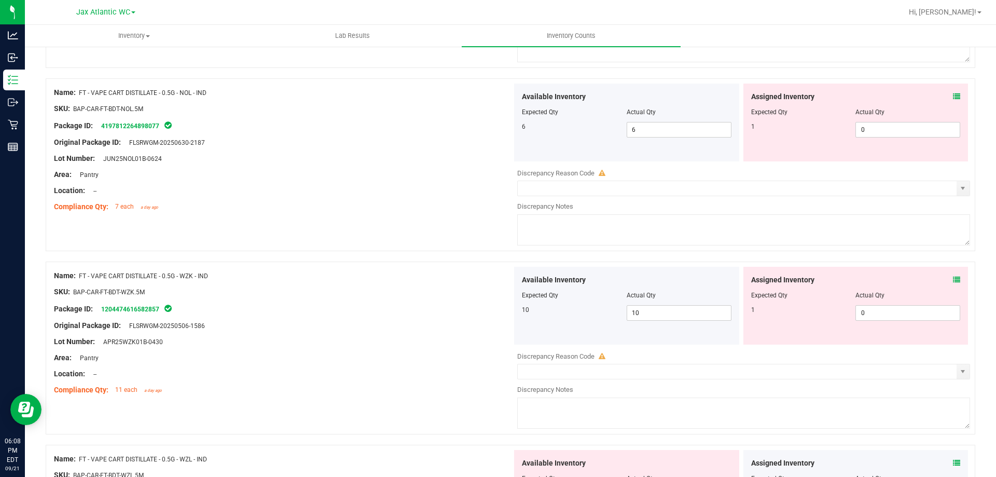
scroll to position [3052, 0]
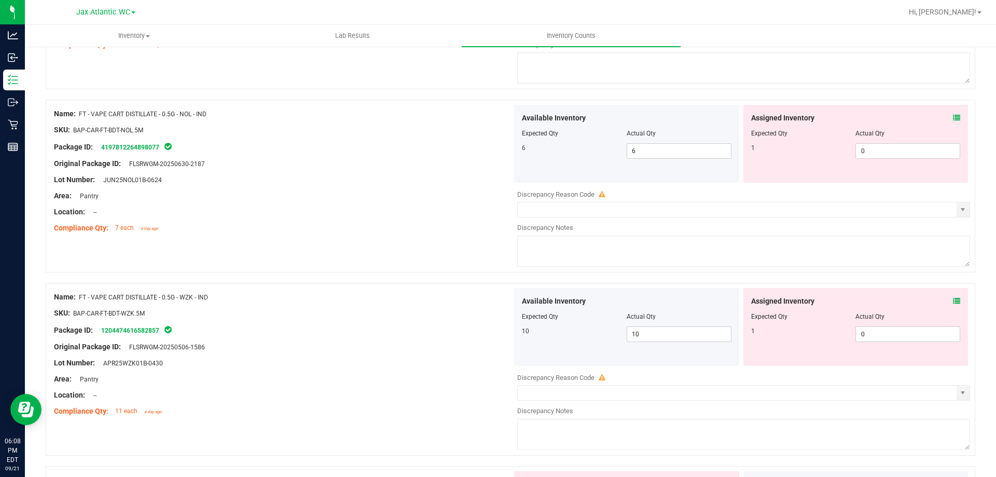
click at [953, 301] on icon at bounding box center [956, 300] width 7 height 7
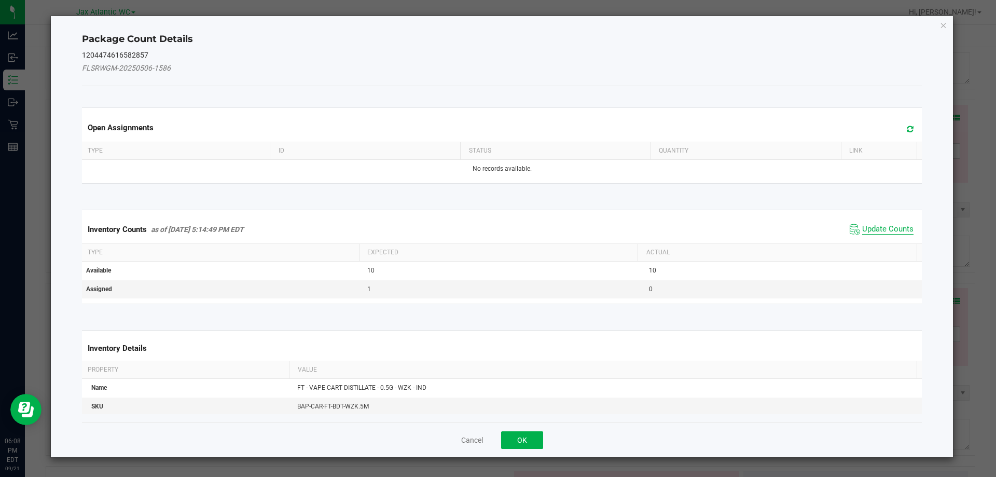
click at [865, 233] on span "Update Counts" at bounding box center [887, 229] width 51 height 10
drag, startPoint x: 865, startPoint y: 231, endPoint x: 867, endPoint y: 221, distance: 9.6
click at [866, 230] on div "Inventory Counts as of [DATE] 5:14:49 PM EDT Update Counts" at bounding box center [502, 228] width 844 height 27
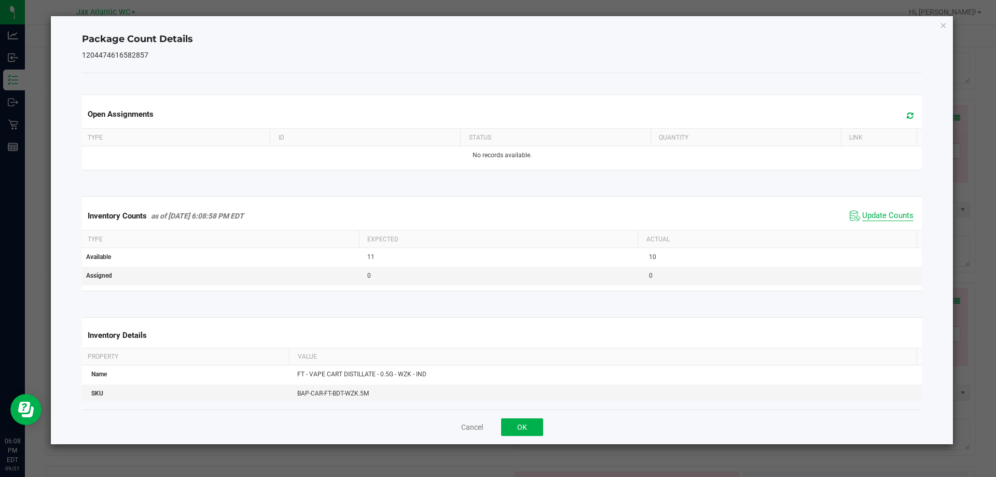
click at [867, 215] on span "Update Counts" at bounding box center [887, 216] width 51 height 10
click at [868, 214] on span "Update Counts" at bounding box center [887, 216] width 51 height 10
drag, startPoint x: 527, startPoint y: 427, endPoint x: 535, endPoint y: 420, distance: 11.0
click at [527, 425] on button "OK" at bounding box center [522, 427] width 42 height 18
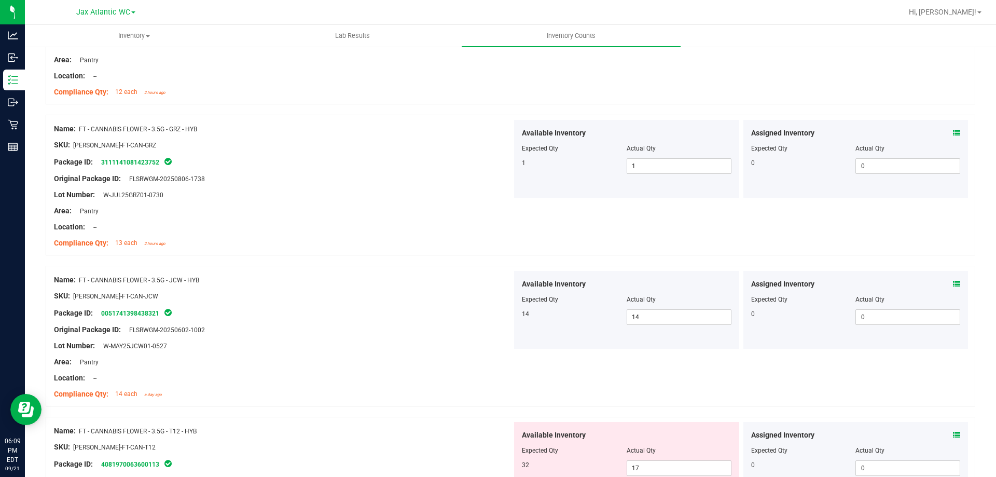
scroll to position [511, 0]
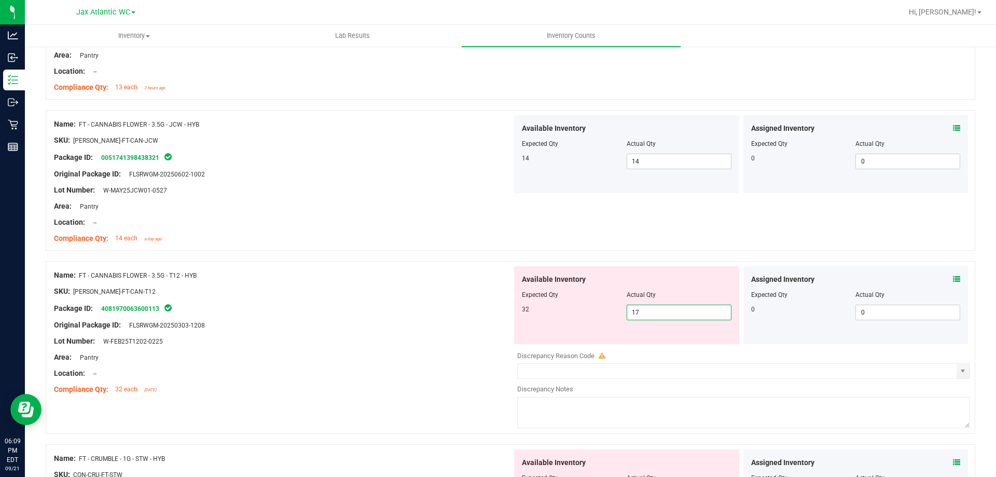
click at [650, 316] on span "17 17" at bounding box center [678, 312] width 105 height 16
click at [650, 316] on input "17" at bounding box center [679, 312] width 104 height 15
click at [403, 324] on div "Original Package ID: FLSRWGM-20250303-1208" at bounding box center [283, 324] width 458 height 11
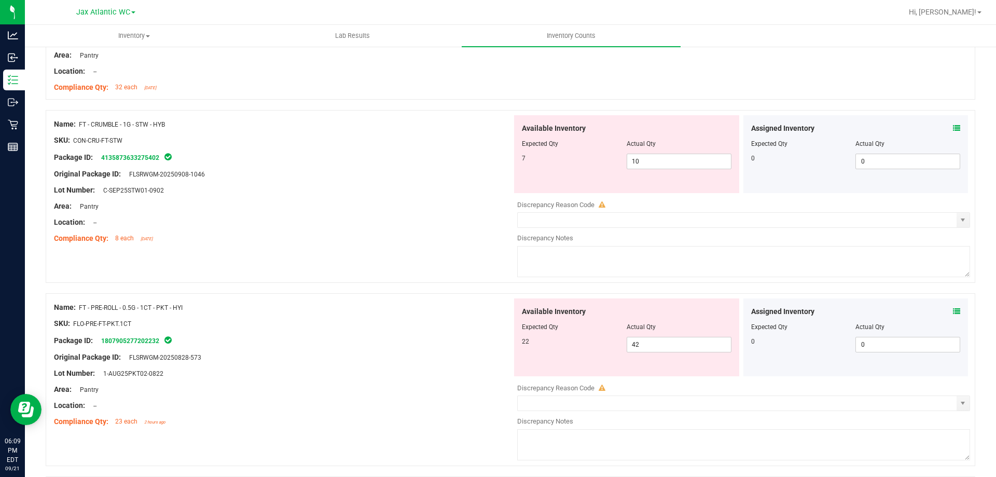
scroll to position [667, 0]
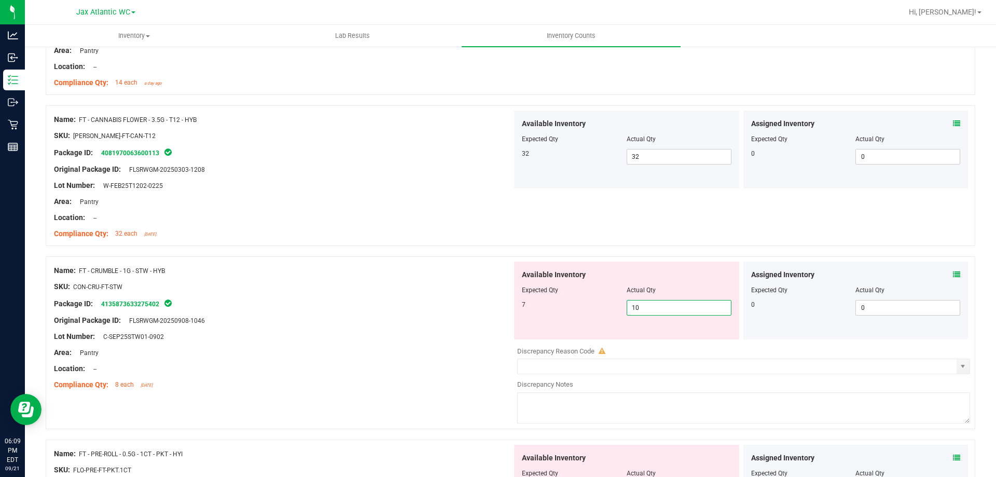
click at [656, 312] on span "10 10" at bounding box center [678, 308] width 105 height 16
click at [656, 312] on input "10" at bounding box center [679, 307] width 104 height 15
click at [457, 315] on div "Original Package ID: FLSRWGM-20250908-1046" at bounding box center [283, 320] width 458 height 11
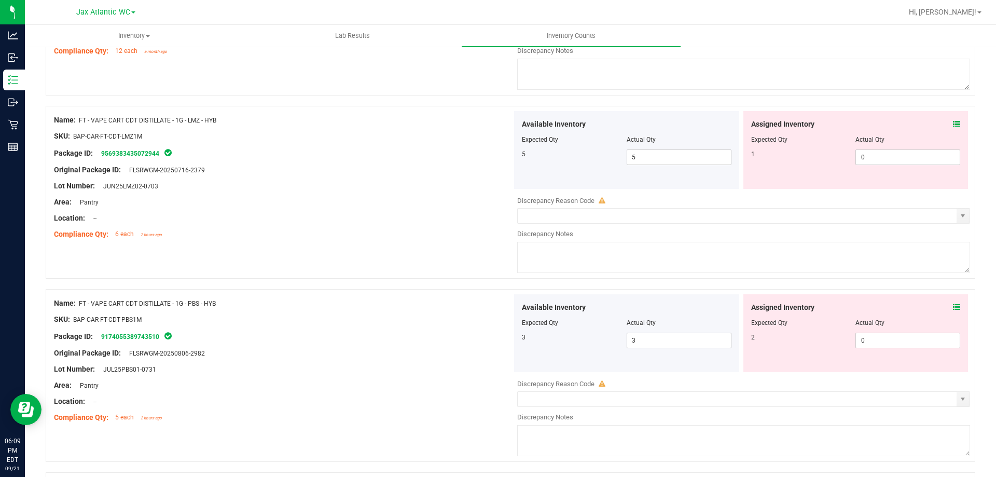
scroll to position [2326, 0]
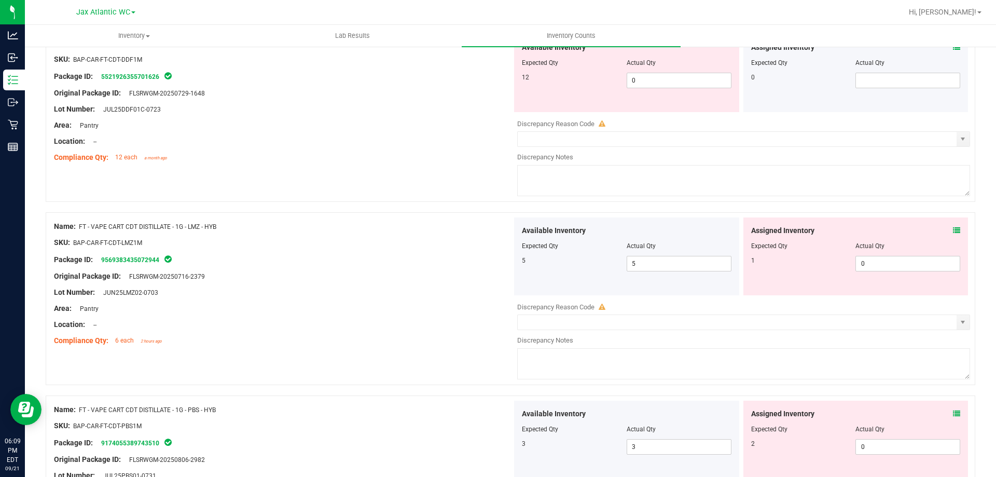
click at [953, 229] on icon at bounding box center [956, 230] width 7 height 7
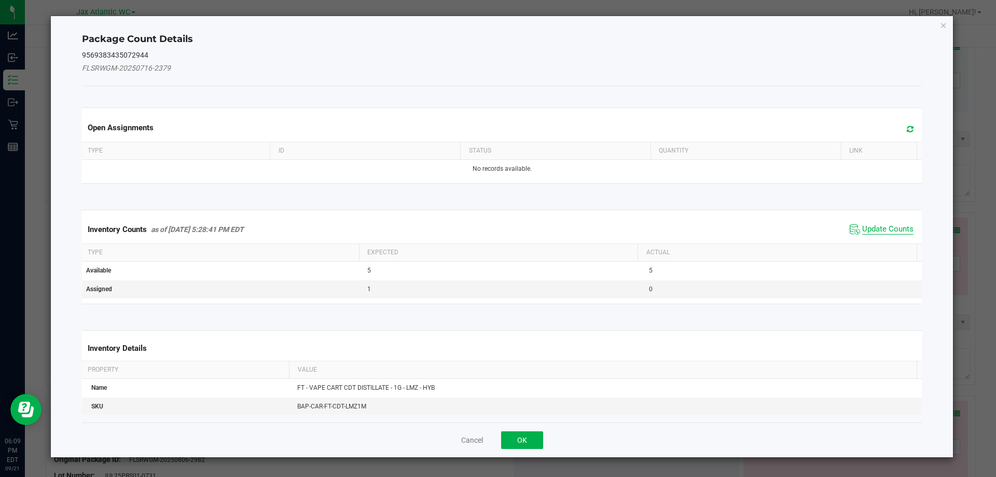
click at [884, 232] on span "Update Counts" at bounding box center [887, 229] width 51 height 10
click at [882, 231] on kendo-grid "Inventory Counts as of [DATE] 5:28:41 PM EDT Update Counts Type Expected Actual…" at bounding box center [502, 256] width 856 height 93
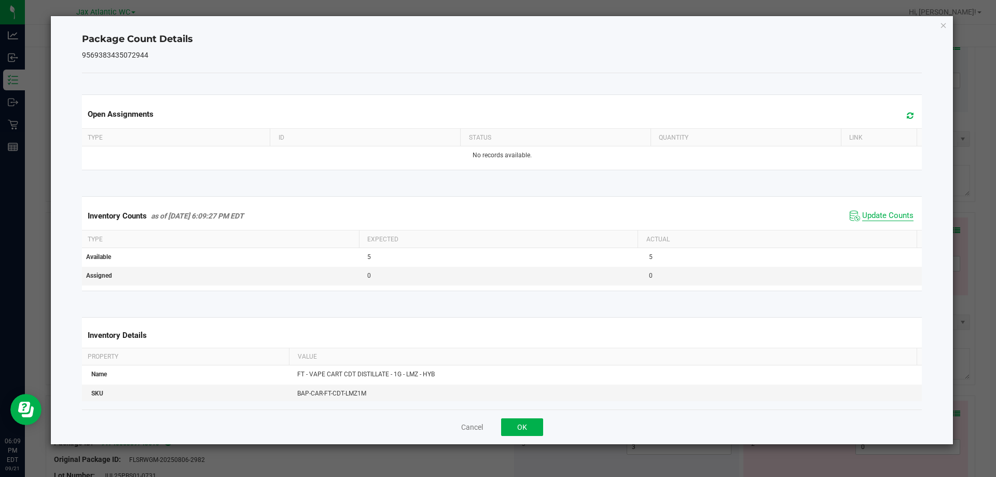
click at [871, 217] on span "Update Counts" at bounding box center [887, 216] width 51 height 10
click at [871, 216] on span "Update Counts" at bounding box center [887, 216] width 51 height 10
drag, startPoint x: 871, startPoint y: 215, endPoint x: 638, endPoint y: 345, distance: 266.1
click at [869, 216] on span "Update Counts" at bounding box center [887, 216] width 51 height 10
drag, startPoint x: 524, startPoint y: 417, endPoint x: 532, endPoint y: 415, distance: 8.2
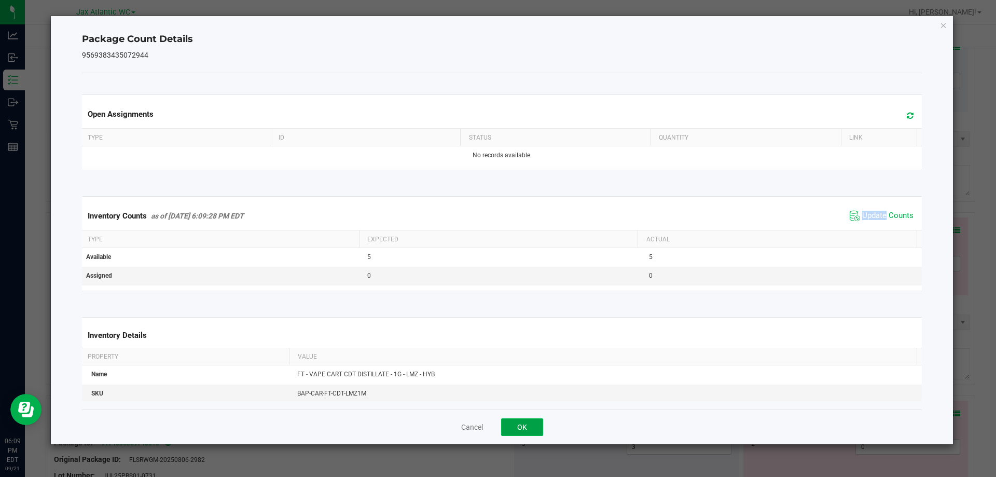
click at [524, 418] on button "OK" at bounding box center [522, 427] width 42 height 18
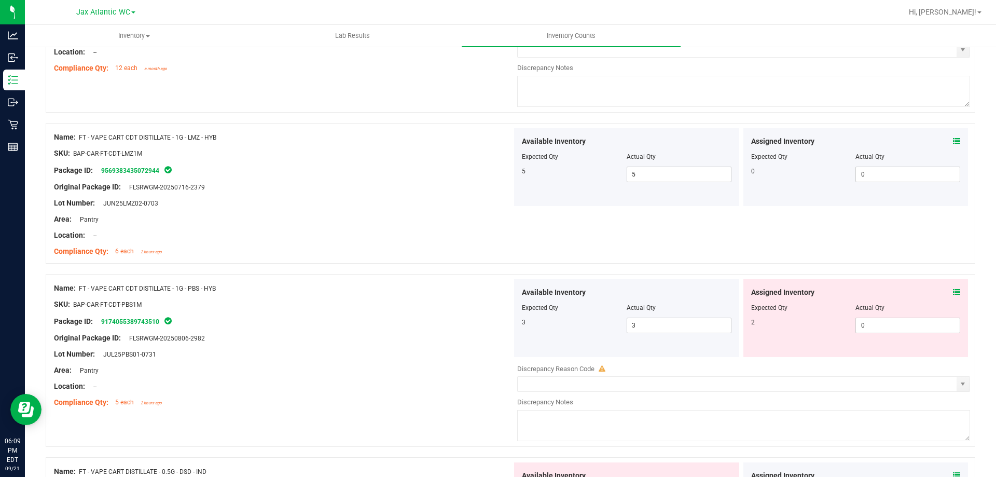
scroll to position [2430, 0]
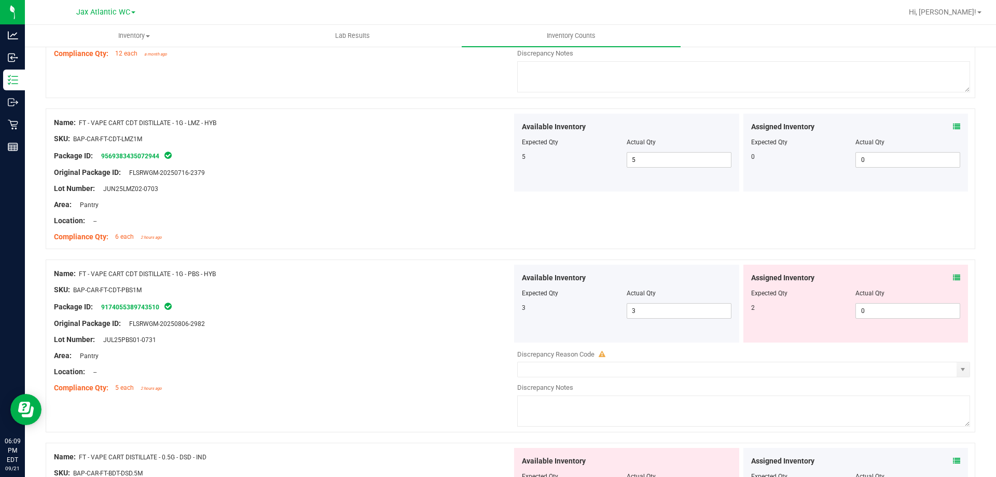
click at [953, 276] on icon at bounding box center [956, 277] width 7 height 7
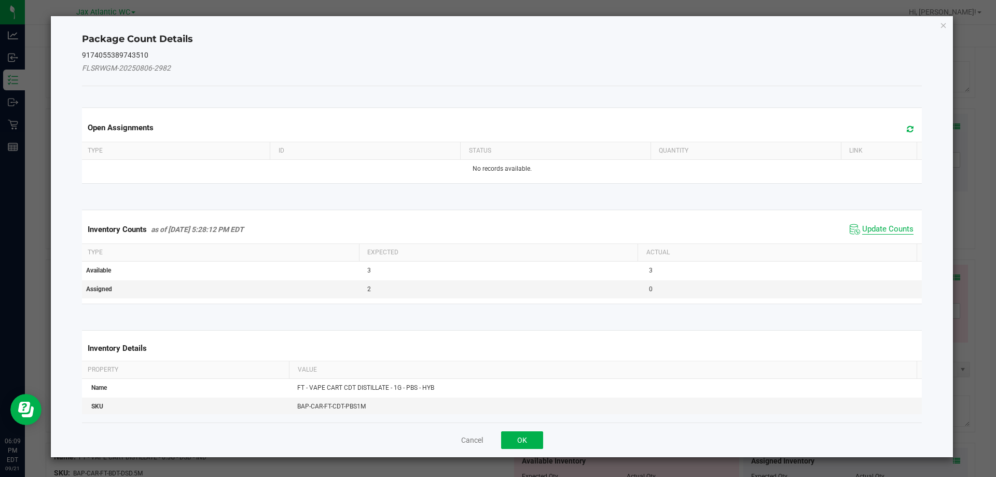
click at [867, 227] on span "Update Counts" at bounding box center [887, 229] width 51 height 10
click at [867, 226] on div "Inventory Counts as of [DATE] 5:28:12 PM EDT Update Counts" at bounding box center [502, 229] width 844 height 28
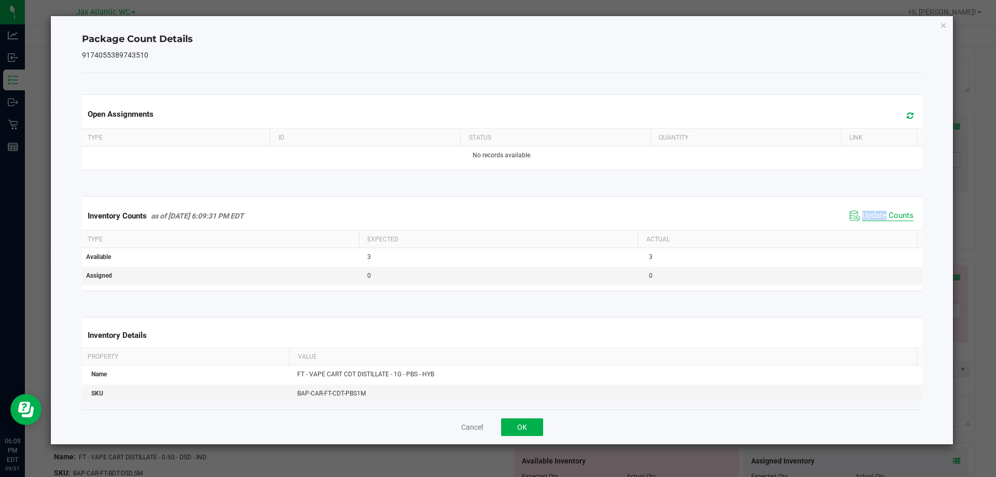
click at [867, 212] on span "Update Counts" at bounding box center [887, 216] width 51 height 10
click at [521, 419] on button "OK" at bounding box center [522, 427] width 42 height 18
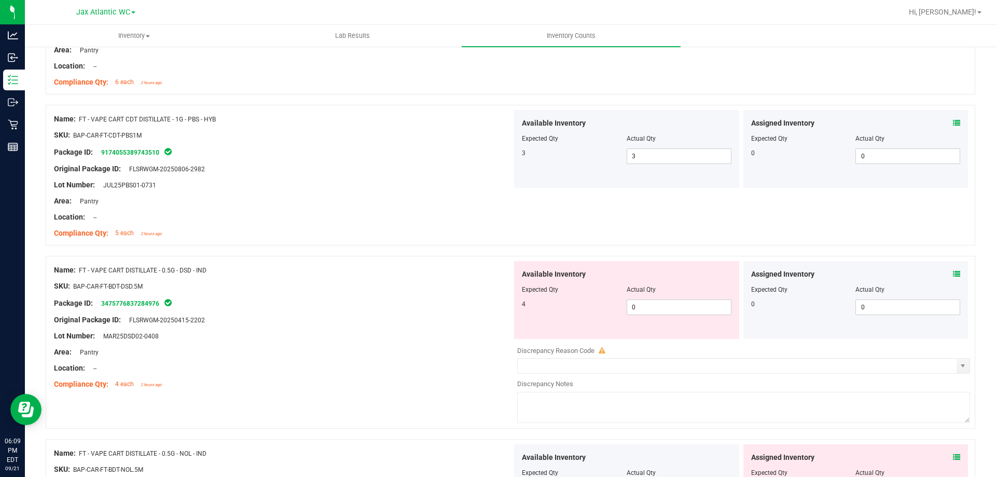
scroll to position [2586, 0]
click at [953, 269] on span at bounding box center [956, 273] width 7 height 11
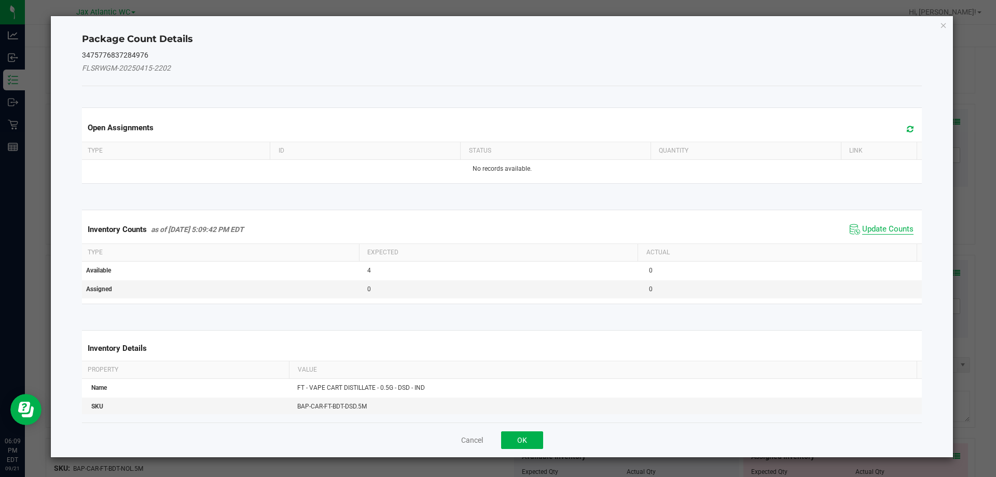
click at [862, 227] on span "Update Counts" at bounding box center [887, 229] width 51 height 10
click at [862, 227] on div "Inventory Counts as of [DATE] 5:09:42 PM EDT Update Counts" at bounding box center [502, 228] width 844 height 27
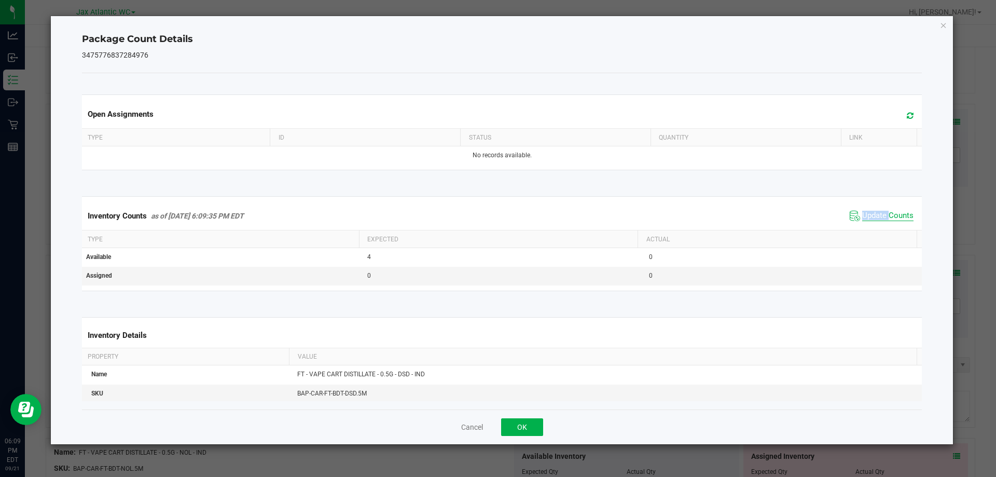
click at [863, 213] on span "Update Counts" at bounding box center [887, 216] width 51 height 10
click at [863, 213] on span "Update Counts" at bounding box center [887, 215] width 51 height 9
click at [519, 423] on button "OK" at bounding box center [522, 427] width 42 height 18
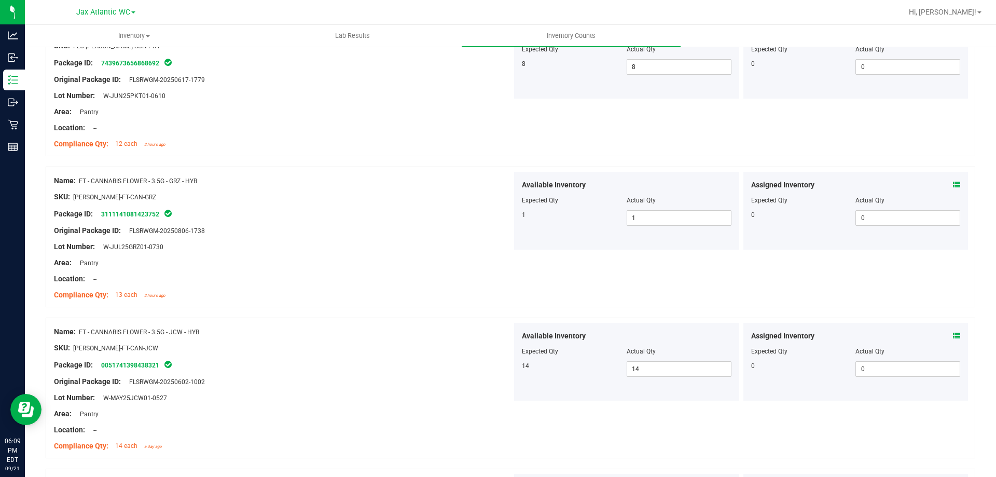
scroll to position [0, 0]
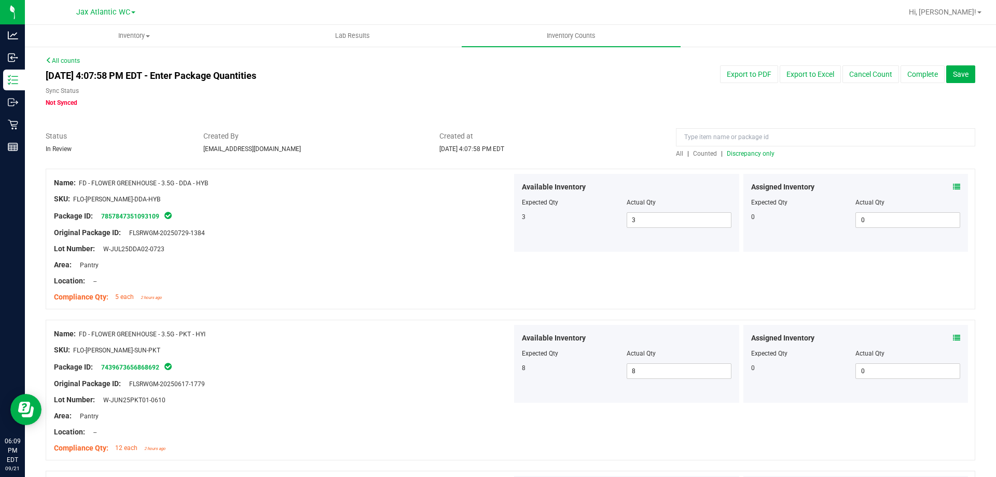
click at [736, 153] on span "Discrepancy only" at bounding box center [751, 153] width 48 height 7
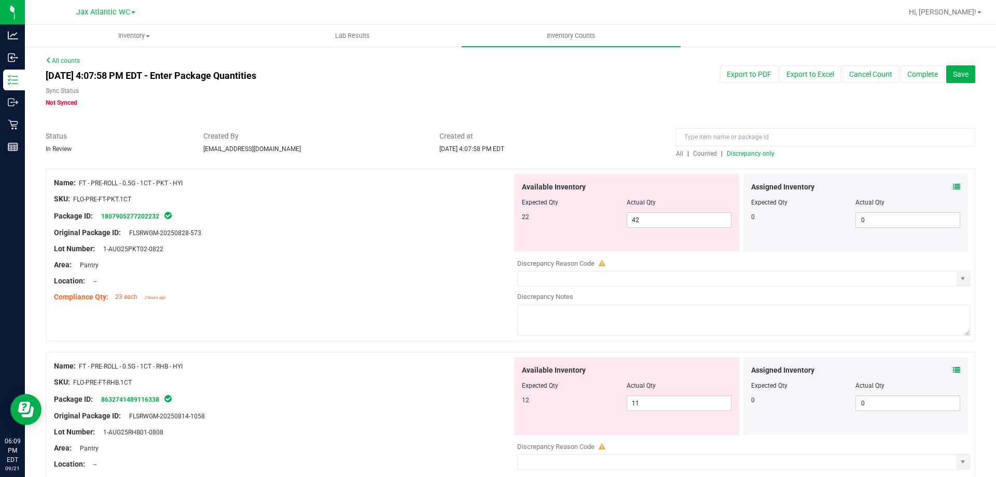
click at [436, 291] on div "Compliance Qty: 23 each 2 hours ago" at bounding box center [283, 296] width 458 height 11
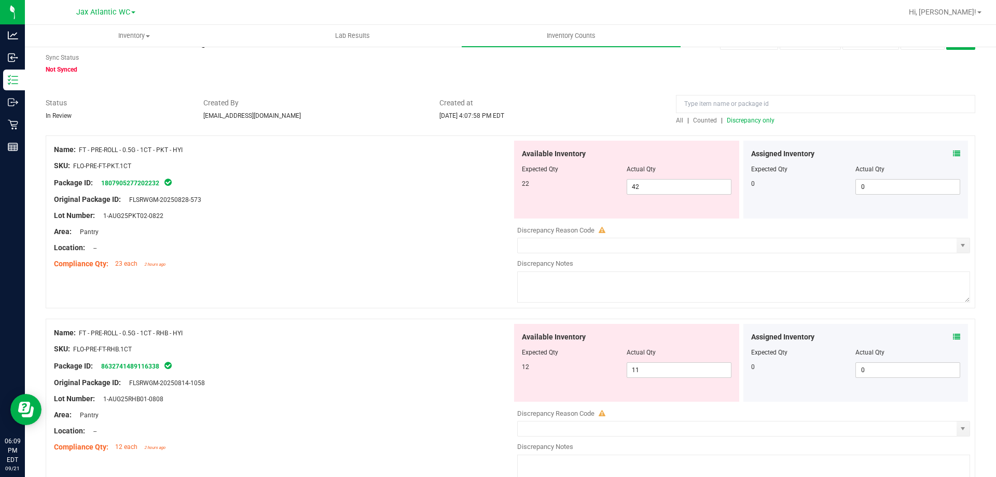
scroll to position [52, 0]
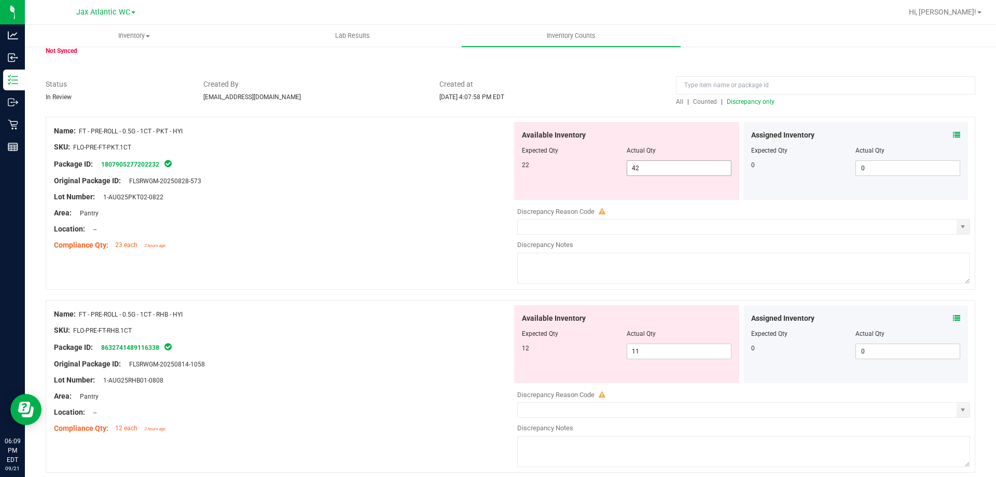
click at [668, 165] on span "42 42" at bounding box center [678, 168] width 105 height 16
click at [668, 165] on input "42" at bounding box center [679, 168] width 104 height 15
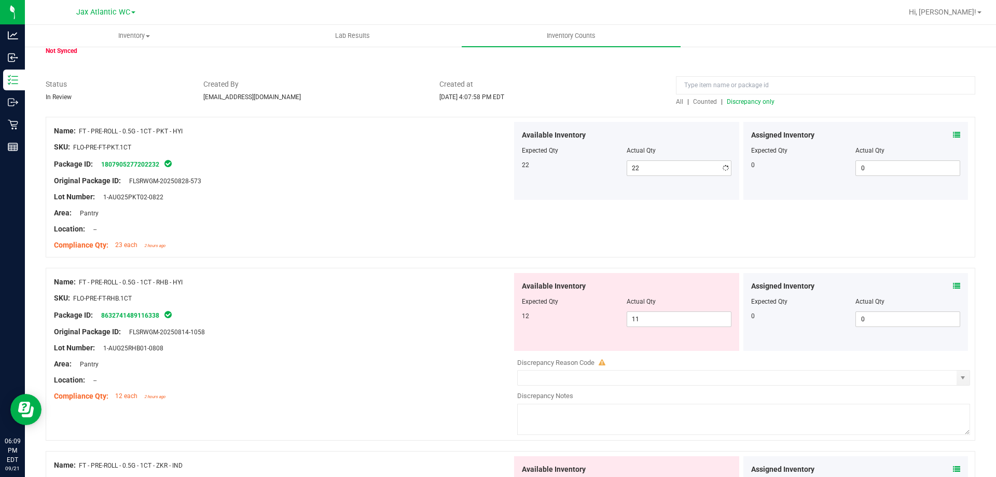
click at [407, 190] on div at bounding box center [283, 188] width 458 height 5
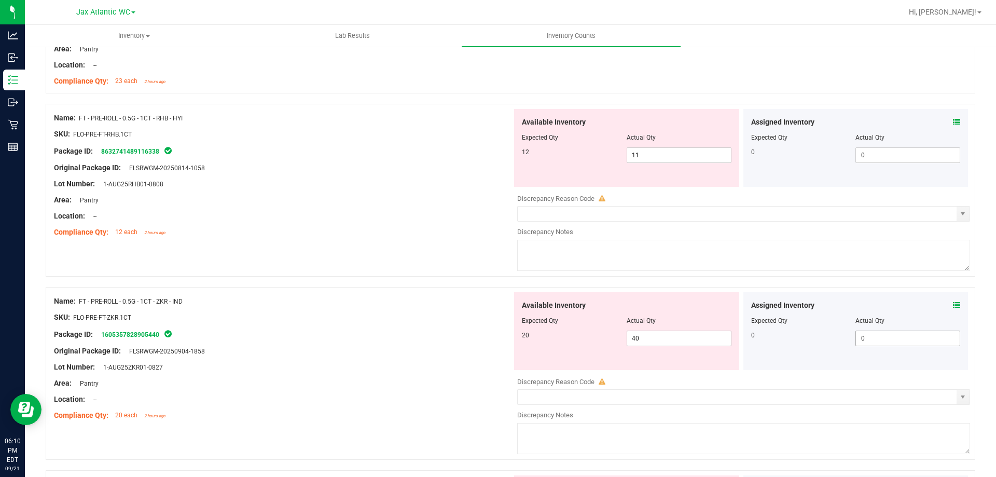
scroll to position [104, 0]
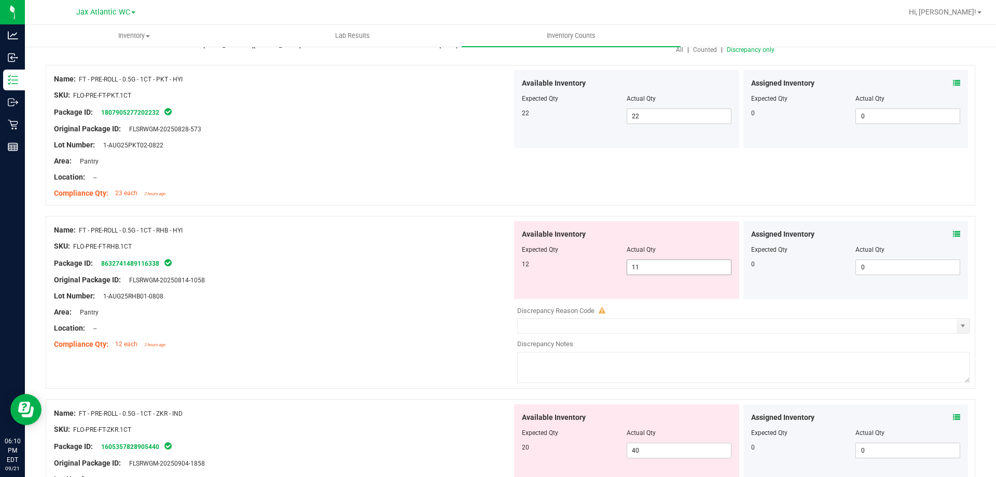
click at [682, 268] on span "11 11" at bounding box center [678, 267] width 105 height 16
click at [682, 268] on input "11" at bounding box center [679, 267] width 104 height 15
click at [458, 279] on div "Original Package ID: FLSRWGM-20250814-1058" at bounding box center [283, 279] width 458 height 11
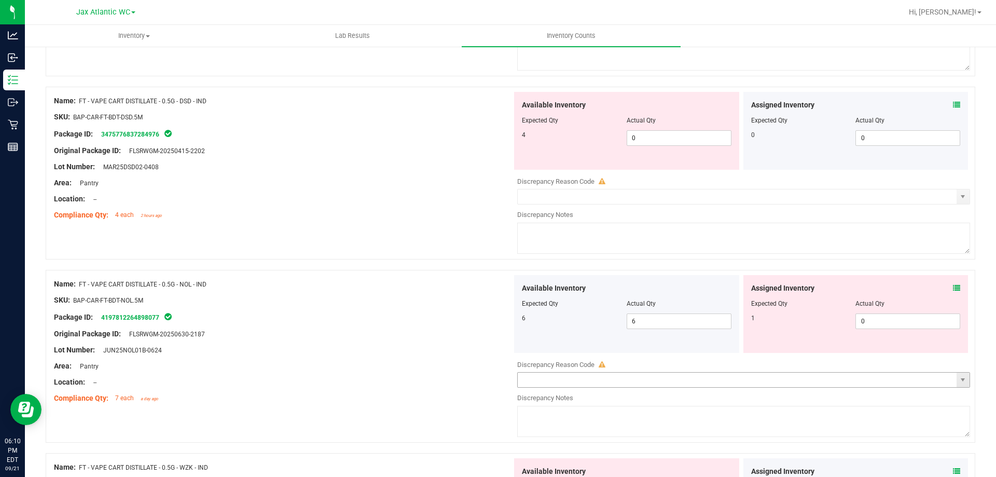
scroll to position [1608, 0]
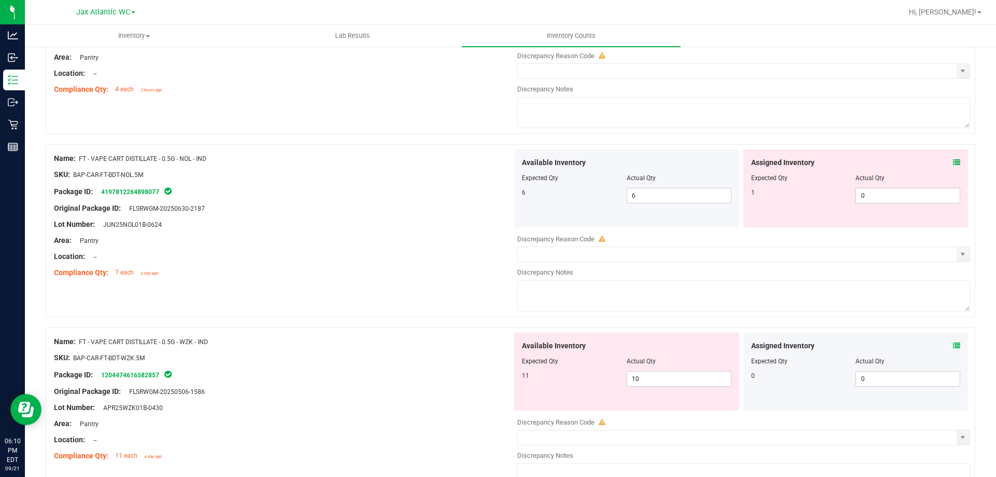
click at [953, 165] on icon at bounding box center [956, 162] width 7 height 7
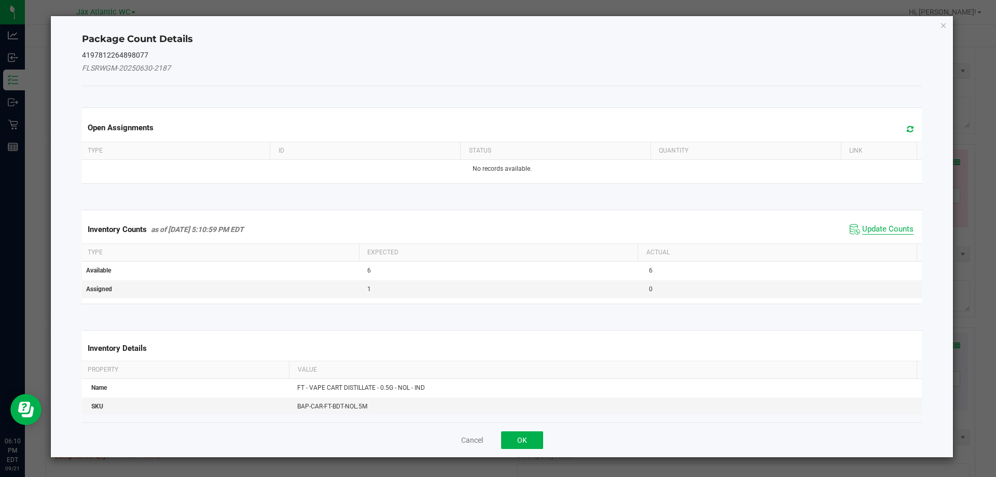
click at [887, 226] on span "Update Counts" at bounding box center [887, 229] width 51 height 10
click at [887, 226] on div "Inventory Counts as of [DATE] 5:10:59 PM EDT Update Counts" at bounding box center [502, 228] width 844 height 27
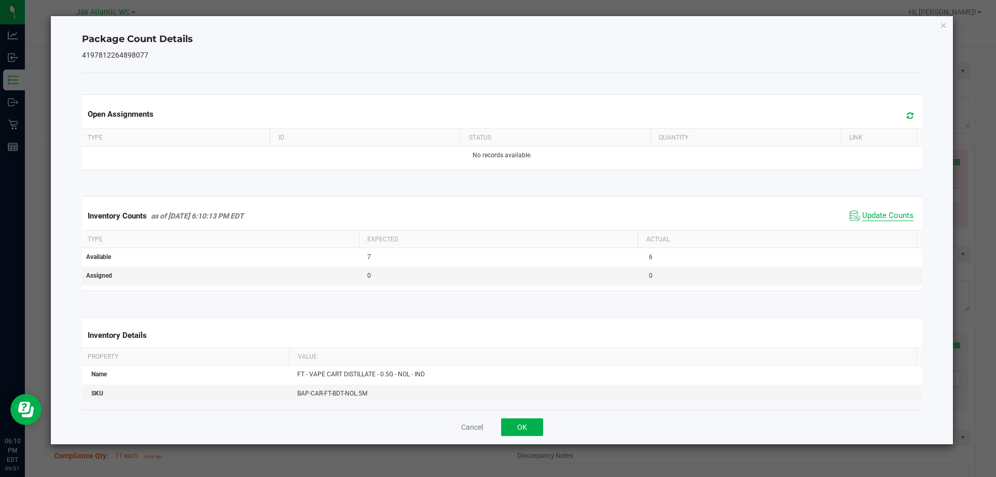
click at [877, 212] on span "Update Counts" at bounding box center [887, 216] width 51 height 10
click at [877, 212] on span "Update Counts" at bounding box center [887, 215] width 51 height 9
click at [523, 425] on button "OK" at bounding box center [522, 427] width 42 height 18
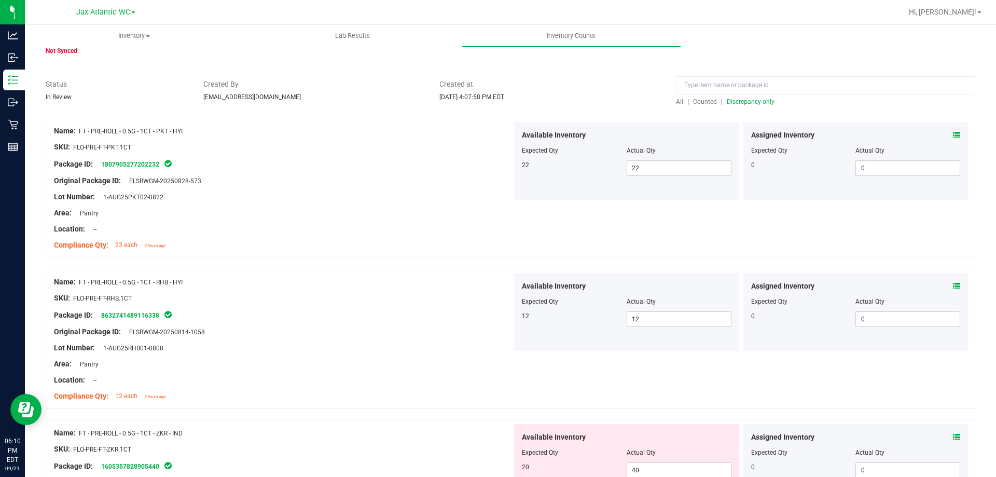
scroll to position [259, 0]
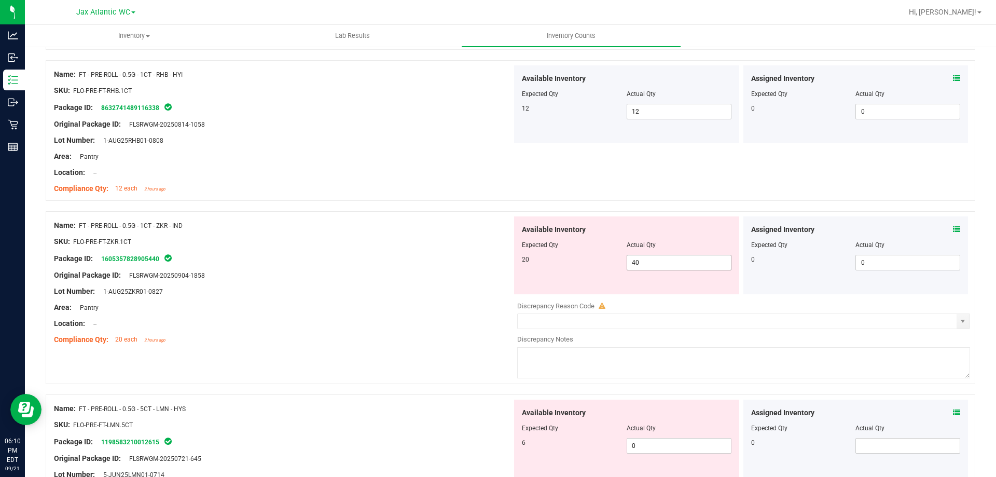
click at [650, 261] on span "40 40" at bounding box center [678, 263] width 105 height 16
click at [650, 261] on input "40" at bounding box center [679, 262] width 104 height 15
click at [360, 303] on div "Area: Pantry" at bounding box center [283, 307] width 458 height 11
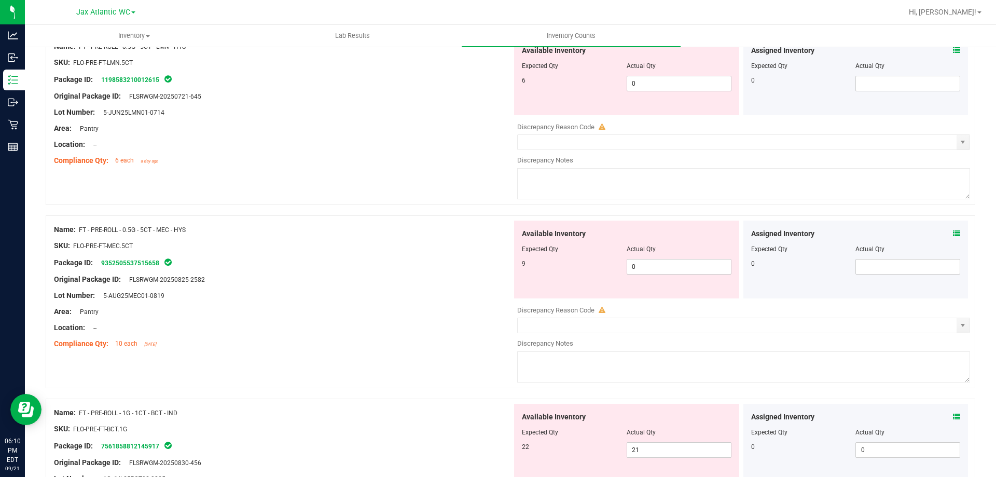
scroll to position [570, 0]
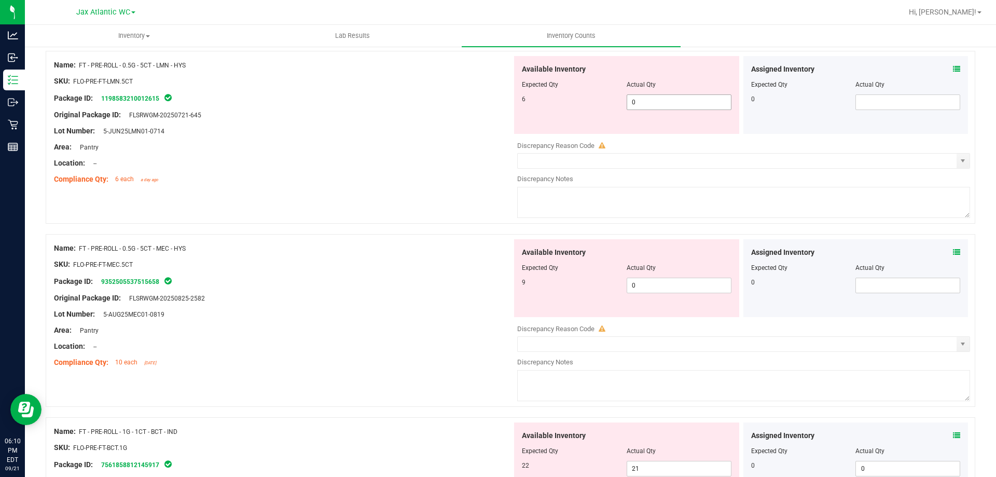
click at [689, 103] on span "0 0" at bounding box center [678, 102] width 105 height 16
click at [689, 103] on input "0" at bounding box center [679, 102] width 104 height 15
click at [464, 158] on div "Location: --" at bounding box center [283, 163] width 458 height 11
click at [643, 104] on span "9 9" at bounding box center [678, 102] width 105 height 16
click at [643, 104] on input "9" at bounding box center [679, 102] width 104 height 15
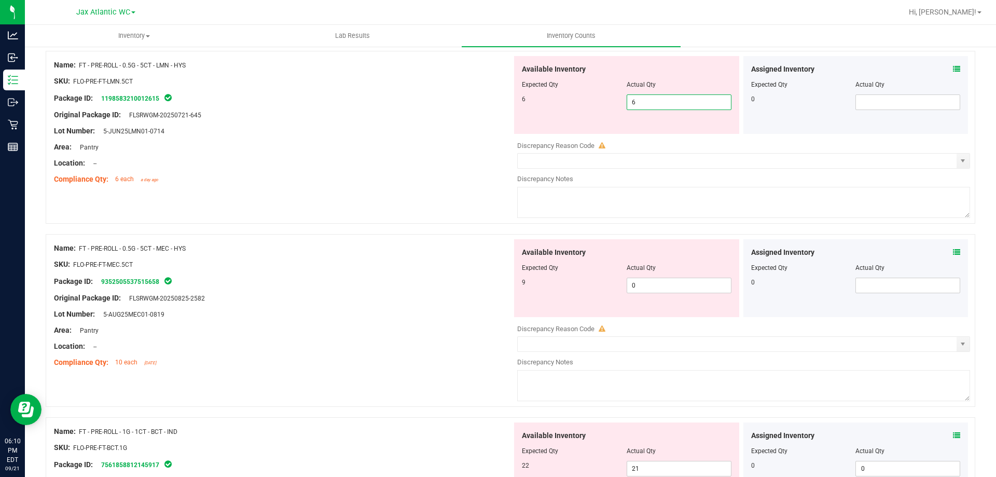
click at [356, 136] on div at bounding box center [283, 138] width 458 height 5
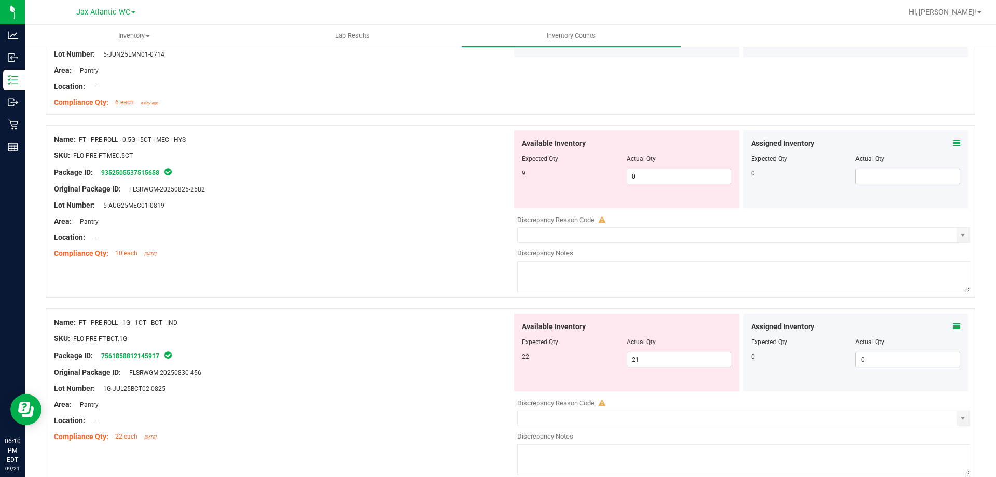
scroll to position [674, 0]
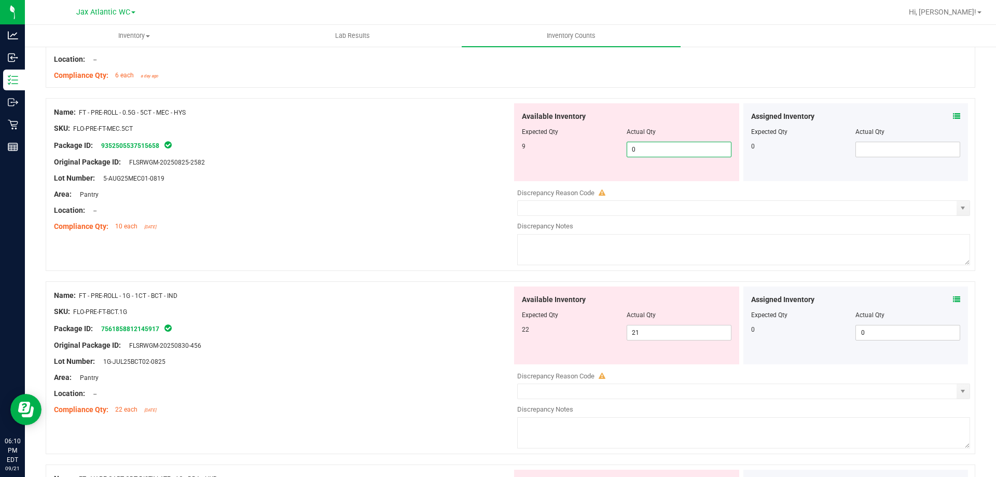
click at [640, 149] on span "0 0" at bounding box center [678, 150] width 105 height 16
click at [640, 149] on input "0" at bounding box center [679, 149] width 104 height 15
click at [423, 180] on div "Lot Number: 5-AUG25MEC01-0819" at bounding box center [283, 178] width 458 height 11
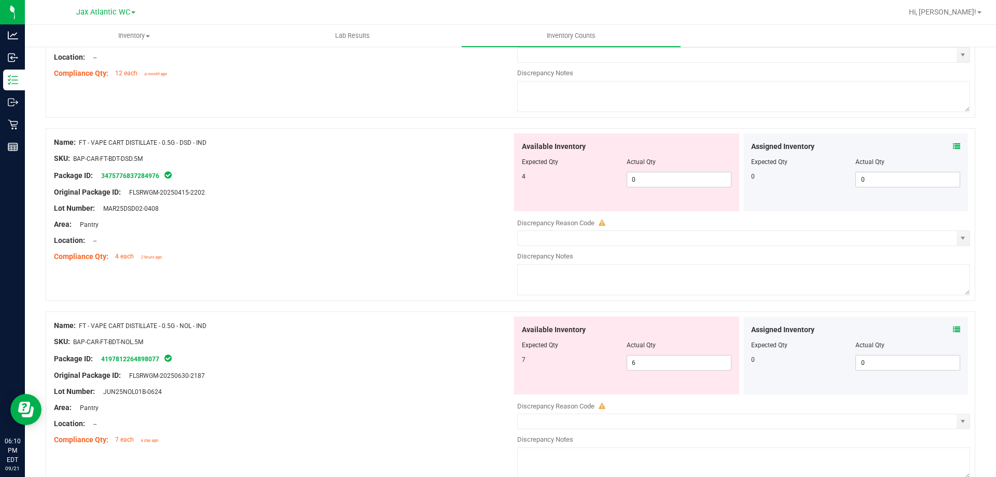
scroll to position [1400, 0]
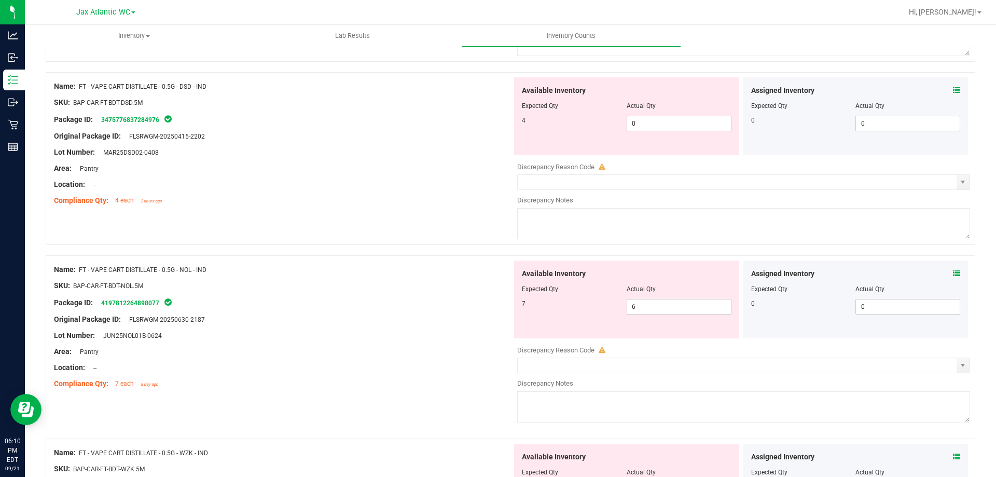
click at [953, 272] on icon at bounding box center [956, 273] width 7 height 7
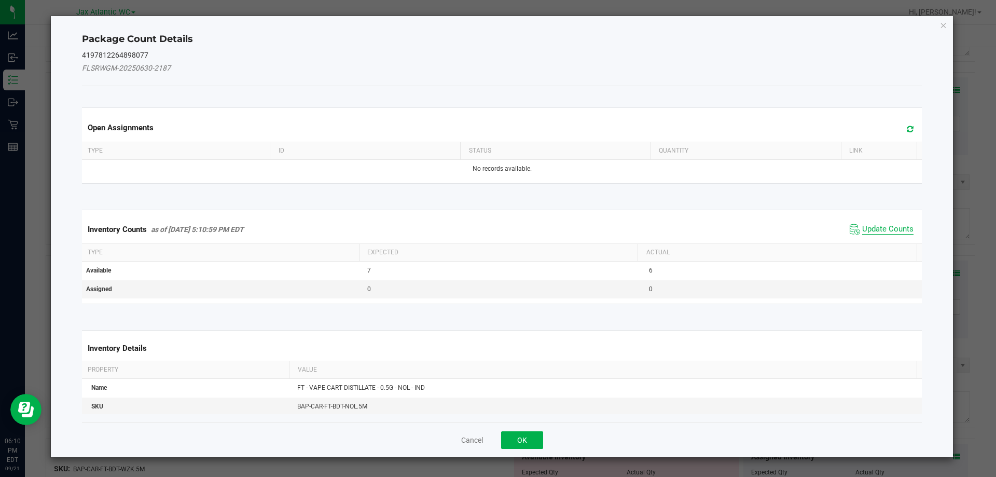
click at [877, 227] on span "Update Counts" at bounding box center [887, 229] width 51 height 10
click at [876, 227] on div "Inventory Counts as of [DATE] 5:10:59 PM EDT Update Counts" at bounding box center [502, 229] width 844 height 28
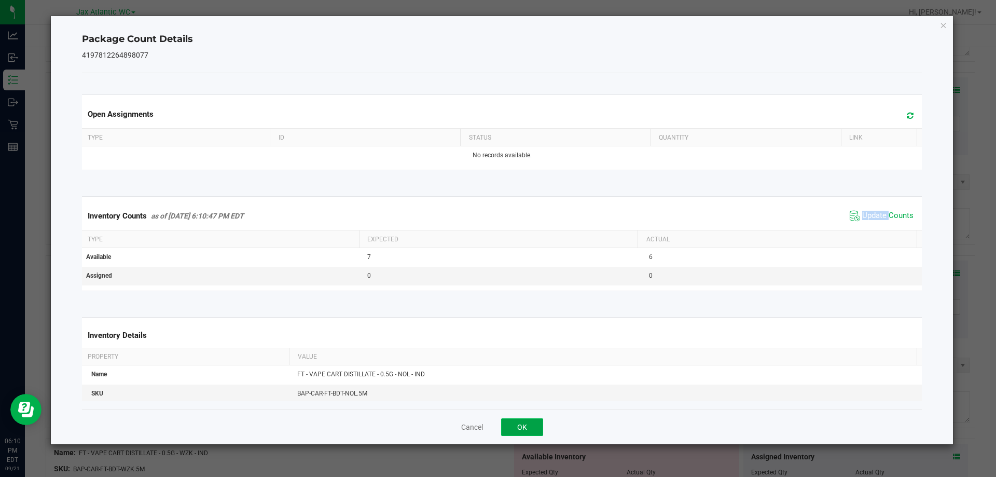
click at [513, 425] on button "OK" at bounding box center [522, 427] width 42 height 18
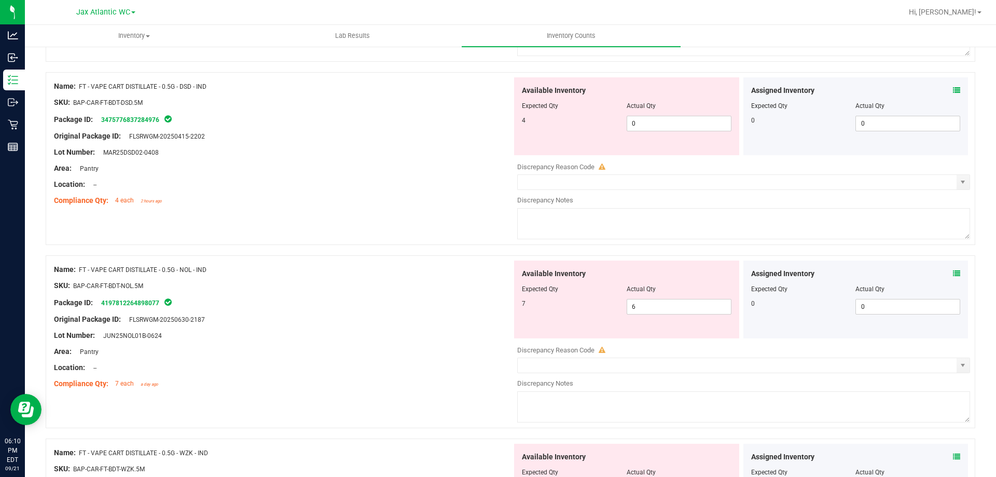
click at [385, 351] on div "Area: Pantry" at bounding box center [283, 351] width 458 height 11
click at [650, 305] on span "6 6" at bounding box center [678, 307] width 105 height 16
click at [650, 305] on input "6" at bounding box center [679, 306] width 104 height 15
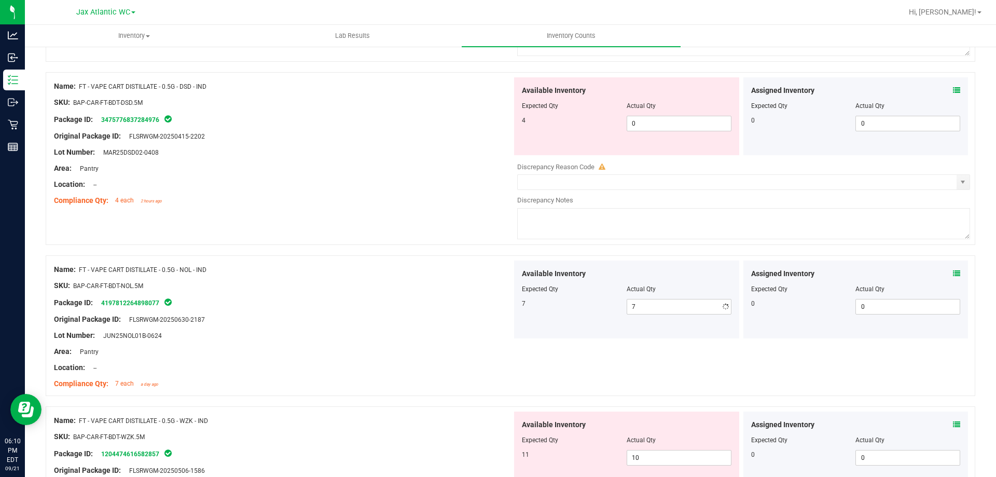
click at [449, 317] on div "Original Package ID: FLSRWGM-20250630-2187" at bounding box center [283, 319] width 458 height 11
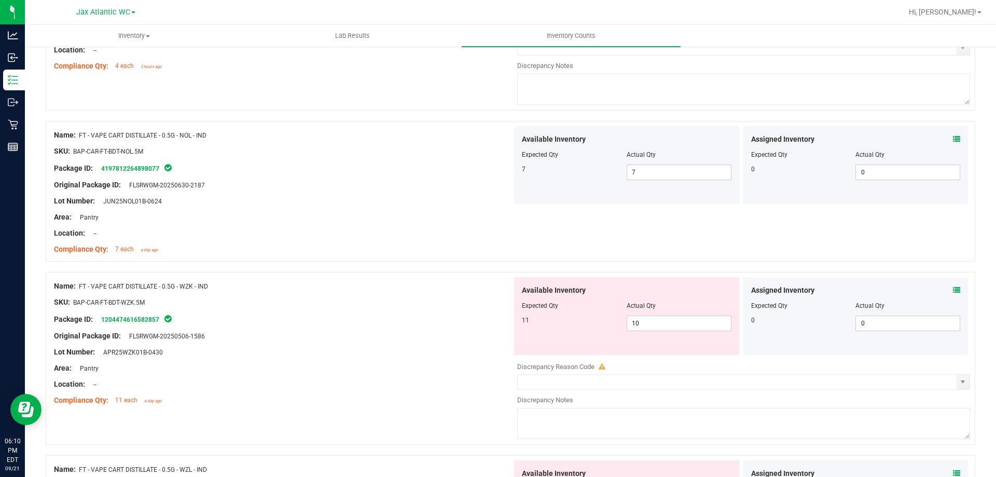
scroll to position [1556, 0]
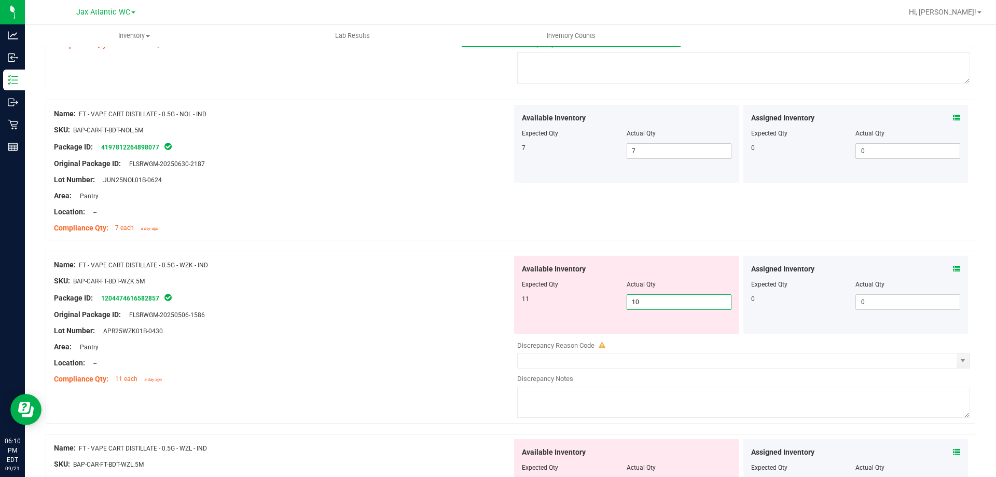
click at [648, 300] on span "10 10" at bounding box center [678, 302] width 105 height 16
click at [648, 300] on input "10" at bounding box center [679, 302] width 104 height 15
click at [423, 302] on div "Package ID: 1204474616582857" at bounding box center [283, 297] width 458 height 12
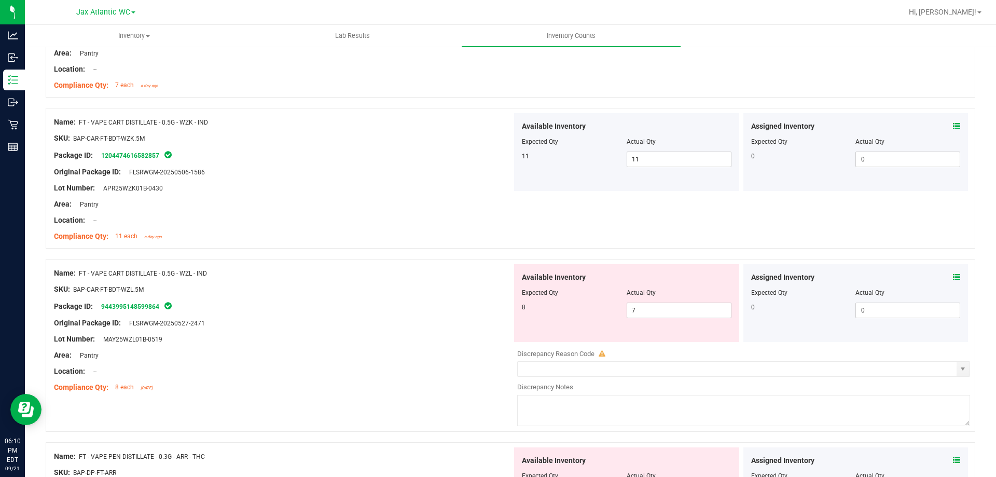
scroll to position [1711, 0]
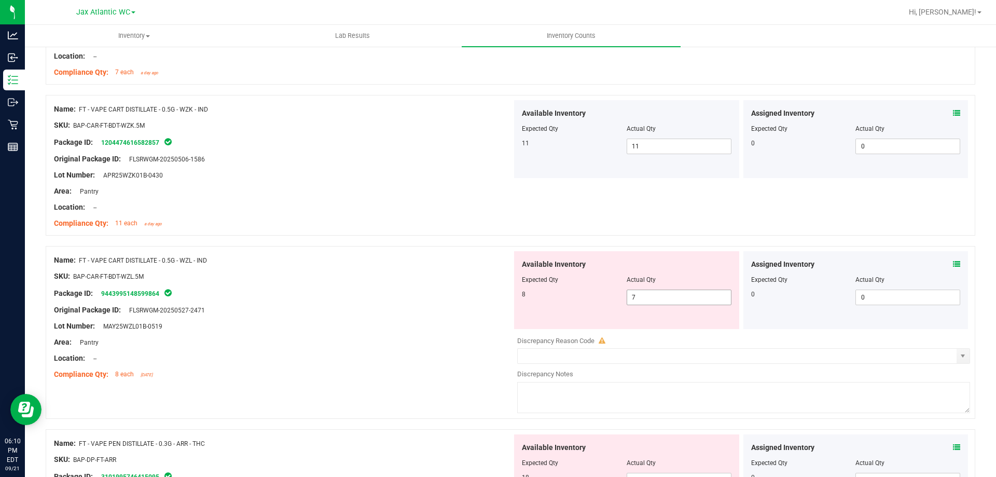
click at [641, 296] on span "7 7" at bounding box center [678, 297] width 105 height 16
click at [641, 296] on input "7" at bounding box center [679, 297] width 104 height 15
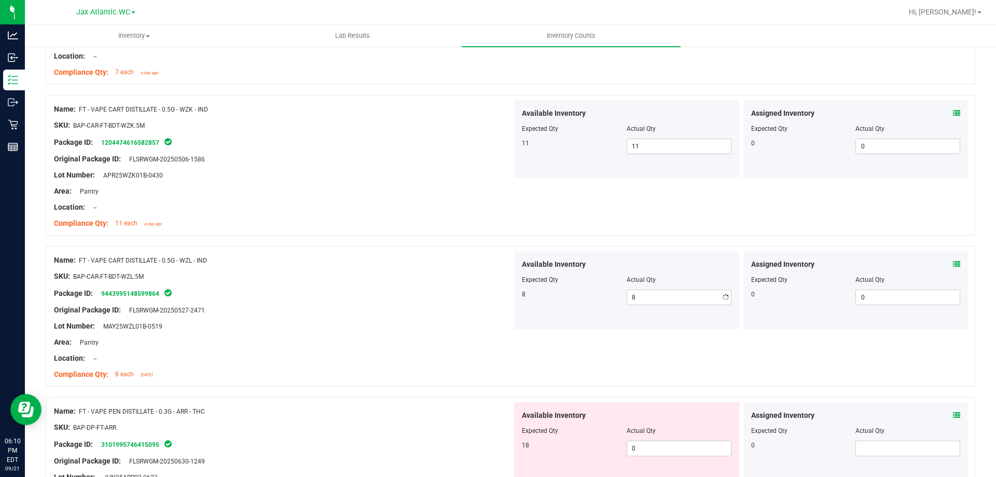
click at [437, 303] on div at bounding box center [283, 301] width 458 height 5
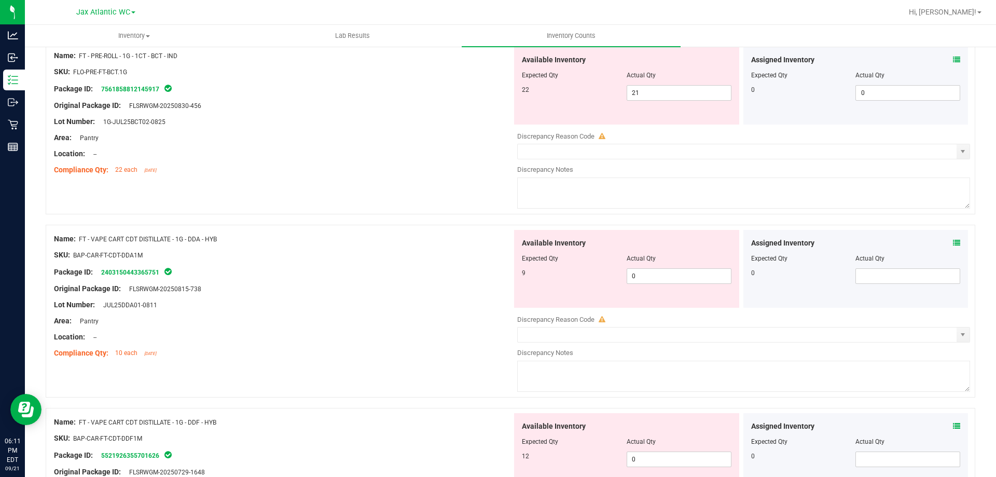
scroll to position [622, 0]
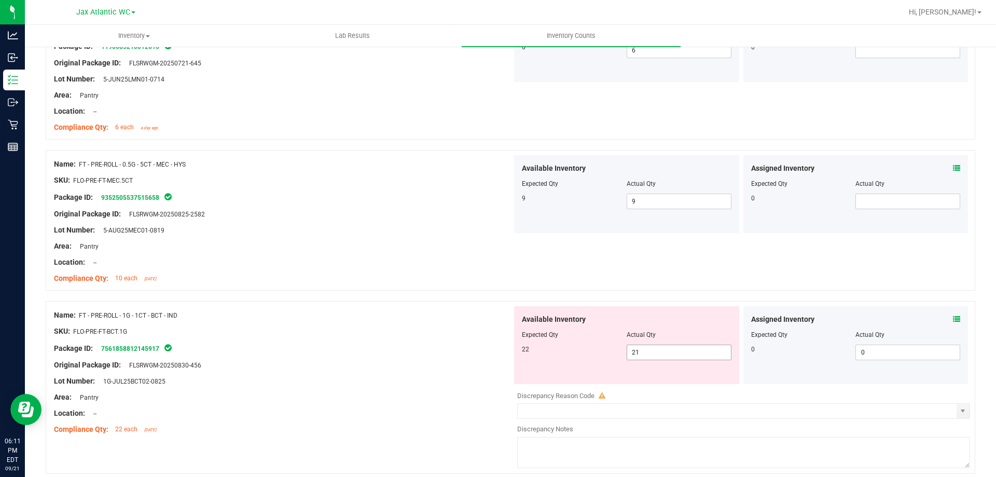
click at [656, 350] on span "21 21" at bounding box center [678, 352] width 105 height 16
click at [656, 350] on input "21" at bounding box center [679, 352] width 104 height 15
click at [439, 337] on div at bounding box center [283, 339] width 458 height 5
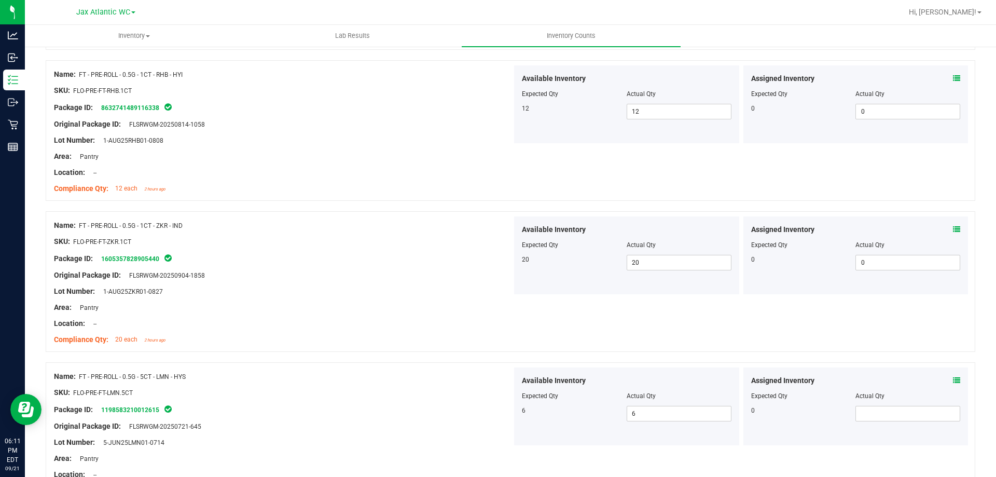
scroll to position [0, 0]
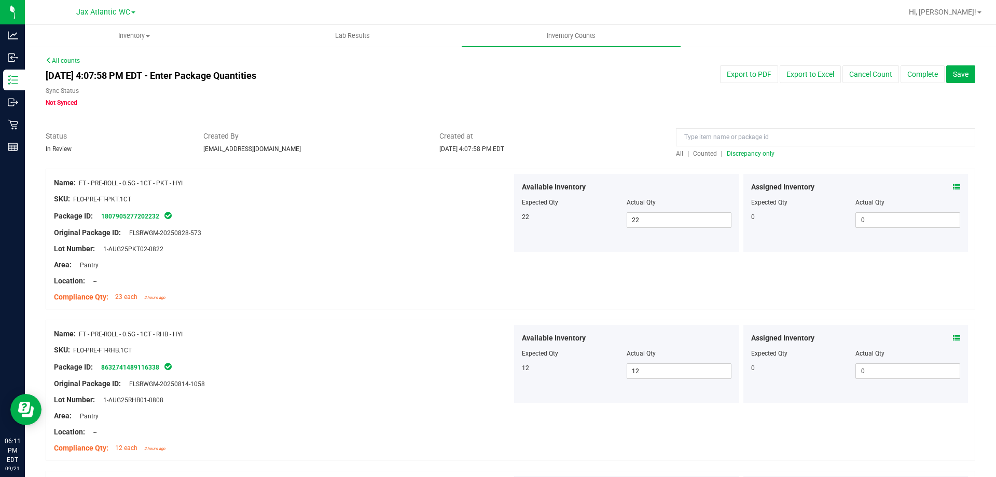
click at [743, 154] on span "Discrepancy only" at bounding box center [751, 153] width 48 height 7
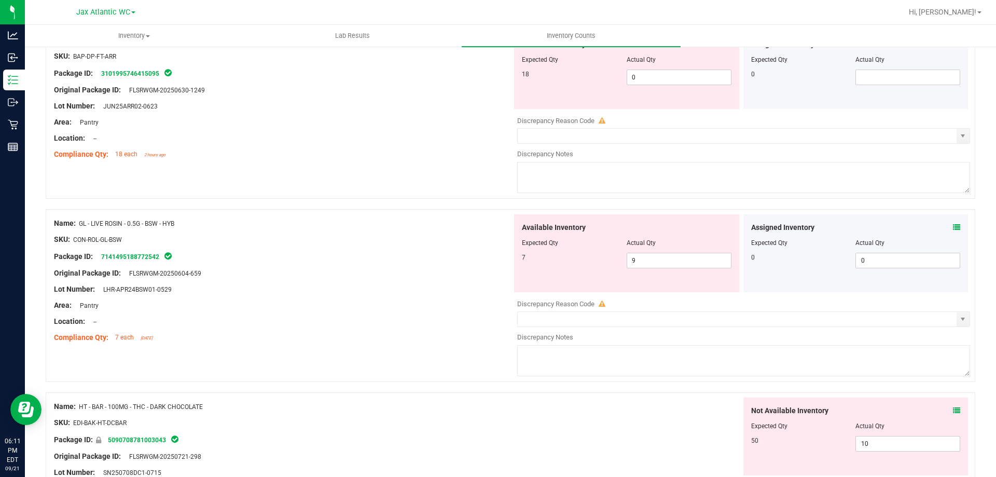
scroll to position [778, 0]
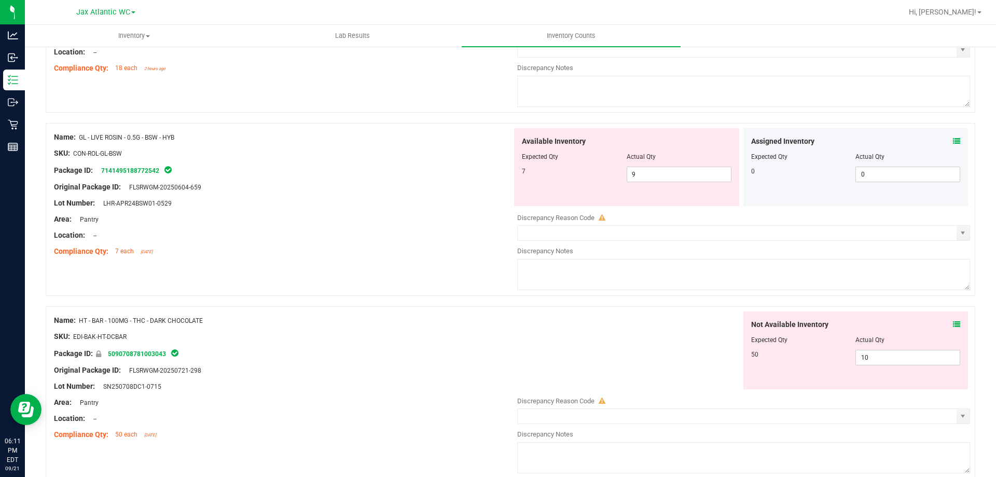
click at [953, 324] on icon at bounding box center [956, 323] width 7 height 7
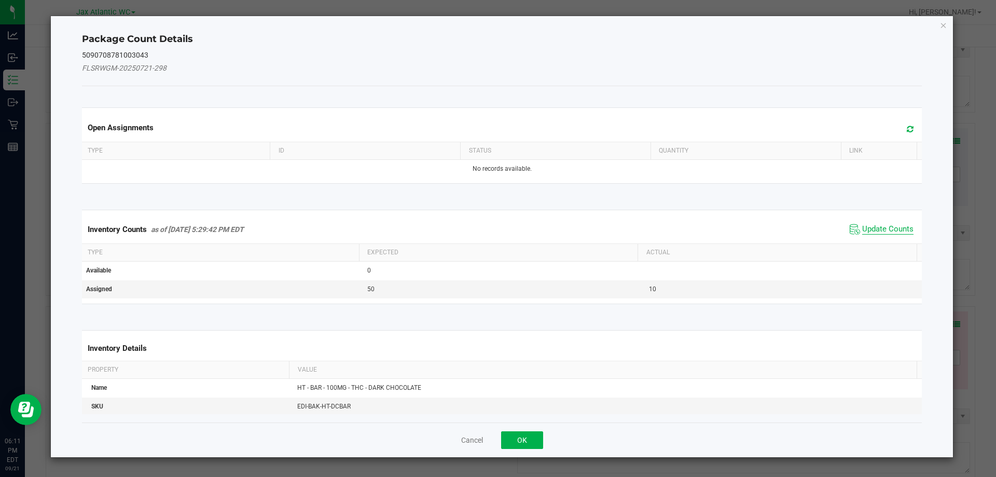
click at [873, 229] on span "Update Counts" at bounding box center [887, 229] width 51 height 10
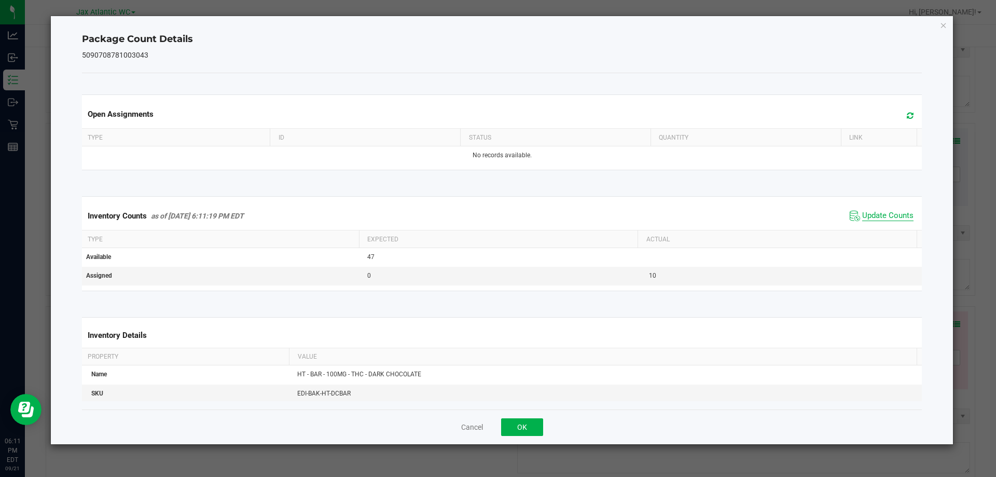
click at [874, 227] on div "Inventory Counts as of [DATE] 6:11:19 PM EDT Update Counts" at bounding box center [502, 216] width 844 height 28
click at [870, 212] on span "Update Counts" at bounding box center [887, 216] width 51 height 10
click at [870, 212] on span "Update Counts" at bounding box center [887, 215] width 51 height 9
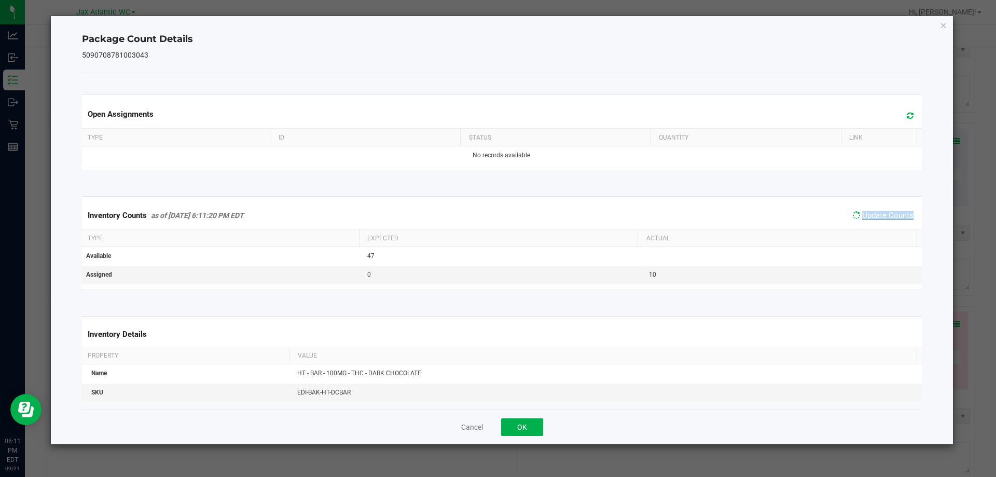
click at [870, 212] on span "Update Counts" at bounding box center [887, 215] width 51 height 9
click at [527, 424] on button "OK" at bounding box center [522, 427] width 42 height 18
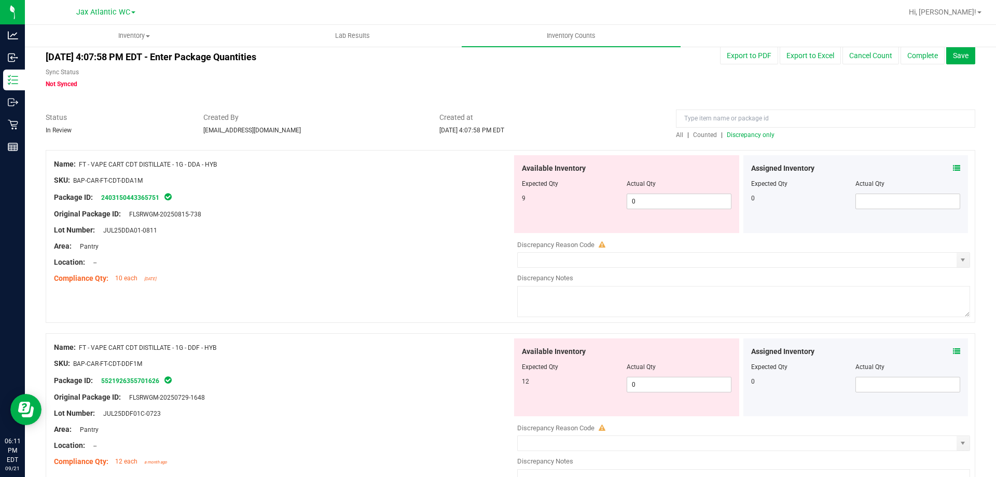
scroll to position [0, 0]
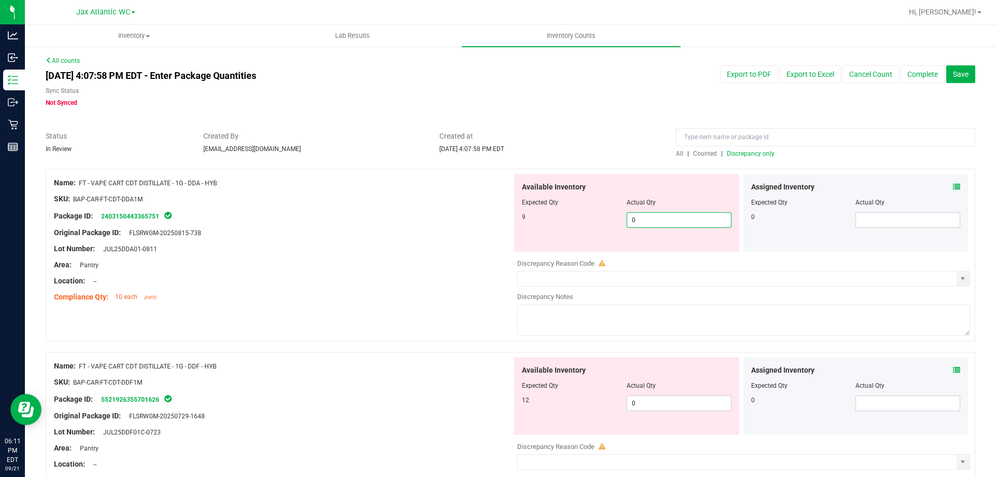
click at [660, 216] on span "0 0" at bounding box center [678, 220] width 105 height 16
click at [660, 216] on input "0" at bounding box center [679, 220] width 104 height 15
click at [400, 260] on div "Area: Pantry" at bounding box center [283, 264] width 458 height 11
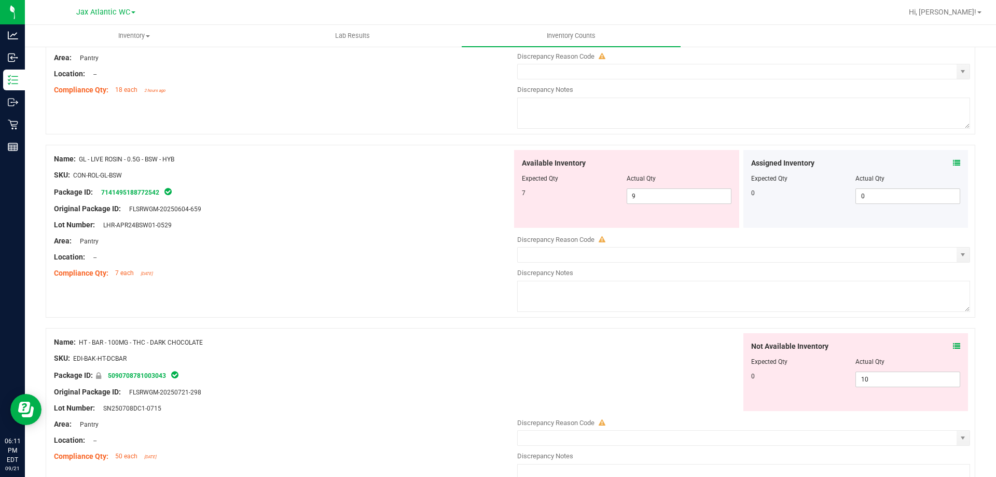
scroll to position [778, 0]
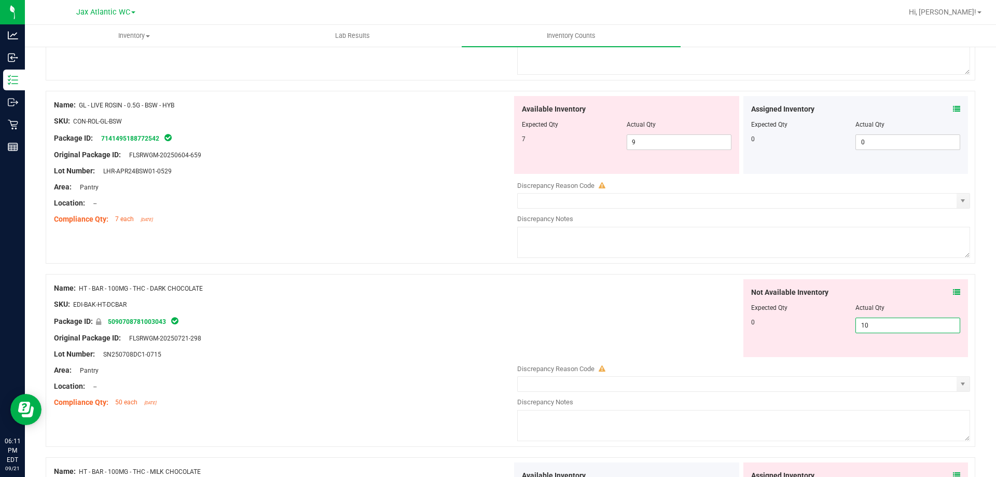
click at [921, 324] on span "10 10" at bounding box center [907, 325] width 105 height 16
click at [921, 324] on input "10" at bounding box center [908, 325] width 104 height 15
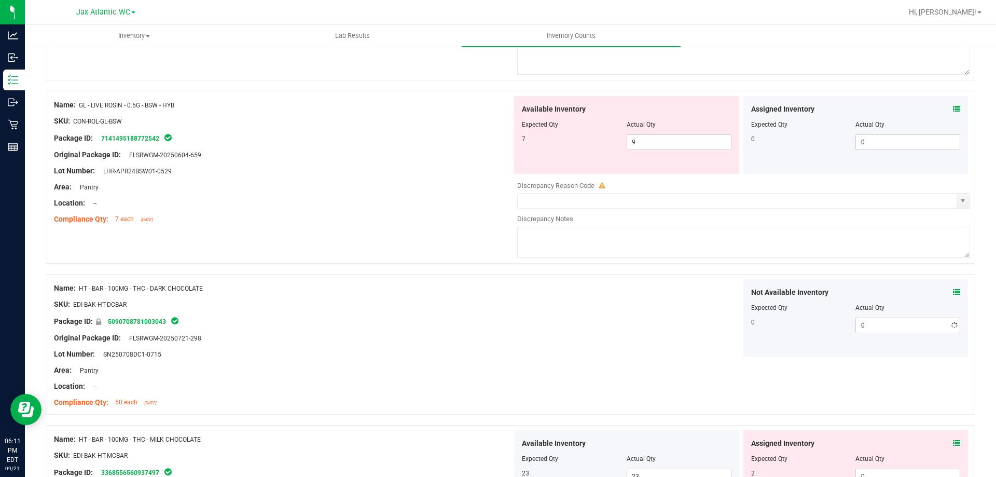
click at [519, 321] on div "Not Available Inventory Expected Qty Actual Qty 0 0 0" at bounding box center [741, 318] width 458 height 78
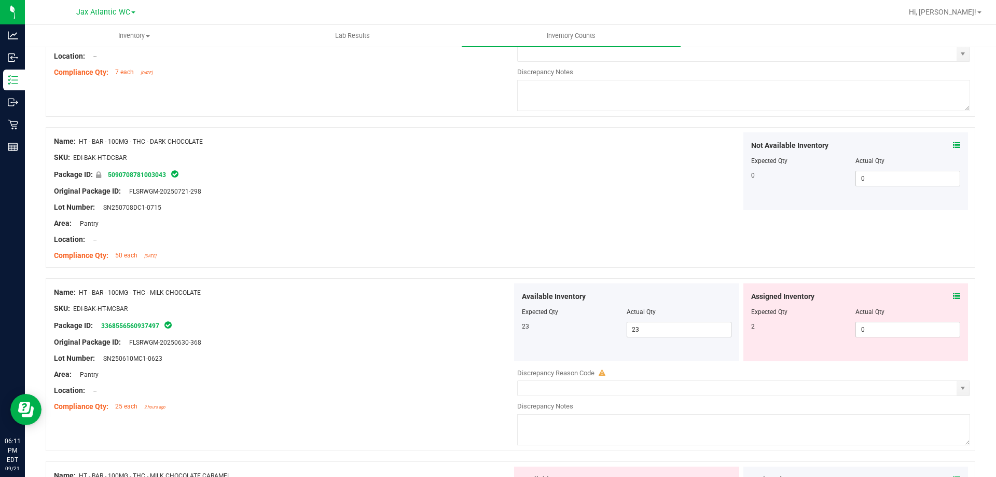
scroll to position [933, 0]
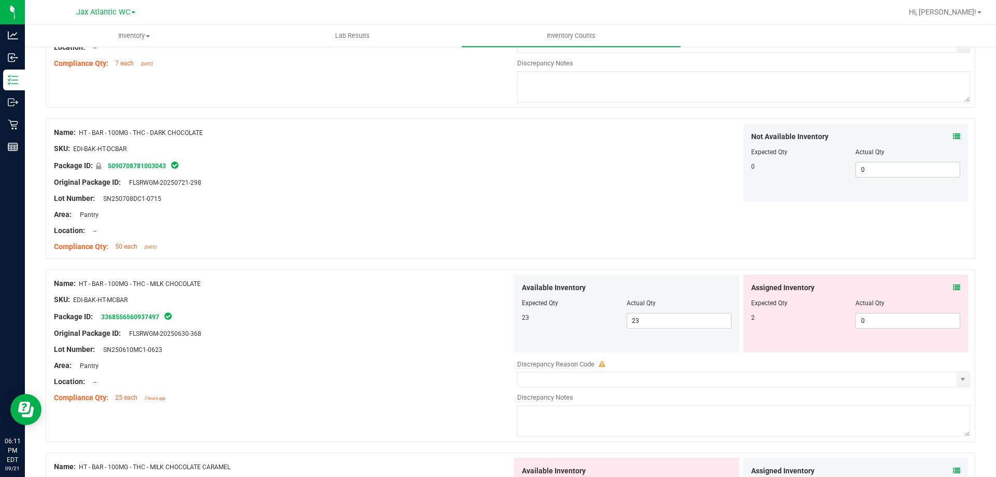
click at [953, 286] on icon at bounding box center [956, 287] width 7 height 7
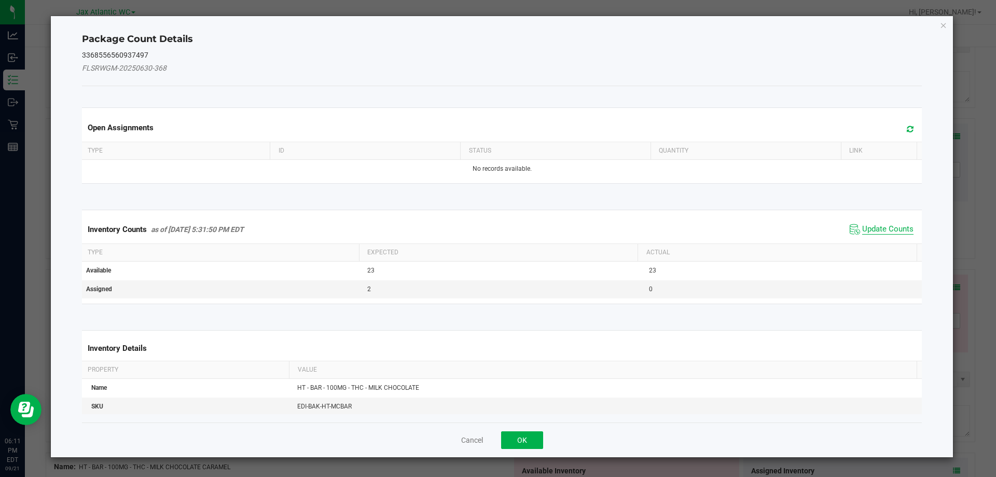
click at [880, 226] on span "Update Counts" at bounding box center [887, 229] width 51 height 10
click at [880, 226] on div "Inventory Counts as of [DATE] 5:31:50 PM EDT Update Counts" at bounding box center [502, 228] width 844 height 27
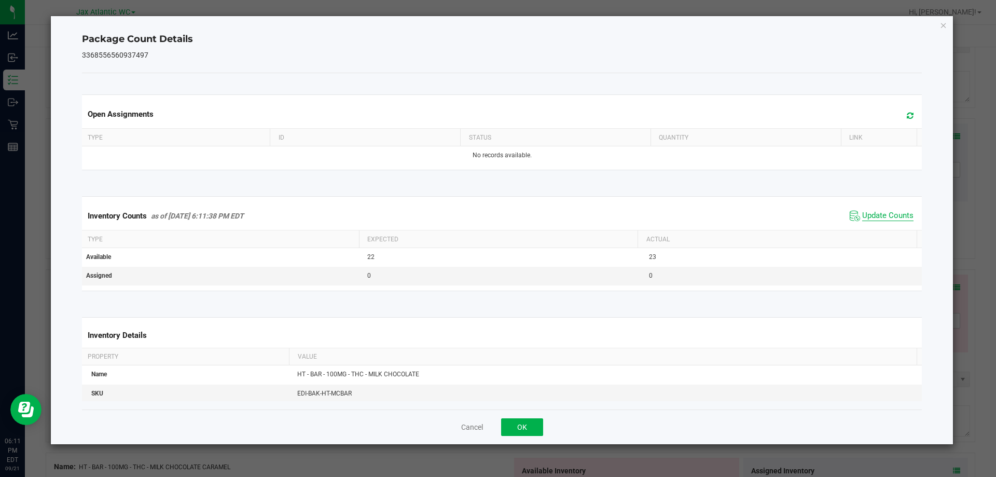
click at [873, 214] on span "Update Counts" at bounding box center [887, 216] width 51 height 10
click at [873, 214] on span "Update Counts" at bounding box center [887, 215] width 51 height 9
drag, startPoint x: 873, startPoint y: 214, endPoint x: 698, endPoint y: 350, distance: 221.0
click at [870, 217] on span "Update Counts" at bounding box center [887, 215] width 51 height 9
drag, startPoint x: 533, startPoint y: 429, endPoint x: 540, endPoint y: 417, distance: 14.2
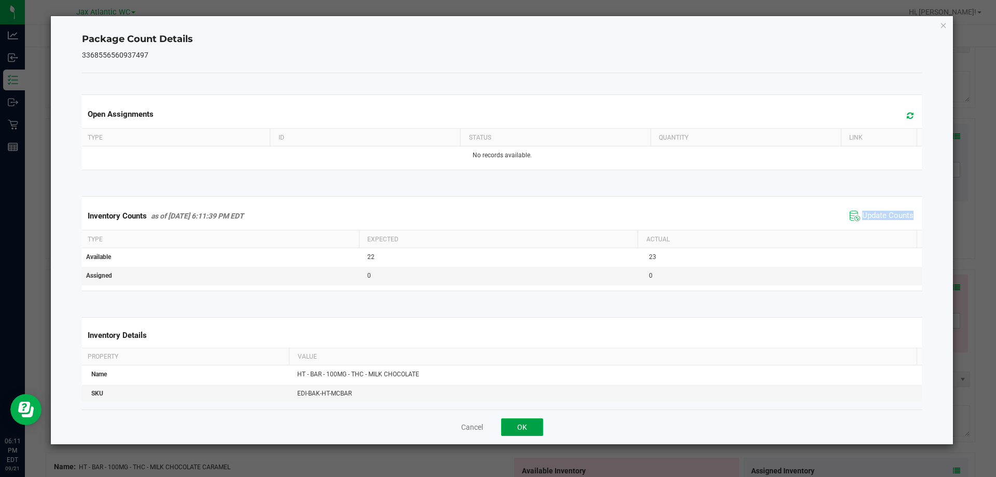
click at [532, 429] on button "OK" at bounding box center [522, 427] width 42 height 18
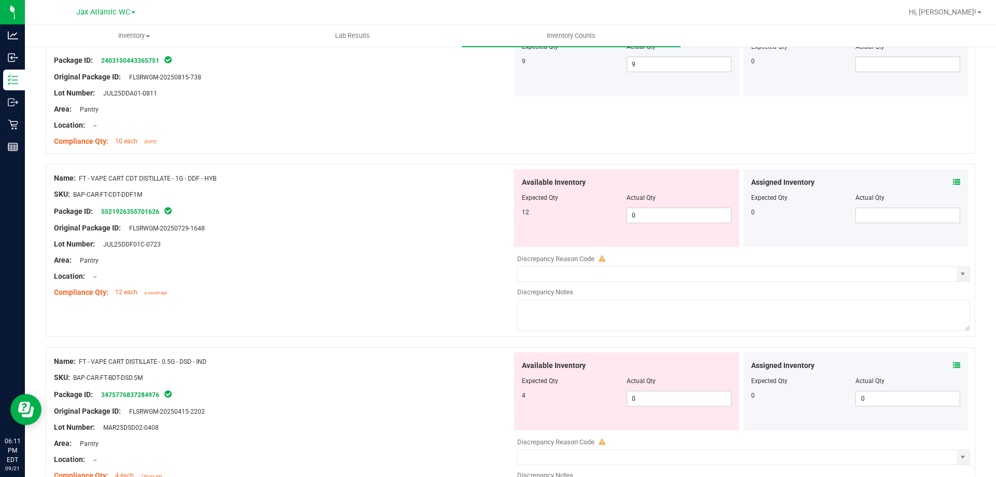
scroll to position [0, 0]
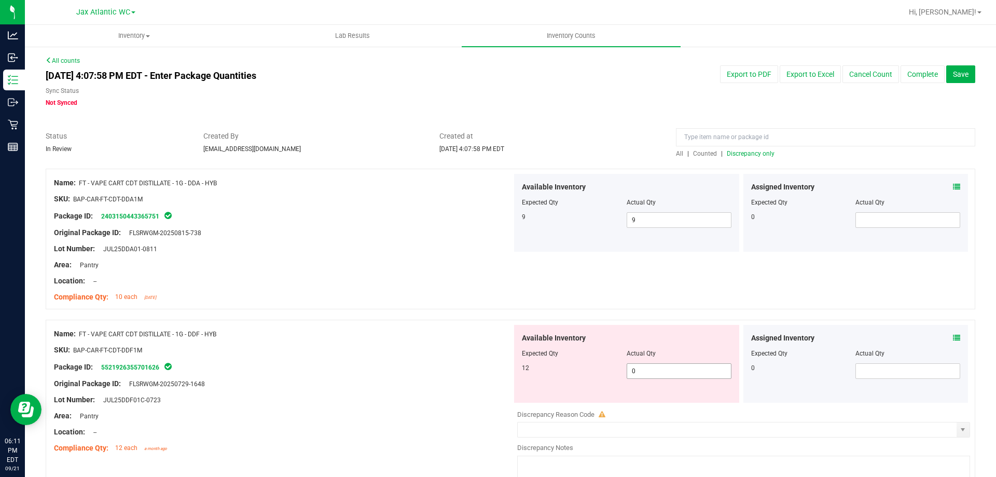
click at [651, 370] on span "0 0" at bounding box center [678, 371] width 105 height 16
click at [651, 370] on input "0" at bounding box center [679, 371] width 104 height 15
click at [259, 361] on div "Package ID: 5521926355701626" at bounding box center [283, 366] width 458 height 12
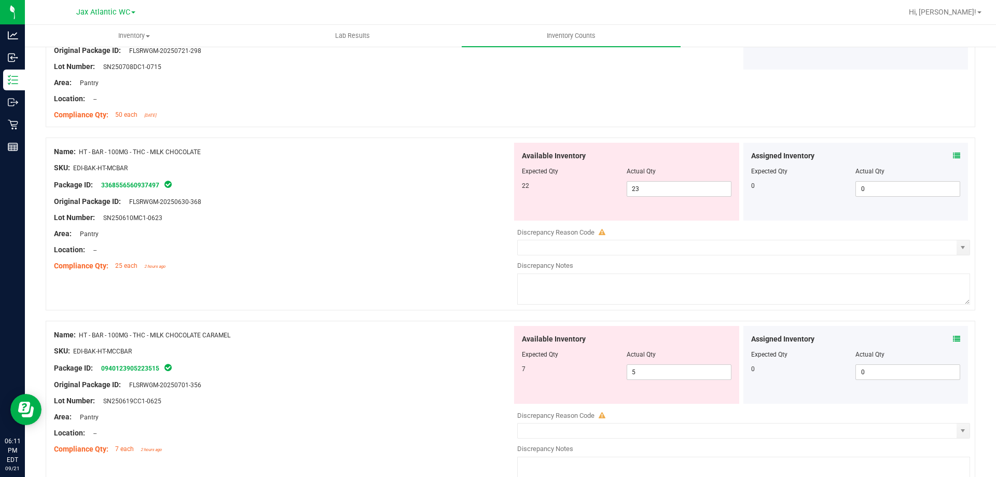
scroll to position [1037, 0]
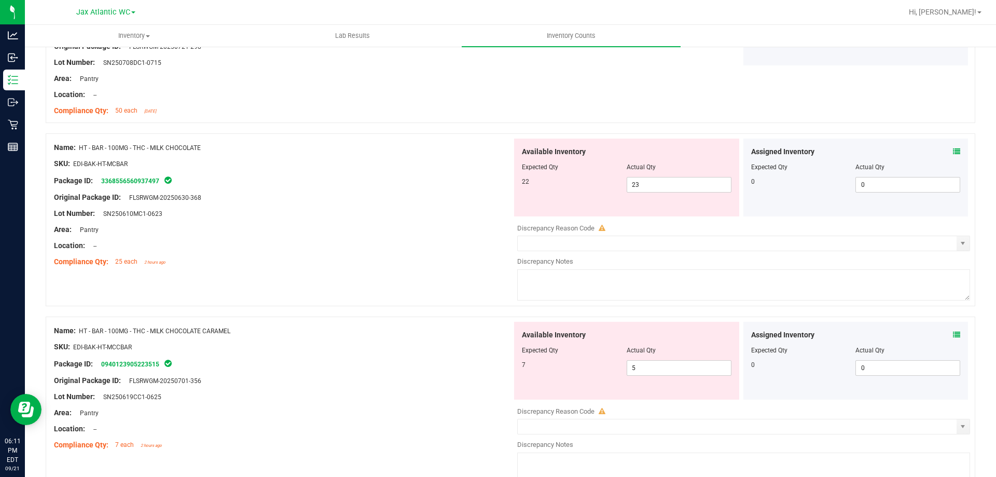
click at [953, 151] on icon at bounding box center [956, 151] width 7 height 7
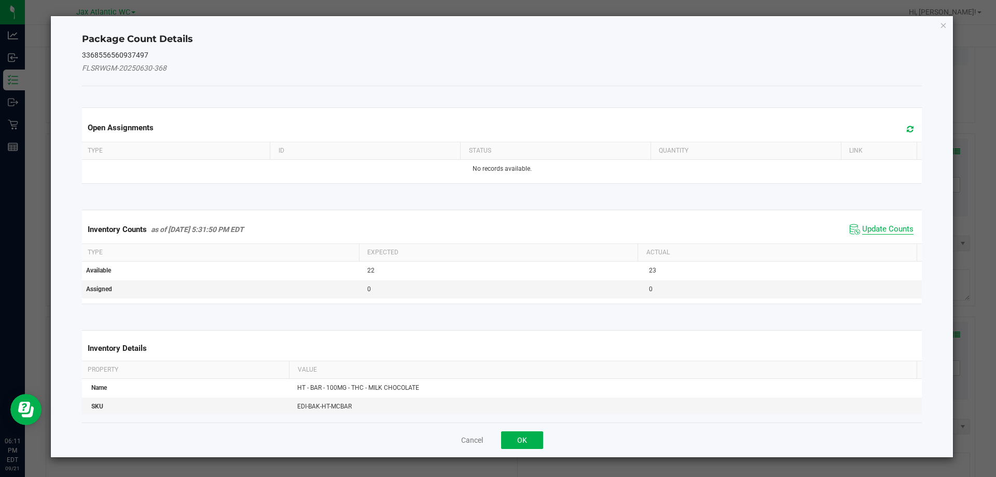
drag, startPoint x: 887, startPoint y: 221, endPoint x: 875, endPoint y: 233, distance: 17.2
click at [886, 223] on div "Inventory Counts as of [DATE] 5:31:50 PM EDT Update Counts" at bounding box center [502, 229] width 844 height 28
drag, startPoint x: 875, startPoint y: 233, endPoint x: 874, endPoint y: 226, distance: 6.8
click at [875, 232] on span "Update Counts" at bounding box center [887, 229] width 51 height 10
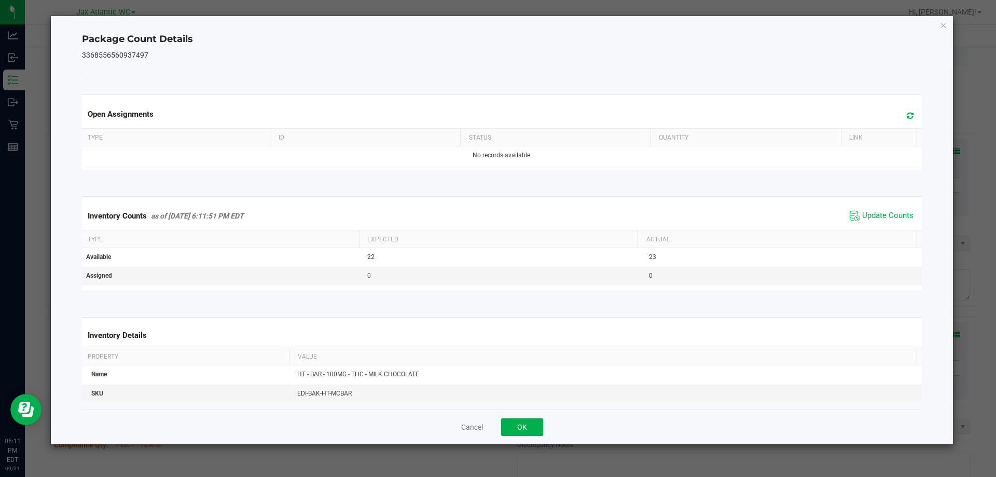
click at [874, 226] on div "Inventory Counts as of [DATE] 6:11:51 PM EDT Update Counts" at bounding box center [502, 216] width 844 height 28
click at [878, 219] on span "Update Counts" at bounding box center [887, 216] width 51 height 10
click at [878, 217] on span "Update Counts" at bounding box center [887, 216] width 51 height 10
drag, startPoint x: 877, startPoint y: 216, endPoint x: 640, endPoint y: 362, distance: 278.5
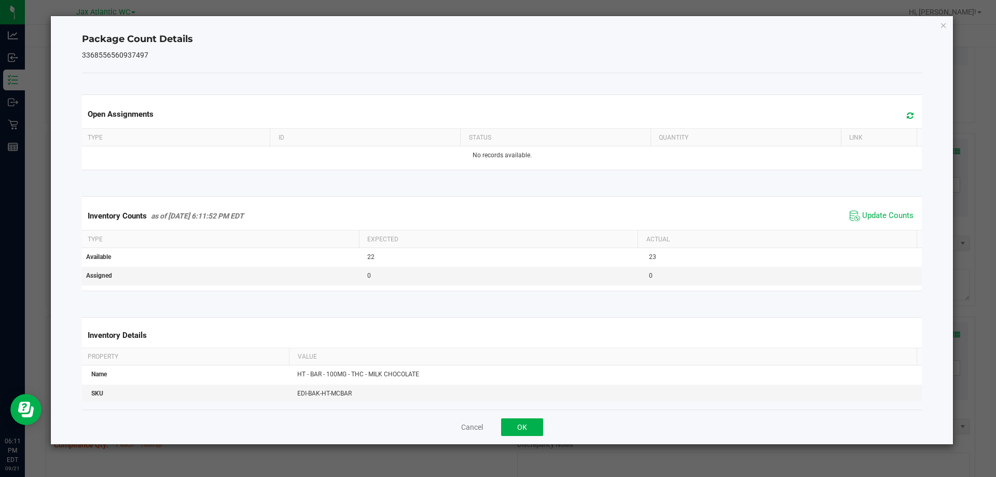
click at [876, 216] on span "Update Counts" at bounding box center [887, 216] width 51 height 10
click at [532, 418] on button "OK" at bounding box center [522, 427] width 42 height 18
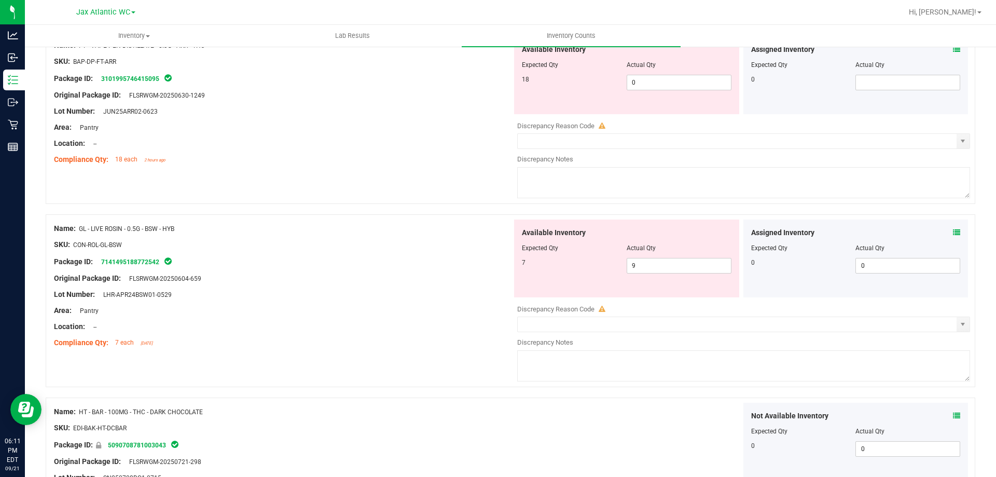
scroll to position [259, 0]
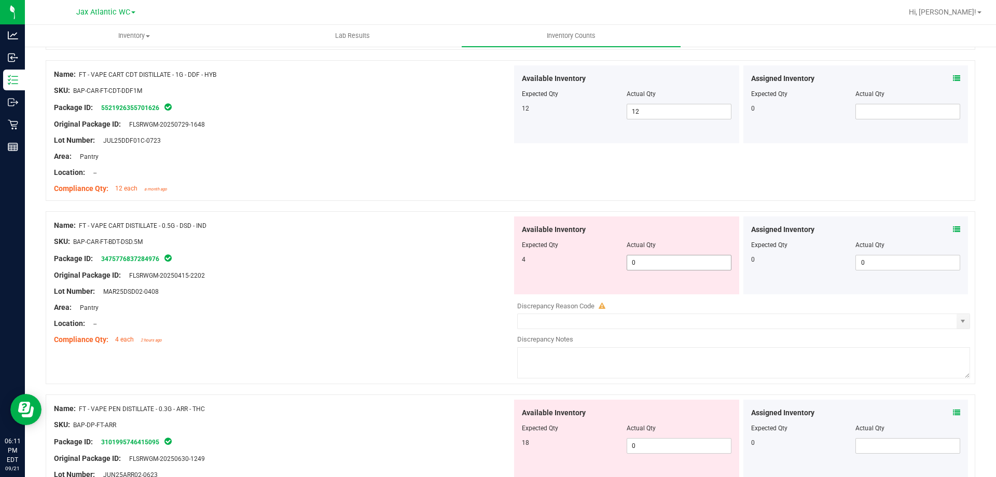
click at [654, 261] on span "0 0" at bounding box center [678, 263] width 105 height 16
click at [654, 261] on input "0" at bounding box center [679, 262] width 104 height 15
click at [444, 269] on div at bounding box center [283, 266] width 458 height 5
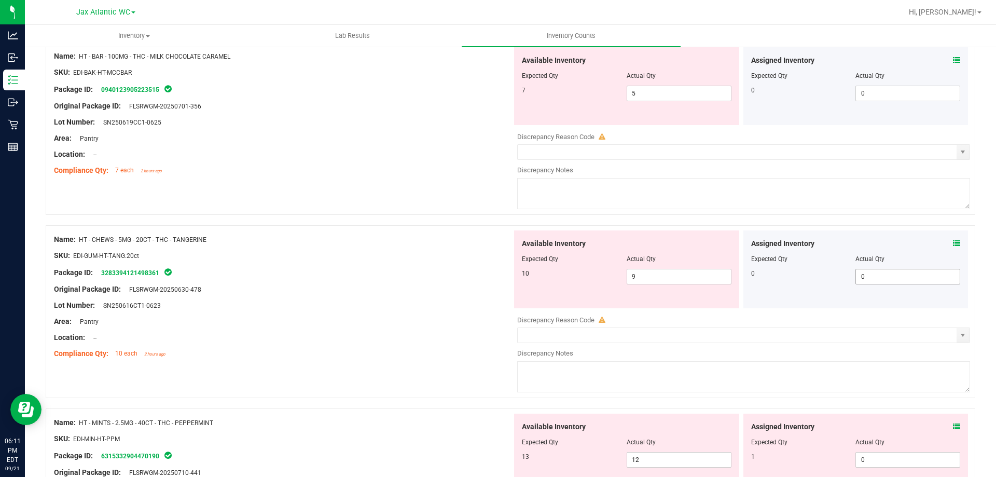
scroll to position [1296, 0]
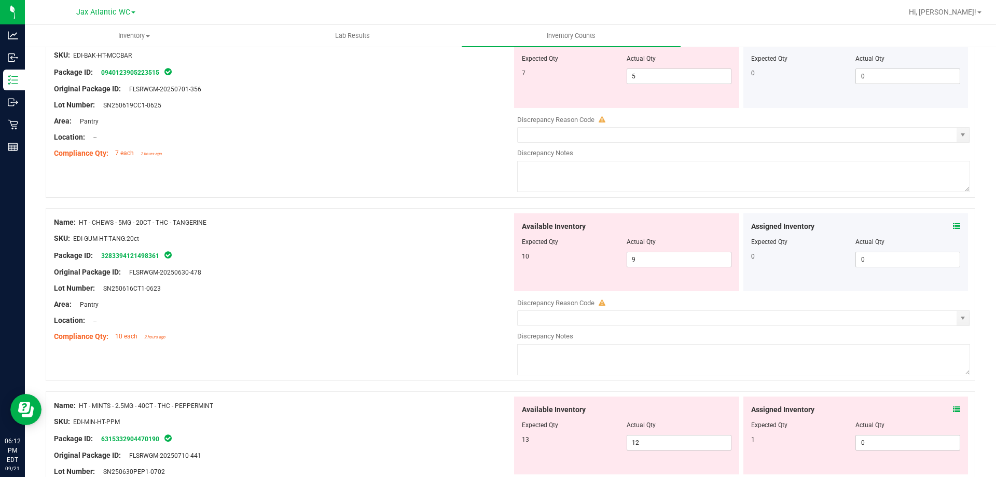
click at [953, 224] on icon at bounding box center [956, 225] width 7 height 7
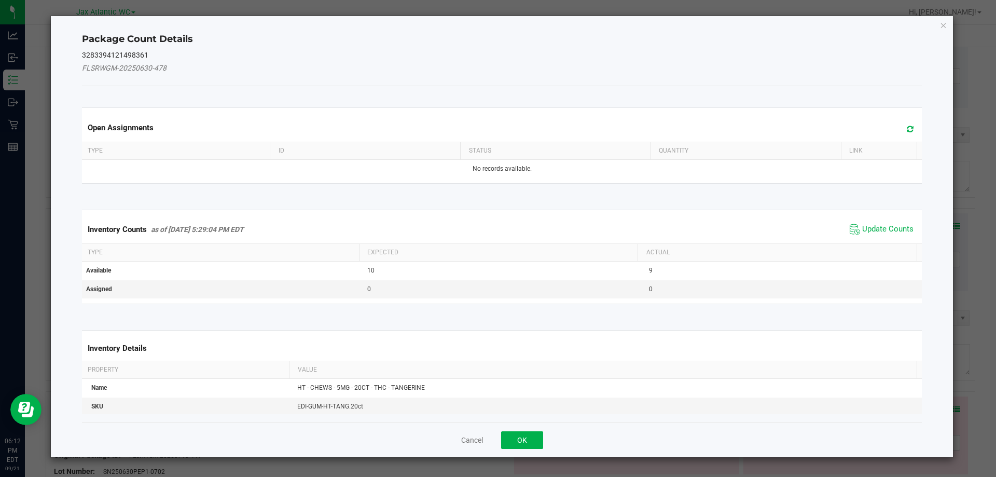
drag, startPoint x: 896, startPoint y: 235, endPoint x: 894, endPoint y: 228, distance: 7.6
click at [896, 234] on span "Update Counts" at bounding box center [881, 229] width 69 height 16
drag, startPoint x: 894, startPoint y: 228, endPoint x: 885, endPoint y: 218, distance: 12.9
click at [892, 226] on div "Inventory Counts as of [DATE] 5:29:04 PM EDT Update Counts" at bounding box center [502, 228] width 844 height 27
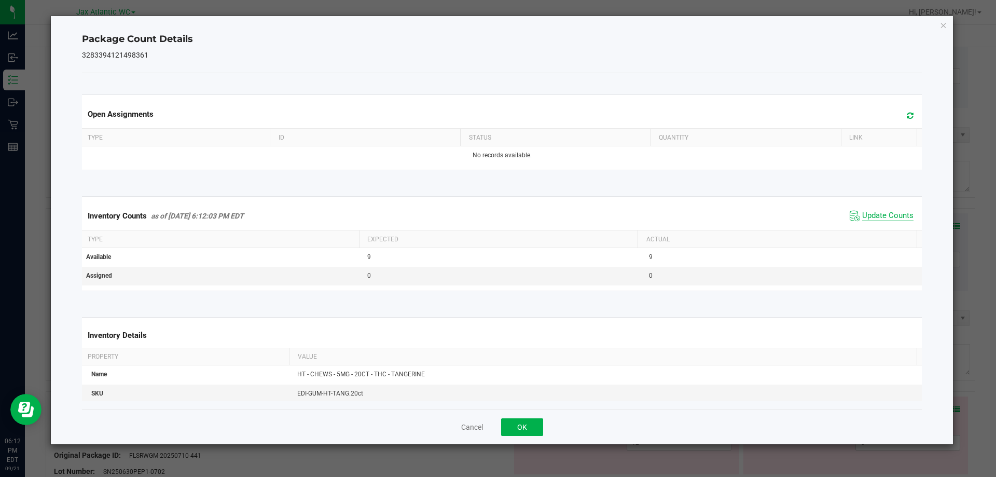
drag, startPoint x: 883, startPoint y: 216, endPoint x: 878, endPoint y: 214, distance: 5.3
click at [880, 214] on span "Update Counts" at bounding box center [887, 216] width 51 height 10
click at [877, 213] on span "Update Counts" at bounding box center [887, 215] width 51 height 9
drag, startPoint x: 877, startPoint y: 213, endPoint x: 588, endPoint y: 386, distance: 338.0
click at [875, 214] on span "Update Counts" at bounding box center [887, 215] width 51 height 9
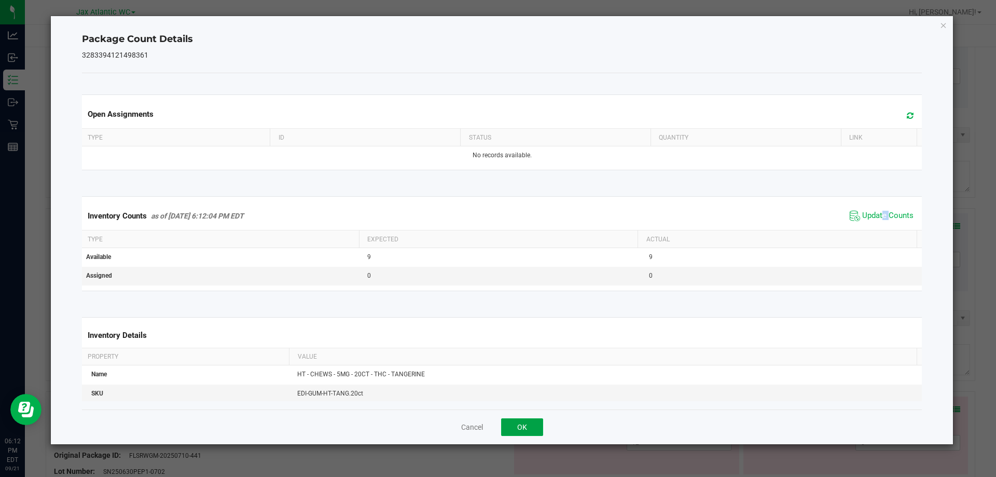
click at [521, 427] on button "OK" at bounding box center [522, 427] width 42 height 18
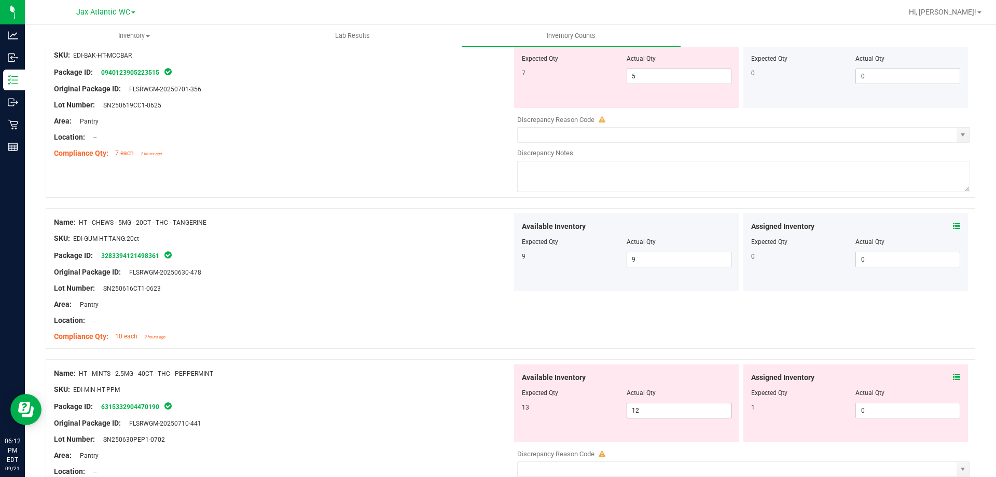
scroll to position [1400, 0]
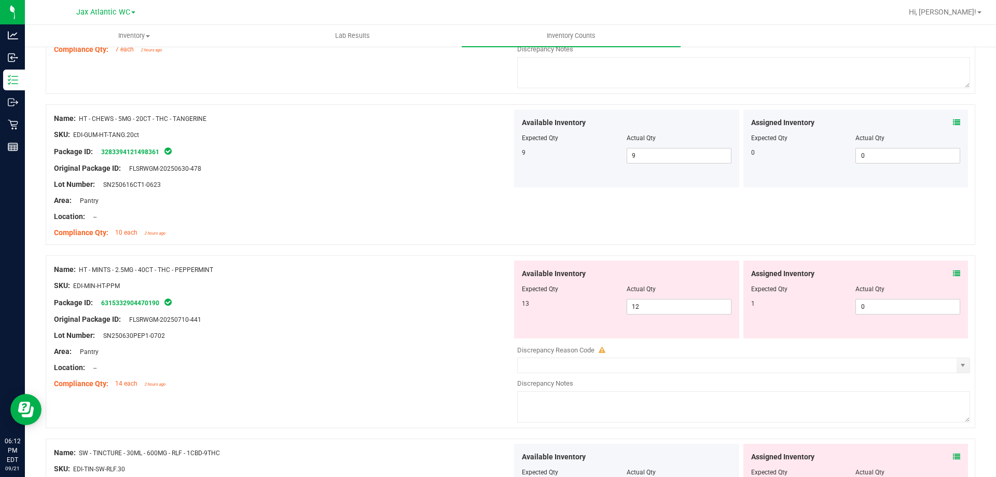
click at [953, 275] on icon at bounding box center [956, 273] width 7 height 7
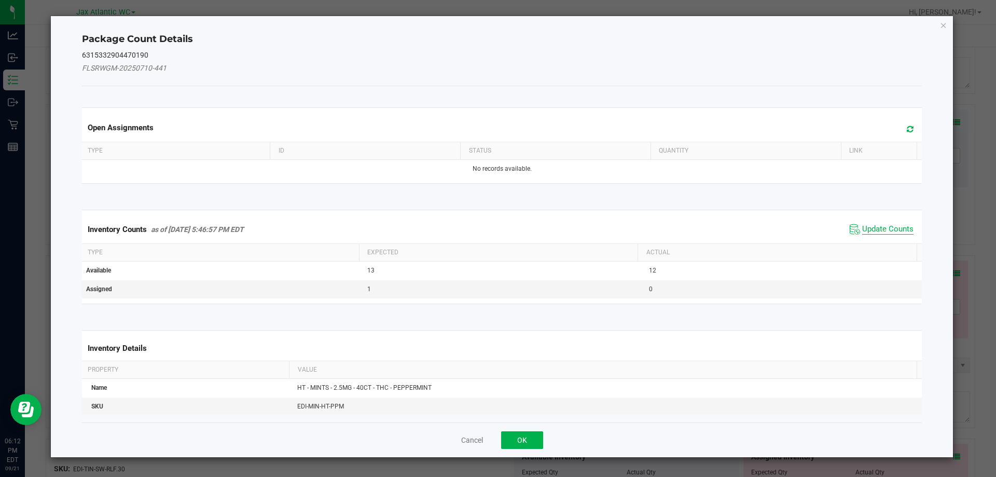
click at [865, 226] on span "Update Counts" at bounding box center [887, 229] width 51 height 10
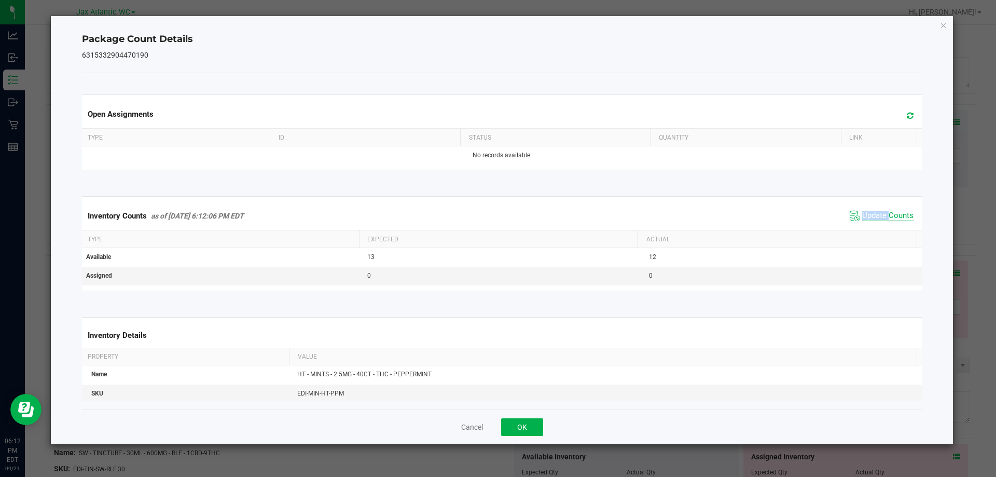
drag, startPoint x: 865, startPoint y: 226, endPoint x: 868, endPoint y: 215, distance: 10.8
click at [867, 225] on div "Inventory Counts as of [DATE] 6:12:06 PM EDT Update Counts" at bounding box center [502, 216] width 844 height 28
click at [868, 211] on span "Update Counts" at bounding box center [887, 216] width 51 height 10
click at [868, 211] on span "Update Counts" at bounding box center [887, 215] width 51 height 9
click at [868, 211] on span "Update Counts" at bounding box center [887, 216] width 51 height 10
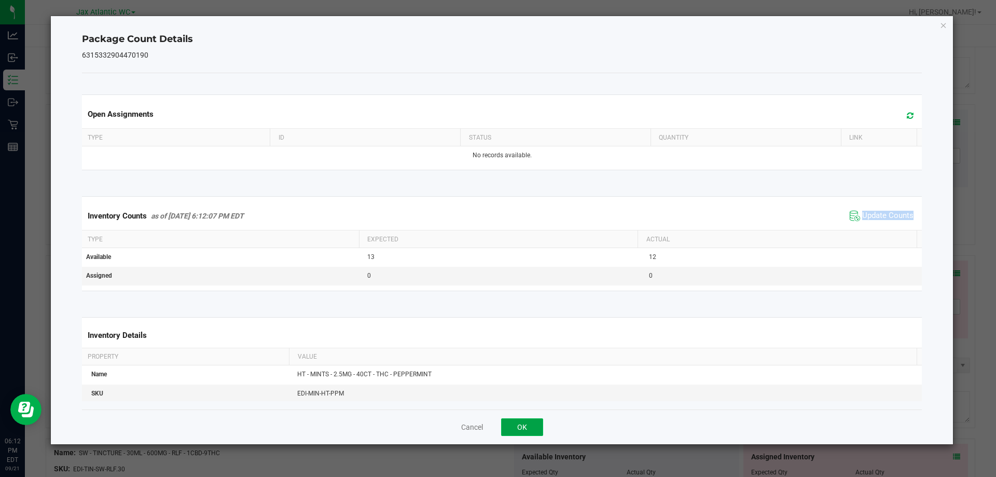
click at [526, 425] on button "OK" at bounding box center [522, 427] width 42 height 18
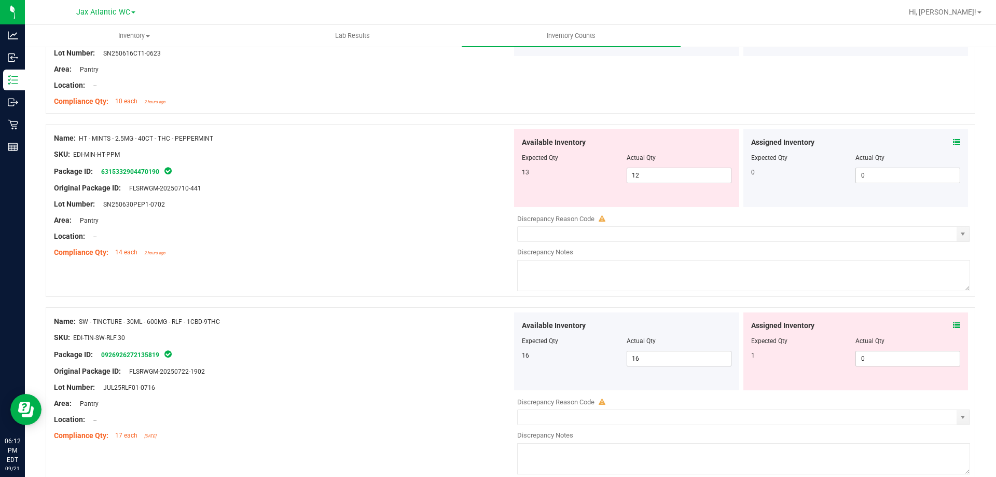
scroll to position [1556, 0]
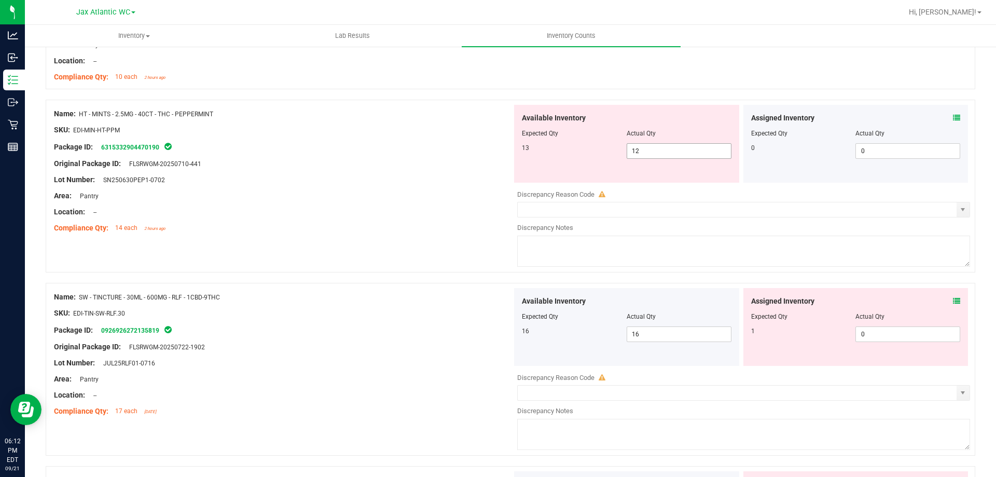
click at [678, 150] on span "12 12" at bounding box center [678, 151] width 105 height 16
click at [678, 150] on input "12" at bounding box center [679, 151] width 104 height 15
click at [506, 168] on div "Original Package ID: FLSRWGM-20250710-441" at bounding box center [283, 163] width 458 height 11
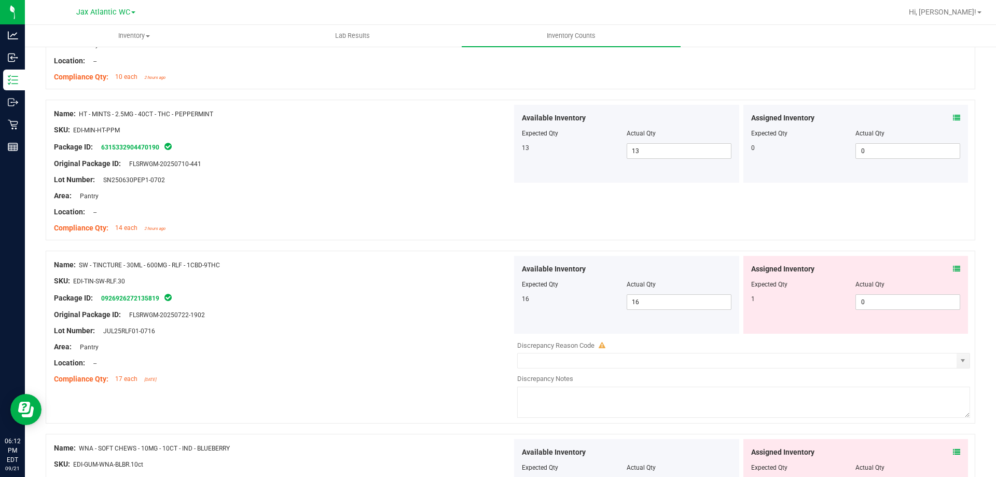
click at [953, 265] on icon at bounding box center [956, 268] width 7 height 7
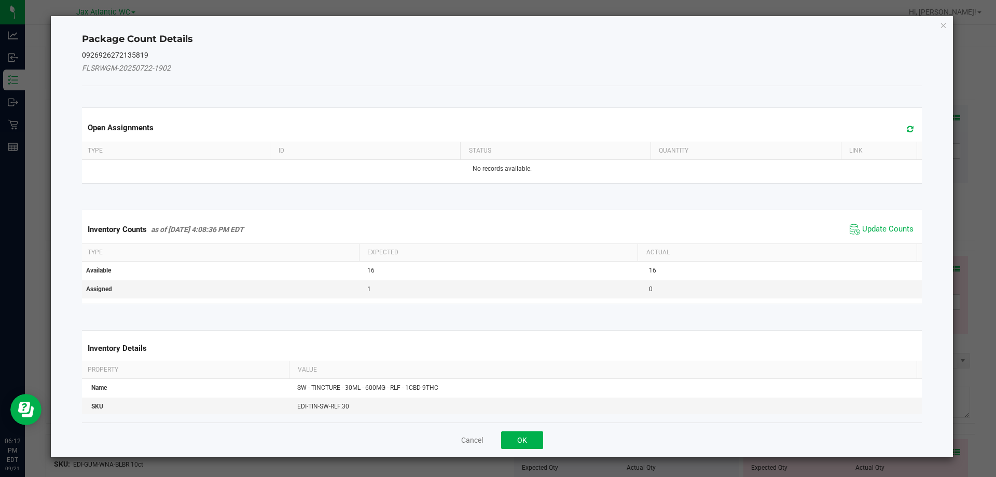
click at [884, 220] on div "Inventory Counts as of [DATE] 4:08:36 PM EDT Update Counts" at bounding box center [502, 229] width 844 height 28
drag, startPoint x: 880, startPoint y: 223, endPoint x: 869, endPoint y: 222, distance: 10.9
click at [879, 223] on span "Update Counts" at bounding box center [881, 229] width 69 height 16
click at [865, 224] on span "Update Counts" at bounding box center [887, 228] width 51 height 9
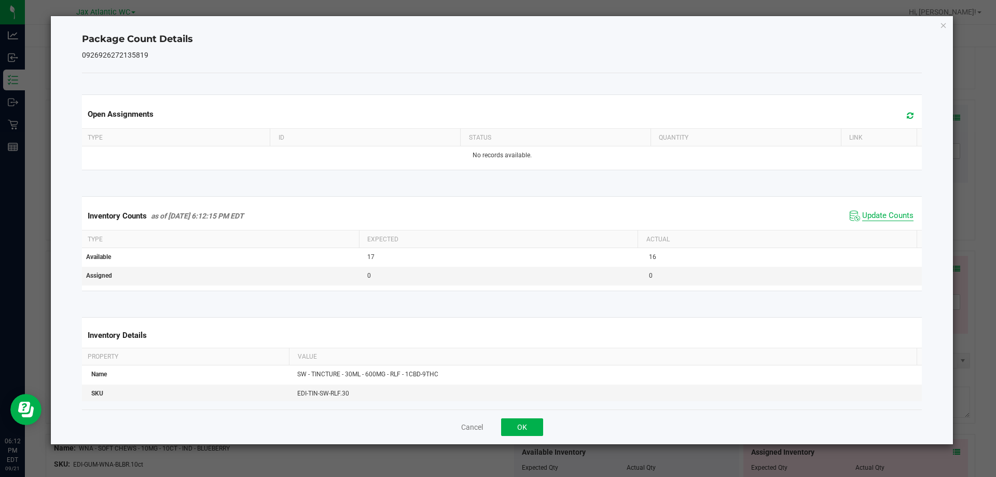
click at [865, 212] on span "Update Counts" at bounding box center [887, 216] width 51 height 10
click at [514, 423] on button "OK" at bounding box center [522, 427] width 42 height 18
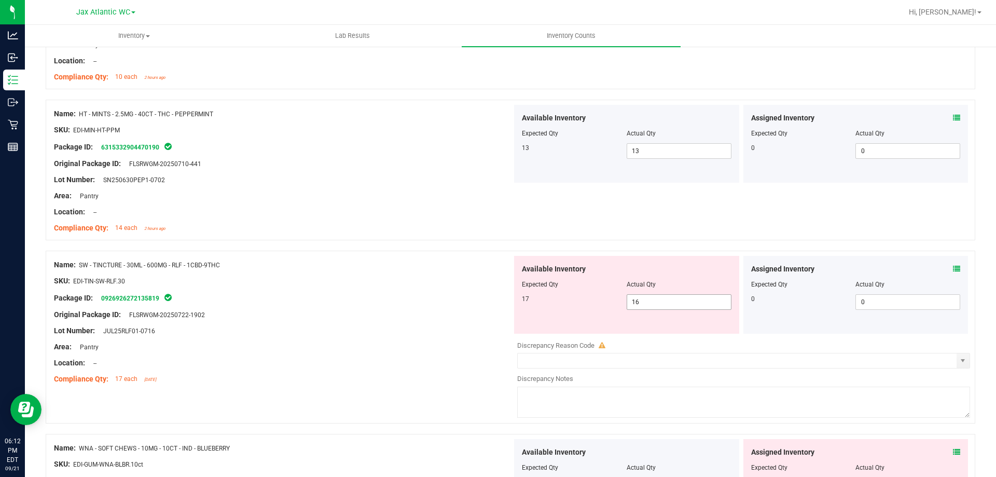
click at [648, 302] on span "16 16" at bounding box center [678, 302] width 105 height 16
click at [479, 304] on div at bounding box center [283, 306] width 458 height 5
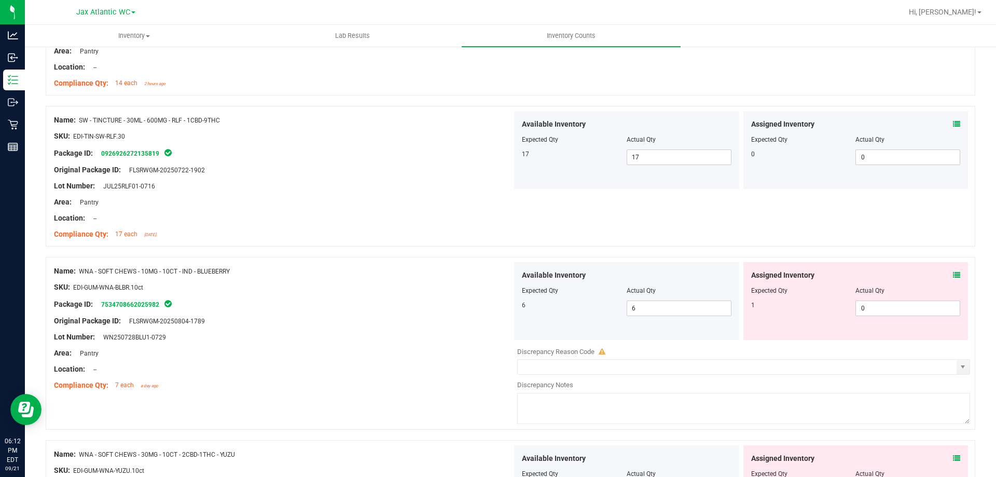
scroll to position [1711, 0]
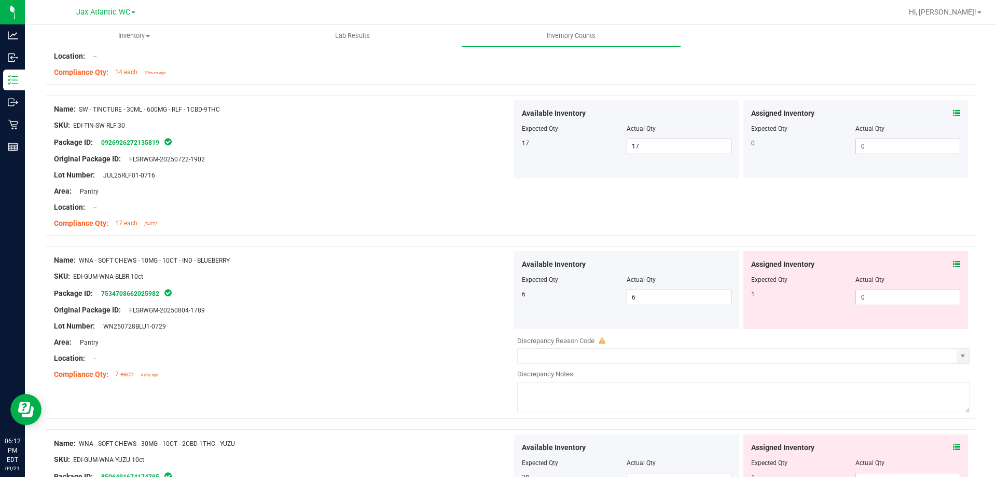
click at [953, 262] on icon at bounding box center [956, 263] width 7 height 7
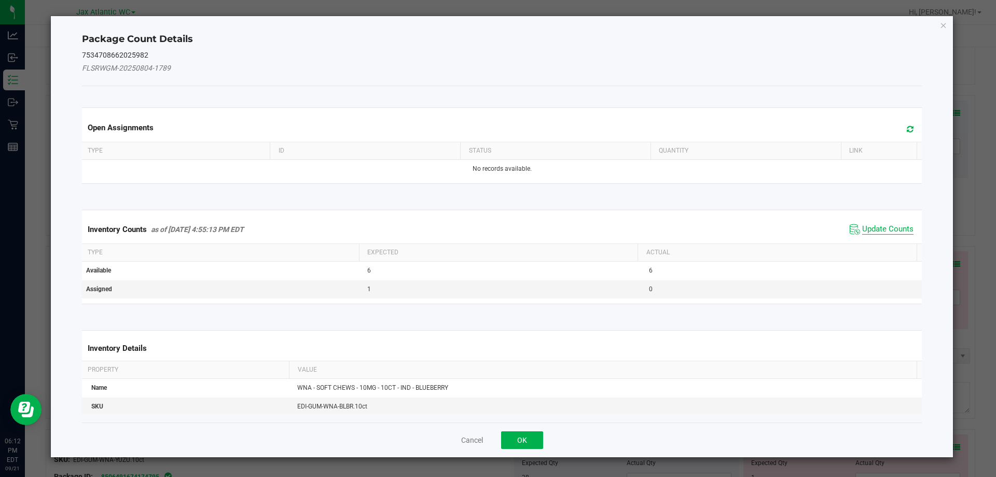
click at [887, 230] on span "Update Counts" at bounding box center [887, 229] width 51 height 10
drag, startPoint x: 880, startPoint y: 228, endPoint x: 872, endPoint y: 220, distance: 11.7
click at [879, 226] on div "Inventory Counts as of [DATE] 4:55:13 PM EDT Update Counts" at bounding box center [502, 228] width 844 height 27
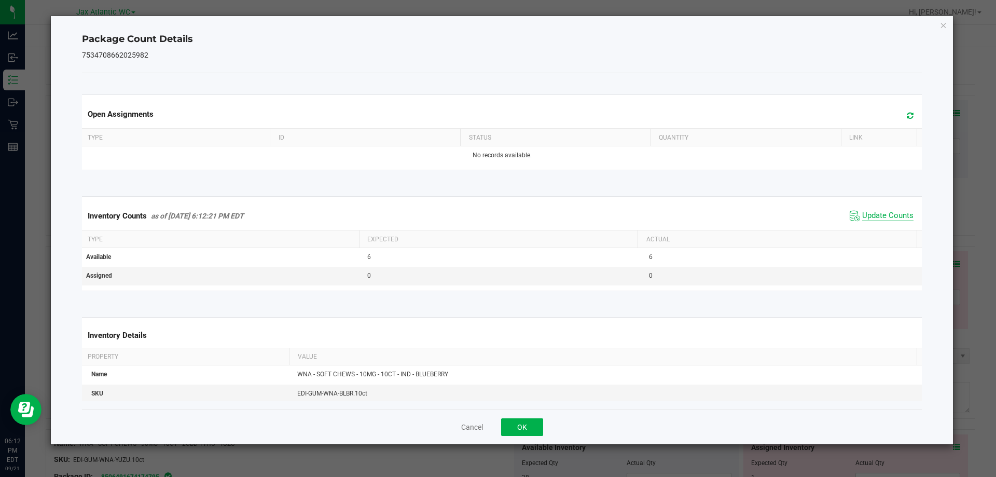
click at [868, 215] on span "Update Counts" at bounding box center [887, 216] width 51 height 10
click at [867, 214] on span "Update Counts" at bounding box center [887, 215] width 51 height 9
click at [867, 212] on span "Update Counts" at bounding box center [887, 215] width 51 height 9
click at [503, 425] on button "OK" at bounding box center [522, 427] width 42 height 18
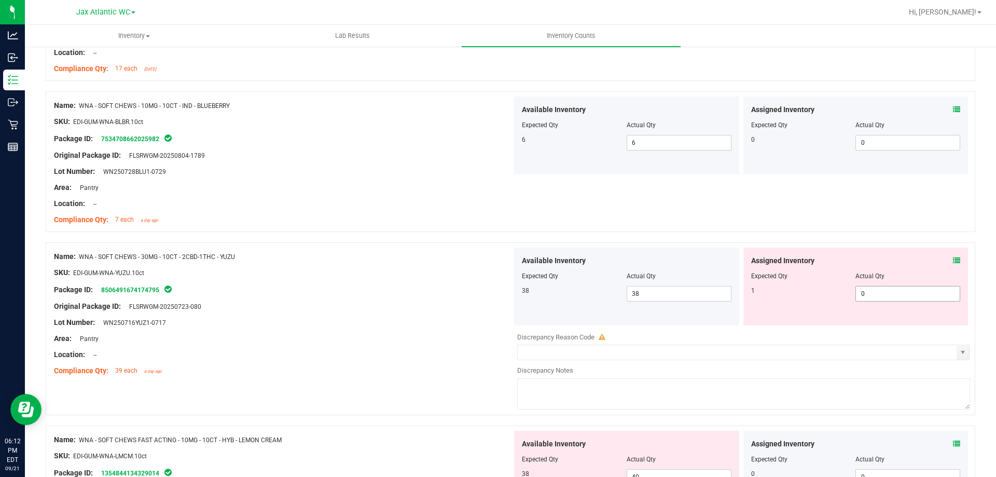
scroll to position [1867, 0]
click at [953, 260] on icon at bounding box center [956, 259] width 7 height 7
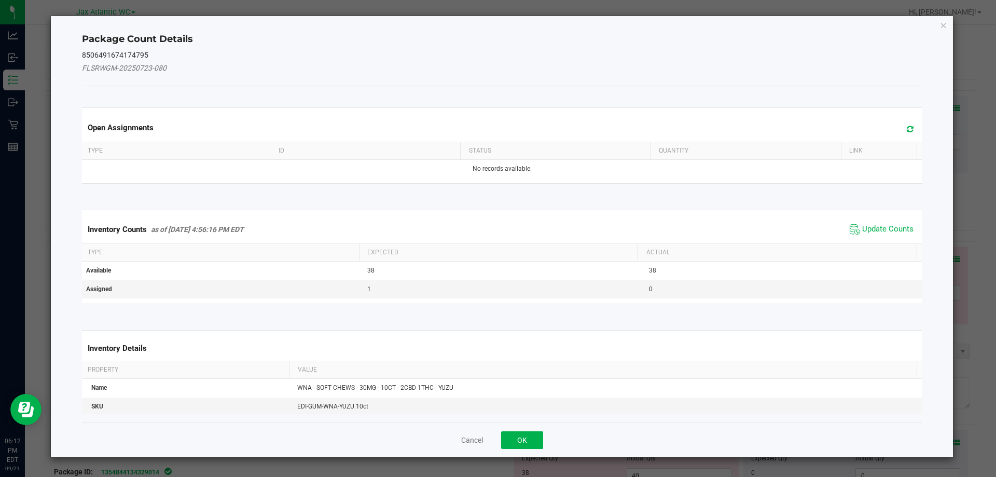
click at [875, 236] on span "Update Counts" at bounding box center [881, 229] width 69 height 16
click at [867, 228] on div "Inventory Counts as of [DATE] 4:56:16 PM EDT Update Counts" at bounding box center [502, 228] width 844 height 27
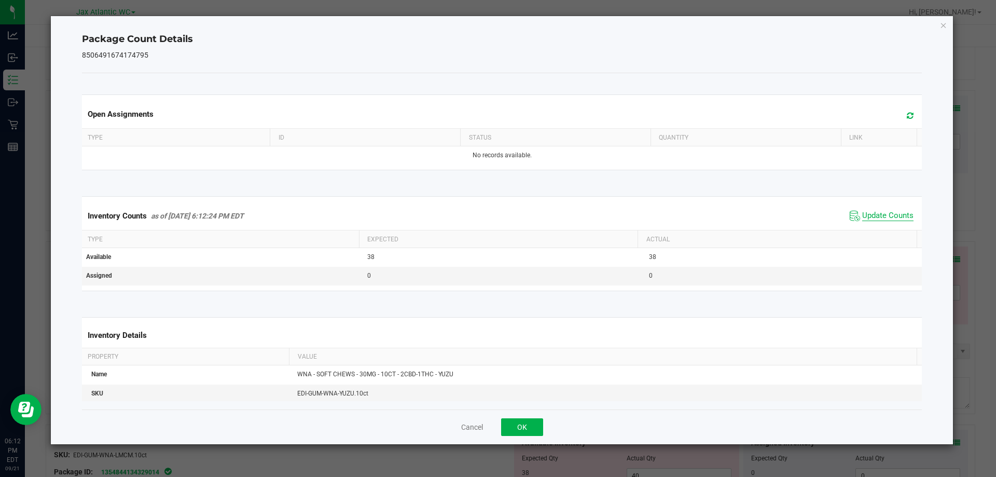
drag, startPoint x: 866, startPoint y: 224, endPoint x: 863, endPoint y: 214, distance: 10.3
click at [866, 222] on div "Inventory Counts as of [DATE] 6:12:24 PM EDT Update Counts" at bounding box center [502, 216] width 844 height 28
click at [863, 214] on span "Update Counts" at bounding box center [887, 216] width 51 height 10
click at [862, 213] on span "Update Counts" at bounding box center [887, 216] width 51 height 10
drag, startPoint x: 513, startPoint y: 429, endPoint x: 523, endPoint y: 422, distance: 12.2
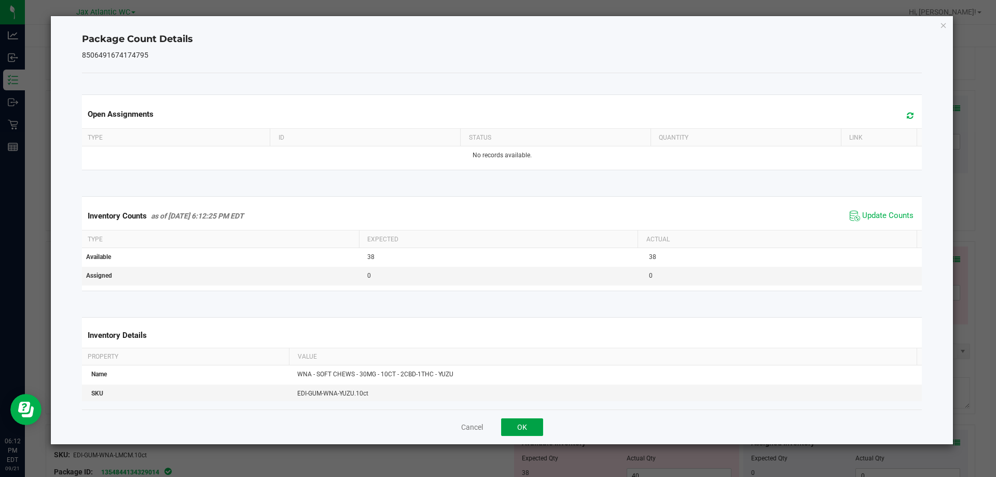
click at [517, 427] on button "OK" at bounding box center [522, 427] width 42 height 18
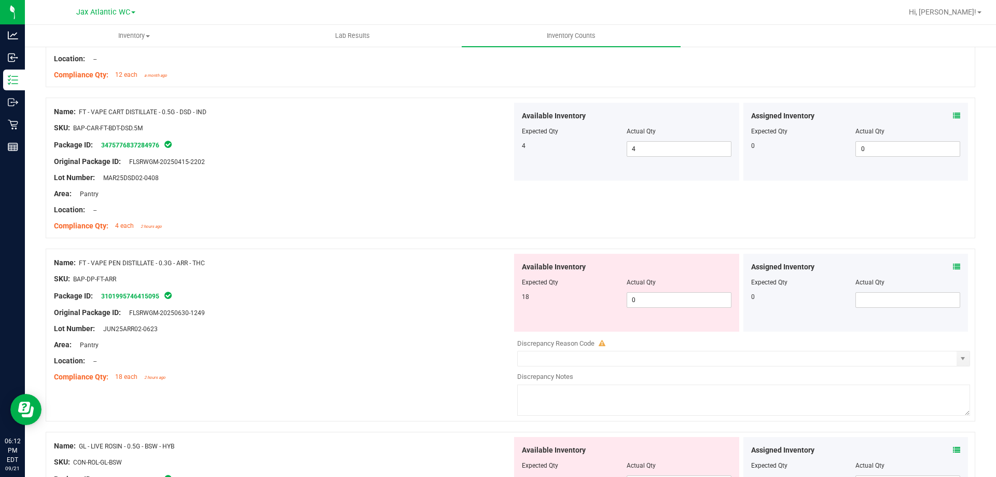
scroll to position [363, 0]
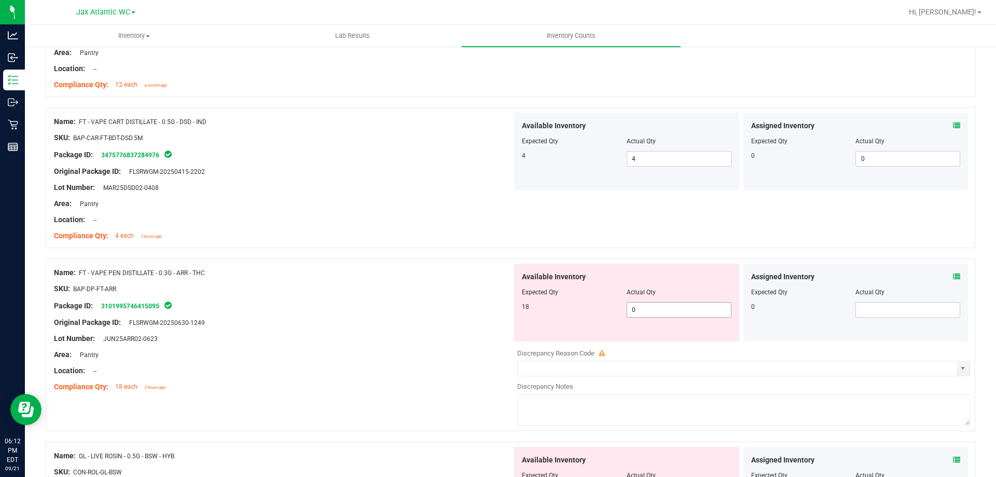
click at [661, 307] on span "0 0" at bounding box center [678, 310] width 105 height 16
click at [661, 307] on input "0" at bounding box center [679, 309] width 104 height 15
click at [365, 309] on div "Package ID: 3101995746415095" at bounding box center [283, 305] width 458 height 12
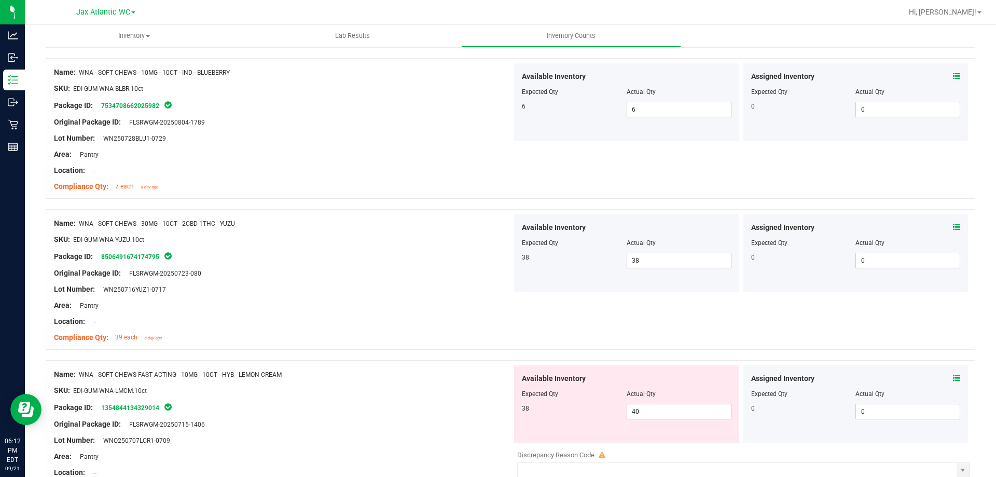
scroll to position [1969, 0]
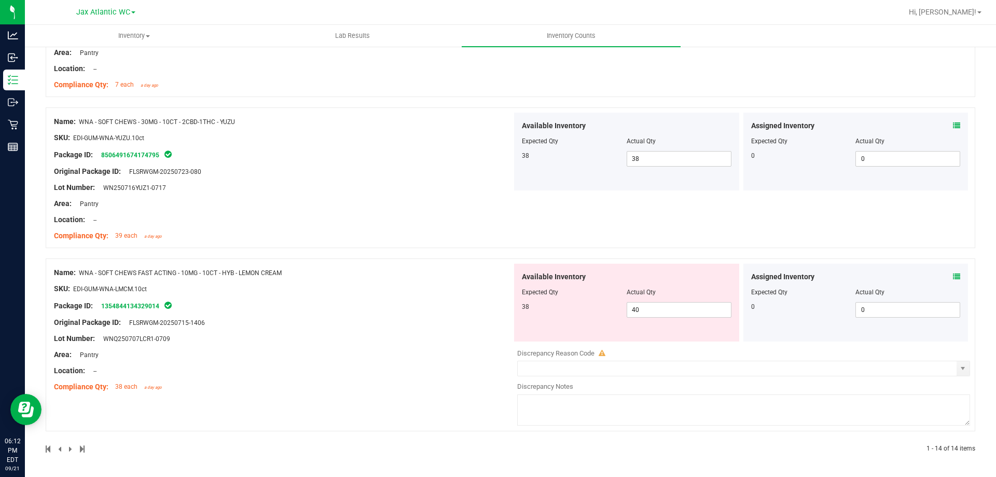
click at [953, 275] on icon at bounding box center [956, 276] width 7 height 7
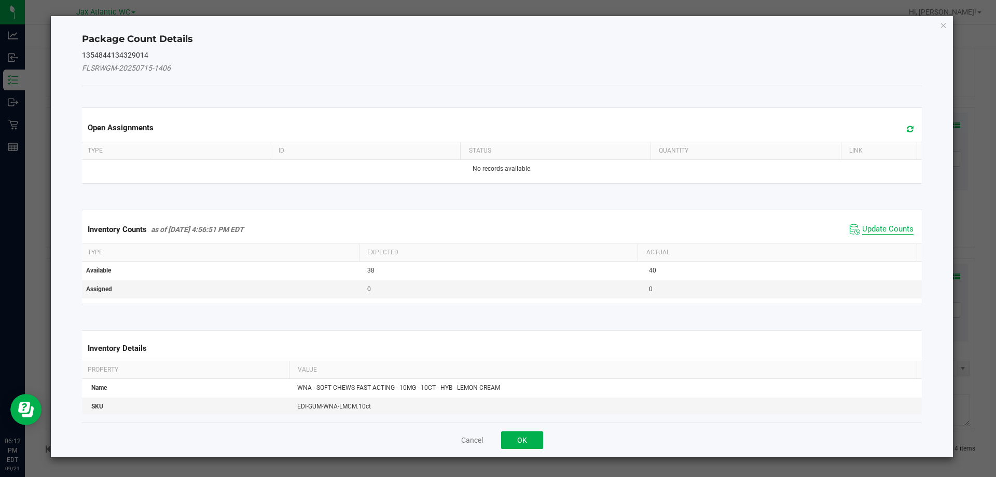
drag, startPoint x: 888, startPoint y: 218, endPoint x: 885, endPoint y: 224, distance: 7.0
click at [888, 219] on div "Inventory Counts as of [DATE] 4:56:51 PM EDT Update Counts" at bounding box center [502, 229] width 844 height 28
click at [885, 224] on span "Update Counts" at bounding box center [887, 229] width 51 height 10
click at [882, 224] on div "Inventory Counts as of [DATE] 4:56:51 PM EDT Update Counts" at bounding box center [502, 229] width 844 height 28
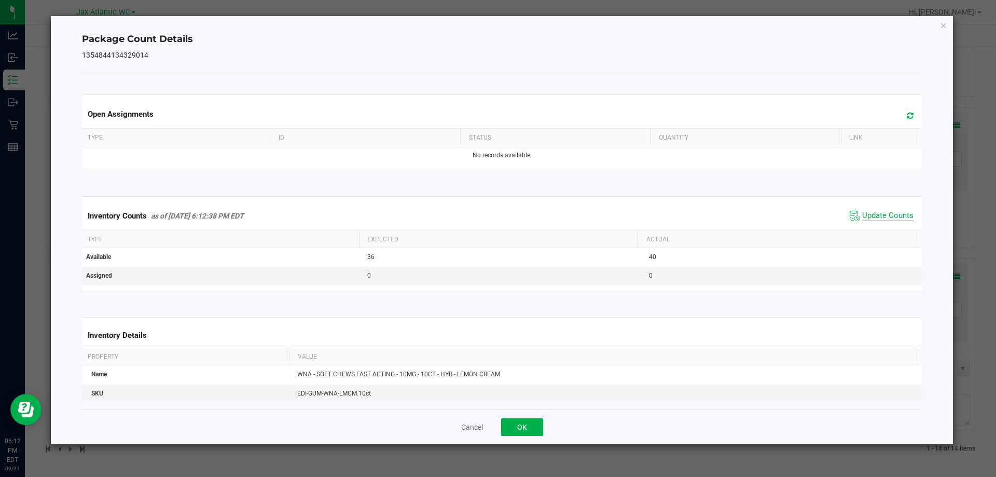
click at [868, 213] on span "Update Counts" at bounding box center [887, 216] width 51 height 10
click at [535, 426] on button "OK" at bounding box center [522, 427] width 42 height 18
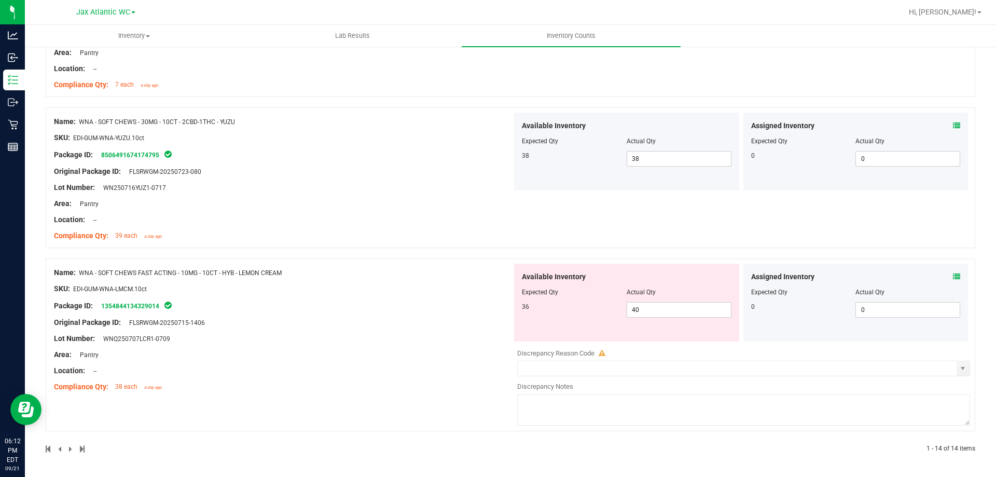
click at [414, 345] on div at bounding box center [283, 346] width 458 height 5
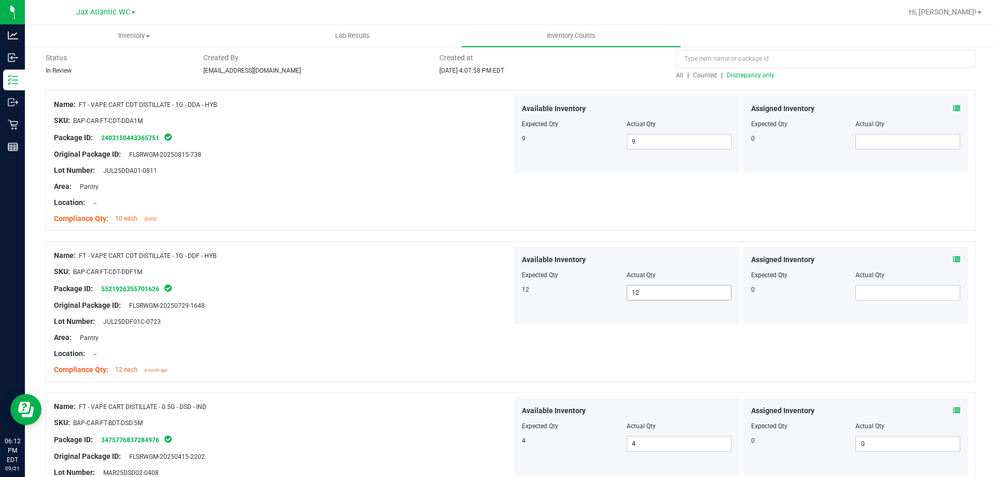
scroll to position [0, 0]
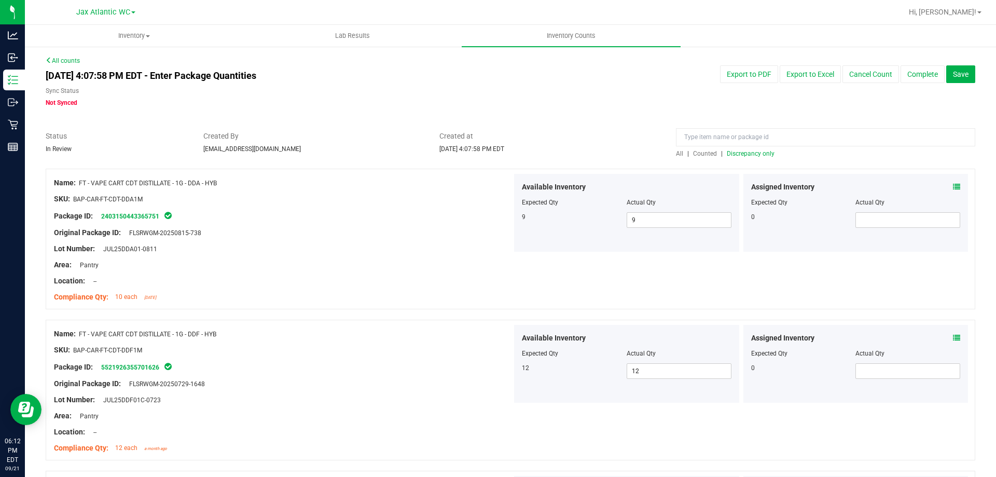
click at [735, 157] on div "All | Counted | Discrepancy only" at bounding box center [825, 153] width 299 height 9
click at [735, 151] on span "Discrepancy only" at bounding box center [751, 153] width 48 height 7
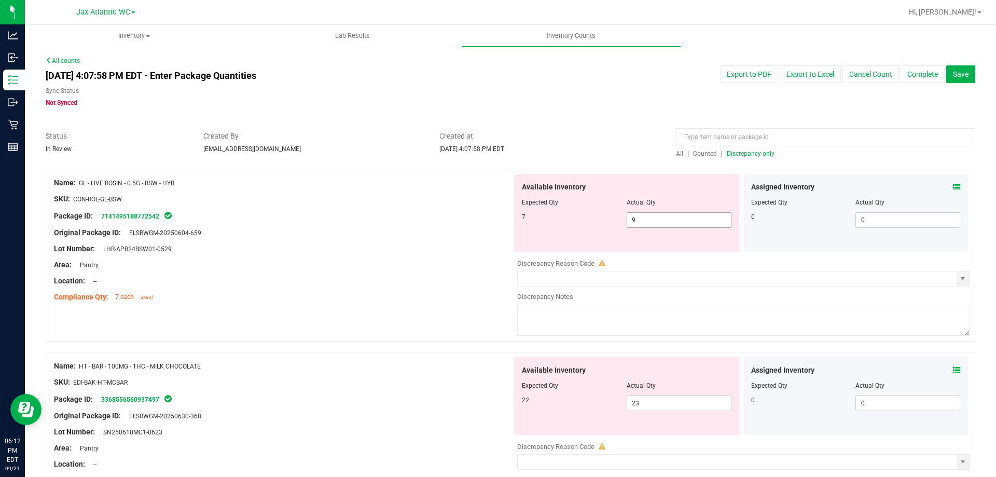
click at [645, 221] on span "9 9" at bounding box center [678, 220] width 105 height 16
click at [645, 221] on input "9" at bounding box center [679, 220] width 104 height 15
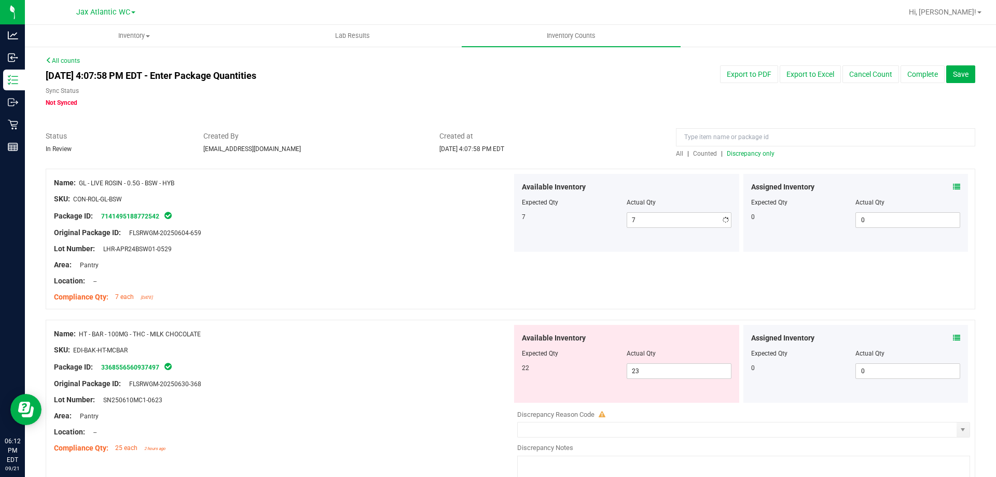
click at [383, 253] on div "Lot Number: LHR-APR24BSW01-0529" at bounding box center [283, 248] width 458 height 11
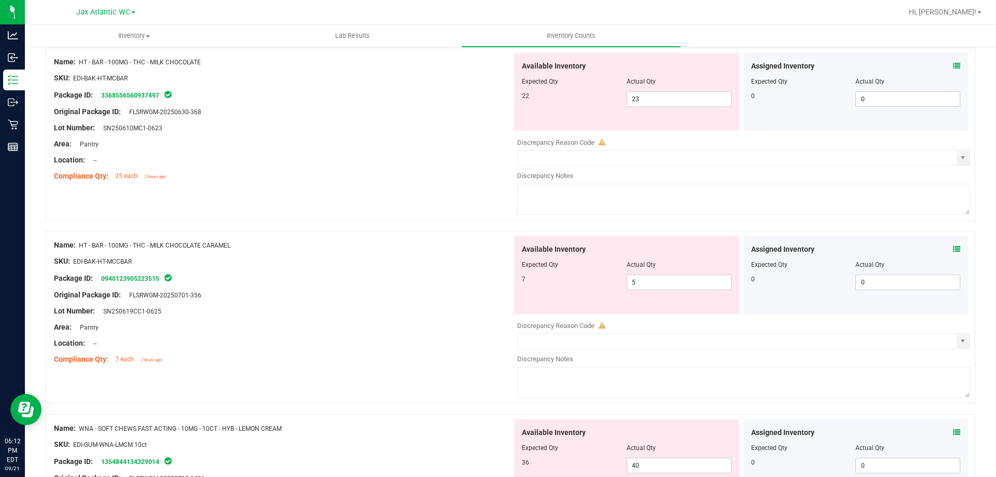
scroll to position [220, 0]
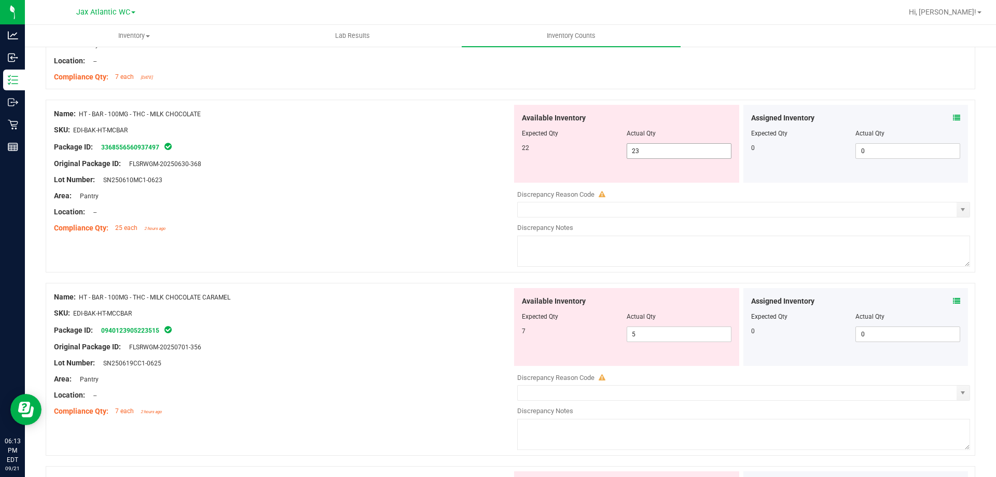
click at [661, 150] on span "23 23" at bounding box center [678, 151] width 105 height 16
click at [661, 150] on input "23" at bounding box center [679, 151] width 104 height 15
click at [397, 228] on div "Compliance Qty: 25 each 2 hours ago" at bounding box center [283, 227] width 458 height 11
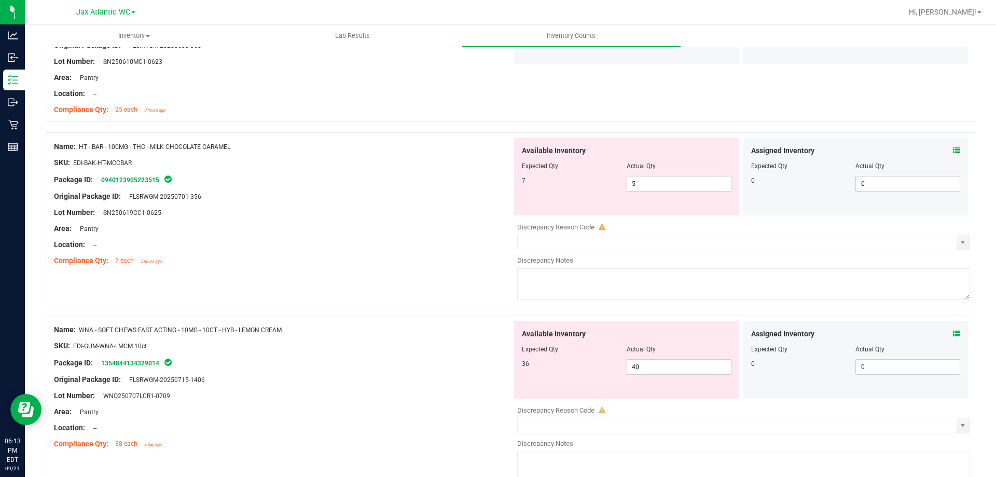
scroll to position [375, 0]
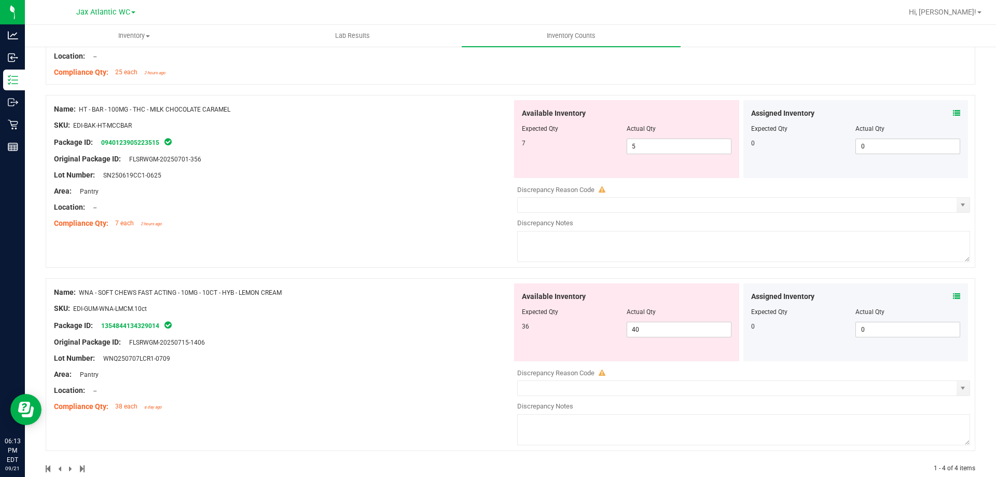
click at [395, 175] on div "Lot Number: SN250619CC1-0625" at bounding box center [283, 175] width 458 height 11
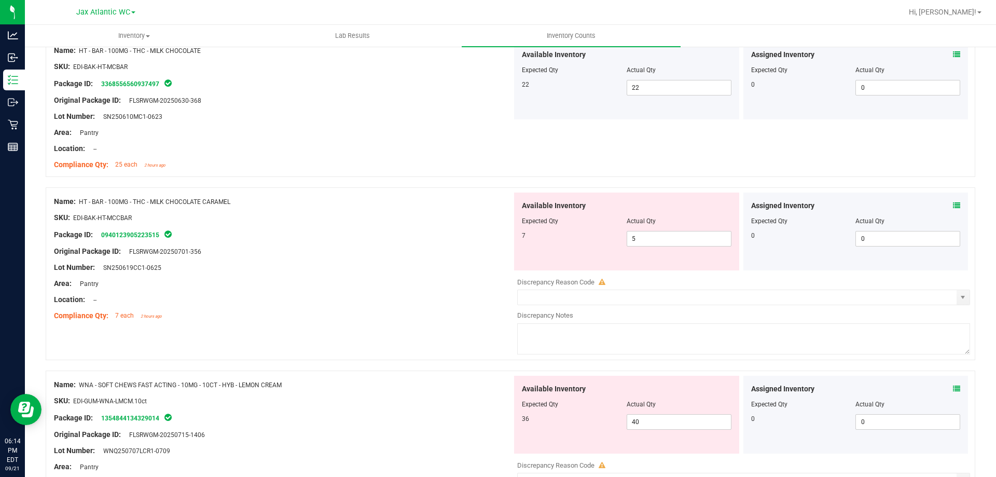
scroll to position [240, 0]
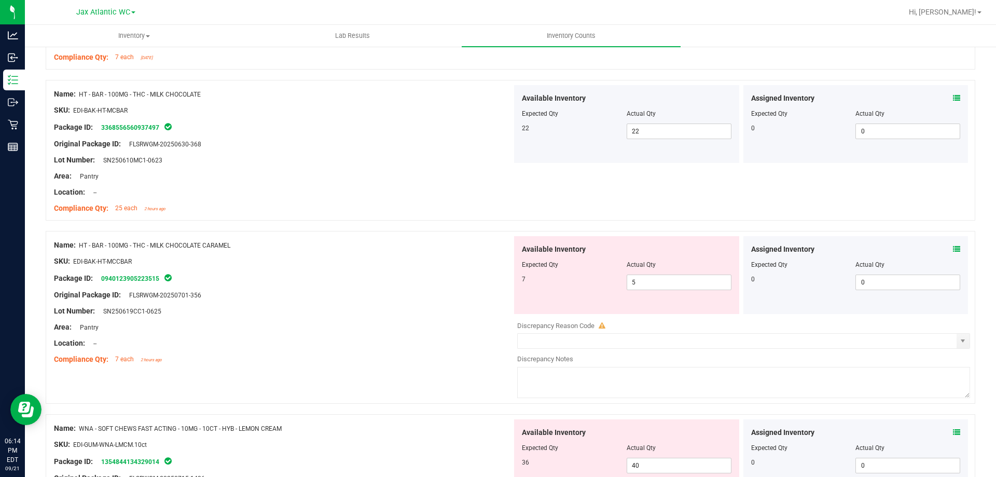
drag, startPoint x: 208, startPoint y: 244, endPoint x: 79, endPoint y: 249, distance: 129.2
click at [79, 249] on div "Name: HT - BAR - 100MG - THC - MILK CHOCOLATE CARAMEL" at bounding box center [283, 245] width 458 height 11
copy div "HT - BAR - 100MG - THC - MILK CHOCOLATE CARAMEL"
click at [455, 288] on div at bounding box center [283, 286] width 458 height 5
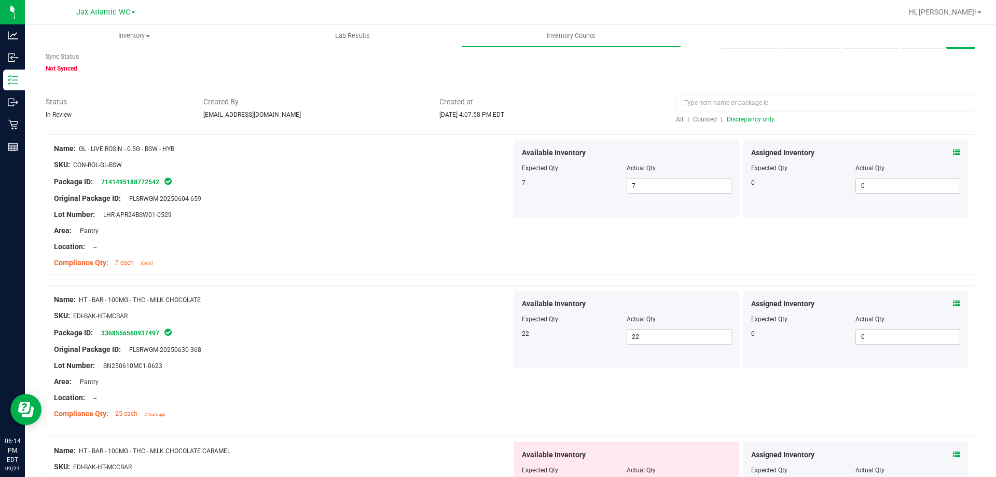
scroll to position [32, 0]
click at [723, 107] on input at bounding box center [825, 105] width 299 height 18
paste input "HT - BAR - 100MG - THC - MILK CHOCOLATE CARAMEL"
click at [705, 128] on div at bounding box center [510, 131] width 929 height 10
click at [701, 118] on span "Counted" at bounding box center [705, 121] width 24 height 7
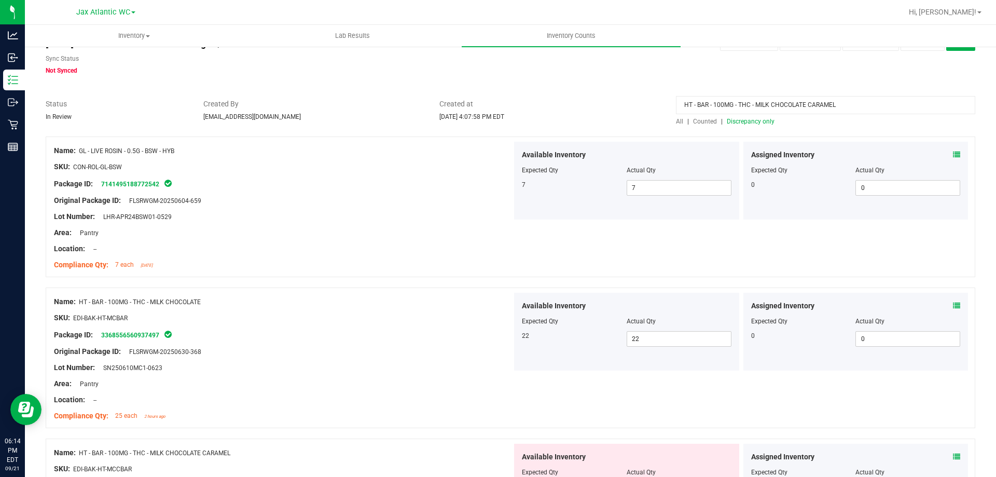
scroll to position [0, 0]
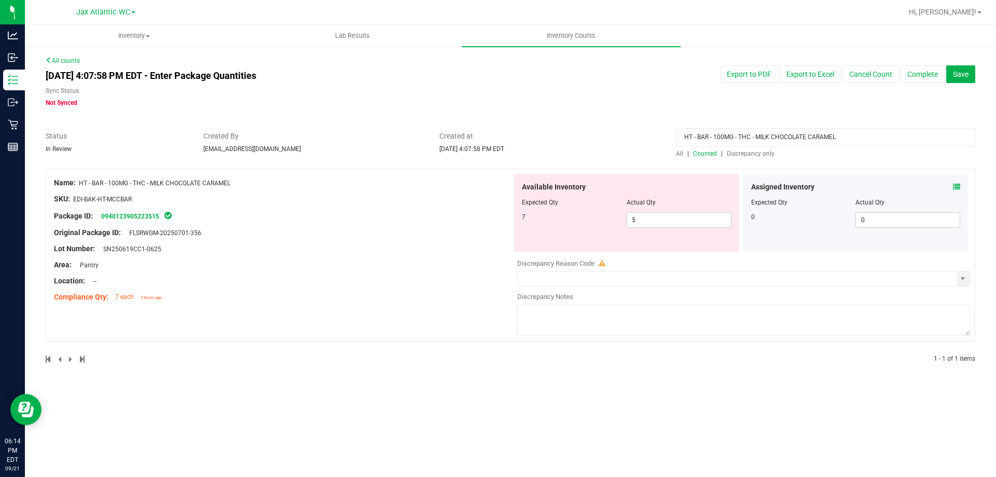
click at [706, 151] on span "Counted" at bounding box center [705, 153] width 24 height 7
click at [956, 187] on icon at bounding box center [956, 186] width 7 height 7
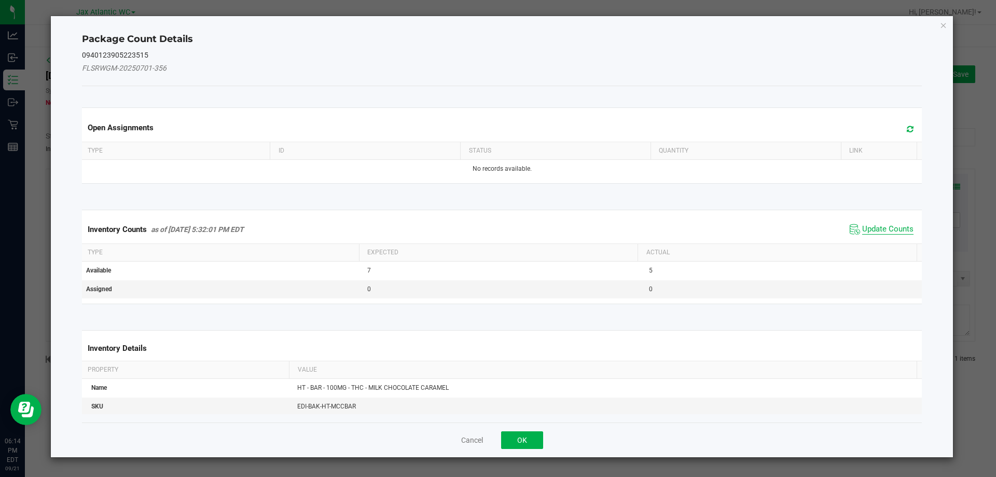
click at [868, 230] on span "Update Counts" at bounding box center [887, 229] width 51 height 10
drag, startPoint x: 869, startPoint y: 228, endPoint x: 869, endPoint y: 220, distance: 7.8
click at [869, 226] on div "Inventory Counts as of [DATE] 5:32:01 PM EDT Update Counts" at bounding box center [502, 228] width 844 height 27
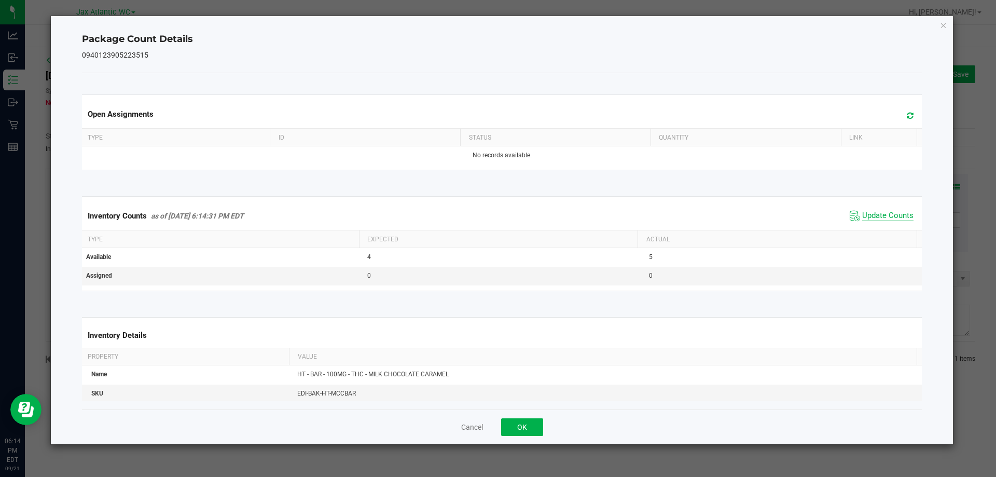
click at [869, 211] on span "Update Counts" at bounding box center [887, 216] width 51 height 10
click at [869, 217] on span "Update Counts" at bounding box center [887, 216] width 51 height 10
click at [528, 422] on button "OK" at bounding box center [522, 427] width 42 height 18
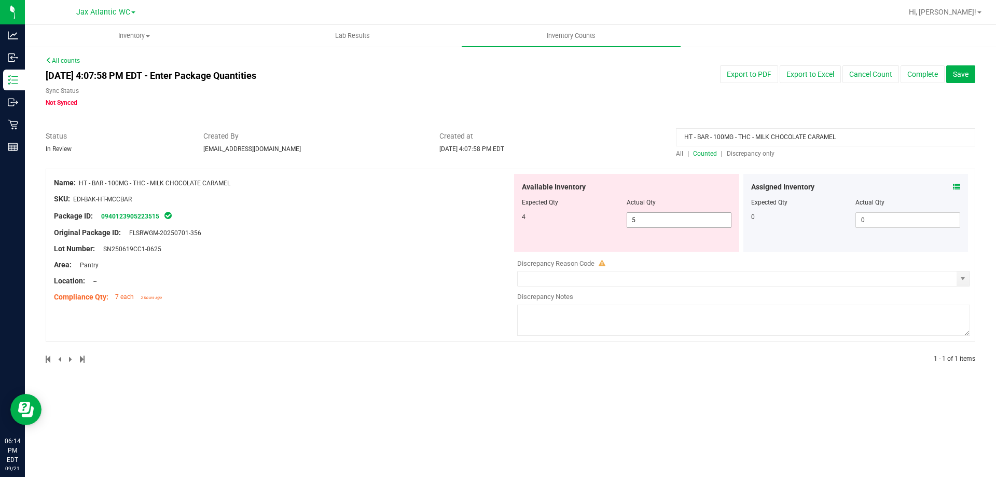
click at [654, 225] on span "5 5" at bounding box center [678, 220] width 105 height 16
click at [654, 225] on input "5" at bounding box center [679, 220] width 104 height 15
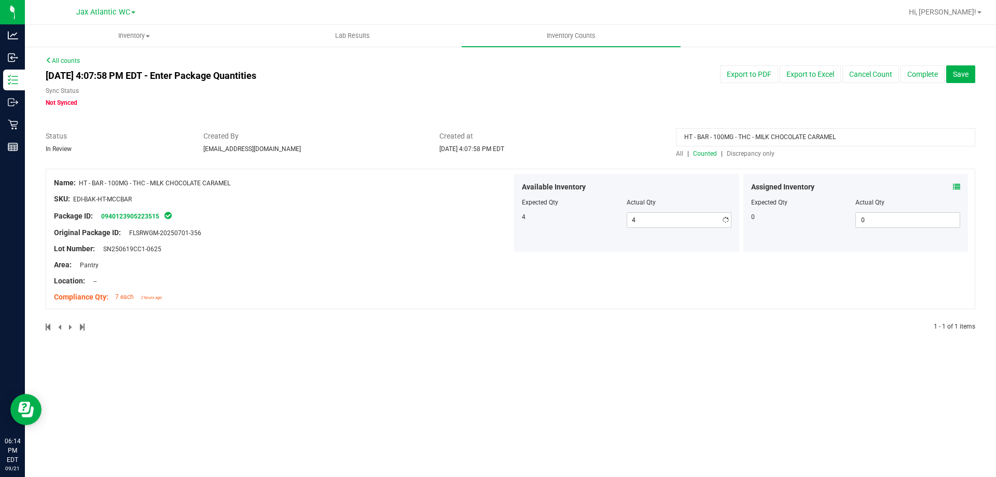
drag, startPoint x: 605, startPoint y: 125, endPoint x: 792, endPoint y: 161, distance: 190.1
click at [606, 125] on div at bounding box center [510, 125] width 929 height 10
click at [748, 161] on div at bounding box center [510, 163] width 929 height 10
click at [748, 149] on div "All | Counted | Discrepancy only" at bounding box center [825, 153] width 299 height 9
drag, startPoint x: 856, startPoint y: 131, endPoint x: 611, endPoint y: 152, distance: 245.7
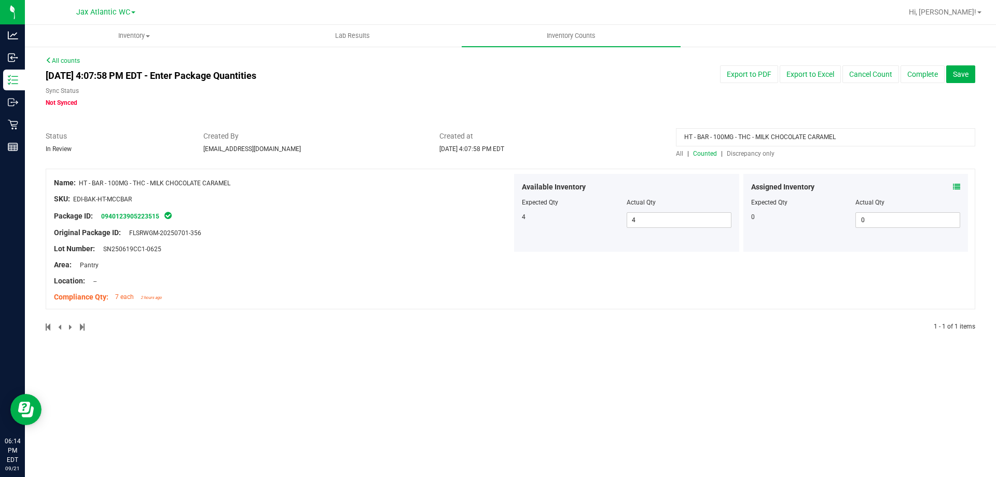
click at [611, 152] on div "Status In Review Created By [EMAIL_ADDRESS][DOMAIN_NAME] Created at [DATE] 4:07…" at bounding box center [510, 144] width 945 height 27
click at [734, 154] on span "Discrepancy only" at bounding box center [751, 153] width 48 height 7
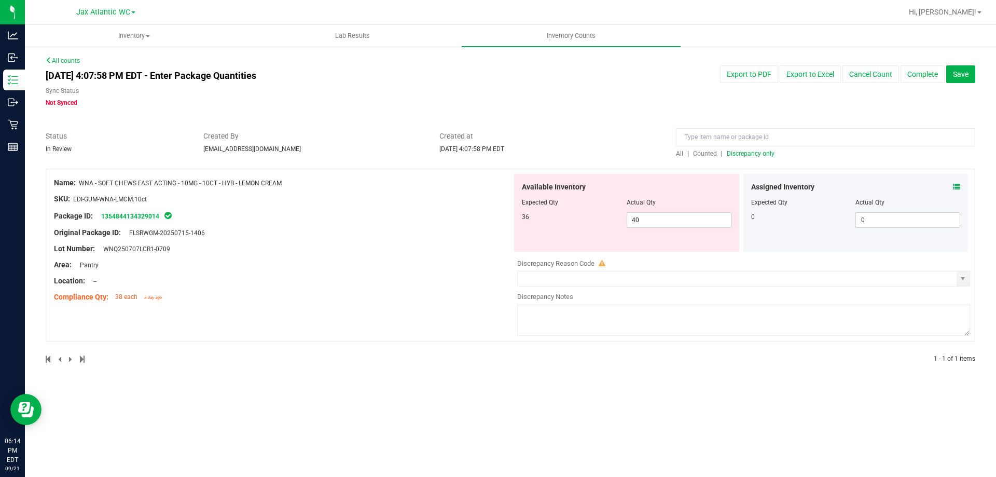
click at [758, 152] on span "Discrepancy only" at bounding box center [751, 153] width 48 height 7
click at [390, 216] on div "Package ID: 1354844134329014" at bounding box center [283, 216] width 458 height 12
click at [959, 186] on icon at bounding box center [956, 186] width 7 height 7
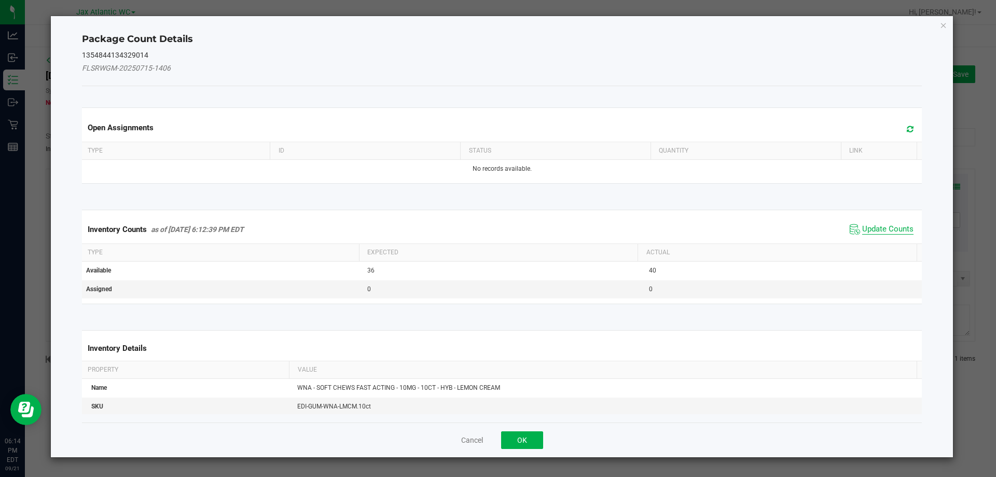
click at [890, 226] on span "Update Counts" at bounding box center [887, 229] width 51 height 10
click at [888, 225] on span "Update Counts" at bounding box center [887, 228] width 51 height 9
click at [872, 218] on div "Inventory Counts as of [DATE] 6:12:39 PM EDT Update Counts" at bounding box center [502, 228] width 844 height 27
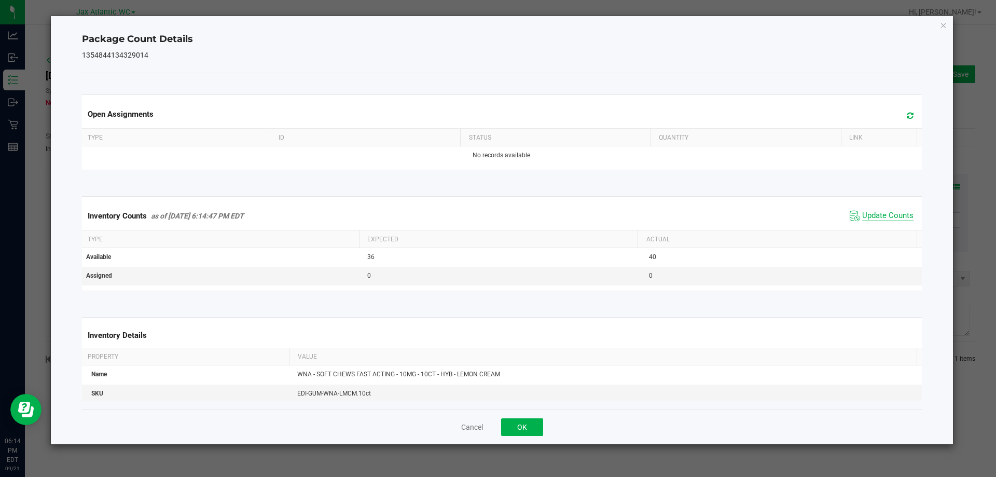
click at [864, 223] on div "Inventory Counts as of [DATE] 6:14:47 PM EDT Update Counts" at bounding box center [502, 216] width 844 height 28
click at [871, 214] on span "Update Counts" at bounding box center [887, 216] width 51 height 10
click at [871, 214] on span "Update Counts" at bounding box center [887, 215] width 51 height 9
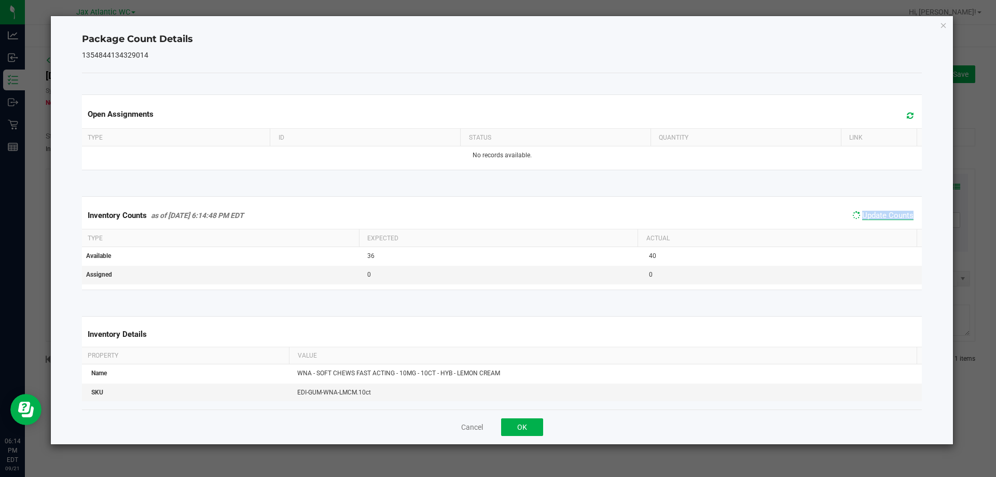
click at [872, 214] on span "Update Counts" at bounding box center [887, 215] width 51 height 9
drag, startPoint x: 518, startPoint y: 430, endPoint x: 521, endPoint y: 423, distance: 7.2
click at [519, 429] on button "OK" at bounding box center [522, 427] width 42 height 18
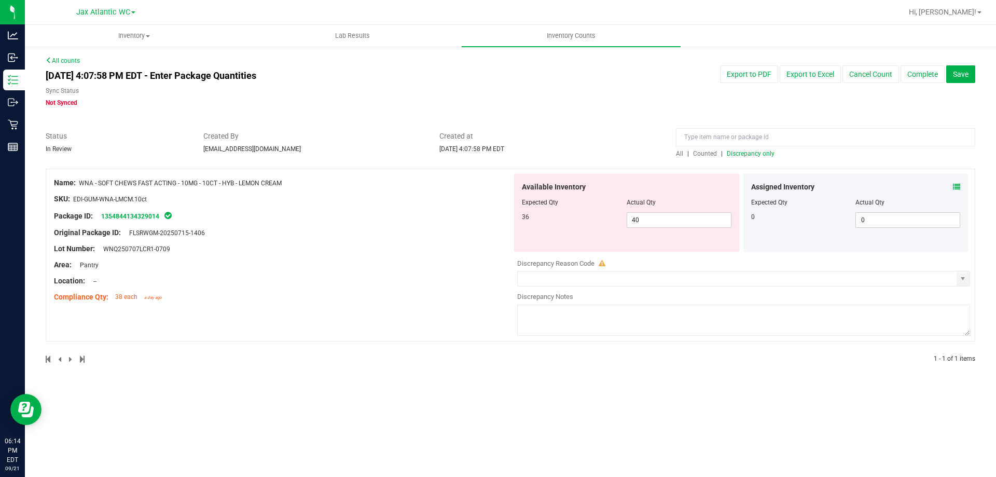
click at [507, 318] on div "Name: WNA - SOFT CHEWS FAST ACTING - 10MG - 10CT - HYB - LEMON CREAM SKU: EDI-G…" at bounding box center [510, 255] width 929 height 173
click at [654, 219] on span "40 40" at bounding box center [678, 220] width 105 height 16
click at [654, 219] on input "40" at bounding box center [679, 220] width 104 height 15
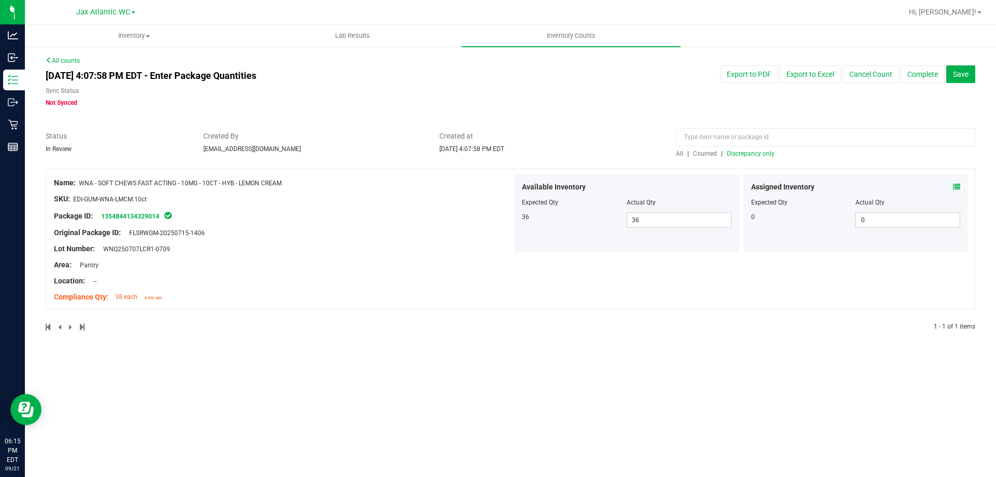
click at [741, 153] on span "Discrepancy only" at bounding box center [751, 153] width 48 height 7
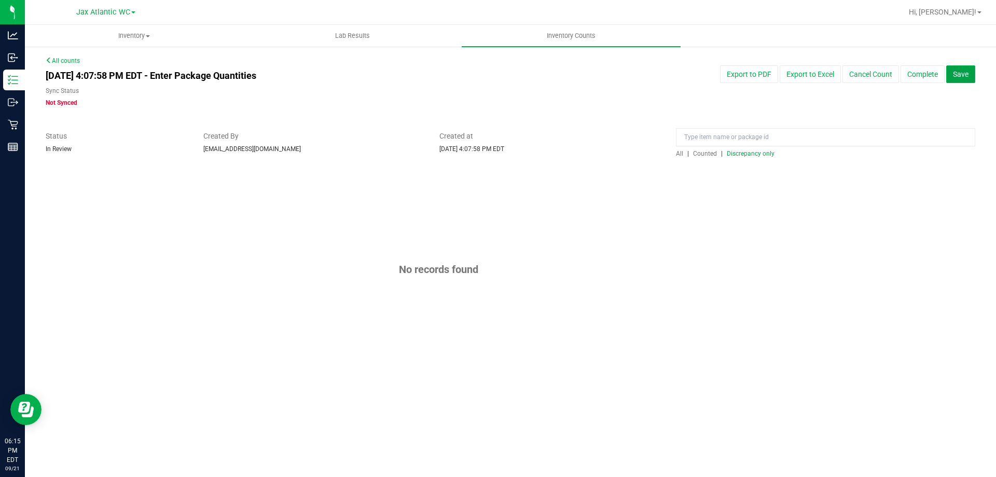
click at [965, 77] on span "Save" at bounding box center [961, 74] width 16 height 8
